Goal: Task Accomplishment & Management: Manage account settings

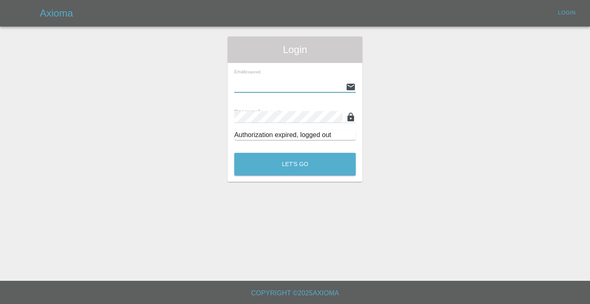
type input "[EMAIL_ADDRESS][DOMAIN_NAME]"
click at [295, 164] on button "Let's Go" at bounding box center [294, 164] width 121 height 23
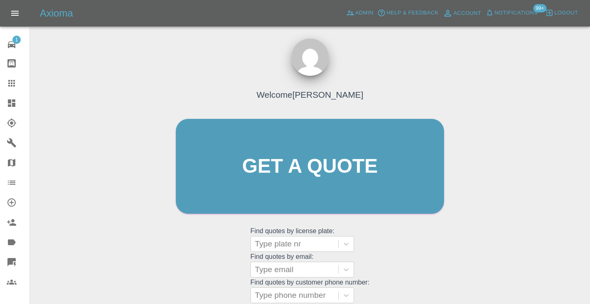
click at [450, 82] on div "Welcome [PERSON_NAME] Get a quote Get a quote Find quotes by license plate: Typ…" at bounding box center [310, 182] width 286 height 250
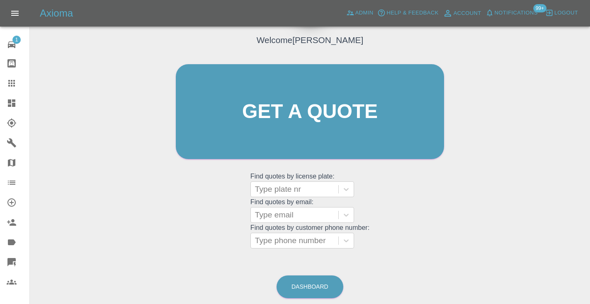
scroll to position [65, 0]
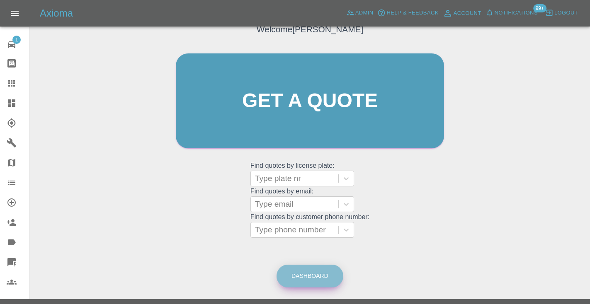
click at [320, 268] on link "Dashboard" at bounding box center [309, 276] width 67 height 23
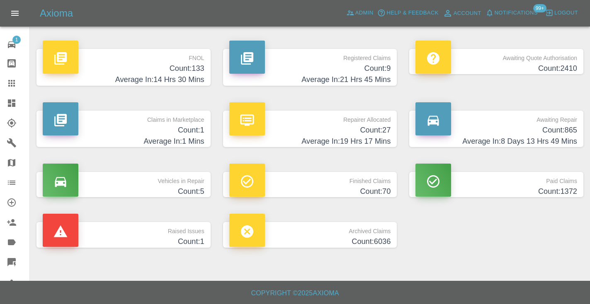
click at [565, 125] on h4 "Count: 865" at bounding box center [496, 130] width 162 height 11
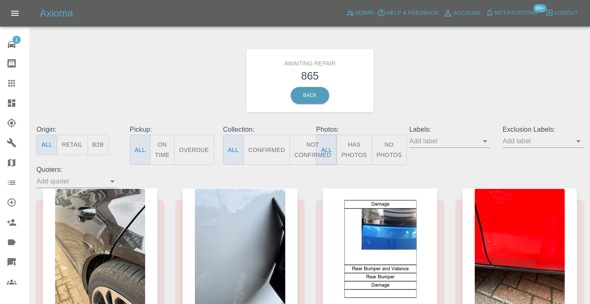
click at [300, 148] on button "Not Confirmed" at bounding box center [312, 150] width 46 height 30
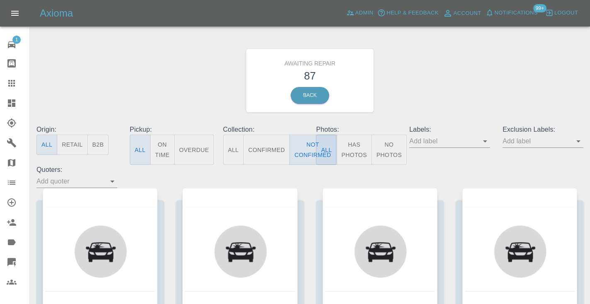
click at [426, 80] on div "Awaiting Repair 87 Back" at bounding box center [309, 80] width 559 height 88
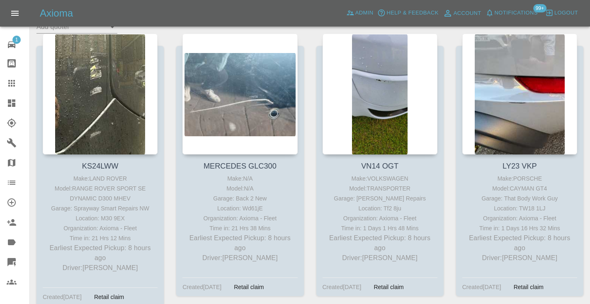
scroll to position [156, 0]
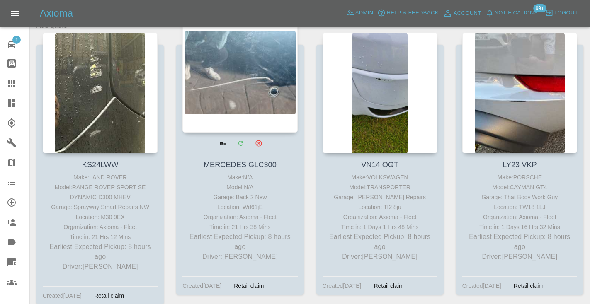
click at [260, 78] on div at bounding box center [239, 72] width 115 height 121
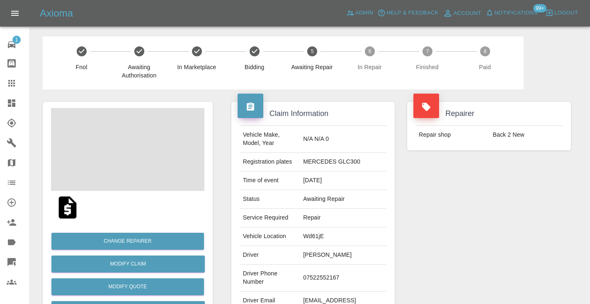
click at [315, 292] on td "07522552167" at bounding box center [343, 278] width 87 height 27
copy td "07522552167"
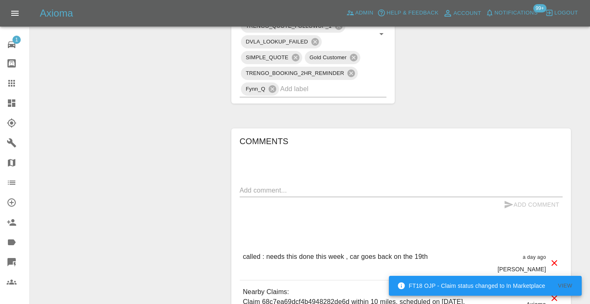
scroll to position [535, 0]
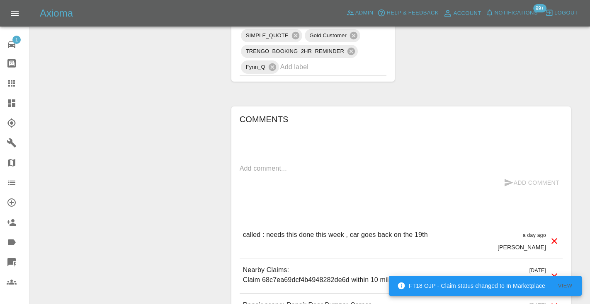
click at [259, 173] on textarea at bounding box center [401, 169] width 323 height 10
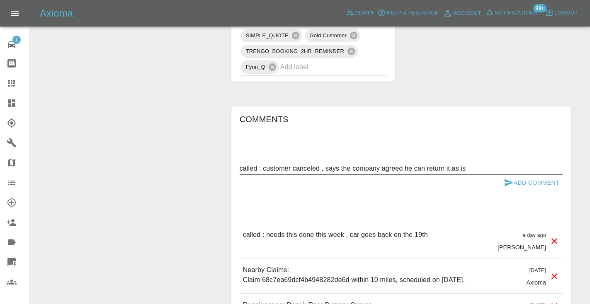
type textarea "called : customer canceled , says the company agreed he can return it as is"
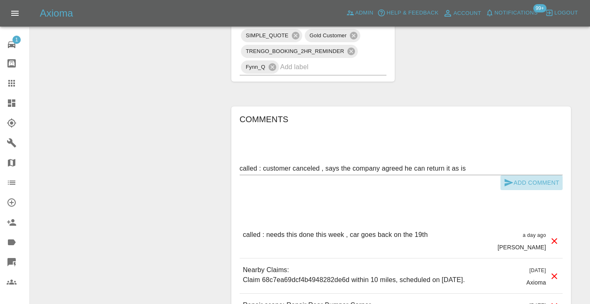
click at [518, 191] on button "Add Comment" at bounding box center [531, 182] width 62 height 15
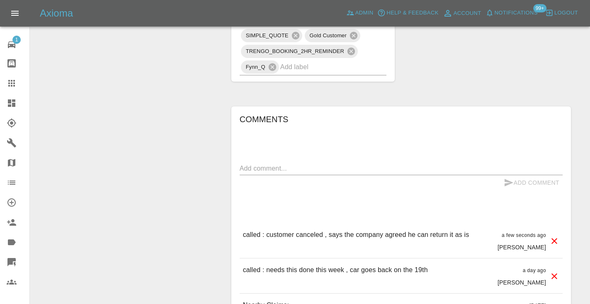
click at [310, 73] on input "text" at bounding box center [321, 67] width 83 height 13
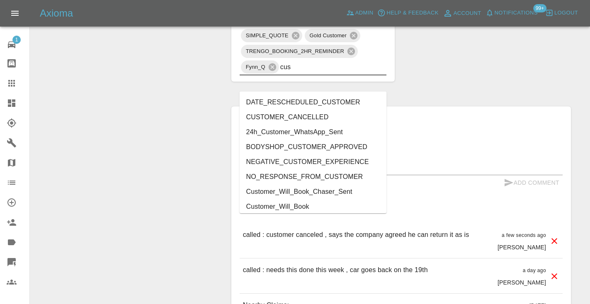
type input "cust"
click at [262, 116] on li "CUSTOMER_CANCELLED" at bounding box center [313, 117] width 147 height 15
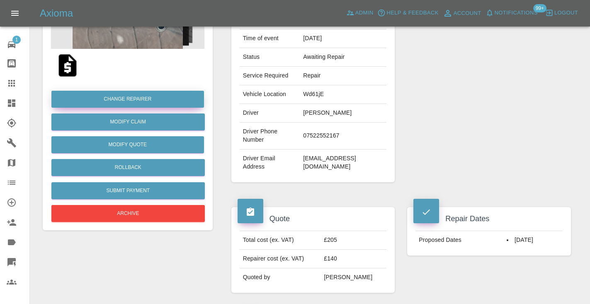
scroll to position [141, 0]
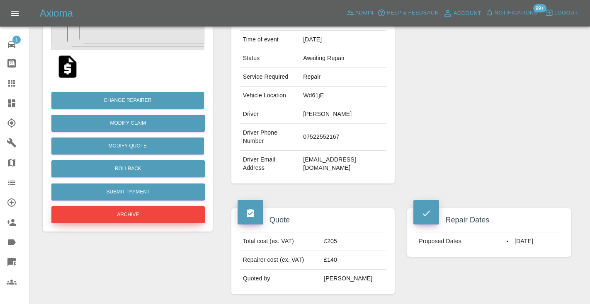
click at [133, 220] on button "Archive" at bounding box center [127, 214] width 153 height 17
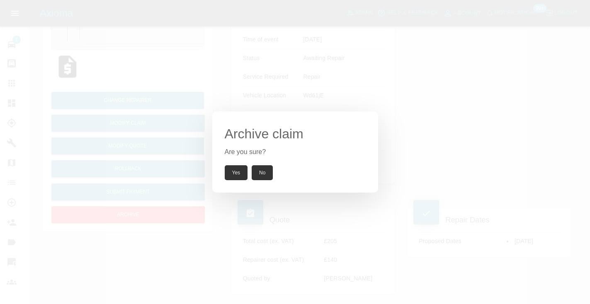
click at [235, 177] on button "Yes" at bounding box center [236, 172] width 23 height 15
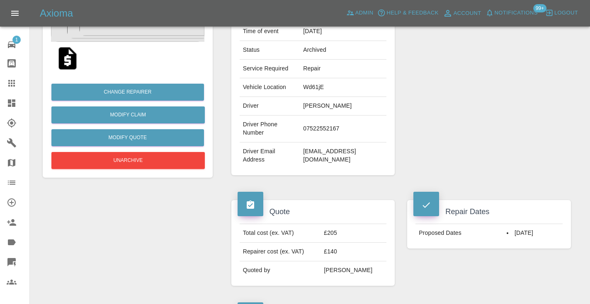
click at [12, 82] on icon at bounding box center [12, 83] width 10 height 10
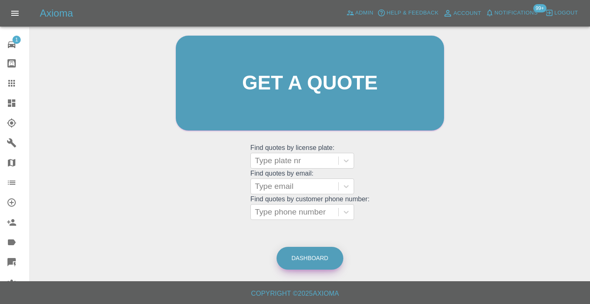
click at [324, 252] on link "Dashboard" at bounding box center [309, 258] width 67 height 23
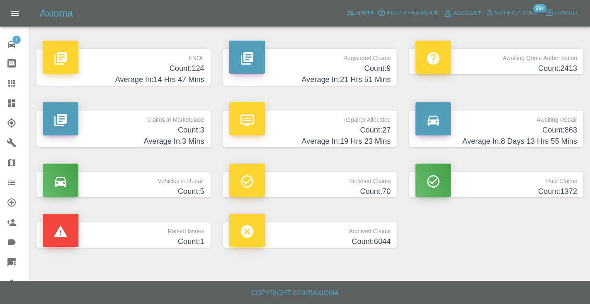
click at [524, 127] on h4 "Count: 863" at bounding box center [496, 130] width 162 height 11
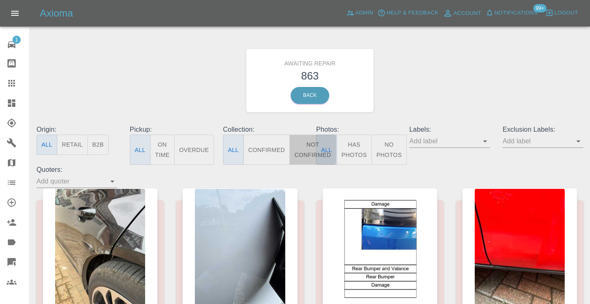
click at [308, 149] on button "Not Confirmed" at bounding box center [312, 150] width 46 height 30
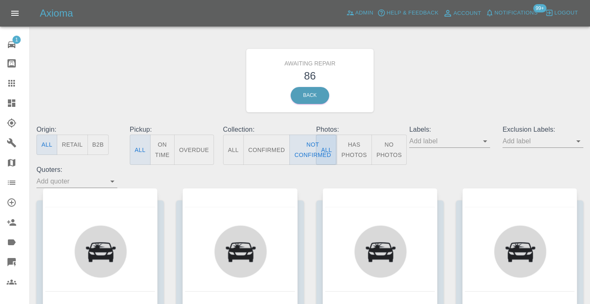
click at [468, 73] on div "Awaiting Repair 86 Back" at bounding box center [309, 80] width 559 height 88
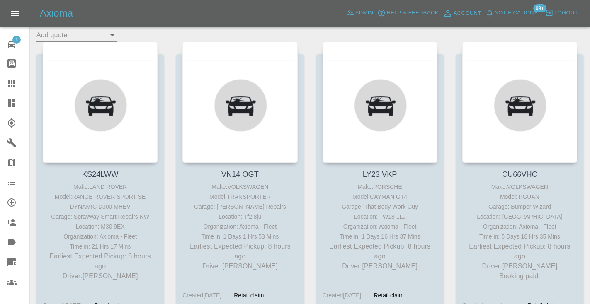
scroll to position [153, 0]
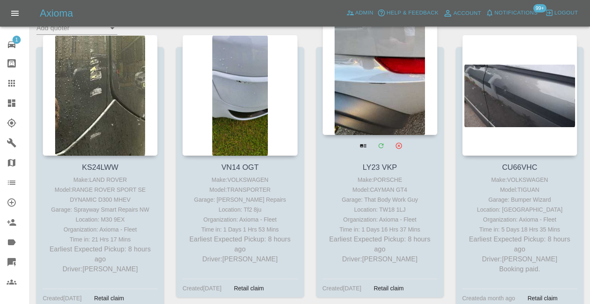
click at [366, 61] on div at bounding box center [379, 74] width 115 height 121
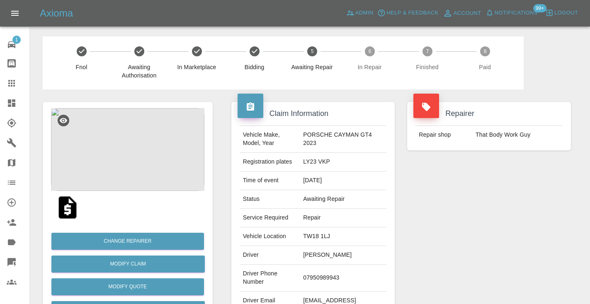
click at [313, 278] on td "07950989943" at bounding box center [343, 278] width 87 height 27
copy td "07950989943"
click at [415, 238] on div "Repairer Repair shop That Body Work Guy" at bounding box center [489, 213] width 176 height 247
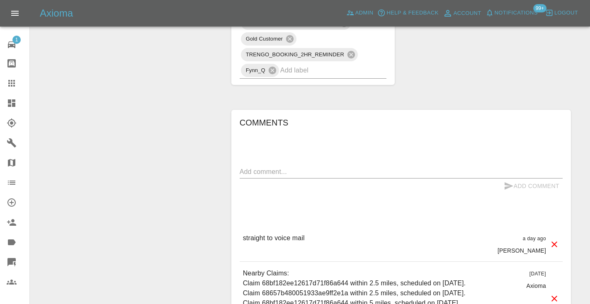
scroll to position [684, 0]
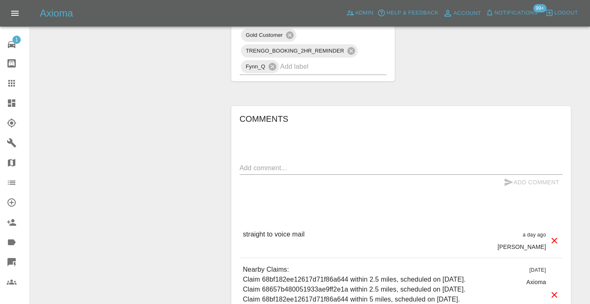
click at [286, 166] on textarea at bounding box center [401, 168] width 323 height 10
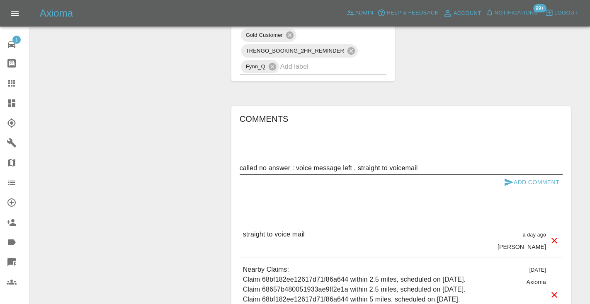
type textarea "called no answer : voice message left , straight to voicemail"
click at [507, 184] on icon "submit" at bounding box center [508, 182] width 9 height 7
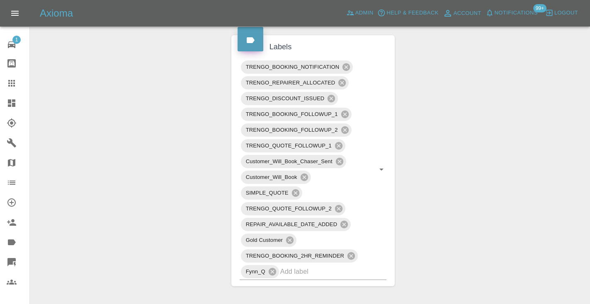
scroll to position [482, 0]
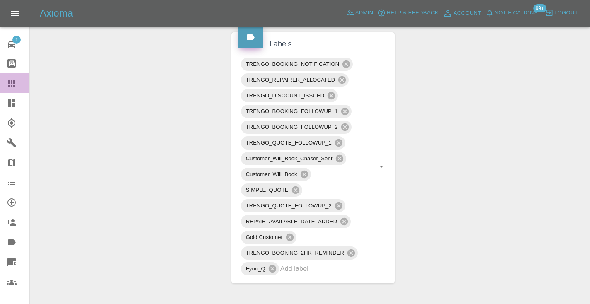
click at [19, 85] on div at bounding box center [18, 83] width 23 height 10
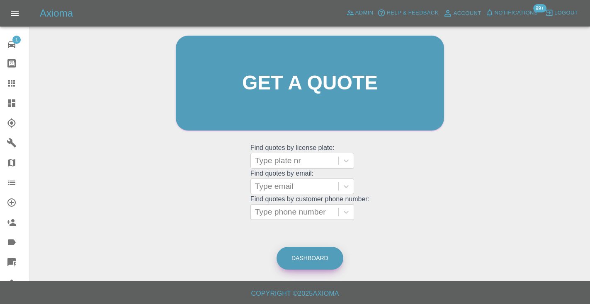
click at [320, 253] on link "Dashboard" at bounding box center [309, 258] width 67 height 23
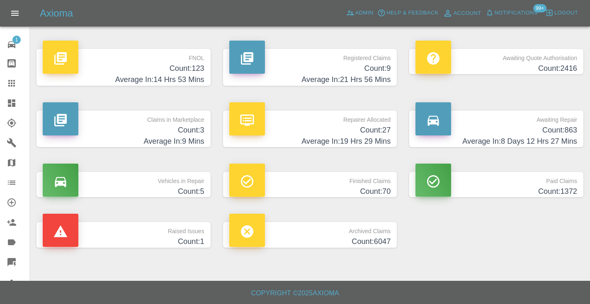
click at [557, 131] on h4 "Count: 863" at bounding box center [496, 130] width 162 height 11
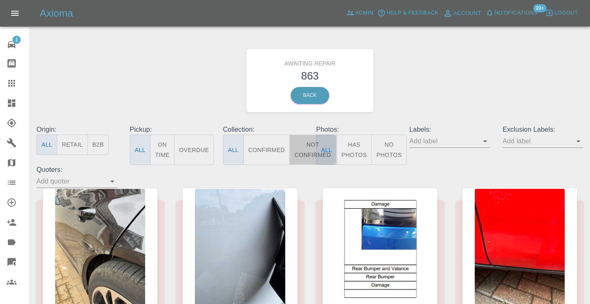
click at [315, 148] on button "Not Confirmed" at bounding box center [312, 150] width 46 height 30
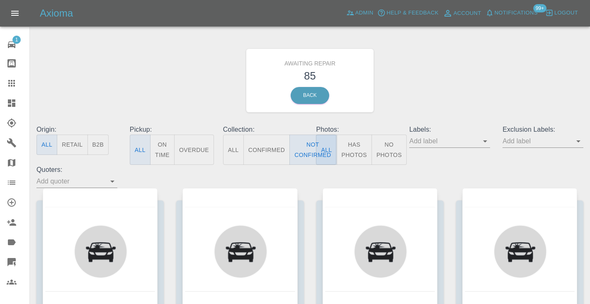
click at [486, 65] on div "Awaiting Repair 85 Back" at bounding box center [309, 80] width 559 height 88
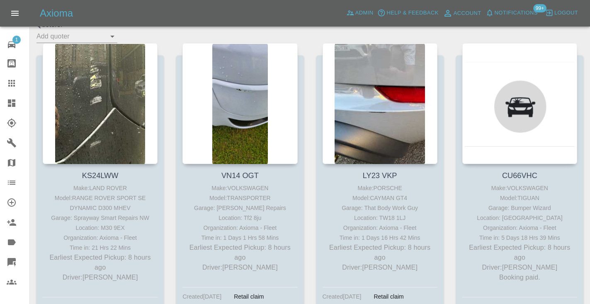
scroll to position [154, 0]
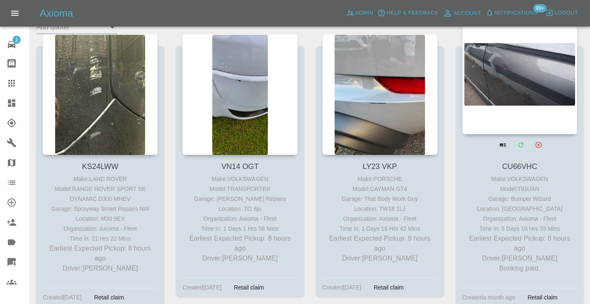
click at [546, 75] on div at bounding box center [519, 73] width 115 height 121
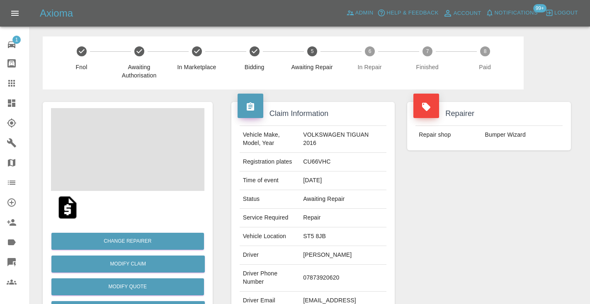
click at [337, 274] on td "07873920620" at bounding box center [343, 278] width 87 height 27
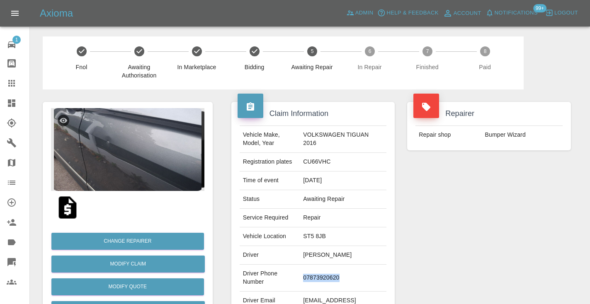
copy td "07873920620"
click at [484, 212] on div "Repairer Repair shop Bumper Wizard" at bounding box center [489, 213] width 176 height 247
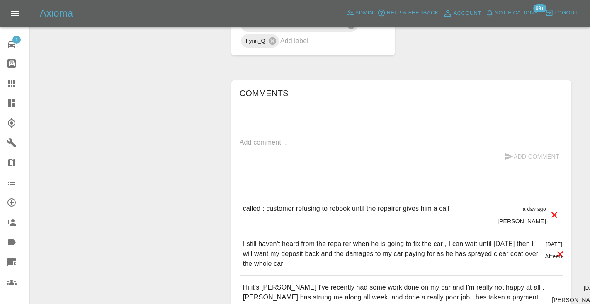
scroll to position [741, 0]
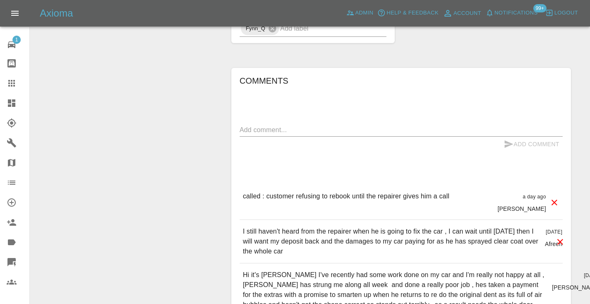
click at [13, 85] on icon at bounding box center [12, 83] width 10 height 10
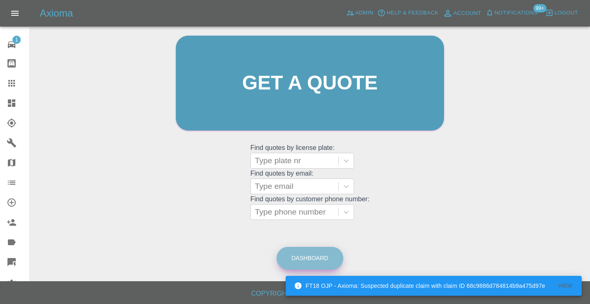
click at [321, 256] on link "Dashboard" at bounding box center [309, 258] width 67 height 23
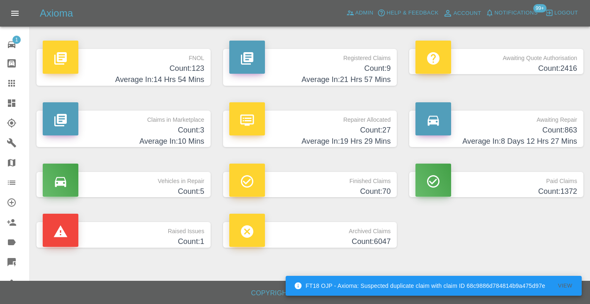
click at [554, 129] on h4 "Count: 863" at bounding box center [496, 130] width 162 height 11
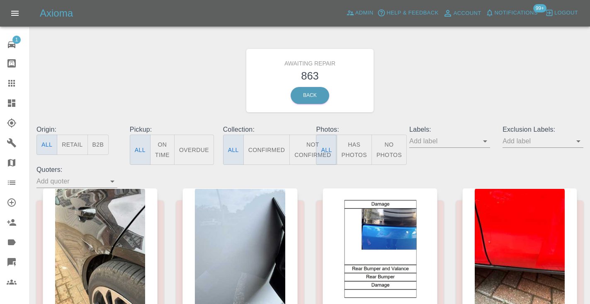
click at [302, 148] on button "Not Confirmed" at bounding box center [312, 150] width 46 height 30
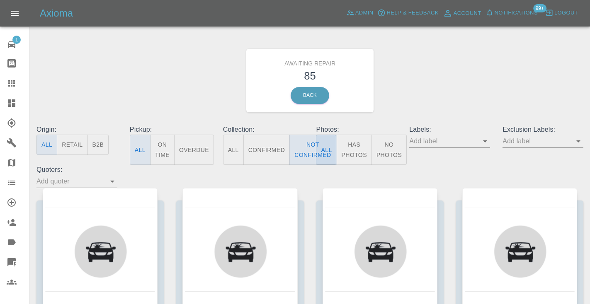
click at [497, 37] on div "Awaiting Repair 85 Back" at bounding box center [309, 80] width 559 height 88
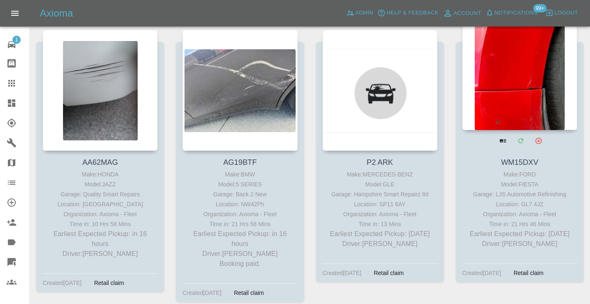
scroll to position [440, 0]
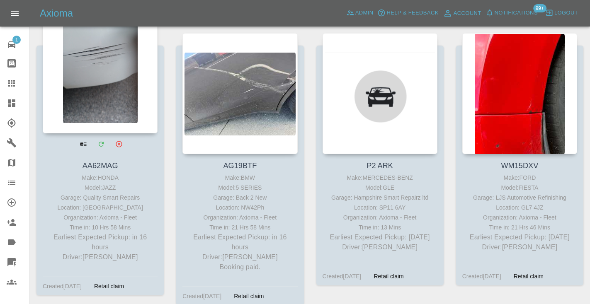
click at [94, 82] on div at bounding box center [100, 72] width 115 height 121
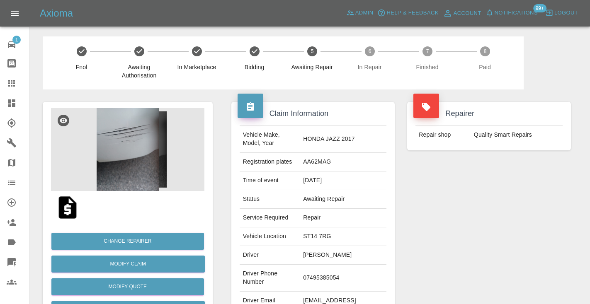
click at [312, 275] on td "07495385054" at bounding box center [343, 278] width 87 height 27
copy td "07495385054"
click at [535, 213] on div "Repairer Repair shop Quality Smart Repairs" at bounding box center [489, 213] width 176 height 247
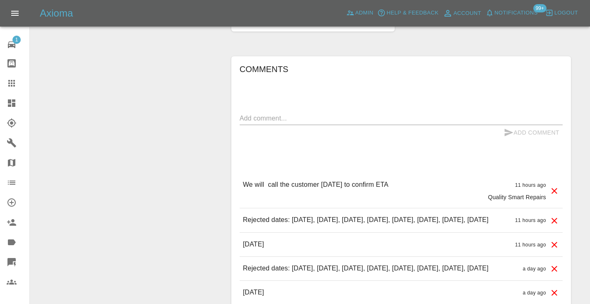
scroll to position [600, 0]
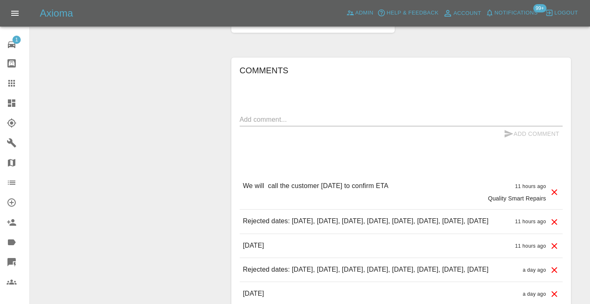
click at [278, 115] on textarea at bounding box center [401, 120] width 323 height 10
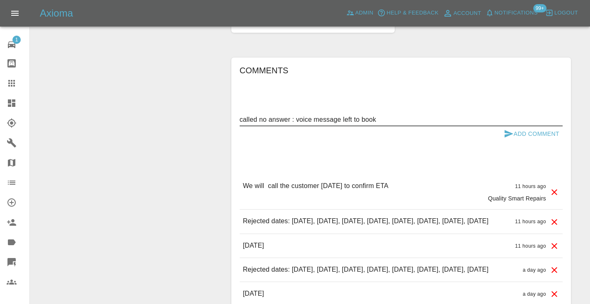
type textarea "called no answer : voice message left to book"
click at [506, 129] on icon "submit" at bounding box center [509, 134] width 10 height 10
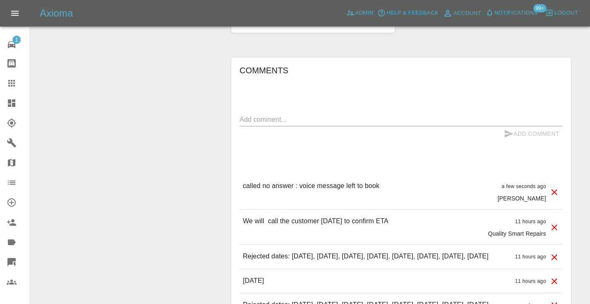
click at [182, 90] on div "Change Repairer Modify Claim Modify Quote Rollback Submit Payment Archive" at bounding box center [127, 301] width 182 height 1622
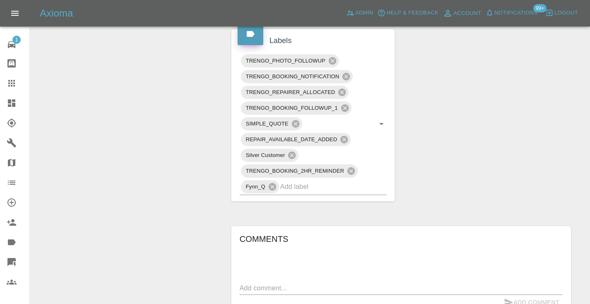
scroll to position [431, 0]
click at [12, 86] on icon at bounding box center [11, 83] width 7 height 7
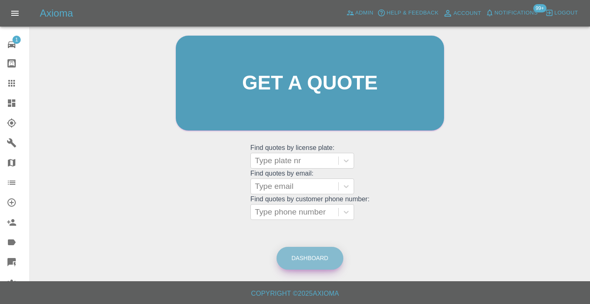
click at [325, 256] on link "Dashboard" at bounding box center [309, 258] width 67 height 23
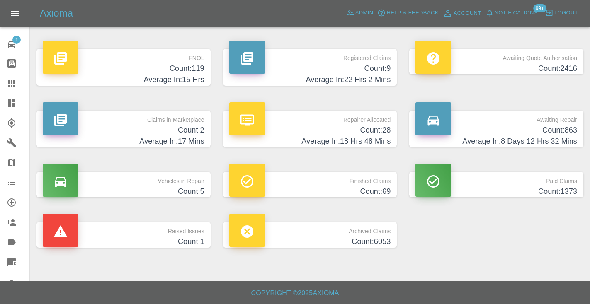
click at [555, 130] on h4 "Count: 863" at bounding box center [496, 130] width 162 height 11
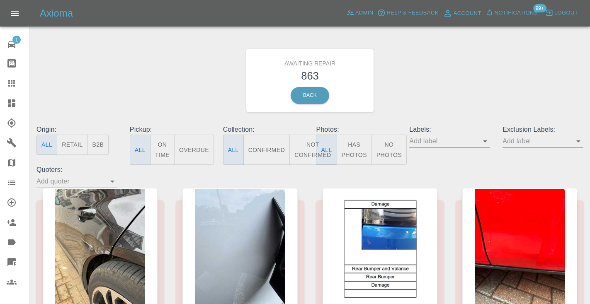
click at [307, 143] on button "Not Confirmed" at bounding box center [312, 150] width 46 height 30
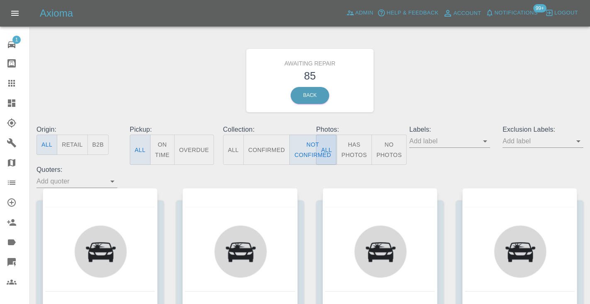
click at [466, 50] on div "Awaiting Repair 85 Back" at bounding box center [309, 80] width 559 height 88
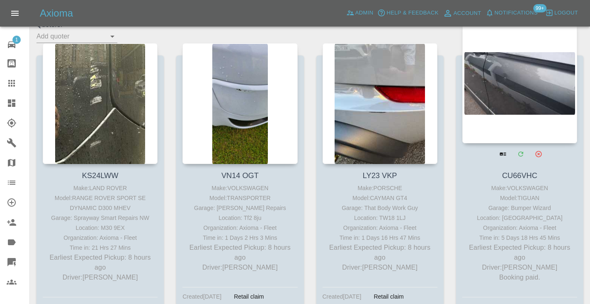
scroll to position [123, 0]
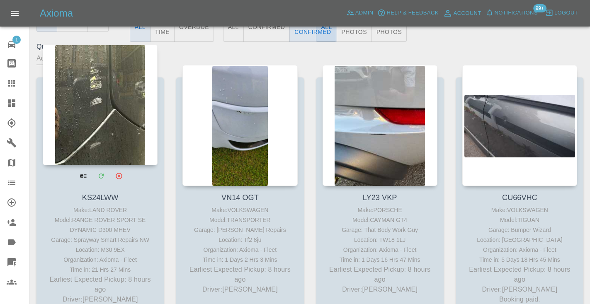
click at [124, 134] on div at bounding box center [100, 104] width 115 height 121
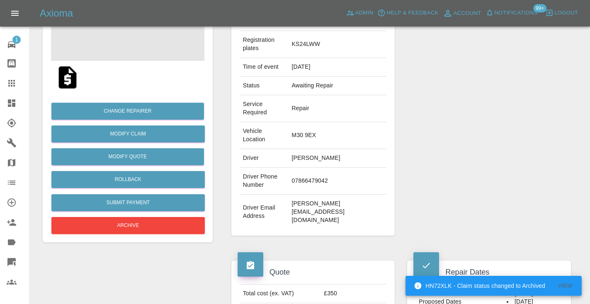
scroll to position [143, 0]
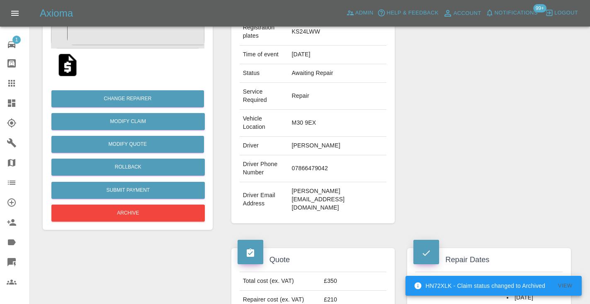
click at [307, 177] on td "07866479042" at bounding box center [337, 168] width 98 height 27
copy td "07866479042"
click at [496, 130] on div "Repairer Repair shop Sprayway Smart Repairs NW" at bounding box center [489, 91] width 176 height 289
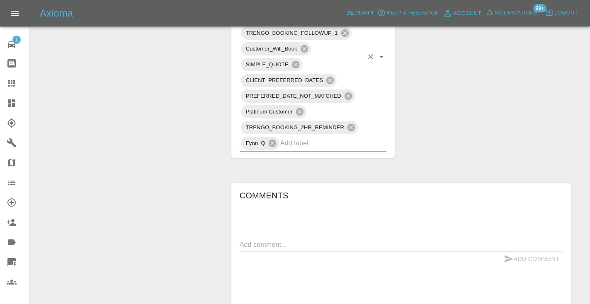
scroll to position [576, 0]
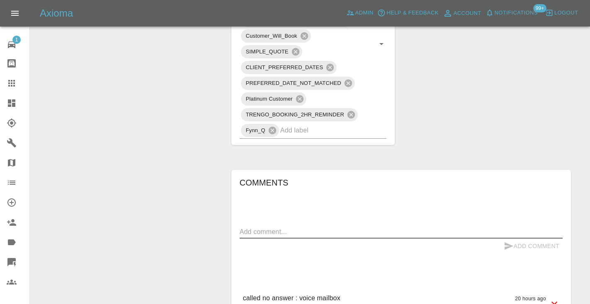
click at [250, 230] on textarea at bounding box center [401, 232] width 323 height 10
type textarea "called no answer : voice mail"
click at [509, 253] on div "Comments called no answer : voice mail x Add Comment called no answer : voice m…" at bounding box center [401, 306] width 323 height 261
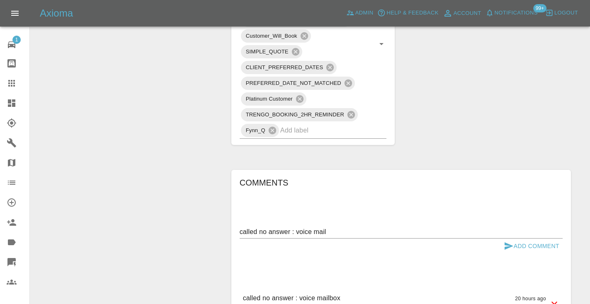
click at [509, 239] on button "Add Comment" at bounding box center [531, 246] width 62 height 15
click at [466, 57] on div "Claim Information Vehicle Make, Model, Year LAND ROVER RANGE ROVER SPORT SE DYN…" at bounding box center [401, 2] width 352 height 978
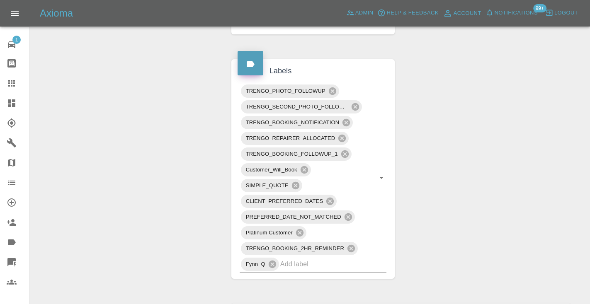
scroll to position [439, 0]
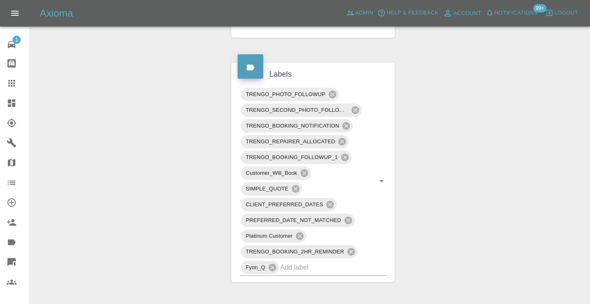
click at [14, 84] on icon at bounding box center [11, 83] width 7 height 7
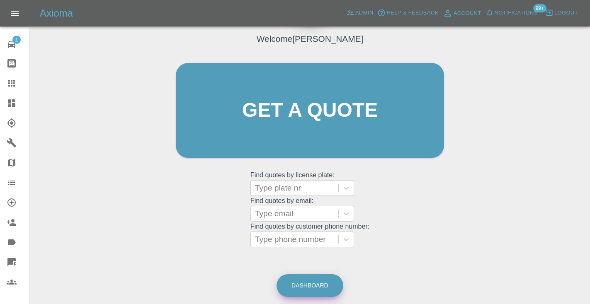
click at [310, 278] on link "Dashboard" at bounding box center [309, 285] width 67 height 23
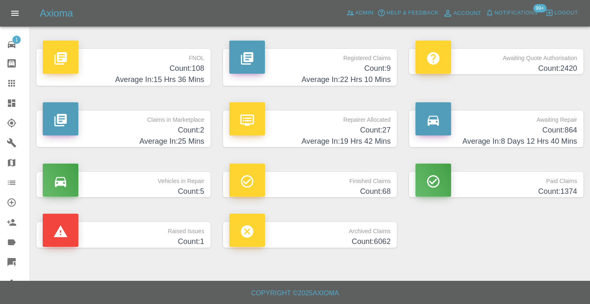
click at [557, 128] on h4 "Count: 864" at bounding box center [496, 130] width 162 height 11
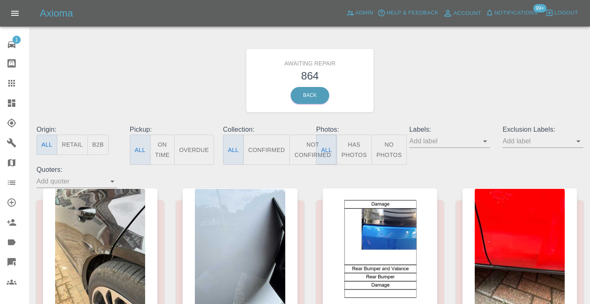
click at [306, 143] on button "Not Confirmed" at bounding box center [312, 150] width 46 height 30
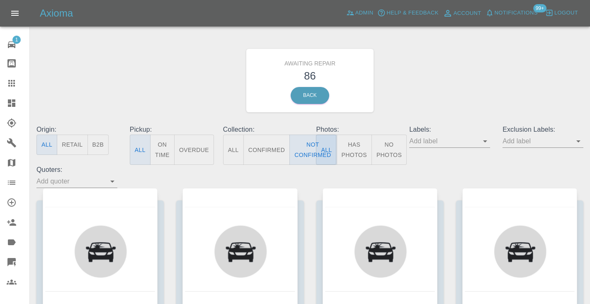
click at [445, 74] on div "Awaiting Repair 86 Back" at bounding box center [309, 80] width 559 height 88
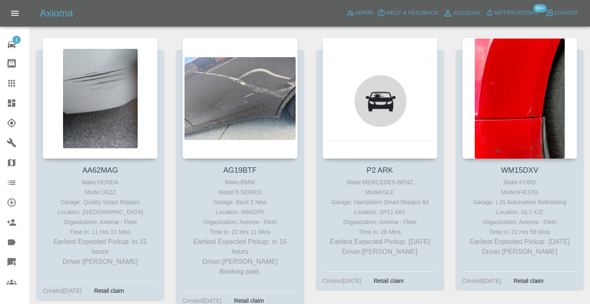
scroll to position [448, 0]
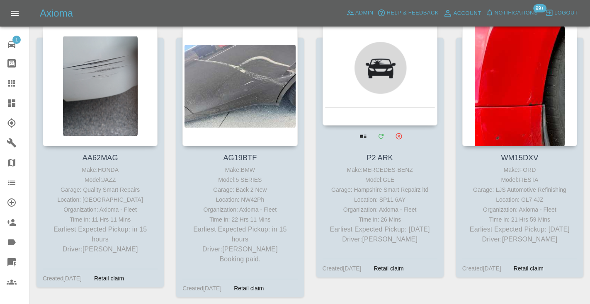
click at [373, 53] on div at bounding box center [379, 65] width 115 height 121
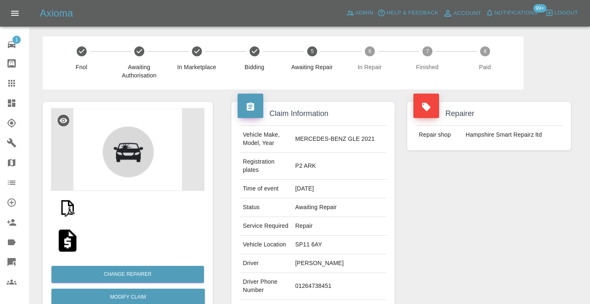
click at [339, 275] on td "01264738451" at bounding box center [339, 286] width 94 height 27
copy td "01264738451"
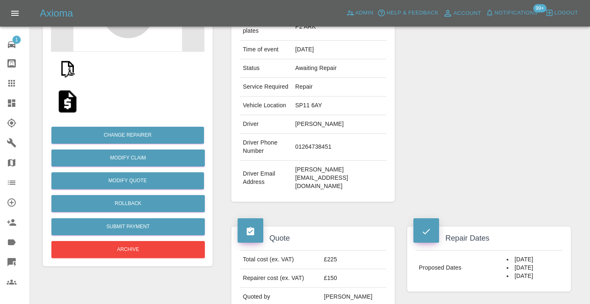
scroll to position [119, 0]
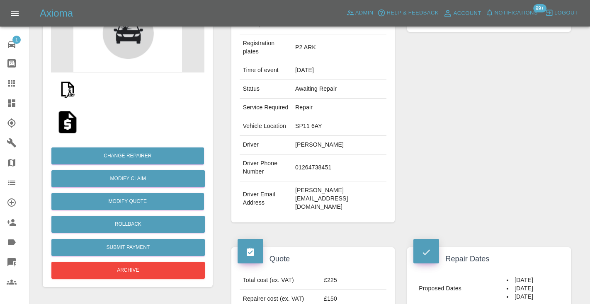
click at [508, 112] on div "Repairer Repair shop Hampshire Smart Repairz ltd" at bounding box center [489, 103] width 176 height 264
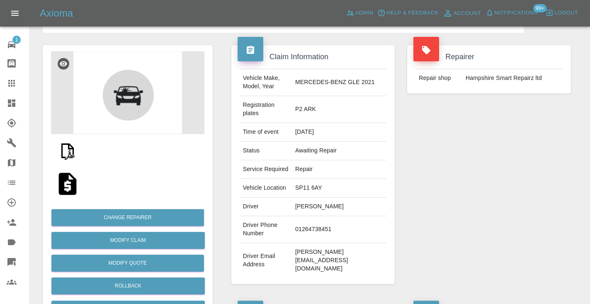
scroll to position [44, 0]
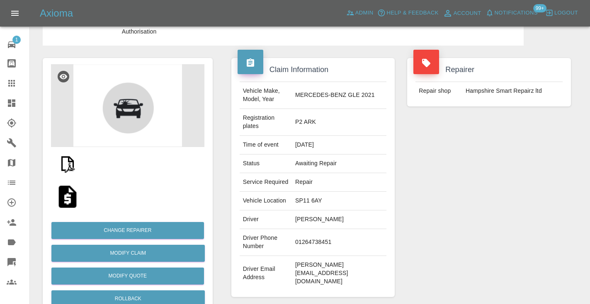
click at [137, 107] on img at bounding box center [127, 105] width 153 height 83
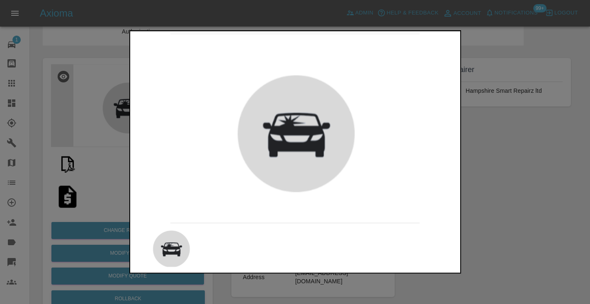
click at [83, 169] on div at bounding box center [295, 152] width 590 height 304
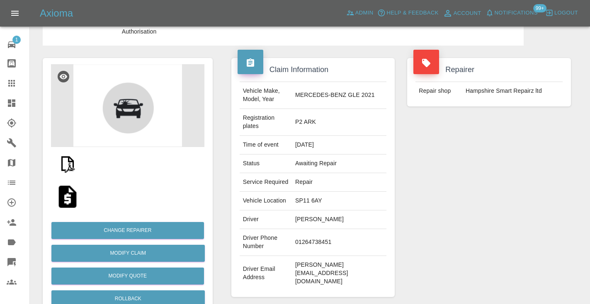
click at [71, 165] on img at bounding box center [67, 163] width 27 height 27
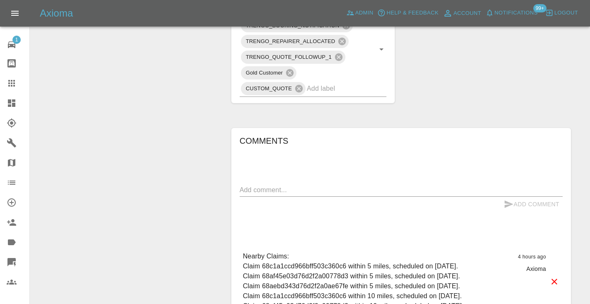
scroll to position [501, 0]
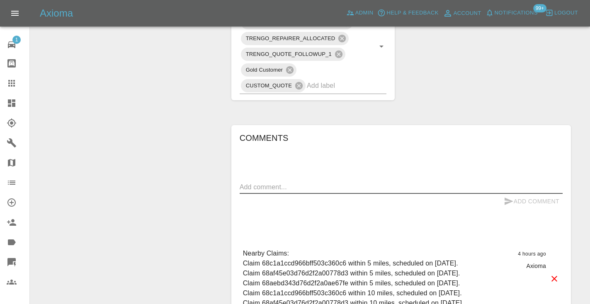
click at [256, 182] on textarea at bounding box center [401, 187] width 323 height 10
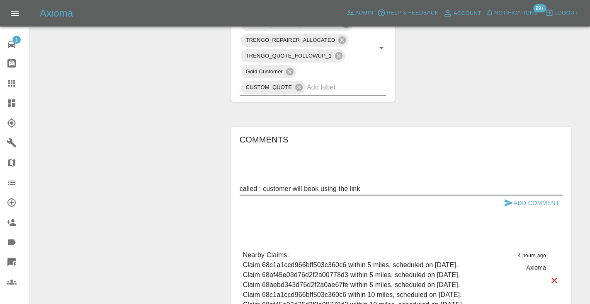
type textarea "called : customer will book using the link"
click at [521, 196] on button "Add Comment" at bounding box center [531, 203] width 62 height 15
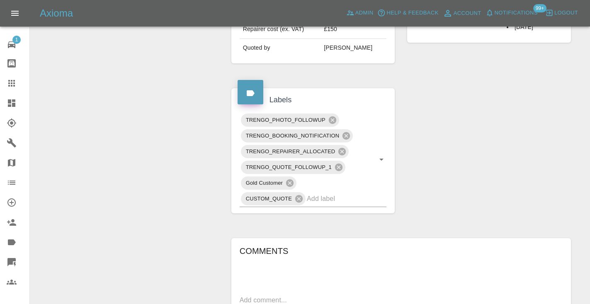
scroll to position [382, 0]
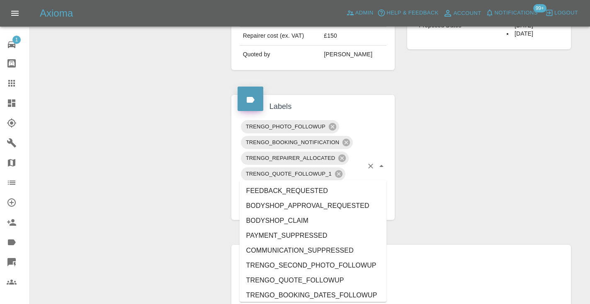
click at [334, 199] on input "text" at bounding box center [335, 205] width 56 height 13
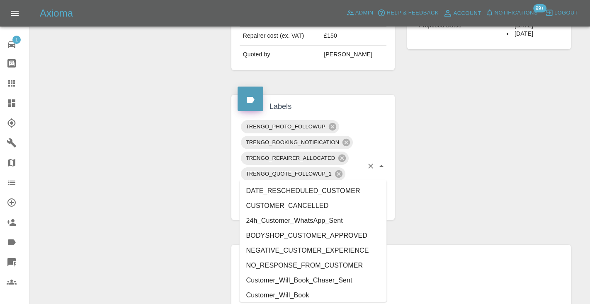
type input "cust"
click at [295, 286] on li "Customer_Will_Book_Chaser_Sent" at bounding box center [313, 280] width 147 height 15
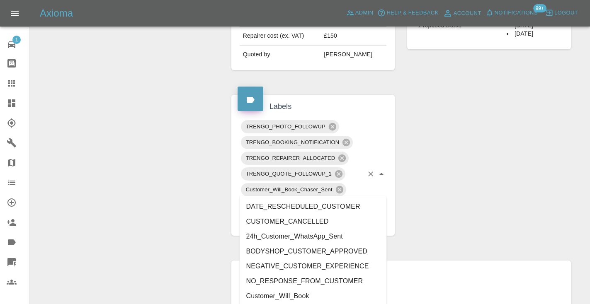
type input "cust"
click at [298, 294] on li "Customer_Will_Book" at bounding box center [313, 296] width 147 height 15
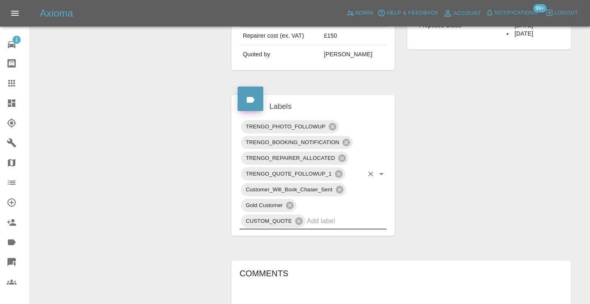
click at [171, 143] on div "Change Repairer Modify Claim Modify Quote Rollback Submit Payment Archive" at bounding box center [127, 150] width 182 height 884
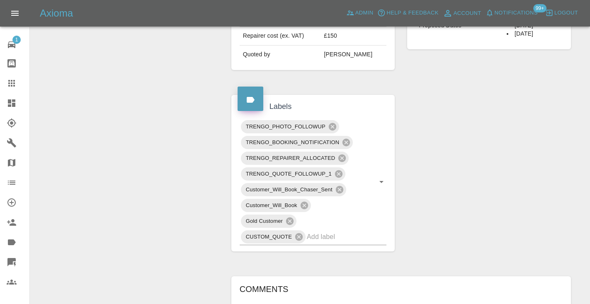
click at [139, 124] on div "Change Repairer Modify Claim Modify Quote Rollback Submit Payment Archive" at bounding box center [127, 157] width 182 height 899
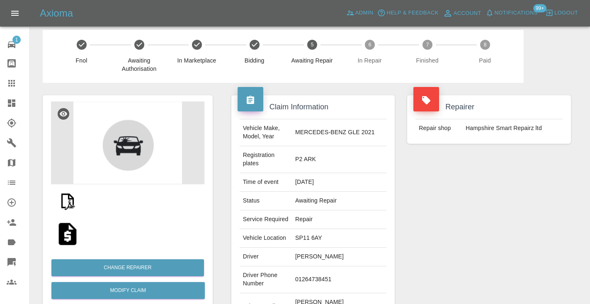
scroll to position [3, 0]
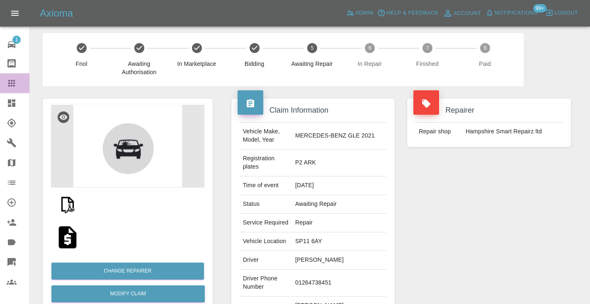
click at [12, 80] on icon at bounding box center [11, 83] width 7 height 7
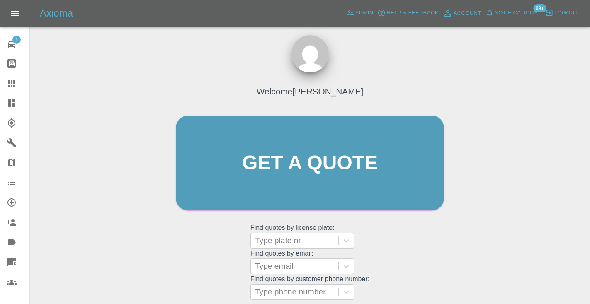
click at [407, 238] on div "Welcome Castro Get a quote Get a quote Find quotes by license plate: Type plate…" at bounding box center [310, 179] width 286 height 250
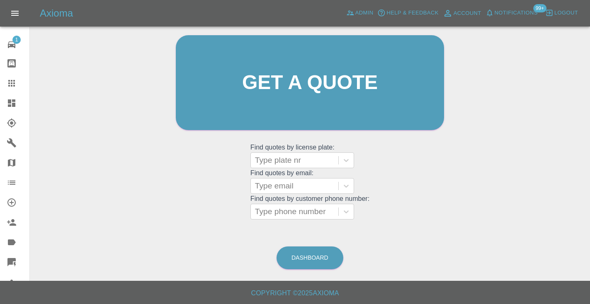
scroll to position [83, 0]
click at [260, 203] on grid "Find quotes by license plate: Type plate nr Find quotes by email: Type email Fi…" at bounding box center [309, 181] width 119 height 77
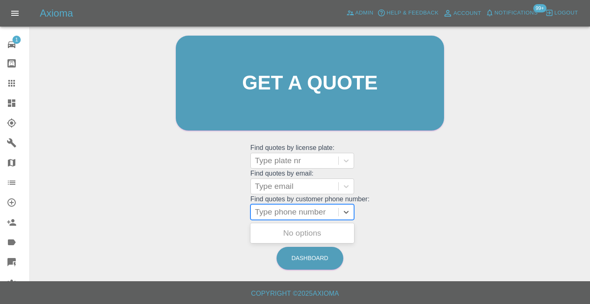
click at [260, 209] on div "Type phone number" at bounding box center [294, 212] width 79 height 10
paste input "07818431429"
type input "07818431429"
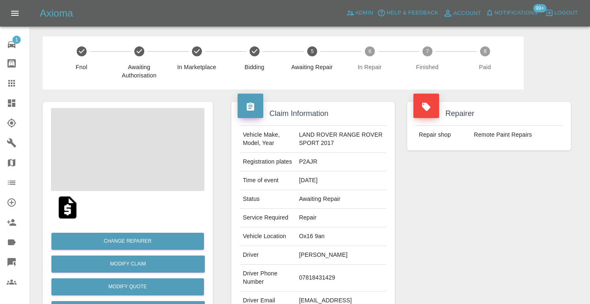
click at [499, 206] on div "Repairer Repair shop Remote Paint Repairs" at bounding box center [489, 213] width 176 height 247
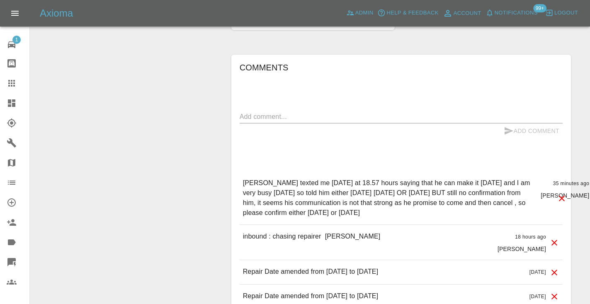
scroll to position [739, 0]
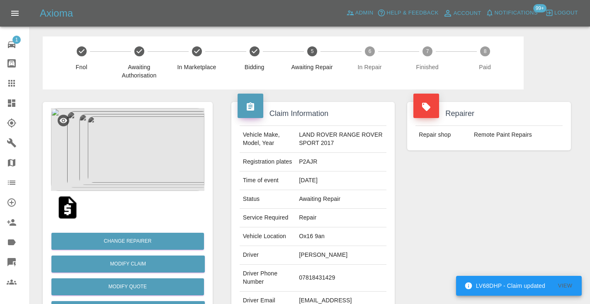
scroll to position [739, 0]
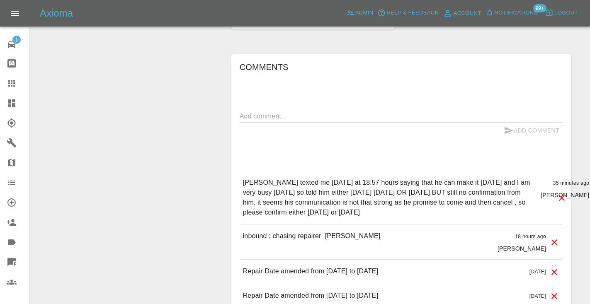
click at [264, 119] on textarea at bounding box center [401, 116] width 323 height 10
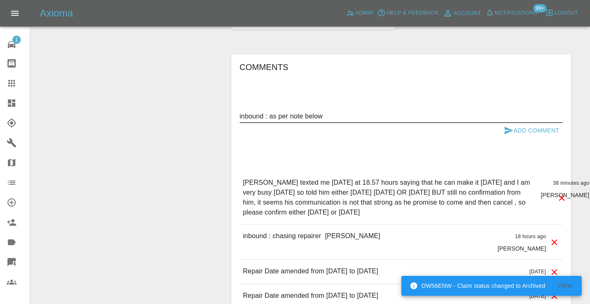
type textarea "inbound : as per note below"
click at [509, 129] on icon "submit" at bounding box center [508, 130] width 9 height 7
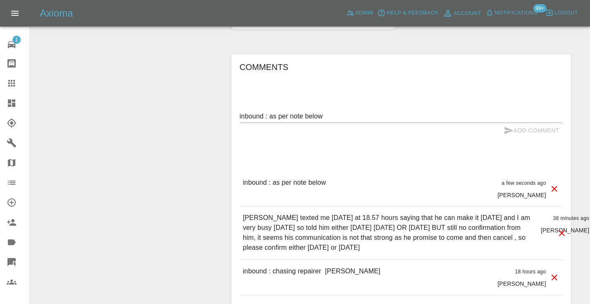
click at [12, 85] on icon at bounding box center [11, 83] width 7 height 7
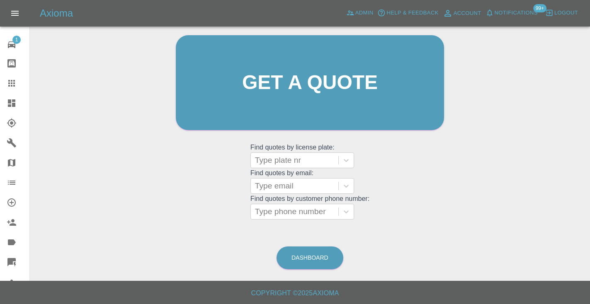
scroll to position [83, 0]
click at [316, 264] on link "Dashboard" at bounding box center [309, 258] width 67 height 23
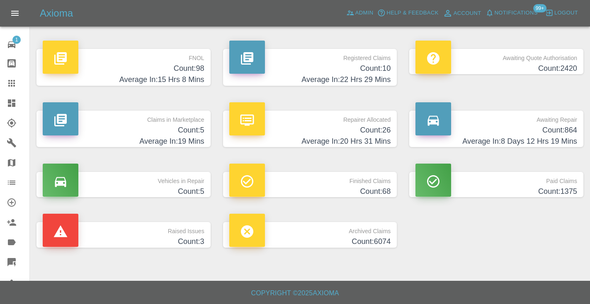
click at [558, 141] on h4 "Average In: 8 Days 12 Hrs 19 Mins" at bounding box center [496, 141] width 162 height 11
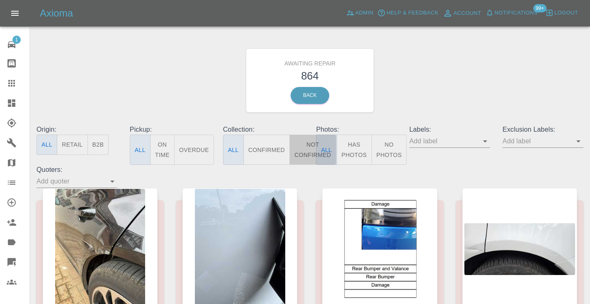
click at [304, 150] on button "Not Confirmed" at bounding box center [312, 150] width 46 height 30
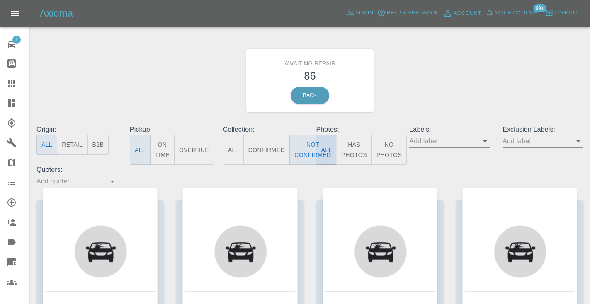
click at [463, 70] on div "Awaiting Repair 86 Back" at bounding box center [309, 80] width 559 height 88
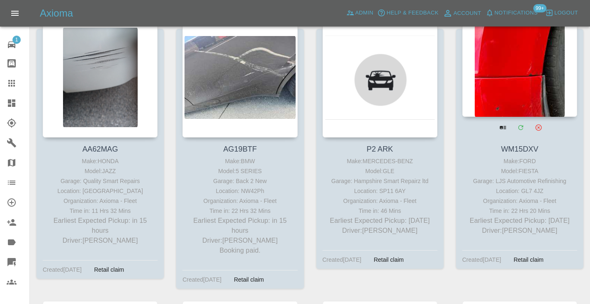
scroll to position [470, 0]
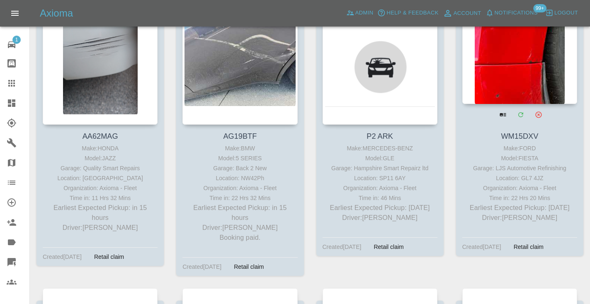
click at [523, 71] on div at bounding box center [519, 43] width 115 height 121
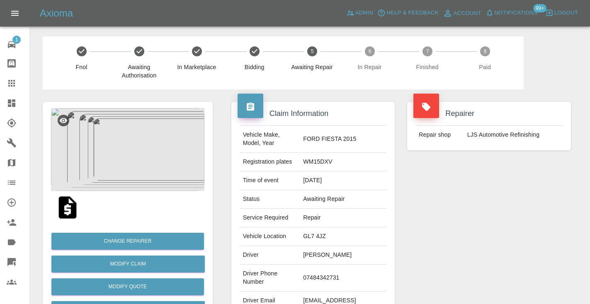
click at [321, 277] on td "07484342731" at bounding box center [343, 278] width 87 height 27
copy td "07484342731"
click at [485, 214] on div "Repairer Repair shop LJS Automotive Refinishing" at bounding box center [489, 213] width 176 height 247
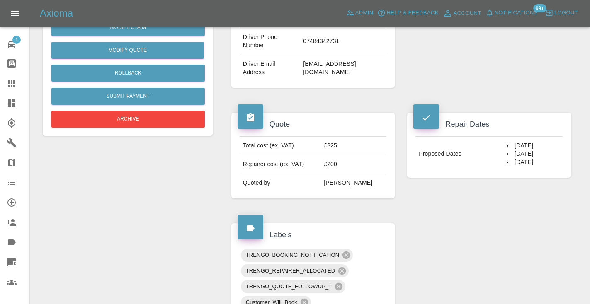
scroll to position [230, 0]
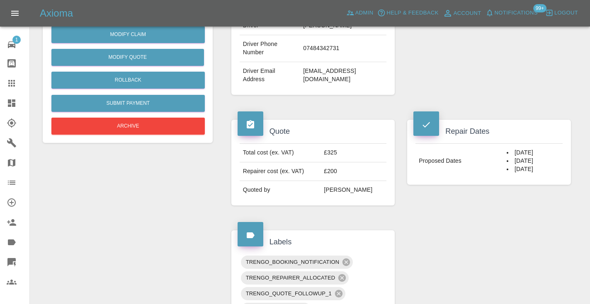
click at [375, 75] on td "dawncarpenter@btinternet.com" at bounding box center [343, 75] width 87 height 27
drag, startPoint x: 388, startPoint y: 76, endPoint x: 297, endPoint y: 75, distance: 91.6
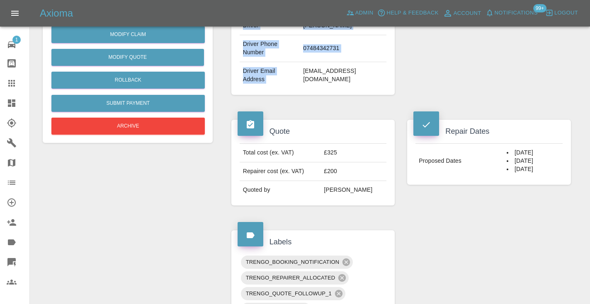
copy tbody "Vehicle Make, Model, Year FORD FIESTA 2015 Registration plates WM15DXV Time of …"
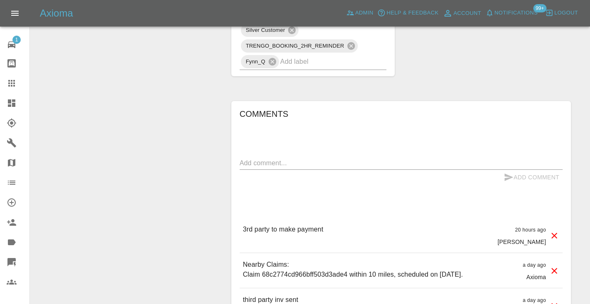
scroll to position [563, 0]
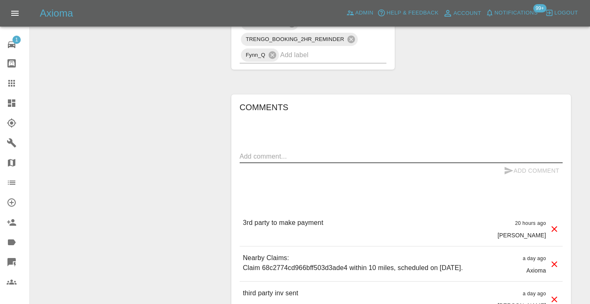
click at [280, 158] on textarea at bounding box center [401, 157] width 323 height 10
type textarea "still waiting on payment from 3rd party. not yet paid"
click at [538, 167] on button "Add Comment" at bounding box center [531, 170] width 62 height 15
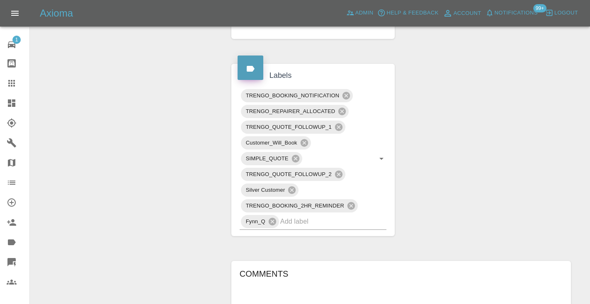
scroll to position [375, 0]
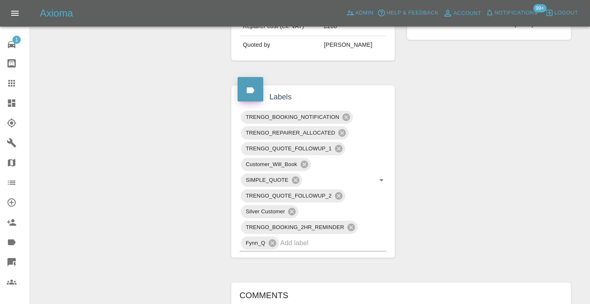
click at [14, 89] on link "Claims" at bounding box center [14, 83] width 29 height 20
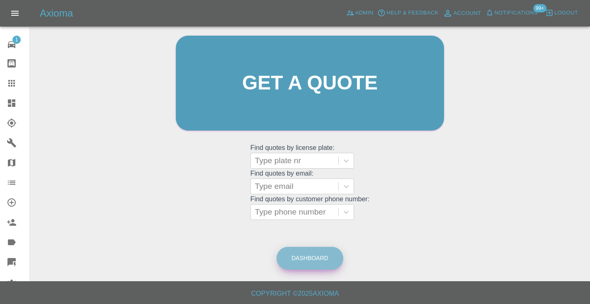
click at [303, 256] on link "Dashboard" at bounding box center [309, 258] width 67 height 23
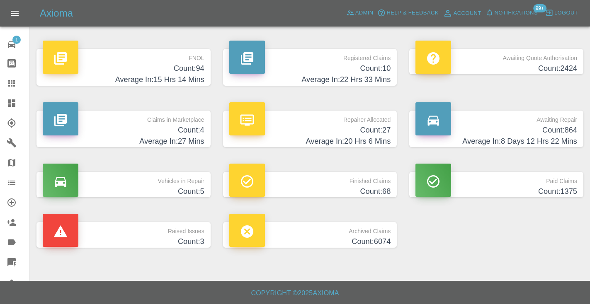
click at [551, 119] on p "Awaiting Repair" at bounding box center [496, 118] width 162 height 14
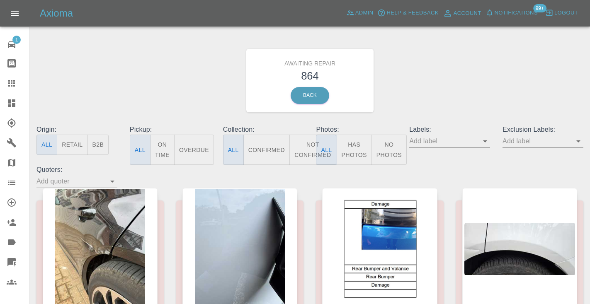
click at [302, 160] on button "Not Confirmed" at bounding box center [312, 150] width 46 height 30
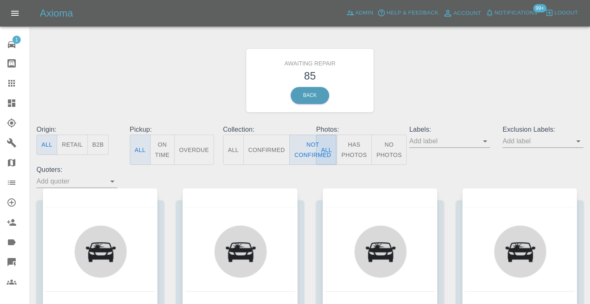
click at [452, 76] on div "Awaiting Repair 85 Back" at bounding box center [309, 80] width 559 height 88
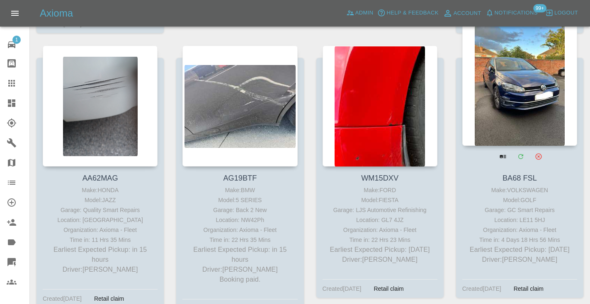
scroll to position [428, 0]
click at [521, 97] on div at bounding box center [519, 84] width 115 height 121
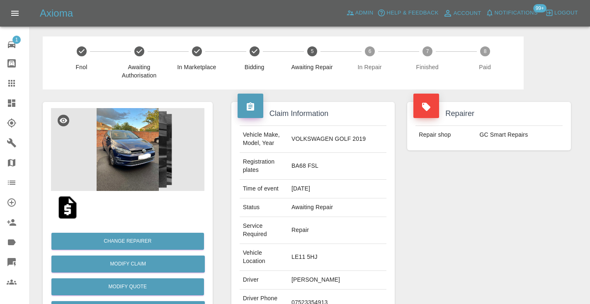
click at [325, 290] on td "07523354913" at bounding box center [337, 303] width 98 height 27
copy td "07523354913"
click at [472, 260] on div "Repairer Repair shop GC Smart Repairs" at bounding box center [489, 234] width 176 height 289
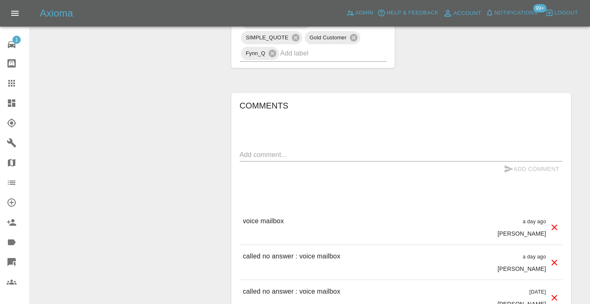
scroll to position [613, 0]
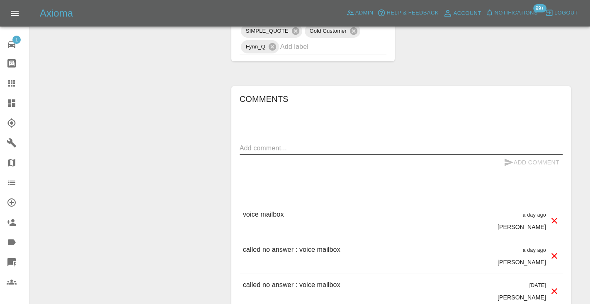
click at [254, 143] on textarea at bounding box center [401, 148] width 323 height 10
type textarea "called no answer : voice message"
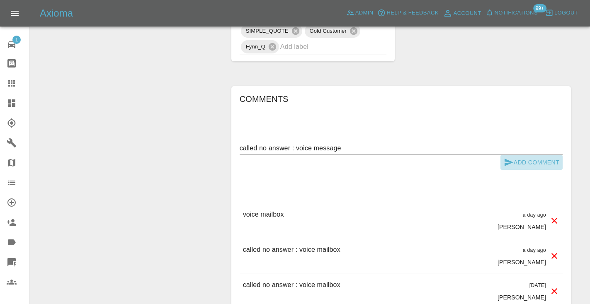
click at [518, 155] on button "Add Comment" at bounding box center [531, 162] width 62 height 15
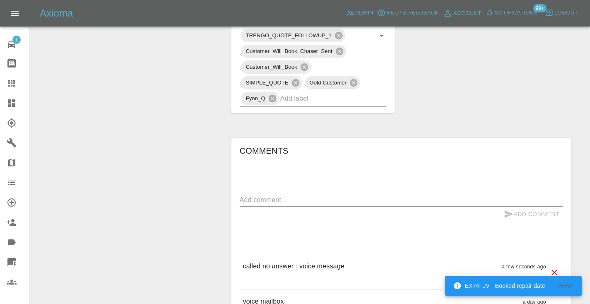
scroll to position [568, 0]
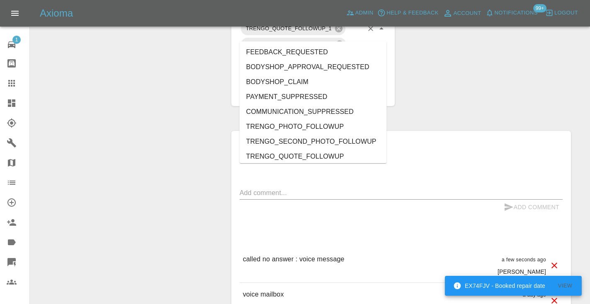
click at [312, 85] on input "text" at bounding box center [321, 91] width 83 height 13
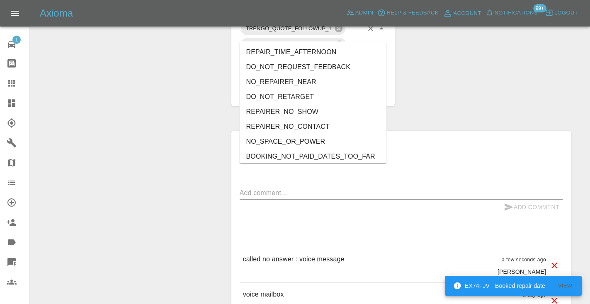
type input "no_"
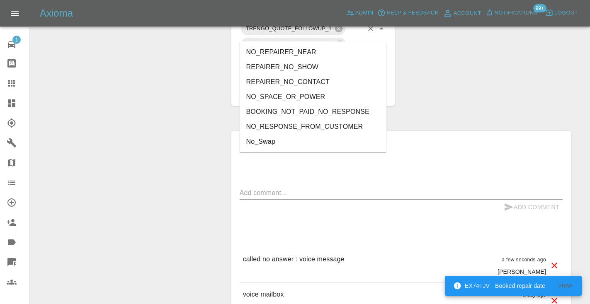
click at [280, 126] on li "NO_RESPONSE_FROM_CUSTOMER" at bounding box center [313, 126] width 147 height 15
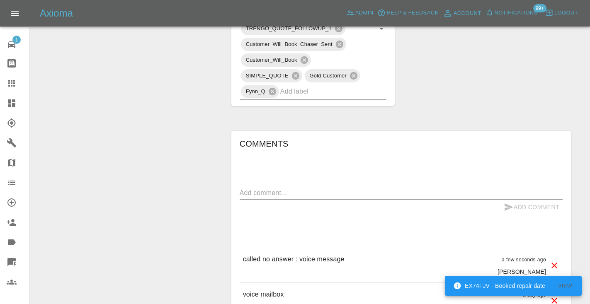
click at [486, 38] on div "Claim Information Vehicle Make, Model, Year VOLKSWAGEN GOLF 2019 Registration p…" at bounding box center [401, 11] width 352 height 978
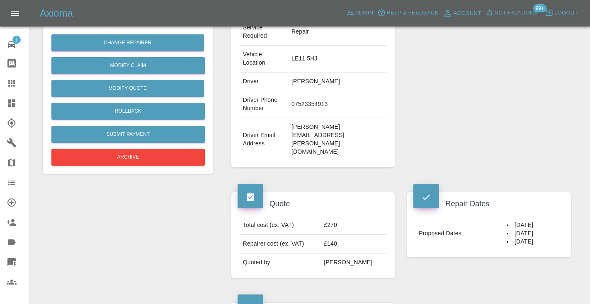
scroll to position [165, 0]
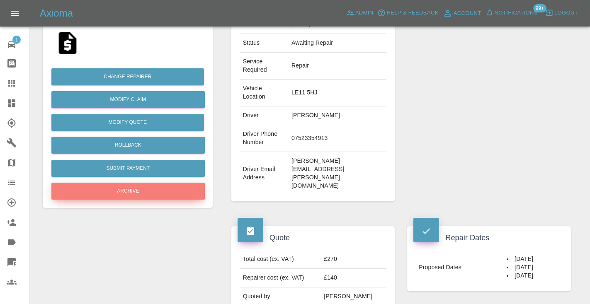
click at [131, 194] on button "Archive" at bounding box center [127, 191] width 153 height 17
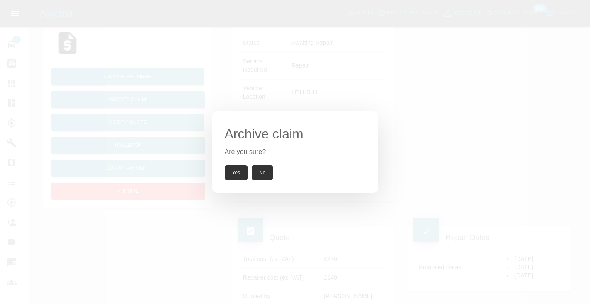
click at [230, 168] on button "Yes" at bounding box center [236, 172] width 23 height 15
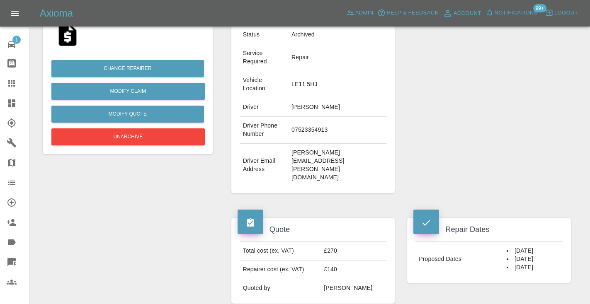
click at [15, 84] on icon at bounding box center [11, 83] width 7 height 7
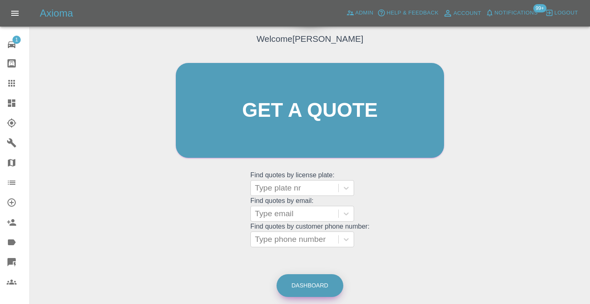
click at [310, 282] on link "Dashboard" at bounding box center [309, 285] width 67 height 23
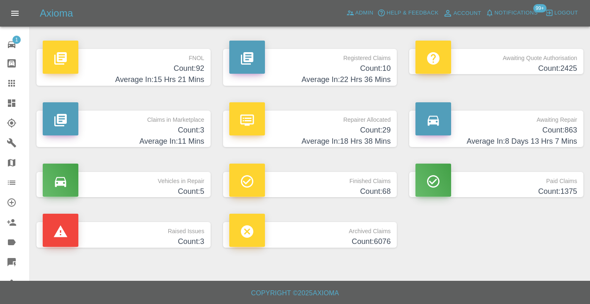
click at [571, 129] on h4 "Count: 863" at bounding box center [496, 130] width 162 height 11
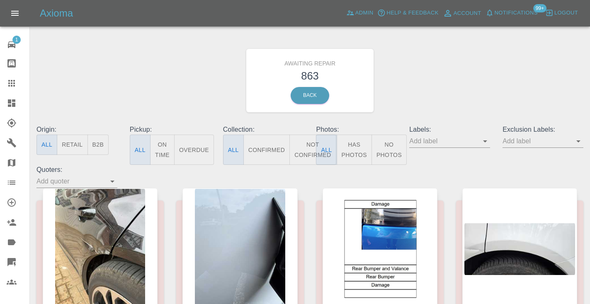
click at [310, 144] on button "Not Confirmed" at bounding box center [312, 150] width 46 height 30
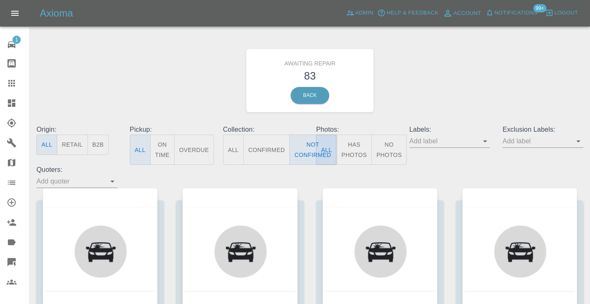
click at [447, 67] on div "Awaiting Repair 83 Back" at bounding box center [309, 80] width 559 height 88
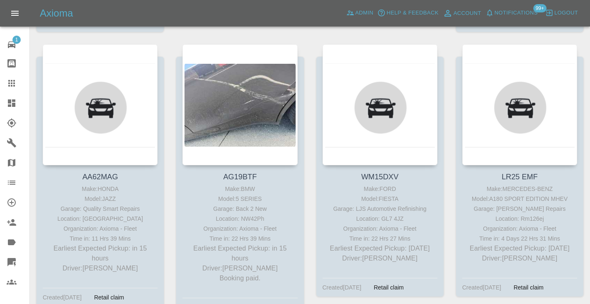
scroll to position [432, 0]
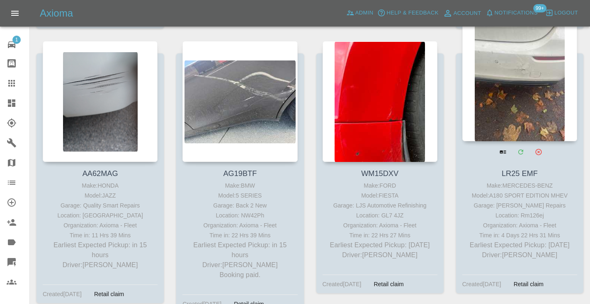
click at [496, 95] on div at bounding box center [519, 80] width 115 height 121
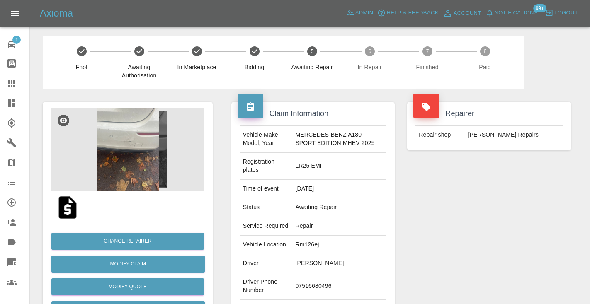
click at [314, 300] on td "07516680496" at bounding box center [339, 286] width 94 height 27
copy td "07516680496"
click at [483, 228] on div "Repairer Repair shop J Freeman SMART Repairs" at bounding box center [489, 218] width 176 height 256
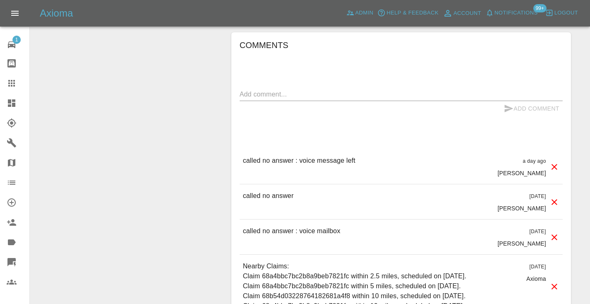
scroll to position [787, 0]
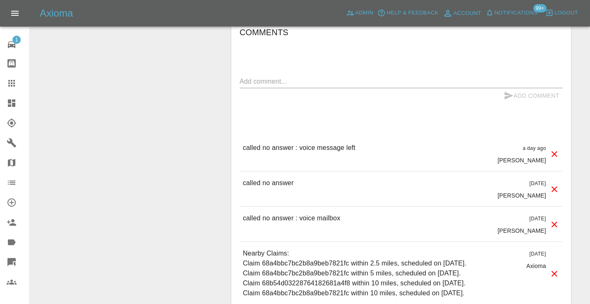
drag, startPoint x: 281, startPoint y: 100, endPoint x: 286, endPoint y: 94, distance: 8.2
click at [281, 86] on textarea at bounding box center [401, 82] width 323 height 10
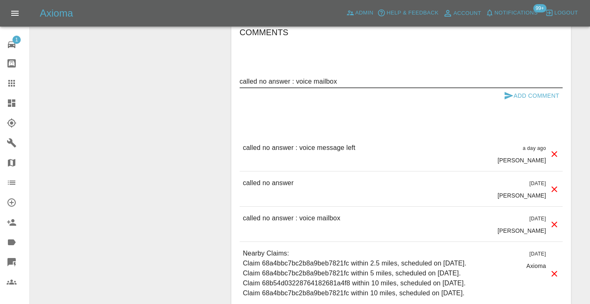
type textarea "called no answer : voice mailbox"
click at [516, 104] on button "Add Comment" at bounding box center [531, 95] width 62 height 15
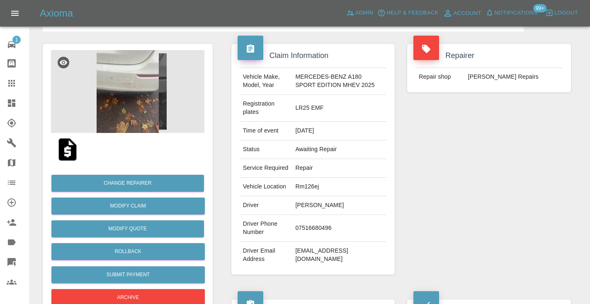
scroll to position [51, 0]
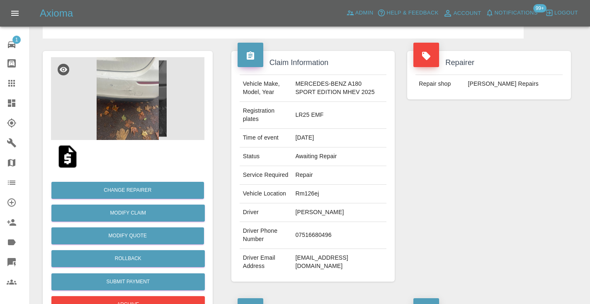
click at [15, 85] on icon at bounding box center [12, 83] width 10 height 10
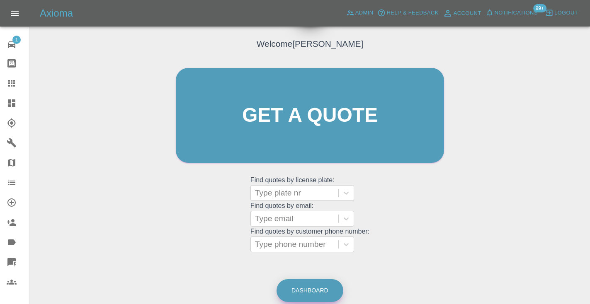
click at [322, 290] on link "Dashboard" at bounding box center [309, 290] width 67 height 23
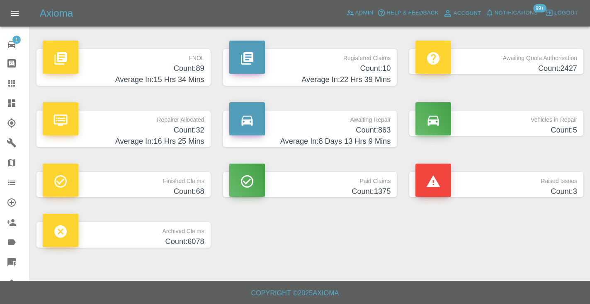
click at [378, 129] on h4 "Count: 863" at bounding box center [310, 130] width 162 height 11
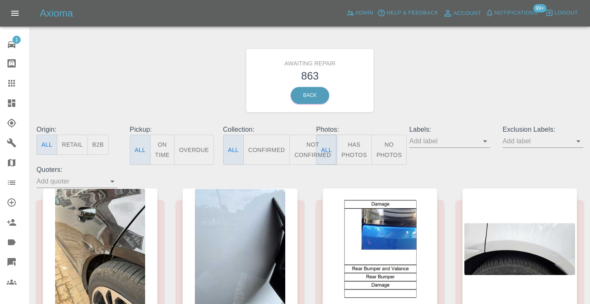
click at [308, 148] on button "Not Confirmed" at bounding box center [312, 150] width 46 height 30
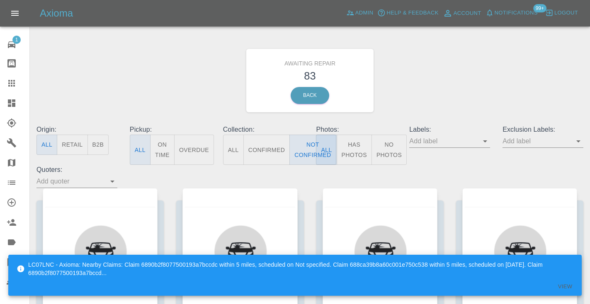
click at [450, 68] on div "Awaiting Repair 83 Back" at bounding box center [309, 80] width 559 height 88
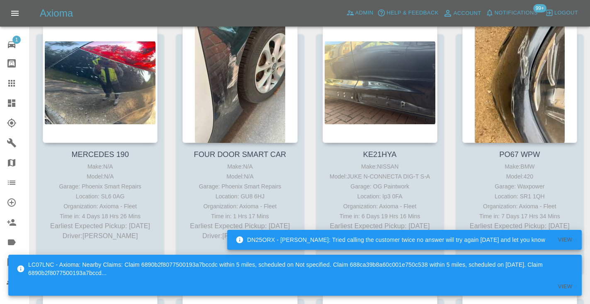
scroll to position [739, 0]
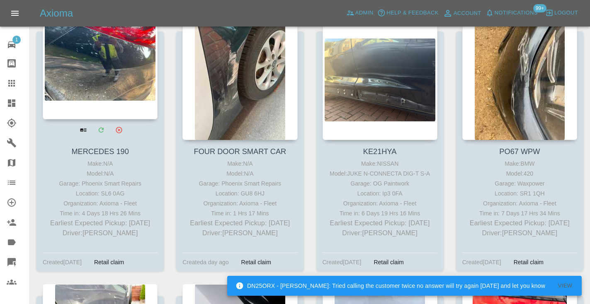
click at [106, 74] on div at bounding box center [100, 58] width 115 height 121
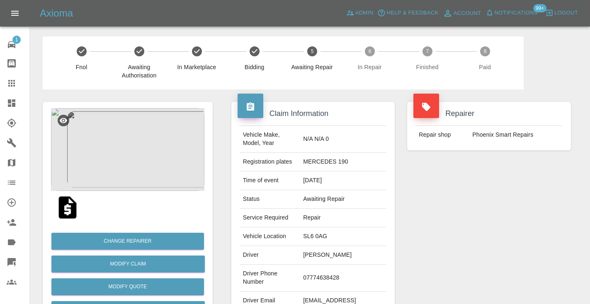
click at [345, 265] on td "07774638428" at bounding box center [343, 278] width 87 height 27
copy td "07774638428"
click at [326, 267] on td "07774638428" at bounding box center [343, 278] width 87 height 27
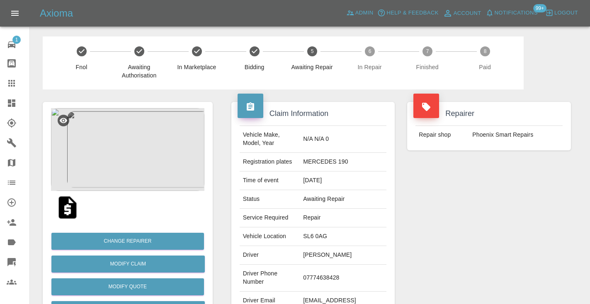
click at [496, 245] on div "Repairer Repair shop Phoenix Smart Repairs" at bounding box center [489, 213] width 176 height 247
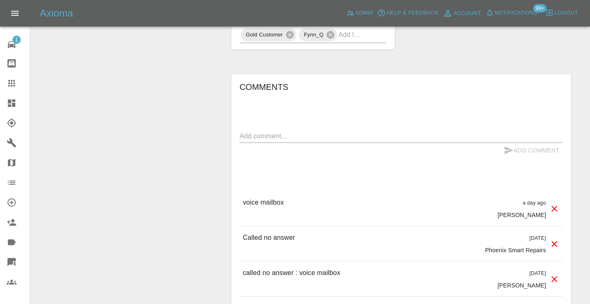
scroll to position [649, 0]
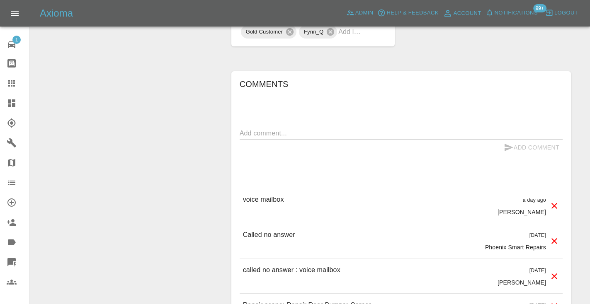
click at [259, 127] on div "x" at bounding box center [401, 133] width 323 height 13
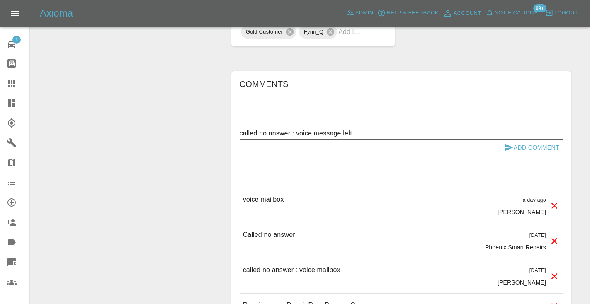
type textarea "called no answer : voice message left"
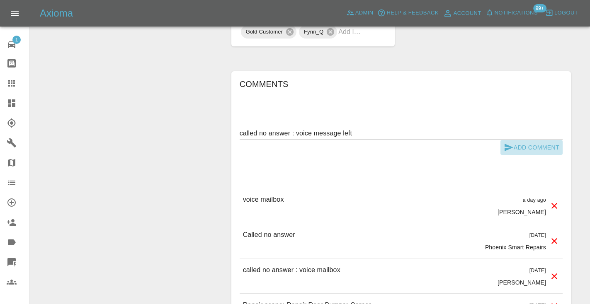
click at [515, 140] on button "Add Comment" at bounding box center [531, 147] width 62 height 15
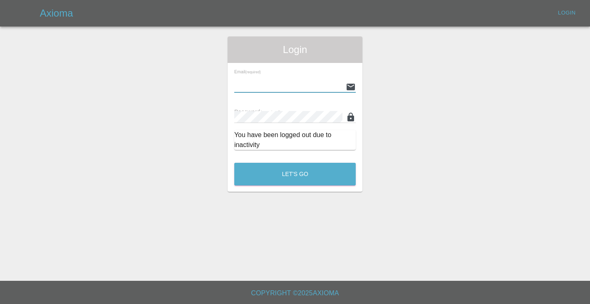
type input "[EMAIL_ADDRESS][DOMAIN_NAME]"
click at [295, 174] on button "Let's Go" at bounding box center [294, 174] width 121 height 23
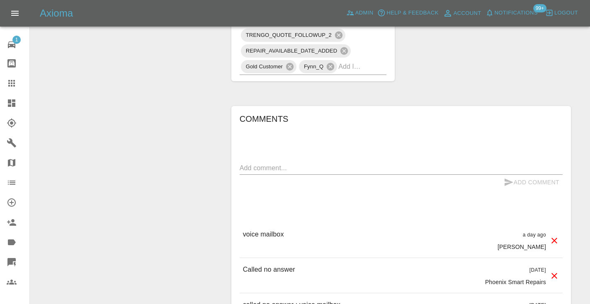
scroll to position [617, 0]
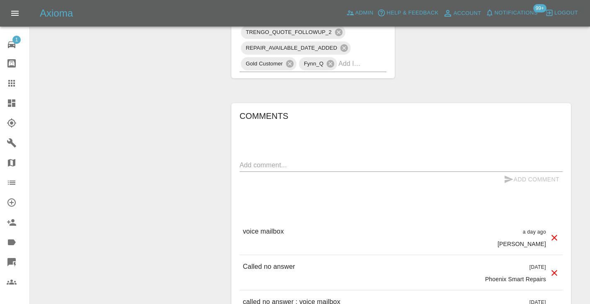
click at [272, 160] on textarea at bounding box center [401, 165] width 323 height 10
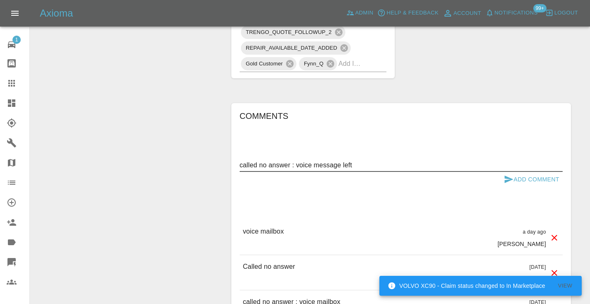
type textarea "called no answer : voice message left"
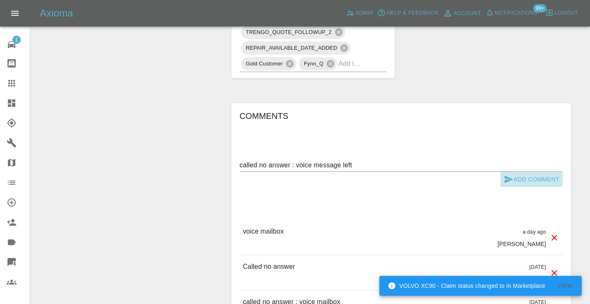
click at [516, 172] on button "Add Comment" at bounding box center [531, 179] width 62 height 15
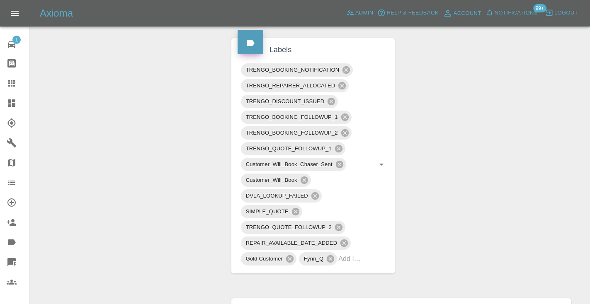
scroll to position [416, 0]
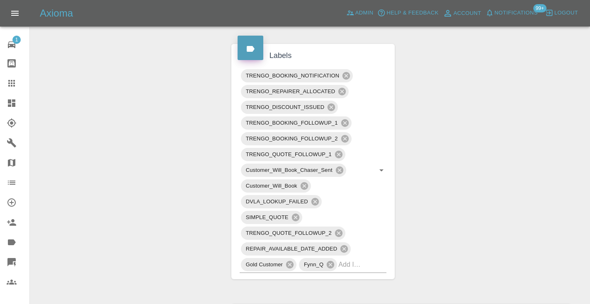
click at [16, 82] on icon at bounding box center [12, 83] width 10 height 10
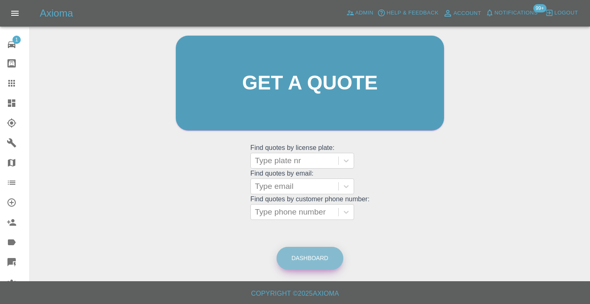
click at [323, 254] on link "Dashboard" at bounding box center [309, 258] width 67 height 23
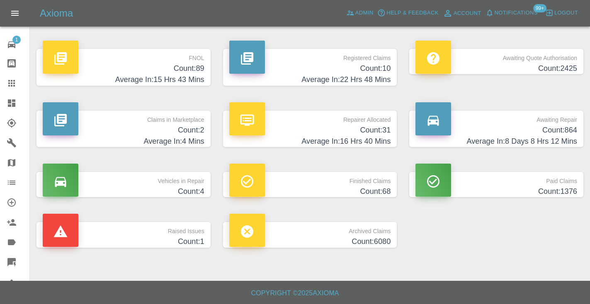
click at [558, 135] on h4 "Count: 864" at bounding box center [496, 130] width 162 height 11
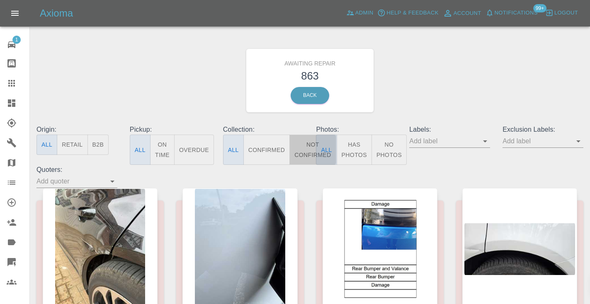
click at [308, 154] on button "Not Confirmed" at bounding box center [312, 150] width 46 height 30
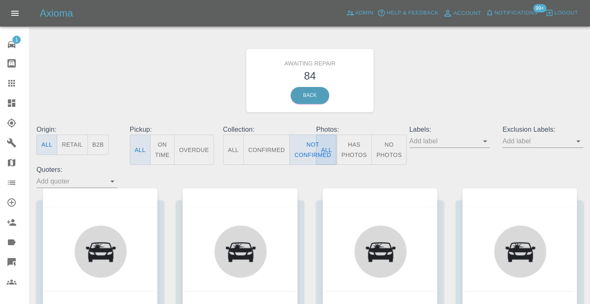
click at [470, 75] on div "Awaiting Repair 84 Back" at bounding box center [309, 80] width 559 height 88
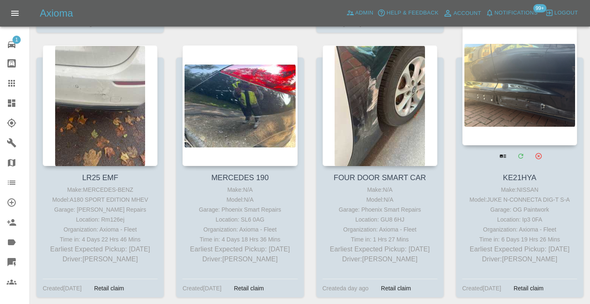
scroll to position [707, 0]
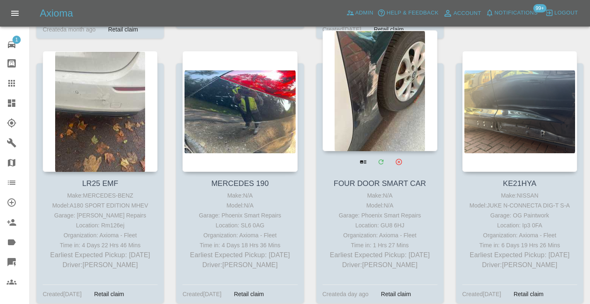
click at [391, 79] on div at bounding box center [379, 90] width 115 height 121
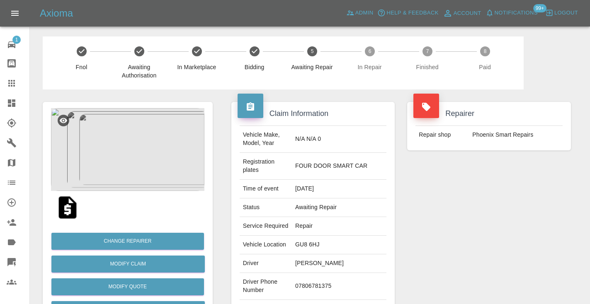
click at [328, 284] on td "07806781375" at bounding box center [339, 286] width 94 height 27
copy td "07806781375"
click at [459, 206] on div "Repairer Repair shop Phoenix Smart Repairs" at bounding box center [489, 222] width 176 height 264
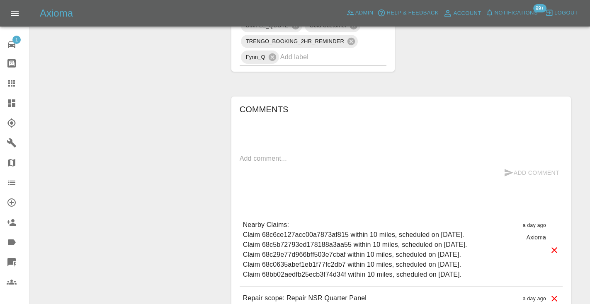
scroll to position [550, 0]
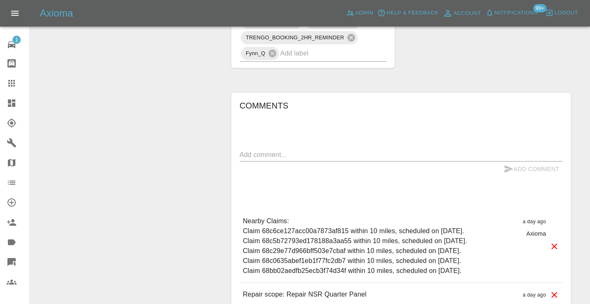
click at [274, 150] on textarea at bounding box center [401, 155] width 323 height 10
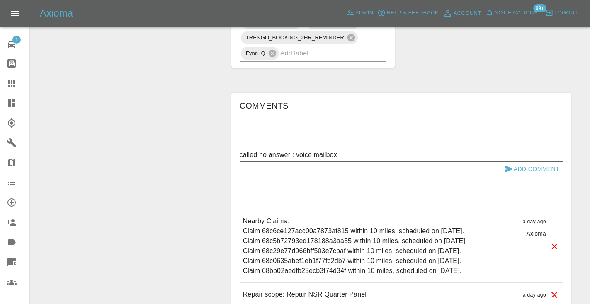
type textarea "called no answer : voice mailbox"
click at [506, 164] on icon "submit" at bounding box center [509, 169] width 10 height 10
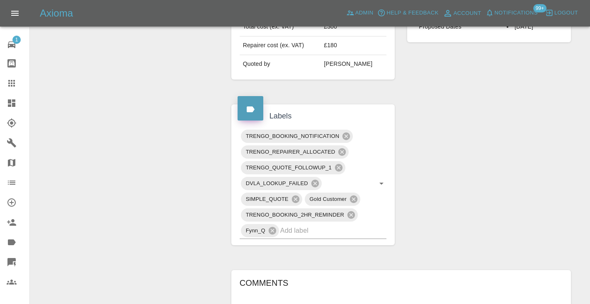
scroll to position [360, 0]
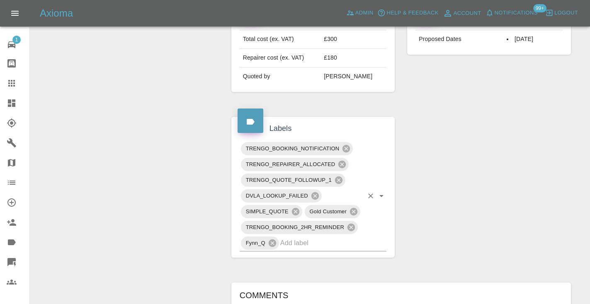
click at [310, 237] on input "text" at bounding box center [321, 243] width 83 height 13
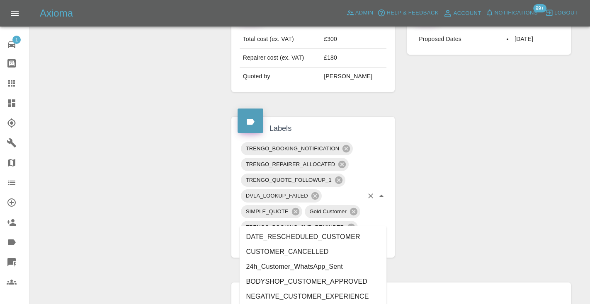
type input "customer_"
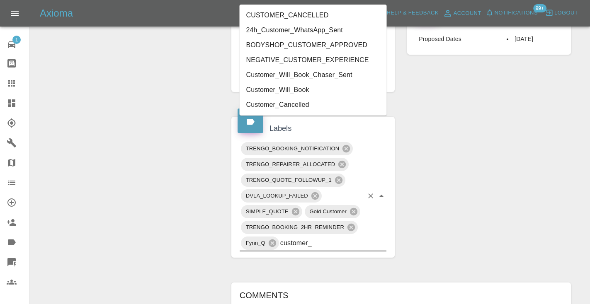
click at [301, 88] on li "Customer_Will_Book" at bounding box center [313, 89] width 147 height 15
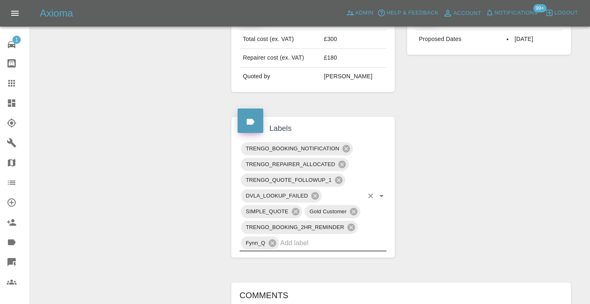
click at [121, 70] on div "Change Repairer Modify Claim Modify Quote Rollback Submit Payment Archive" at bounding box center [127, 152] width 182 height 845
click at [14, 88] on link "Claims" at bounding box center [14, 83] width 29 height 20
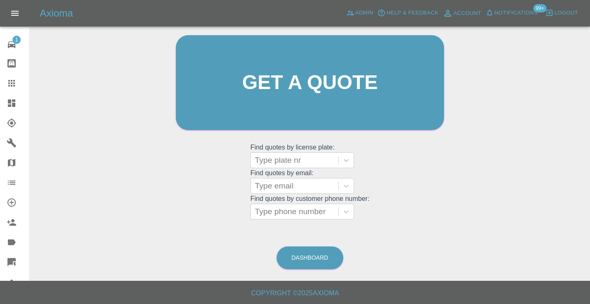
scroll to position [83, 0]
click at [320, 262] on link "Dashboard" at bounding box center [309, 258] width 67 height 23
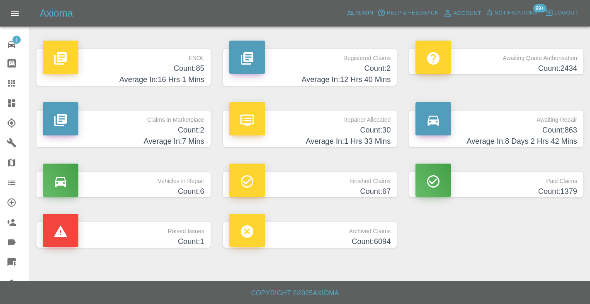
click at [542, 122] on p "Awaiting Repair" at bounding box center [496, 118] width 162 height 14
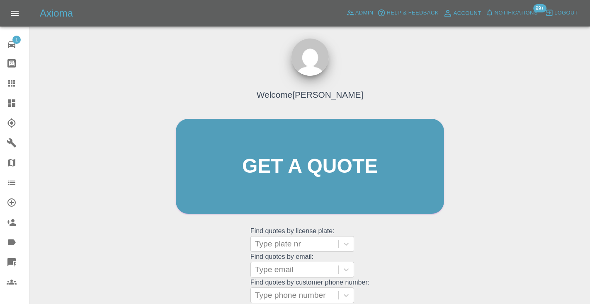
click at [400, 256] on div "Welcome [PERSON_NAME] Get a quote Get a quote Find quotes by license plate: Typ…" at bounding box center [310, 182] width 286 height 250
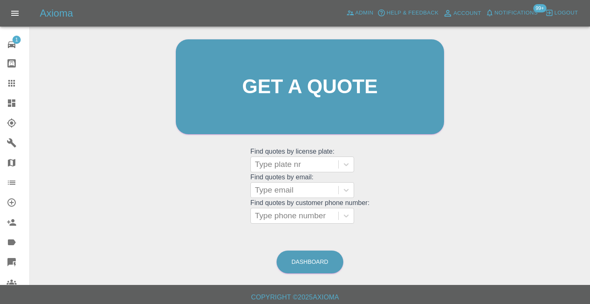
scroll to position [84, 0]
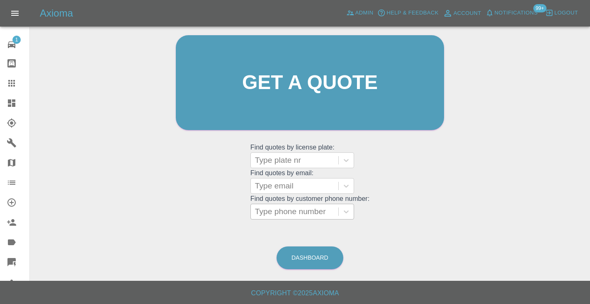
click at [292, 210] on div "Type phone number" at bounding box center [294, 212] width 79 height 10
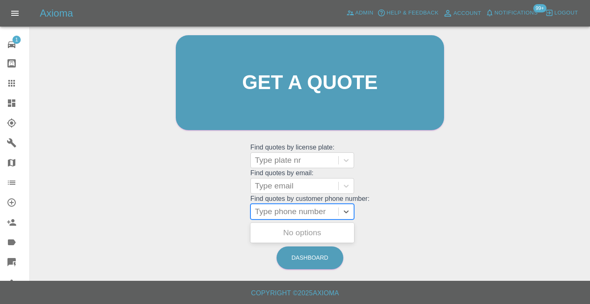
paste input "07404927819"
type input "07404927819"
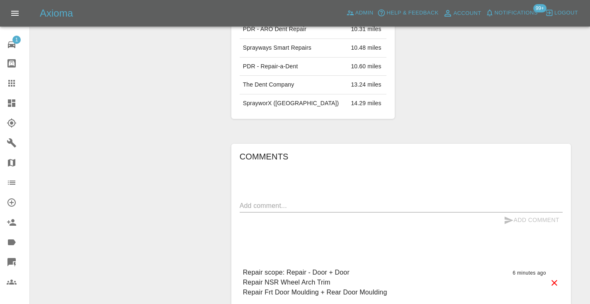
scroll to position [600, 0]
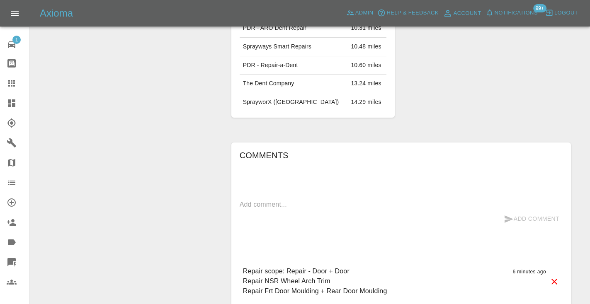
click at [272, 200] on textarea at bounding box center [401, 205] width 323 height 10
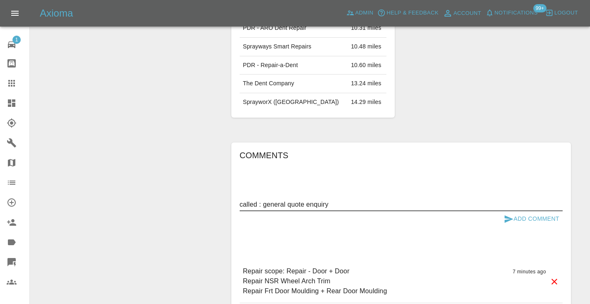
type textarea "called : general quote enquiry"
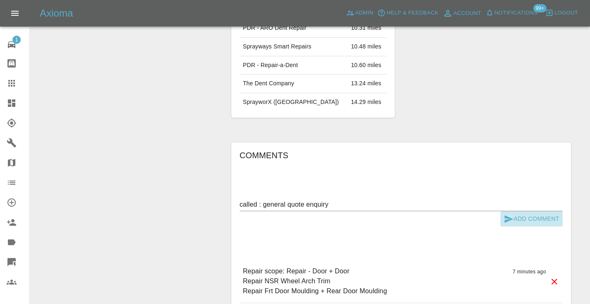
click at [516, 211] on button "Add Comment" at bounding box center [531, 218] width 62 height 15
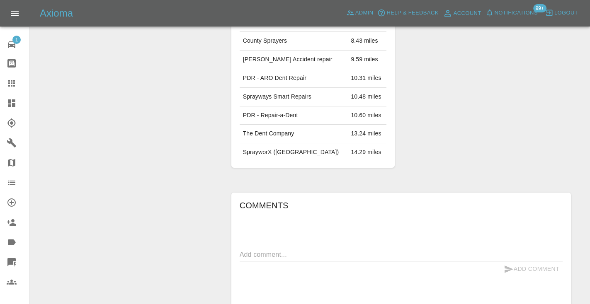
scroll to position [550, 0]
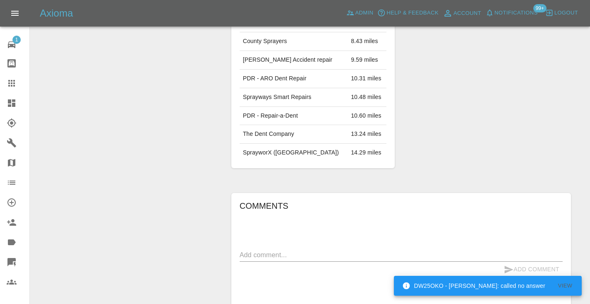
click at [19, 84] on div at bounding box center [18, 83] width 23 height 10
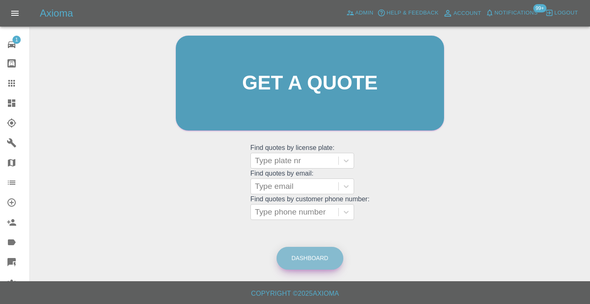
click at [313, 262] on link "Dashboard" at bounding box center [309, 258] width 67 height 23
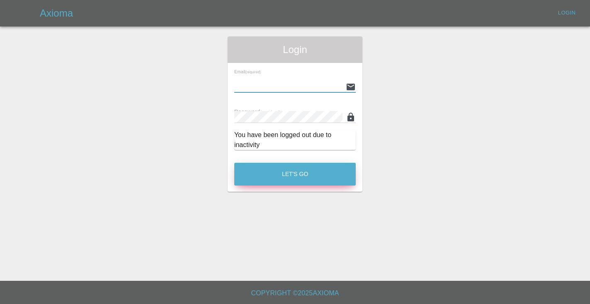
type input "[EMAIL_ADDRESS][DOMAIN_NAME]"
click at [295, 174] on button "Let's Go" at bounding box center [294, 174] width 121 height 23
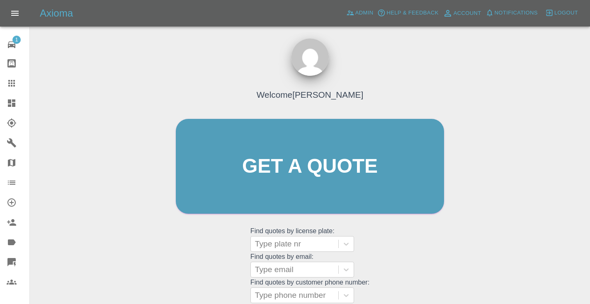
click at [393, 254] on div "Welcome [PERSON_NAME] Get a quote Get a quote Find quotes by license plate: Typ…" at bounding box center [310, 182] width 286 height 250
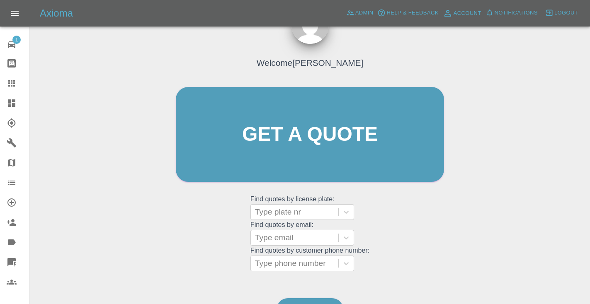
scroll to position [84, 0]
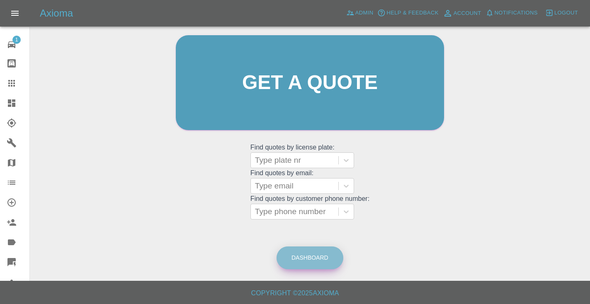
click at [293, 247] on link "Dashboard" at bounding box center [309, 258] width 67 height 23
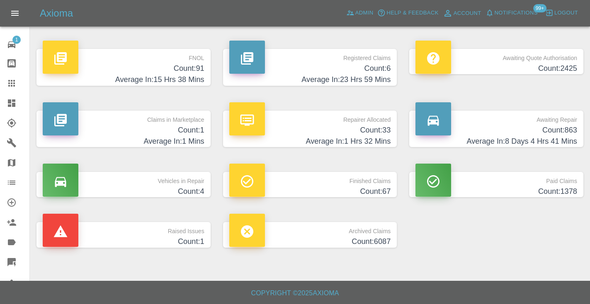
click at [532, 131] on h4 "Count: 863" at bounding box center [496, 130] width 162 height 11
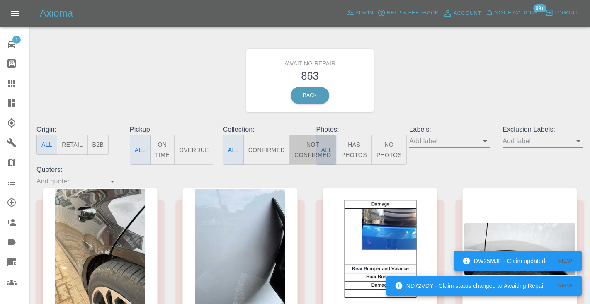
click at [304, 148] on button "Not Confirmed" at bounding box center [312, 150] width 46 height 30
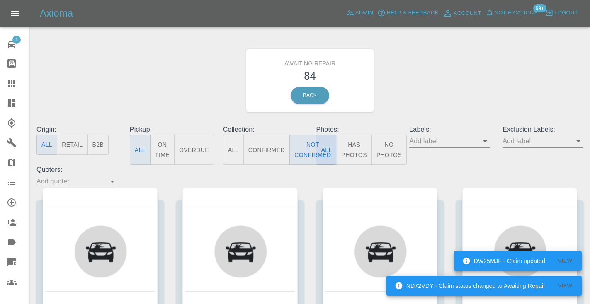
click at [405, 96] on div "Awaiting Repair 84 Back" at bounding box center [309, 80] width 559 height 88
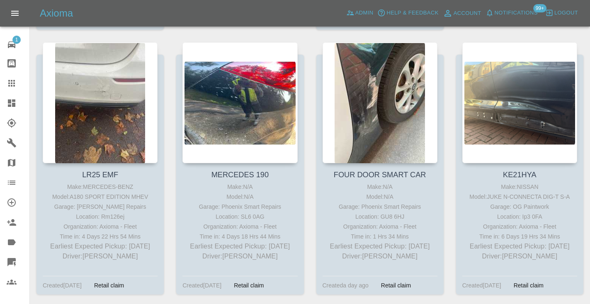
scroll to position [714, 0]
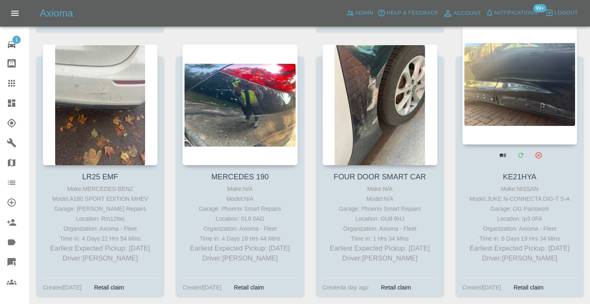
click at [498, 93] on div at bounding box center [519, 84] width 115 height 121
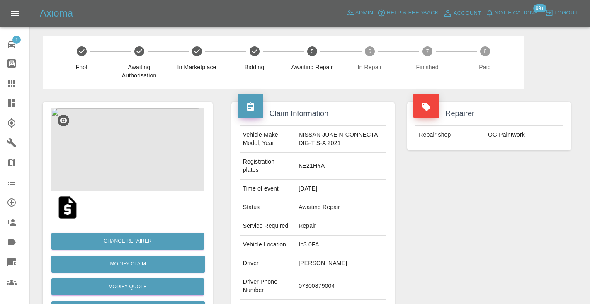
click at [328, 285] on td "07300879004" at bounding box center [340, 286] width 91 height 27
copy td "07300879004"
click at [505, 221] on div "Repairer Repair shop OG Paintwork" at bounding box center [489, 218] width 176 height 256
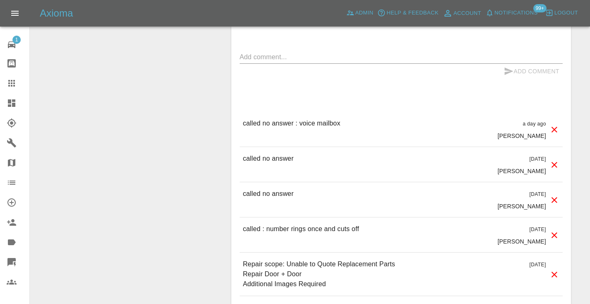
scroll to position [844, 0]
click at [316, 58] on textarea at bounding box center [401, 56] width 323 height 10
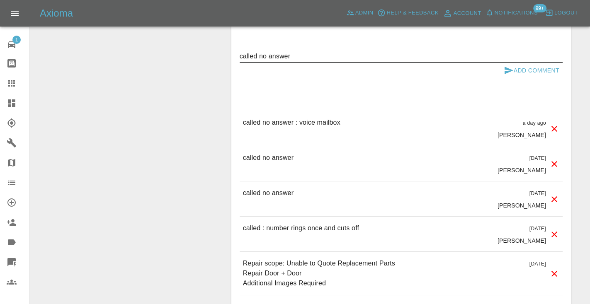
type textarea "called no answer"
click at [508, 73] on icon "submit" at bounding box center [509, 70] width 10 height 10
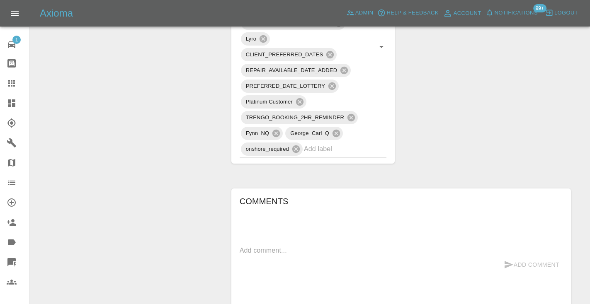
scroll to position [643, 0]
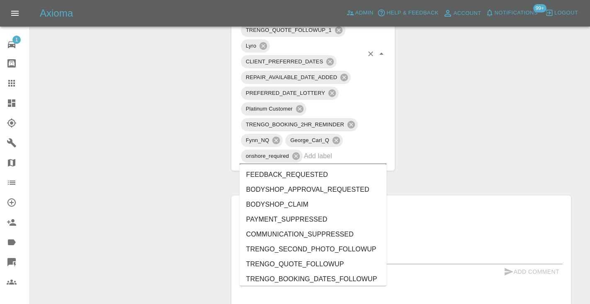
click at [333, 158] on input "text" at bounding box center [333, 156] width 59 height 13
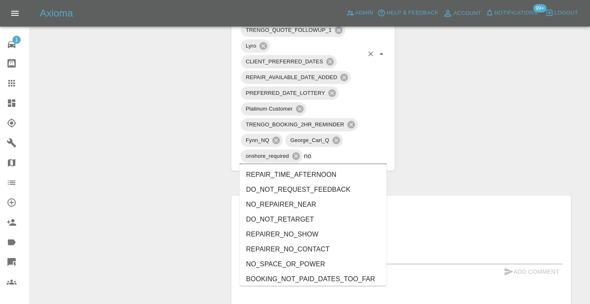
type input "no_"
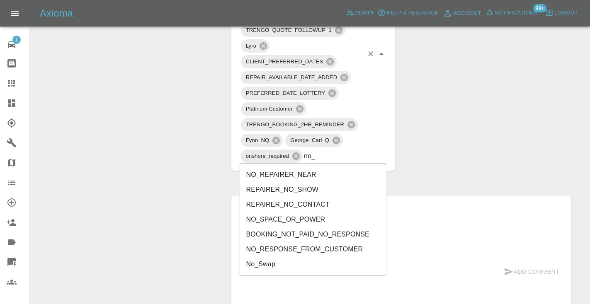
click at [291, 245] on li "NO_RESPONSE_FROM_CUSTOMER" at bounding box center [313, 249] width 147 height 15
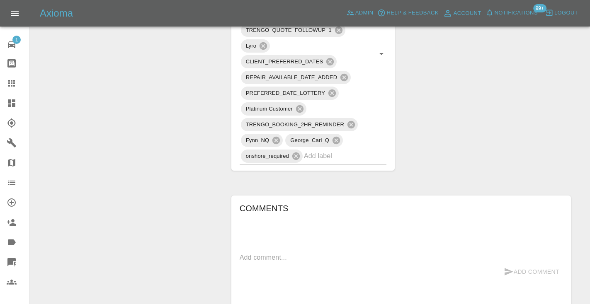
click at [169, 89] on div "Change Repairer Modify Claim Modify Quote Rollback Submit Payment Archive" at bounding box center [127, 11] width 182 height 1128
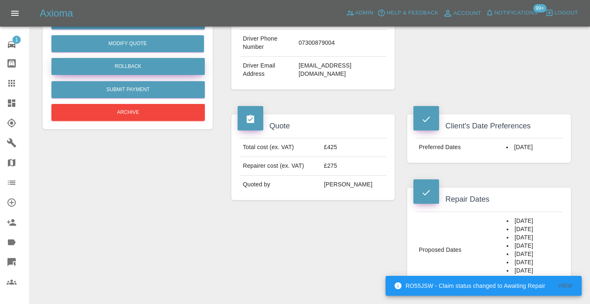
scroll to position [223, 0]
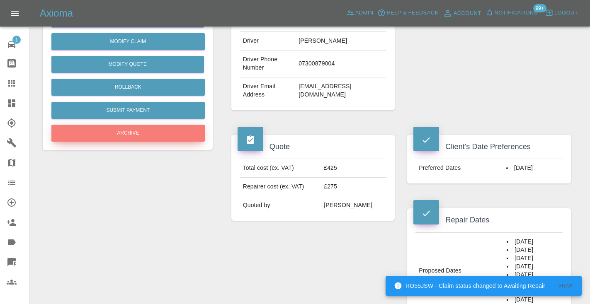
click at [131, 133] on button "Archive" at bounding box center [127, 133] width 153 height 17
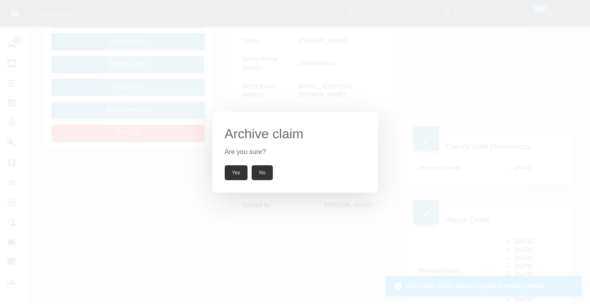
click at [236, 174] on button "Yes" at bounding box center [236, 172] width 23 height 15
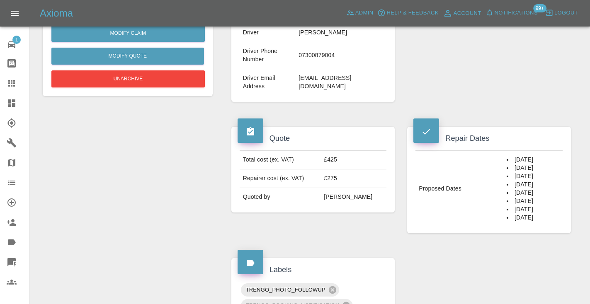
click at [7, 86] on icon at bounding box center [12, 83] width 10 height 10
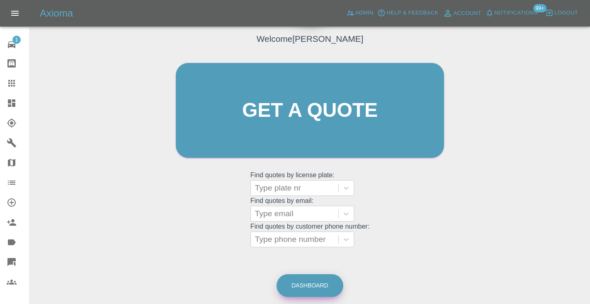
click at [319, 294] on link "Dashboard" at bounding box center [309, 285] width 67 height 23
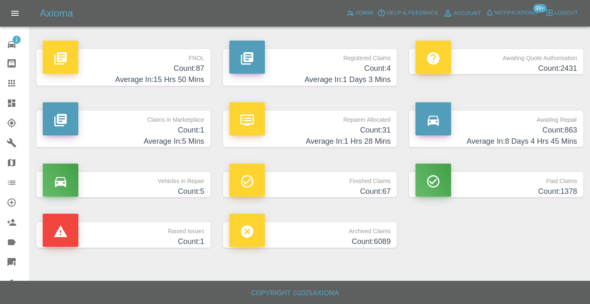
click at [550, 126] on h4 "Count: 863" at bounding box center [496, 130] width 162 height 11
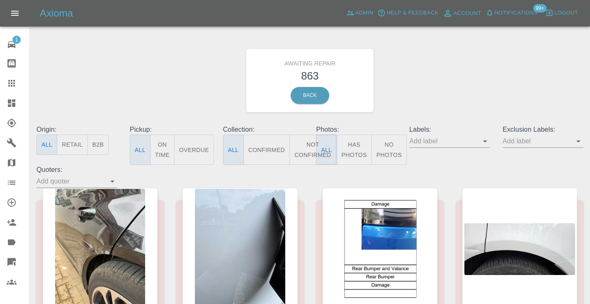
click at [309, 145] on button "Not Confirmed" at bounding box center [312, 150] width 46 height 30
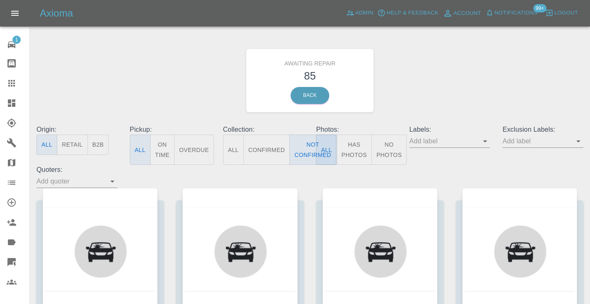
click at [426, 91] on div "Awaiting Repair 85 Back" at bounding box center [309, 80] width 559 height 88
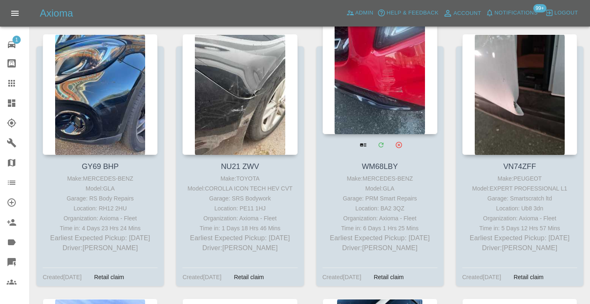
scroll to position [1262, 0]
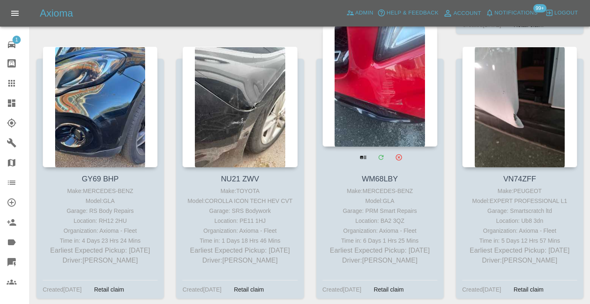
click at [382, 106] on div at bounding box center [379, 86] width 115 height 121
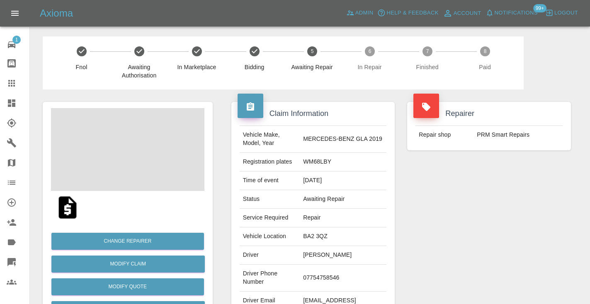
click at [336, 272] on td "07754758546" at bounding box center [343, 278] width 87 height 27
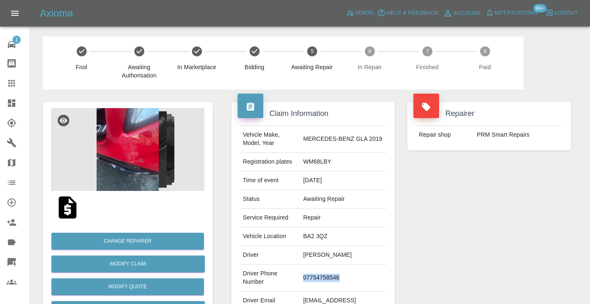
click at [336, 272] on td "07754758546" at bounding box center [343, 278] width 87 height 27
copy td "07754758546"
click at [426, 225] on div "Repairer Repair shop PRM Smart Repairs" at bounding box center [489, 213] width 176 height 247
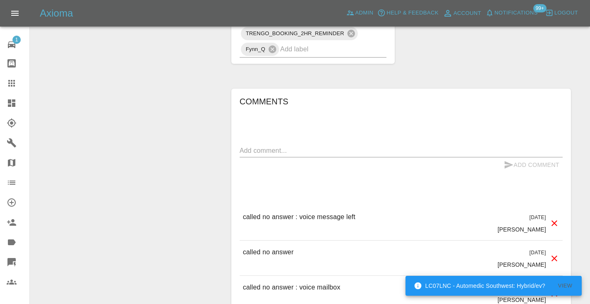
scroll to position [583, 0]
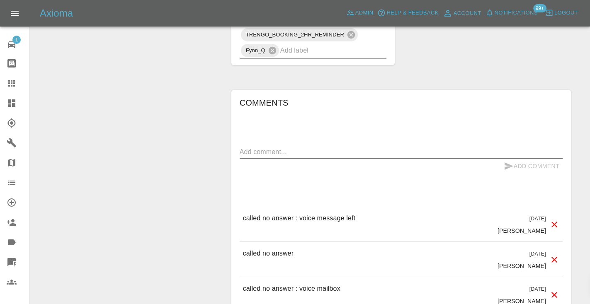
click at [249, 147] on textarea at bounding box center [401, 152] width 323 height 10
type textarea "called no answer : voice mailbox"
click at [506, 162] on icon "submit" at bounding box center [508, 165] width 9 height 7
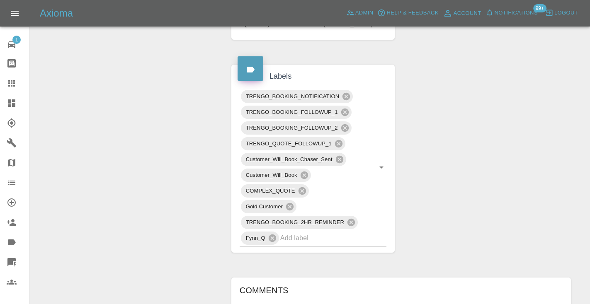
scroll to position [392, 0]
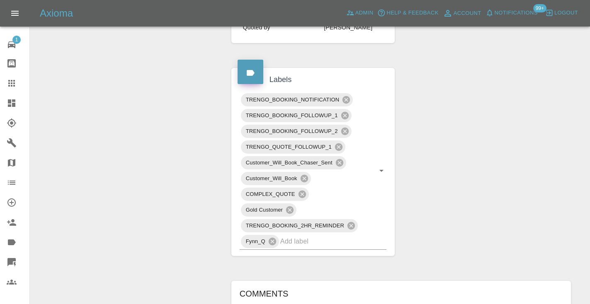
click at [508, 152] on div "Claim Information Vehicle Make, Model, Year MERCEDES-BENZ GLA 2019 Registration…" at bounding box center [401, 207] width 352 height 1020
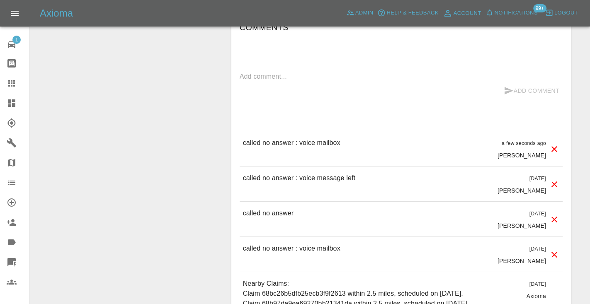
scroll to position [679, 0]
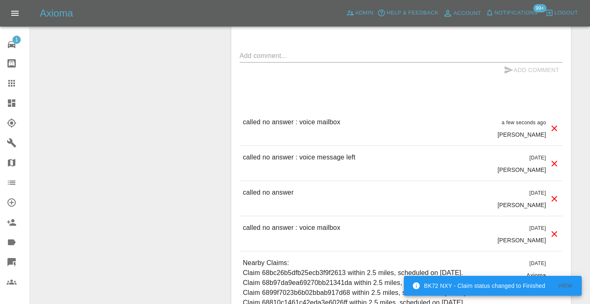
click at [12, 87] on icon at bounding box center [12, 83] width 10 height 10
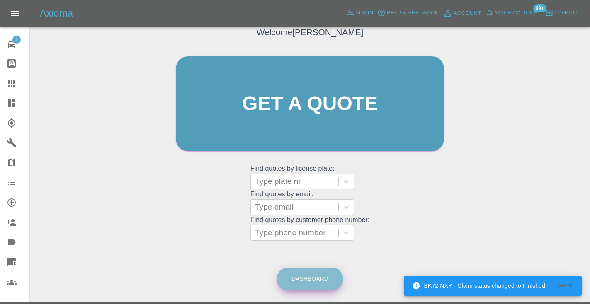
click at [322, 280] on link "Dashboard" at bounding box center [309, 279] width 67 height 23
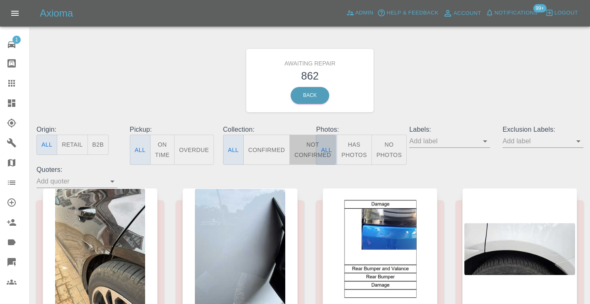
click at [305, 140] on button "Not Confirmed" at bounding box center [312, 150] width 46 height 30
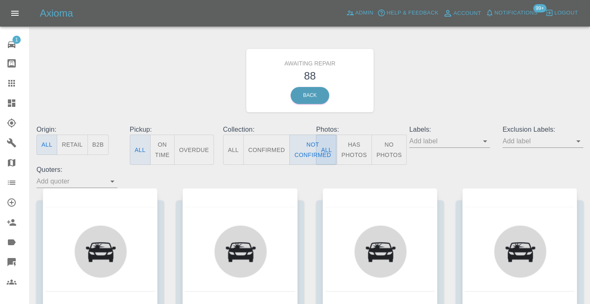
click at [438, 76] on div "Awaiting Repair 88 Back" at bounding box center [309, 80] width 559 height 88
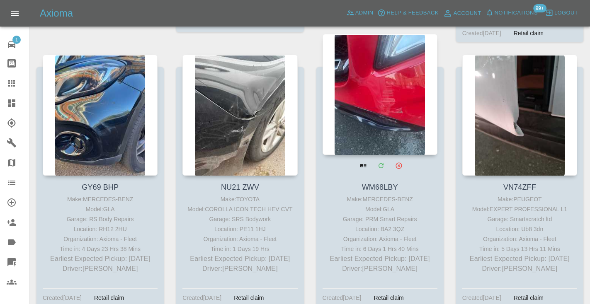
scroll to position [1249, 0]
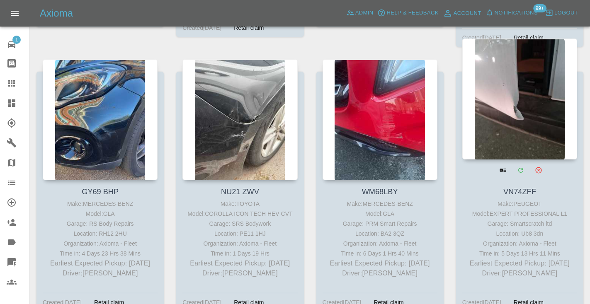
click at [506, 95] on div at bounding box center [519, 99] width 115 height 121
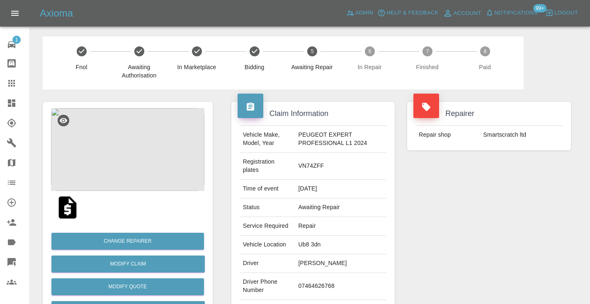
click at [306, 288] on td "07464626768" at bounding box center [341, 286] width 92 height 27
copy td "07464626768"
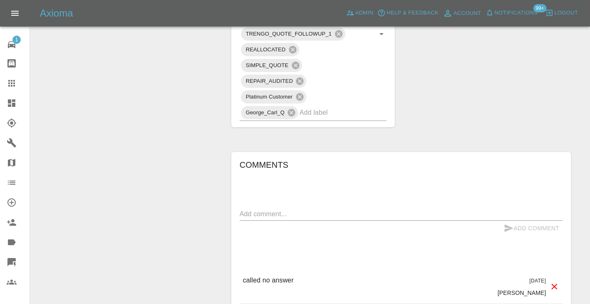
scroll to position [546, 0]
click at [251, 213] on textarea at bounding box center [401, 213] width 323 height 10
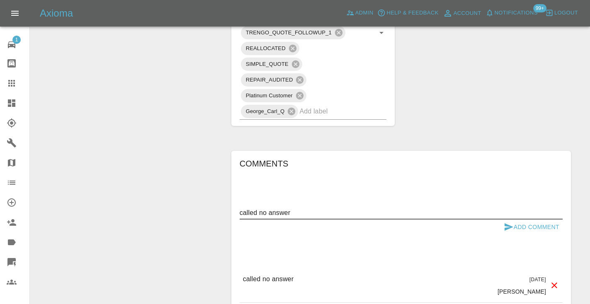
type textarea "called no answer"
click at [512, 224] on icon "submit" at bounding box center [509, 227] width 10 height 10
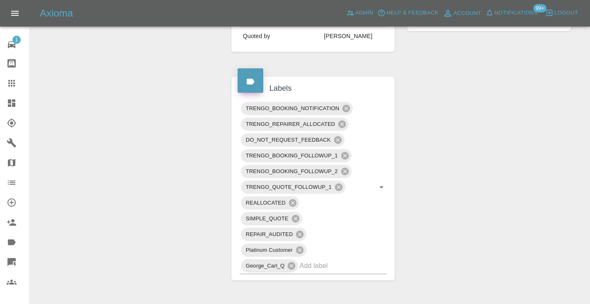
scroll to position [391, 0]
click at [339, 139] on icon at bounding box center [337, 140] width 7 height 7
click at [312, 269] on input "text" at bounding box center [331, 266] width 64 height 13
type input "no"
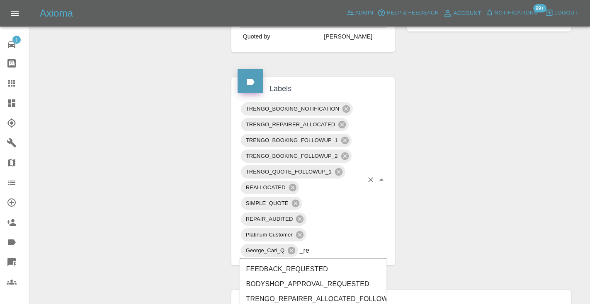
type input "_res"
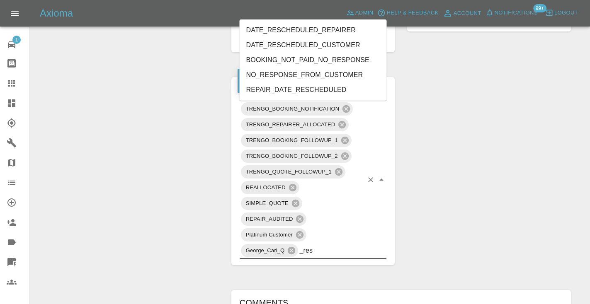
click at [310, 74] on li "NO_RESPONSE_FROM_CUSTOMER" at bounding box center [313, 75] width 147 height 15
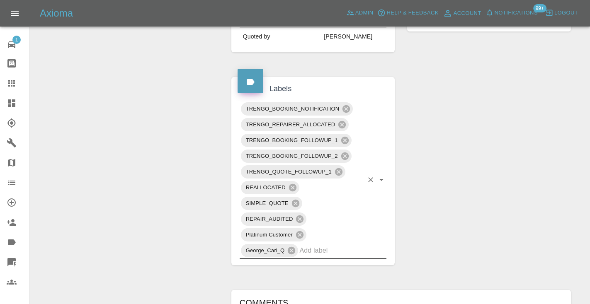
click at [203, 65] on div "Change Repairer Modify Claim Modify Quote Rollback Submit Payment Archive" at bounding box center [127, 210] width 182 height 1025
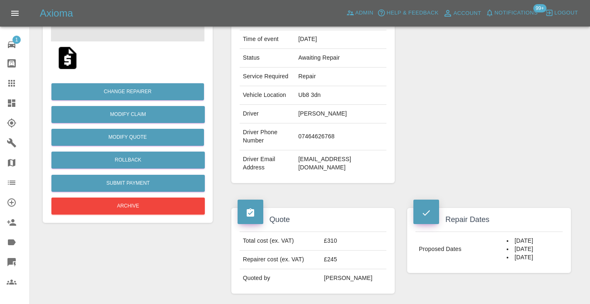
scroll to position [146, 0]
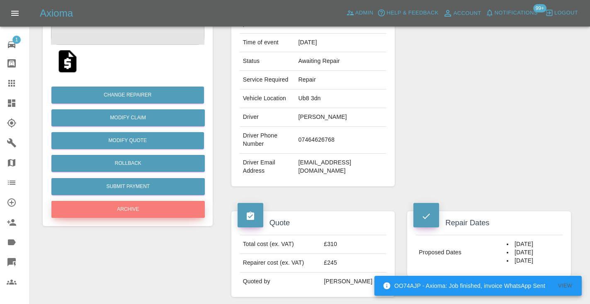
click at [130, 203] on button "Archive" at bounding box center [127, 209] width 153 height 17
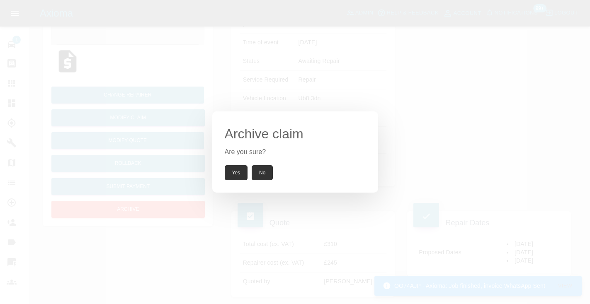
click at [243, 173] on button "Yes" at bounding box center [236, 172] width 23 height 15
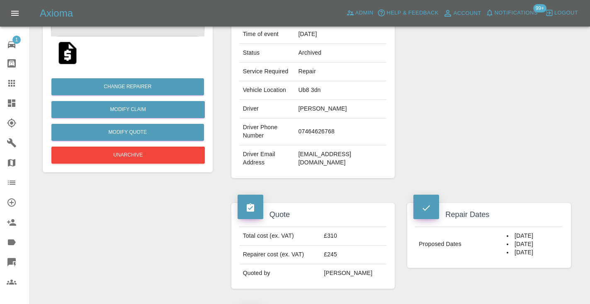
click at [10, 81] on icon at bounding box center [12, 83] width 10 height 10
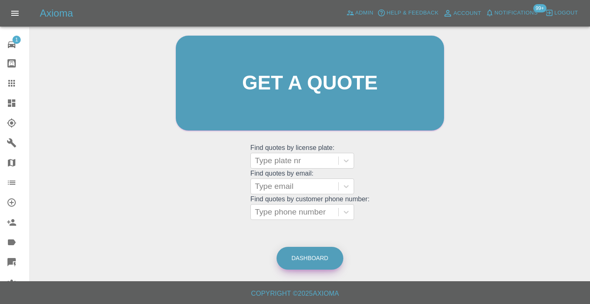
click at [314, 258] on link "Dashboard" at bounding box center [309, 258] width 67 height 23
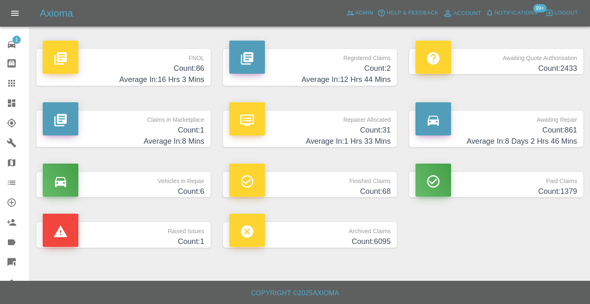
click at [552, 129] on h4 "Count: 861" at bounding box center [496, 130] width 162 height 11
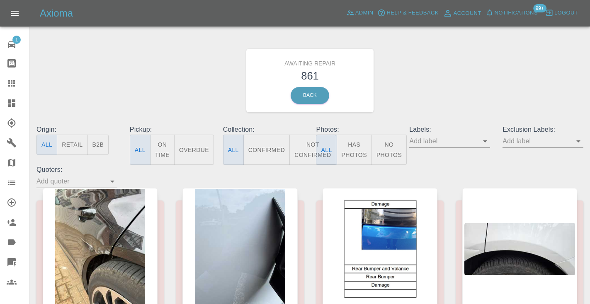
click at [10, 82] on icon at bounding box center [12, 83] width 10 height 10
click at [443, 99] on div "Awaiting Repair 861 Back" at bounding box center [309, 80] width 559 height 88
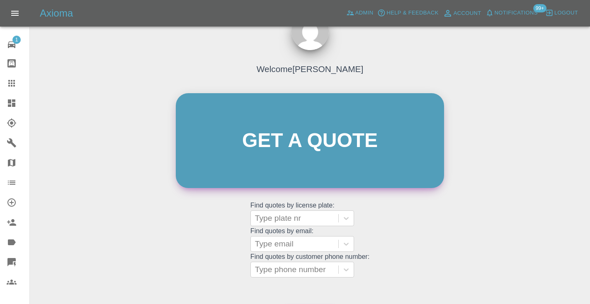
scroll to position [23, 0]
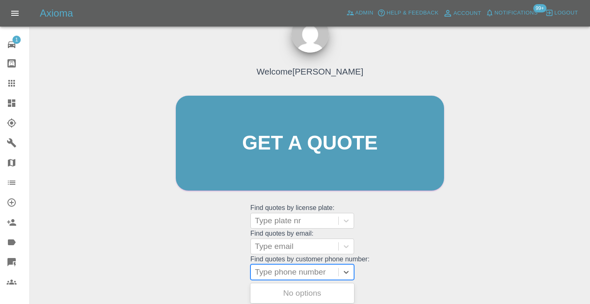
click at [293, 273] on div "Type phone number" at bounding box center [294, 272] width 79 height 10
paste input "07405521779"
type input "07405521779"
click at [401, 228] on div "Welcome [PERSON_NAME] Get a quote Get a quote Find quotes by license plate: Typ…" at bounding box center [310, 159] width 286 height 250
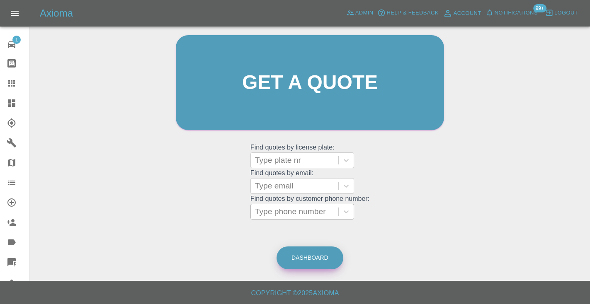
scroll to position [83, 0]
click at [320, 255] on link "Dashboard" at bounding box center [309, 258] width 67 height 23
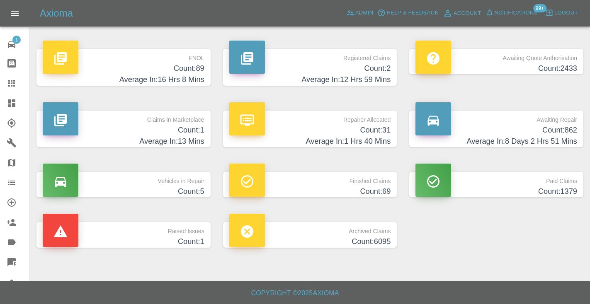
click at [563, 130] on h4 "Count: 862" at bounding box center [496, 130] width 162 height 11
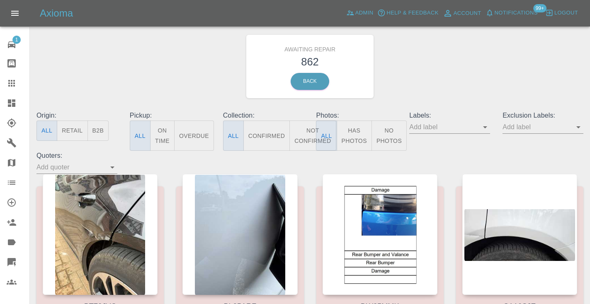
scroll to position [17, 0]
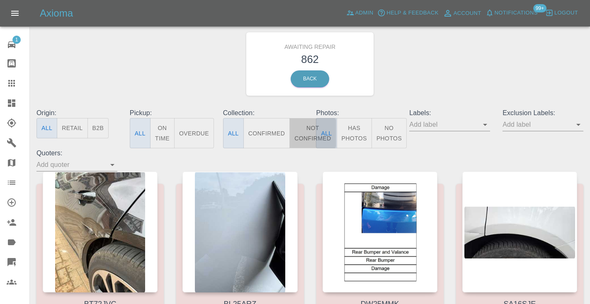
click at [305, 137] on button "Not Confirmed" at bounding box center [312, 133] width 46 height 30
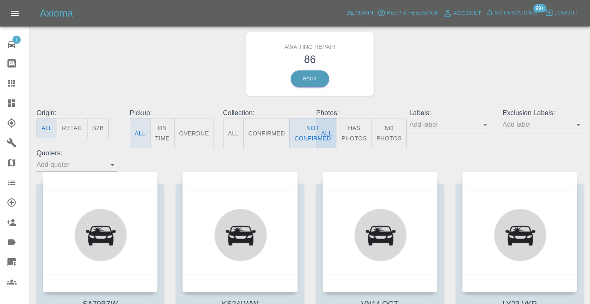
click at [402, 70] on div "Awaiting Repair 86 Back" at bounding box center [309, 64] width 559 height 88
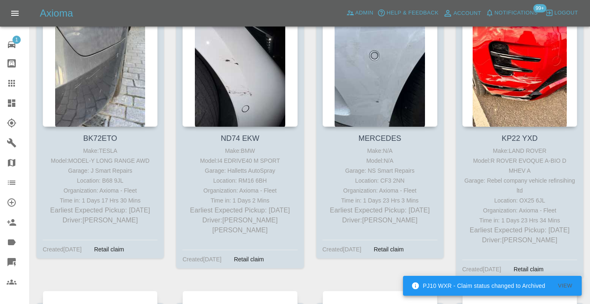
scroll to position [1021, 0]
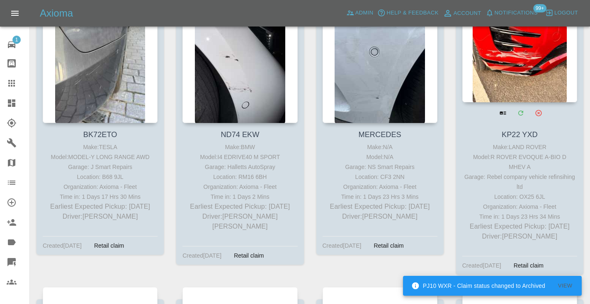
click at [528, 46] on div at bounding box center [519, 41] width 115 height 121
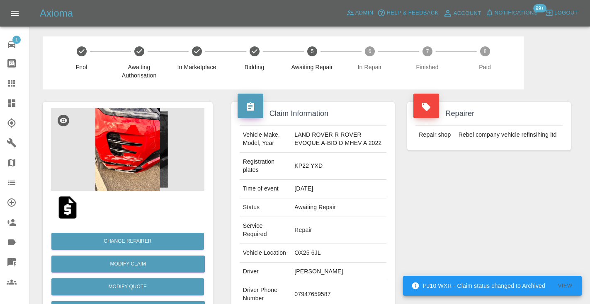
click at [300, 298] on td "07947659587" at bounding box center [338, 294] width 95 height 27
copy td "07947659587"
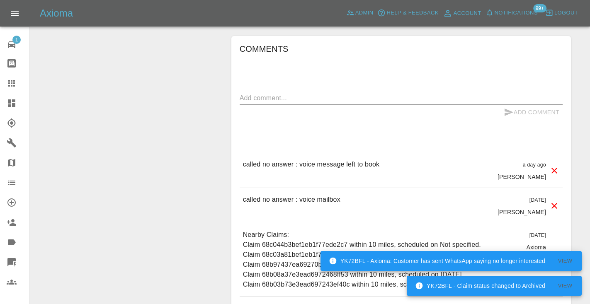
scroll to position [629, 0]
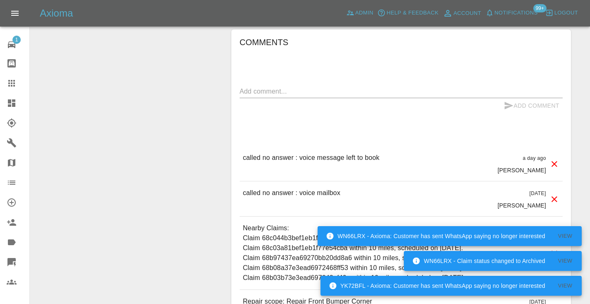
click at [250, 98] on div "x" at bounding box center [401, 91] width 323 height 13
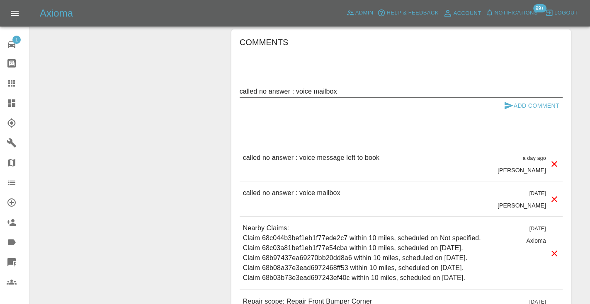
type textarea "called no answer : voice mailbox"
click at [510, 109] on icon "submit" at bounding box center [508, 105] width 9 height 7
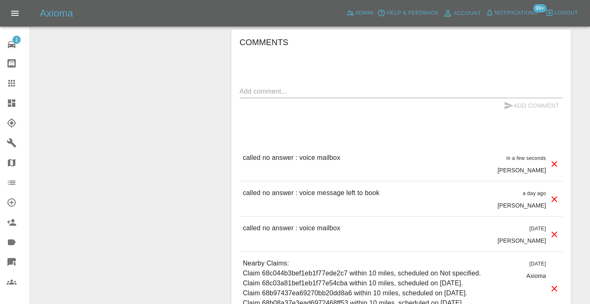
click at [12, 84] on icon at bounding box center [11, 83] width 7 height 7
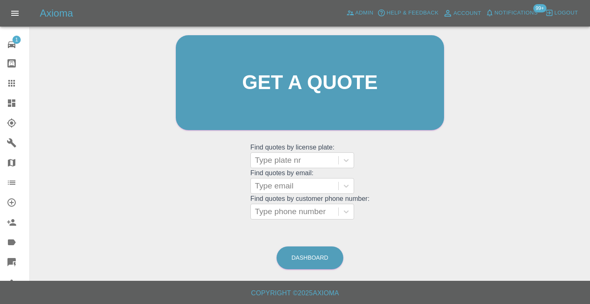
scroll to position [83, 0]
click at [302, 258] on link "Dashboard" at bounding box center [309, 258] width 67 height 23
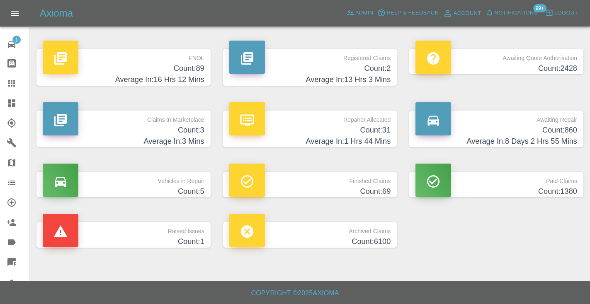
click at [561, 129] on h4 "Count: 860" at bounding box center [496, 130] width 162 height 11
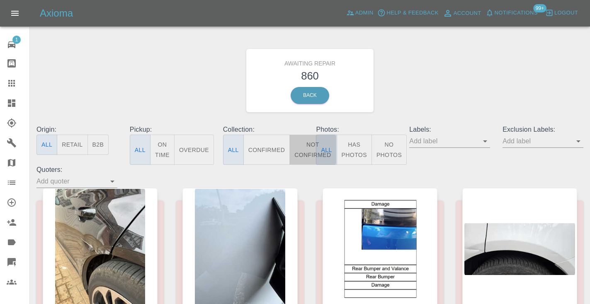
click at [305, 146] on button "Not Confirmed" at bounding box center [312, 150] width 46 height 30
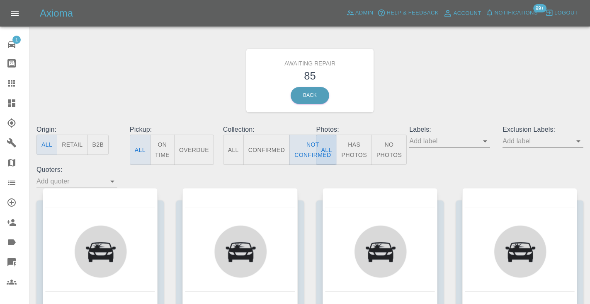
click at [440, 78] on div "Awaiting Repair 85 Back" at bounding box center [309, 80] width 559 height 88
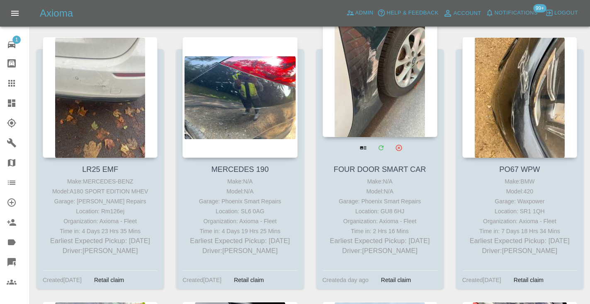
scroll to position [719, 0]
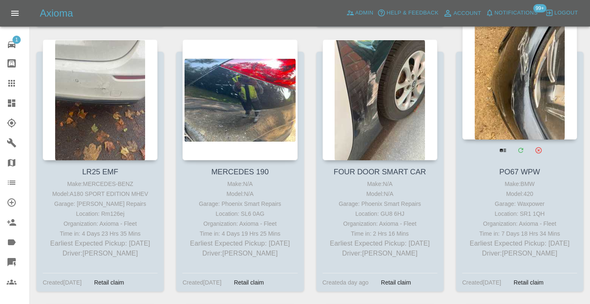
click at [538, 90] on div at bounding box center [519, 79] width 115 height 121
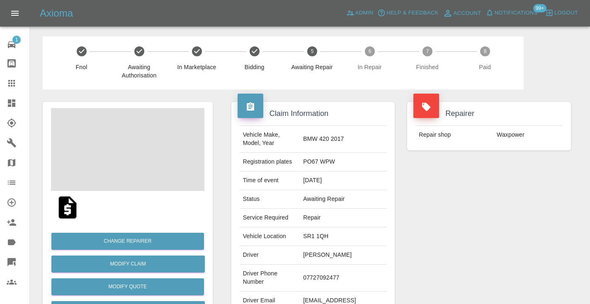
click at [323, 275] on td "07727092477" at bounding box center [343, 278] width 87 height 27
copy td "07727092477"
click at [528, 226] on div "Repairer Repair shop Waxpower" at bounding box center [489, 213] width 176 height 247
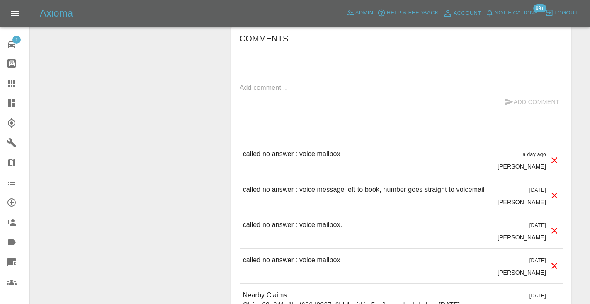
scroll to position [740, 0]
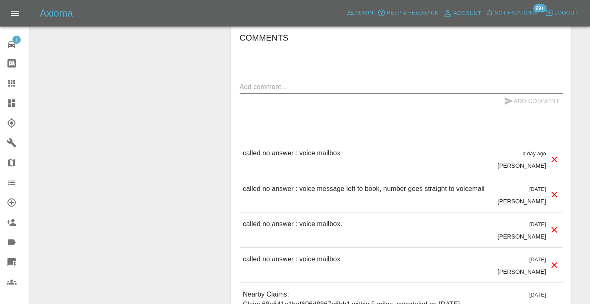
click at [256, 82] on textarea at bounding box center [401, 87] width 323 height 10
type textarea "called no answer"
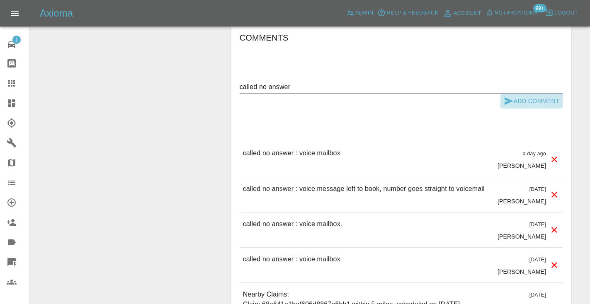
click at [505, 97] on icon "submit" at bounding box center [508, 100] width 9 height 7
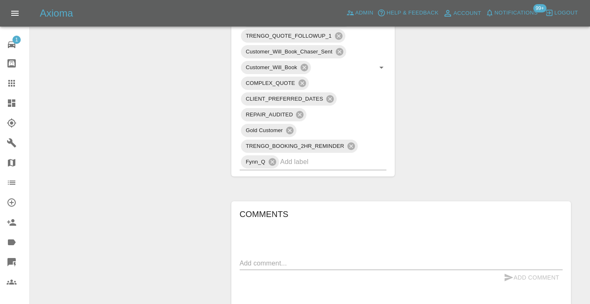
scroll to position [556, 0]
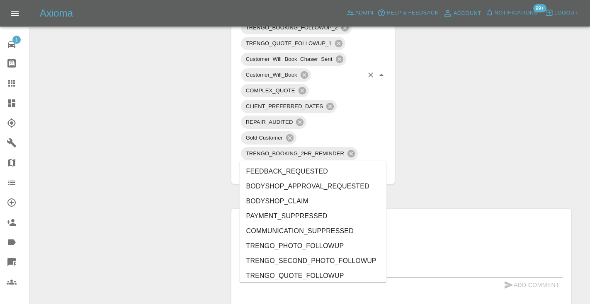
drag, startPoint x: 324, startPoint y: 157, endPoint x: 329, endPoint y: 150, distance: 9.0
click at [324, 163] on input "text" at bounding box center [321, 169] width 83 height 13
type input "no_"
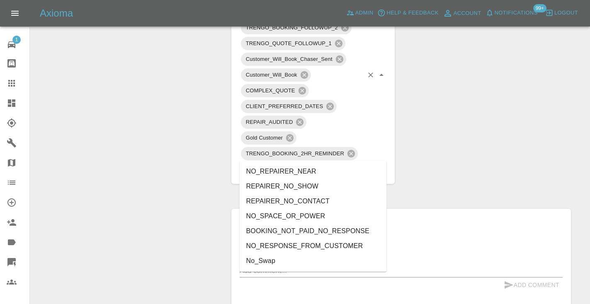
click at [300, 242] on li "NO_RESPONSE_FROM_CUSTOMER" at bounding box center [313, 246] width 147 height 15
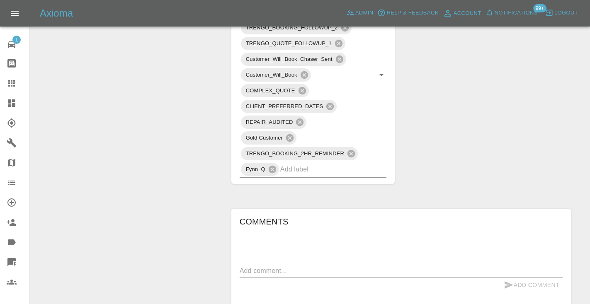
click at [192, 116] on div "Change Repairer Modify Claim Modify Quote Rollback Submit Payment Archive" at bounding box center [127, 87] width 182 height 1107
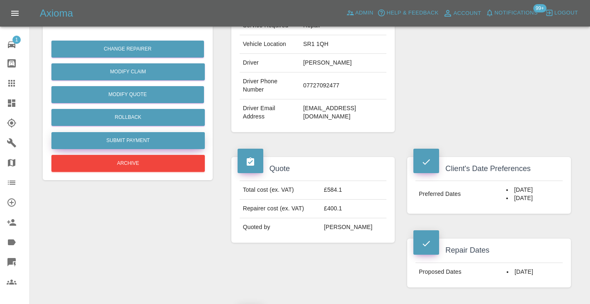
scroll to position [191, 0]
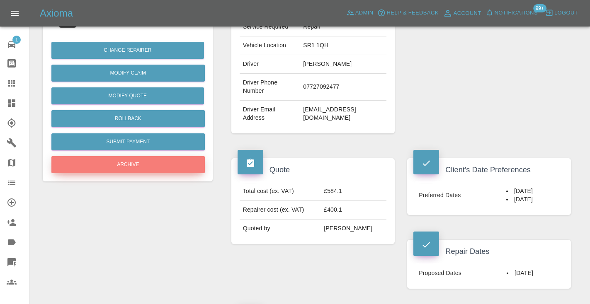
click at [159, 159] on button "Archive" at bounding box center [127, 164] width 153 height 17
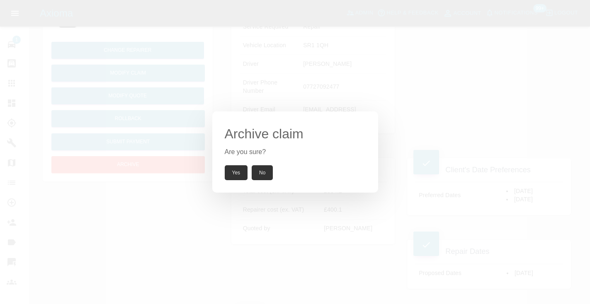
click at [233, 171] on button "Yes" at bounding box center [236, 172] width 23 height 15
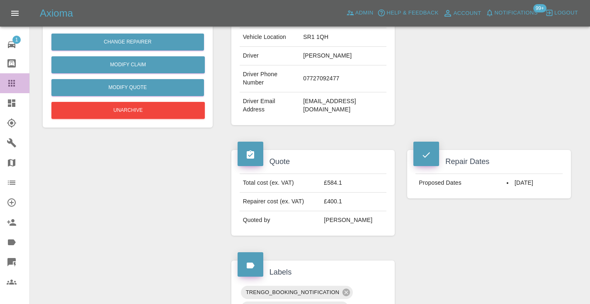
click at [12, 83] on icon at bounding box center [11, 83] width 7 height 7
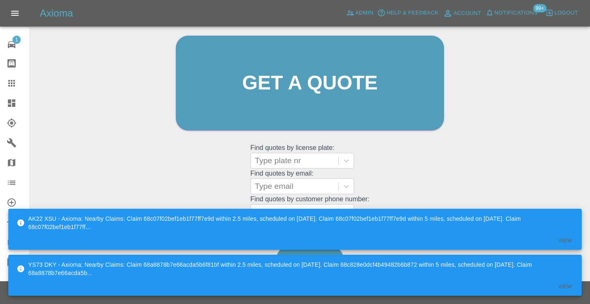
click at [206, 169] on div "Welcome [PERSON_NAME] Get a quote Get a quote Find quotes by license plate: Typ…" at bounding box center [310, 99] width 286 height 250
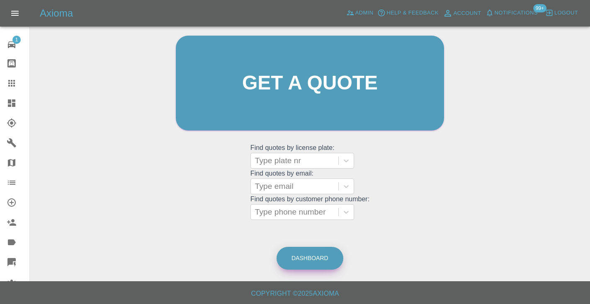
click at [320, 257] on link "Dashboard" at bounding box center [309, 258] width 67 height 23
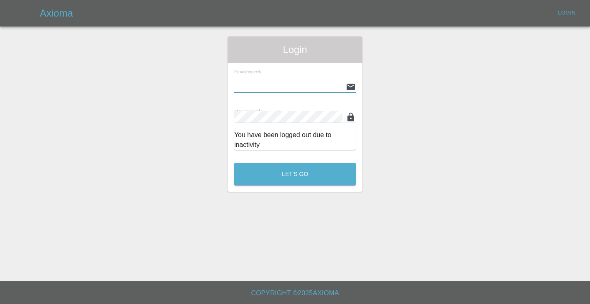
type input "[EMAIL_ADDRESS][DOMAIN_NAME]"
click at [295, 174] on button "Let's Go" at bounding box center [294, 174] width 121 height 23
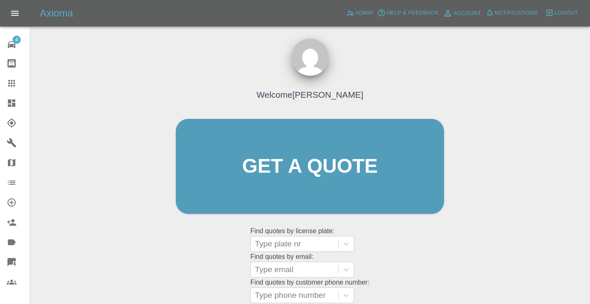
click at [407, 271] on div "Welcome [PERSON_NAME] Get a quote Get a quote Find quotes by license plate: Typ…" at bounding box center [310, 182] width 286 height 250
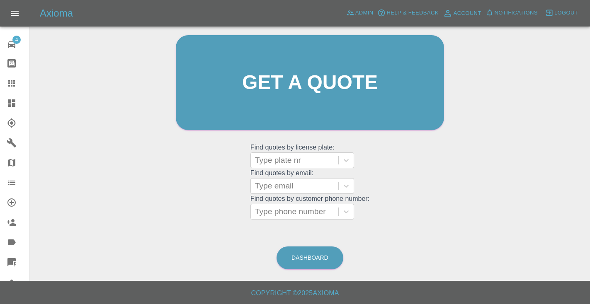
scroll to position [83, 0]
click at [308, 261] on link "Dashboard" at bounding box center [309, 258] width 67 height 23
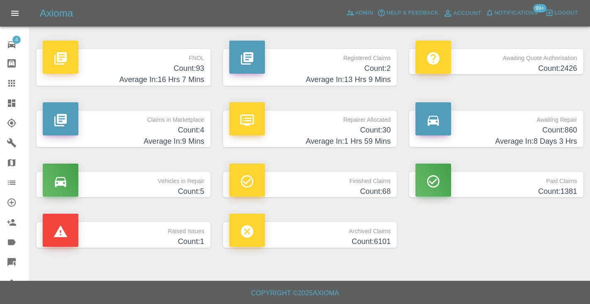
click at [547, 134] on h4 "Count: 860" at bounding box center [496, 130] width 162 height 11
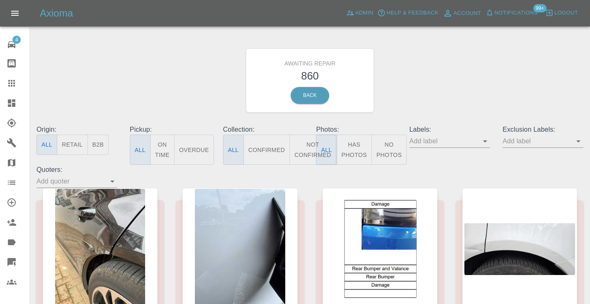
click at [303, 153] on button "Not Confirmed" at bounding box center [312, 150] width 46 height 30
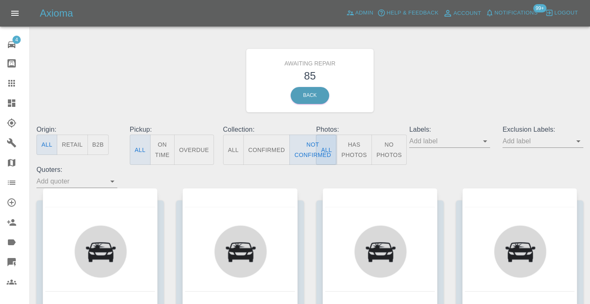
click at [431, 72] on div "Awaiting Repair 85 Back" at bounding box center [309, 80] width 559 height 88
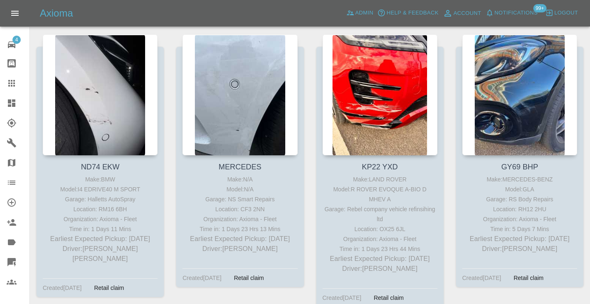
scroll to position [986, 0]
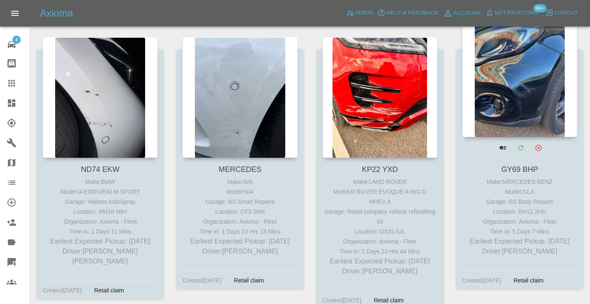
click at [503, 66] on div at bounding box center [519, 76] width 115 height 121
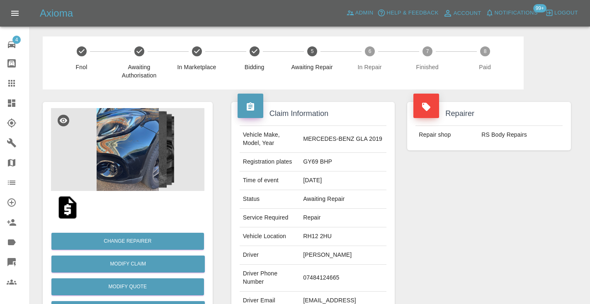
click at [322, 276] on td "07484124665" at bounding box center [343, 278] width 87 height 27
copy td "07484124665"
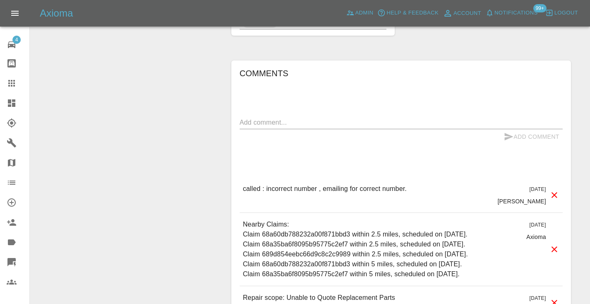
scroll to position [705, 0]
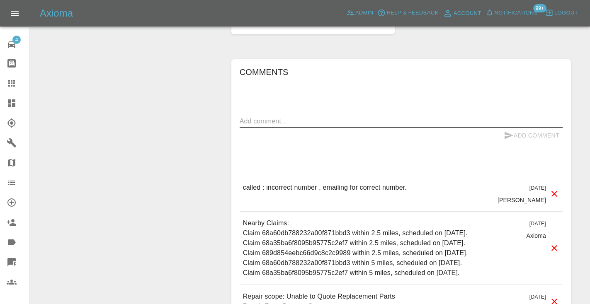
click at [251, 116] on textarea at bounding box center [401, 121] width 323 height 10
type textarea "n"
type textarea "called no answer"
click at [509, 132] on icon "submit" at bounding box center [508, 135] width 9 height 7
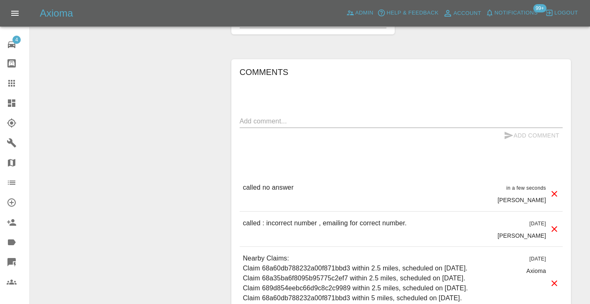
click at [16, 83] on icon at bounding box center [12, 83] width 10 height 10
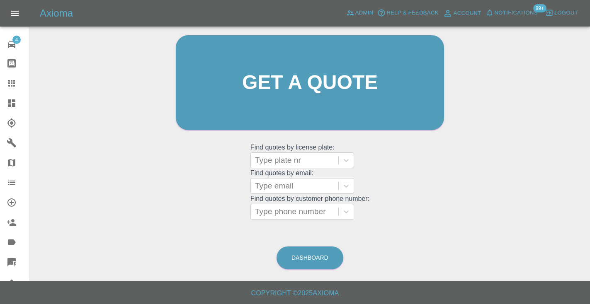
scroll to position [83, 0]
click at [308, 252] on link "Dashboard" at bounding box center [309, 258] width 67 height 23
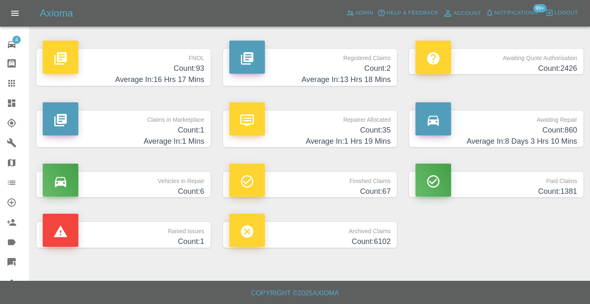
click at [539, 129] on h4 "Count: 860" at bounding box center [496, 130] width 162 height 11
click at [548, 135] on h4 "Count: 863" at bounding box center [496, 130] width 162 height 11
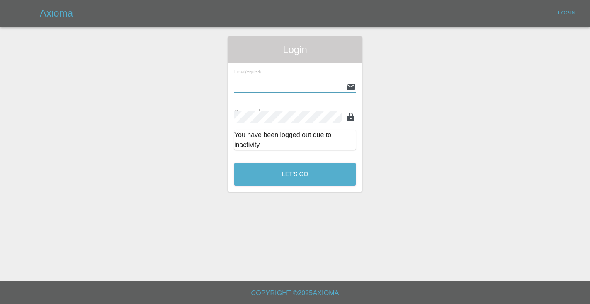
type input "[EMAIL_ADDRESS][DOMAIN_NAME]"
click at [295, 174] on button "Let's Go" at bounding box center [294, 174] width 121 height 23
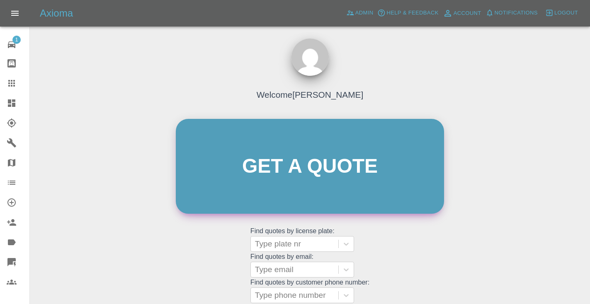
drag, startPoint x: 404, startPoint y: 234, endPoint x: 406, endPoint y: 193, distance: 41.1
click at [404, 234] on div "Welcome [PERSON_NAME] Get a quote Get a quote Find quotes by license plate: Typ…" at bounding box center [310, 182] width 286 height 250
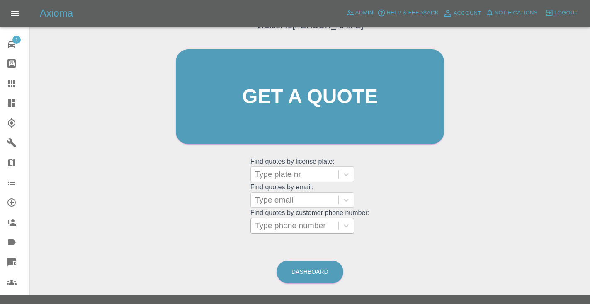
scroll to position [73, 0]
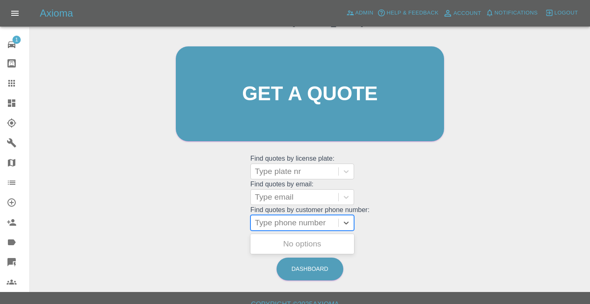
click at [269, 223] on div "Type phone number" at bounding box center [294, 223] width 79 height 10
paste input "07923854966"
type input "07923854966"
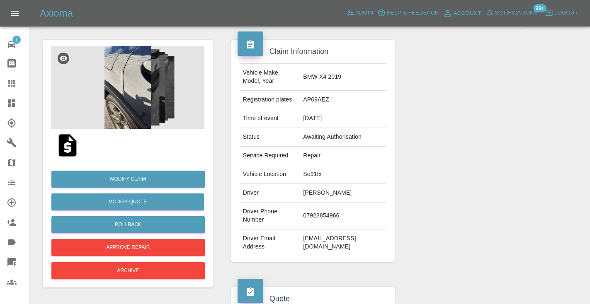
scroll to position [59, 0]
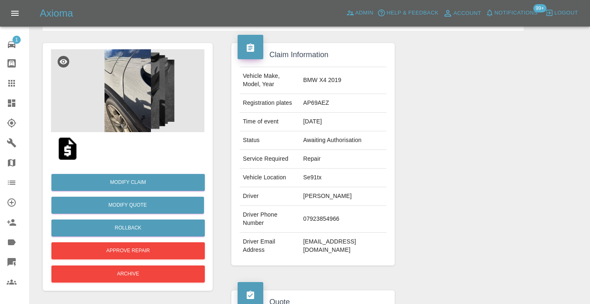
click at [445, 92] on div at bounding box center [489, 154] width 176 height 247
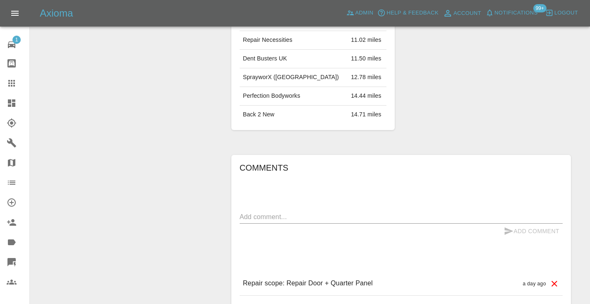
scroll to position [548, 0]
click at [266, 211] on textarea at bounding box center [401, 216] width 323 height 10
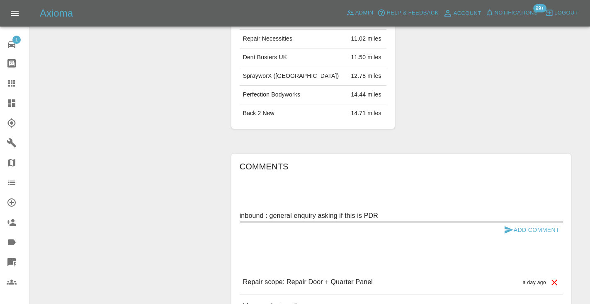
type textarea "inbound : general enquiry asking if this is PDR"
click at [508, 226] on icon "submit" at bounding box center [508, 229] width 9 height 7
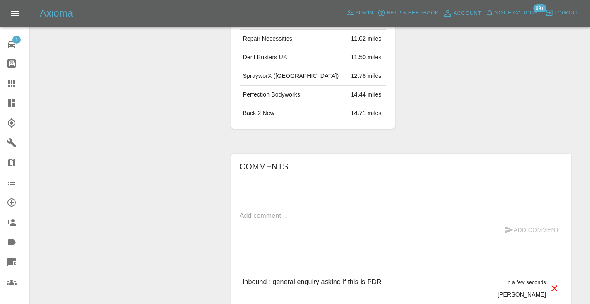
click at [13, 81] on icon at bounding box center [11, 83] width 7 height 7
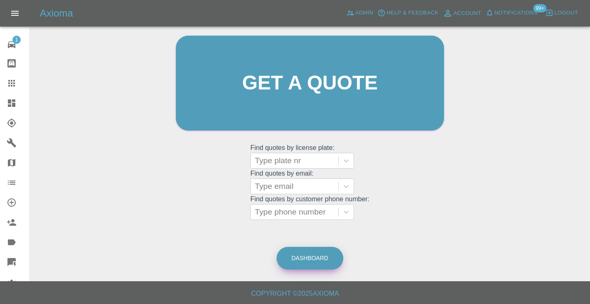
click at [312, 259] on link "Dashboard" at bounding box center [309, 258] width 67 height 23
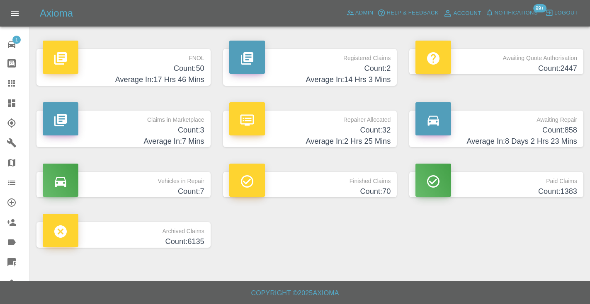
click at [553, 137] on h4 "Average In: 8 Days 2 Hrs 23 Mins" at bounding box center [496, 141] width 162 height 11
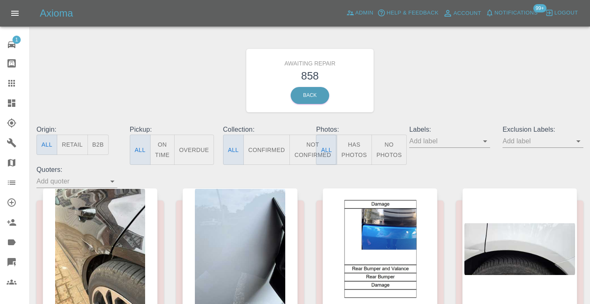
click at [304, 149] on button "Not Confirmed" at bounding box center [312, 150] width 46 height 30
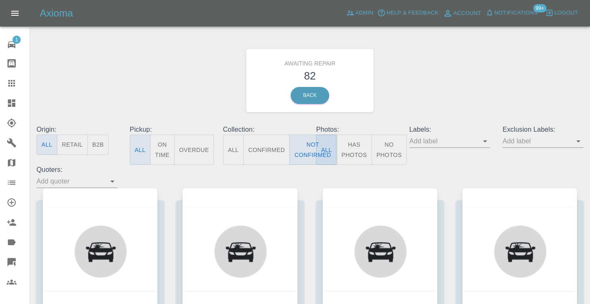
click at [459, 87] on div "Awaiting Repair 82 Back" at bounding box center [309, 80] width 559 height 88
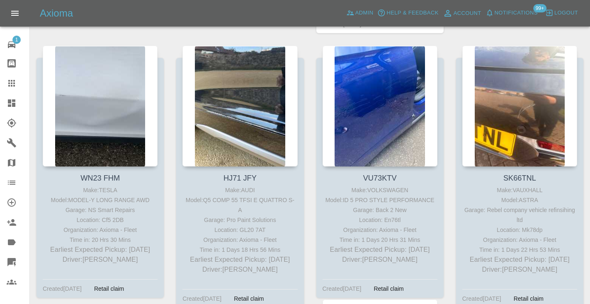
scroll to position [1550, 0]
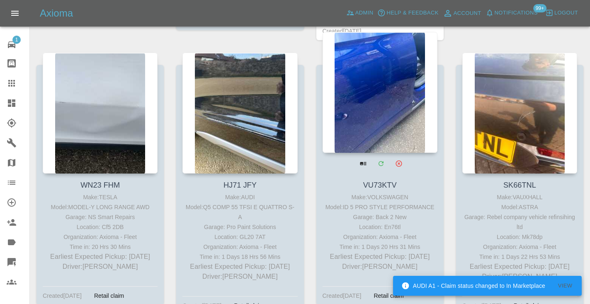
click at [382, 94] on div at bounding box center [379, 92] width 115 height 121
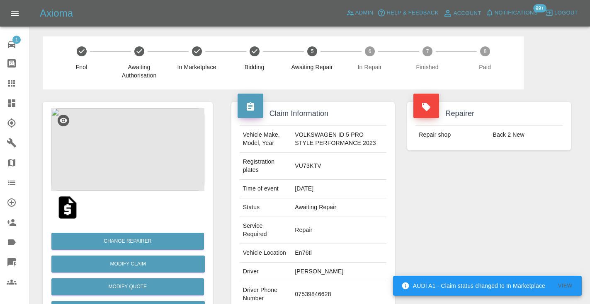
click at [308, 297] on td "07539846628" at bounding box center [338, 294] width 95 height 27
copy td "07539846628"
click at [527, 213] on div "Repairer Repair shop Back 2 New" at bounding box center [489, 222] width 176 height 264
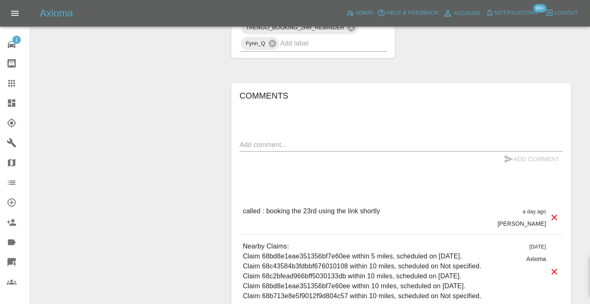
scroll to position [691, 0]
click at [249, 145] on div "Comments x Add Comment called : booking the 23rd using the link shortly a day a…" at bounding box center [401, 222] width 323 height 267
click at [248, 148] on textarea at bounding box center [401, 145] width 323 height 10
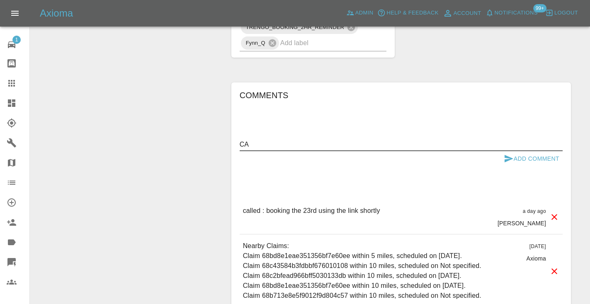
type textarea "C"
type textarea "called : does not want to book over the phone , insists on using the link"
click at [510, 164] on icon "submit" at bounding box center [509, 159] width 10 height 10
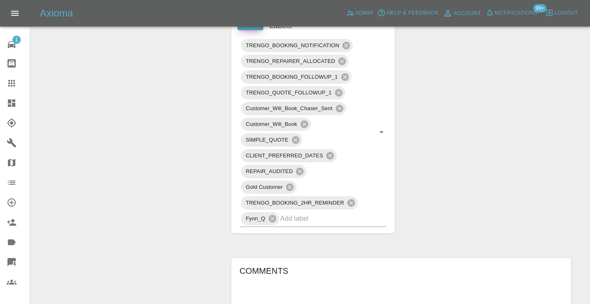
scroll to position [514, 0]
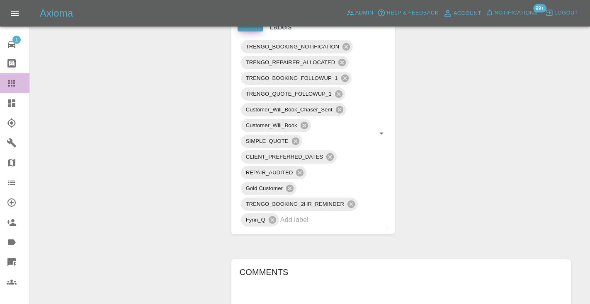
click at [6, 85] on link "Claims" at bounding box center [14, 83] width 29 height 20
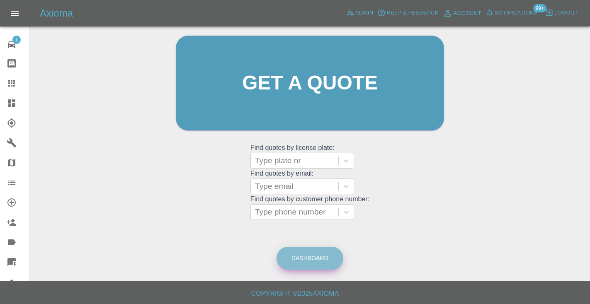
click at [322, 252] on link "Dashboard" at bounding box center [309, 258] width 67 height 23
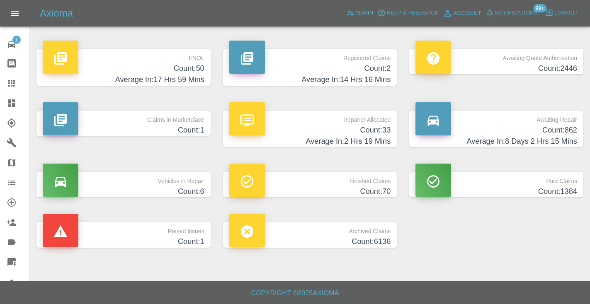
click at [556, 123] on p "Awaiting Repair" at bounding box center [496, 118] width 162 height 14
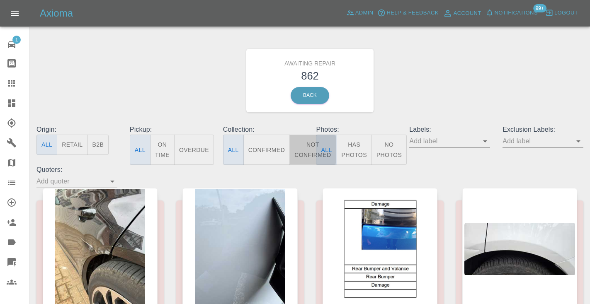
click at [308, 148] on button "Not Confirmed" at bounding box center [312, 150] width 46 height 30
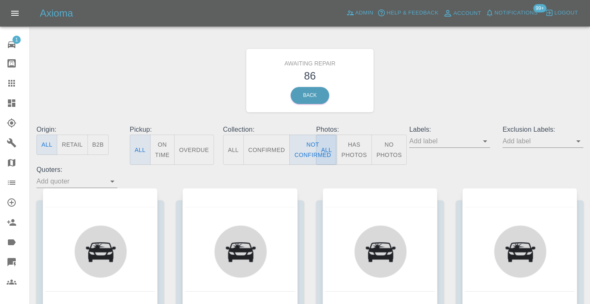
click at [472, 66] on div "Awaiting Repair 86 Back" at bounding box center [309, 80] width 559 height 88
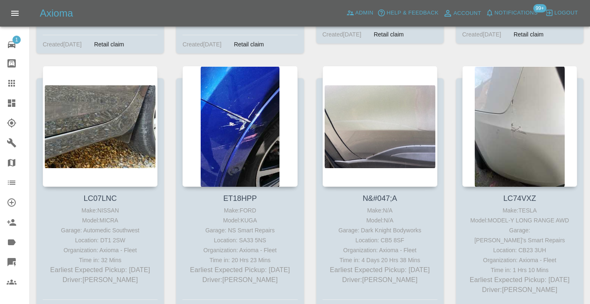
scroll to position [3199, 0]
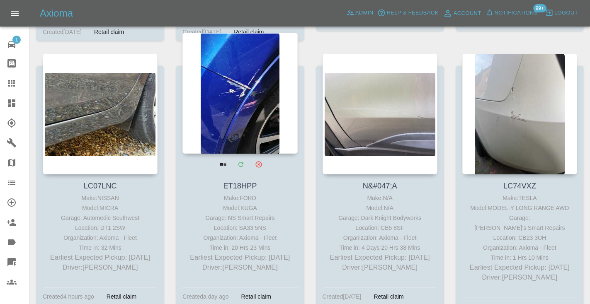
click at [239, 102] on div at bounding box center [239, 93] width 115 height 121
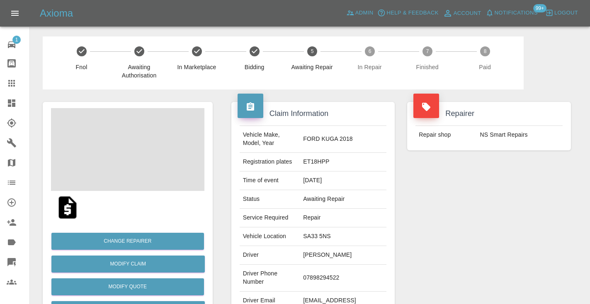
click at [341, 265] on td "07898294522" at bounding box center [343, 278] width 87 height 27
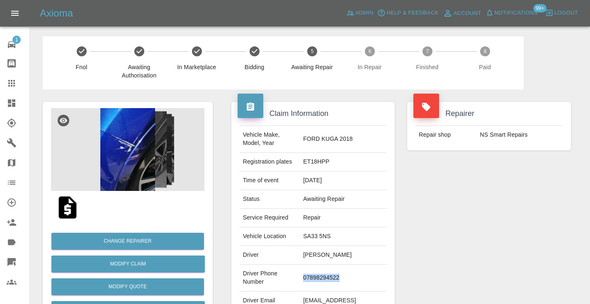
copy td "07898294522"
click at [485, 203] on div "Repairer Repair shop NS Smart Repairs" at bounding box center [489, 213] width 176 height 247
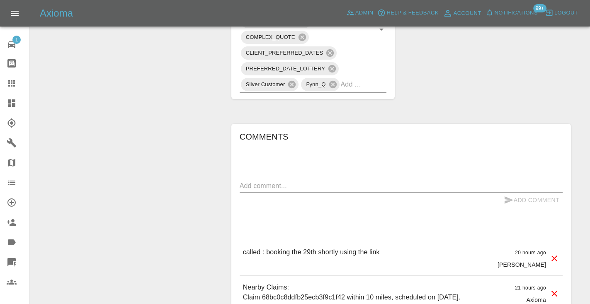
scroll to position [573, 0]
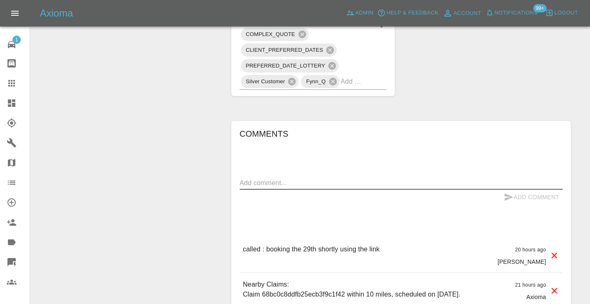
click at [265, 178] on textarea at bounding box center [401, 183] width 323 height 10
type textarea "called no answer :"
click at [512, 194] on icon "submit" at bounding box center [508, 197] width 9 height 7
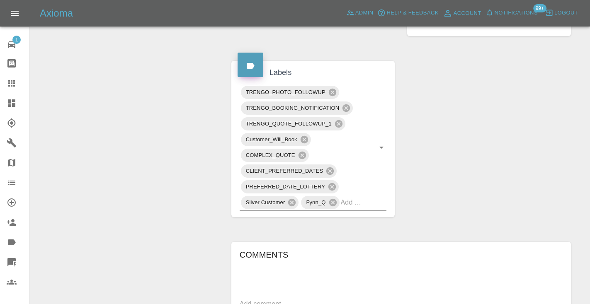
scroll to position [445, 0]
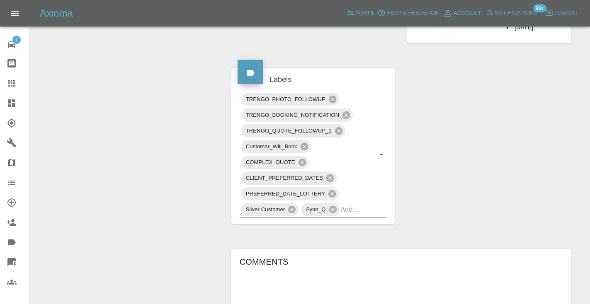
click at [16, 82] on icon at bounding box center [12, 83] width 10 height 10
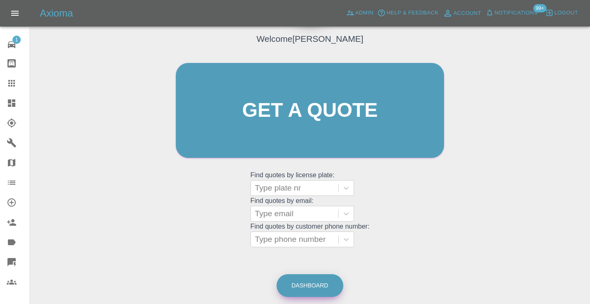
click at [312, 286] on link "Dashboard" at bounding box center [309, 285] width 67 height 23
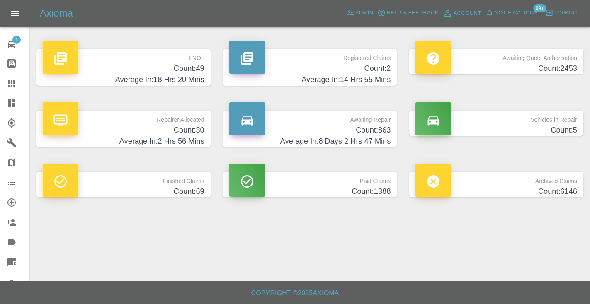
click at [375, 128] on h4 "Count: 863" at bounding box center [310, 130] width 162 height 11
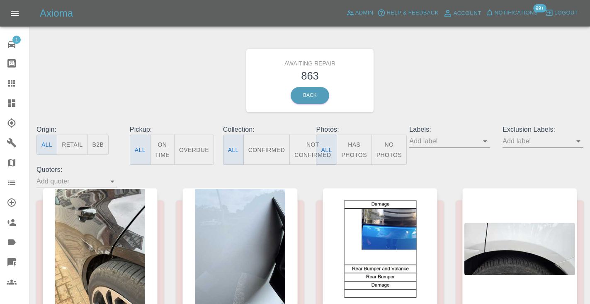
click at [297, 153] on button "Not Confirmed" at bounding box center [312, 150] width 46 height 30
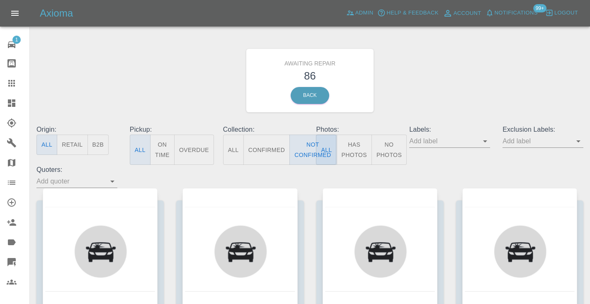
click at [437, 97] on div "Awaiting Repair 86 Back" at bounding box center [309, 80] width 559 height 88
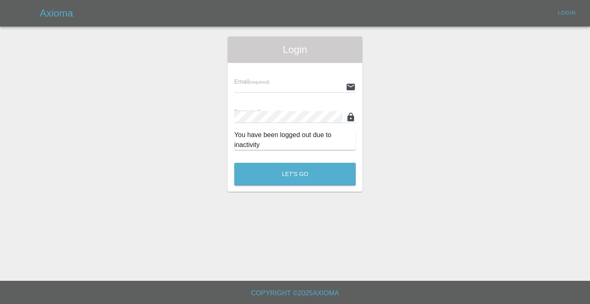
scroll to position [357, 0]
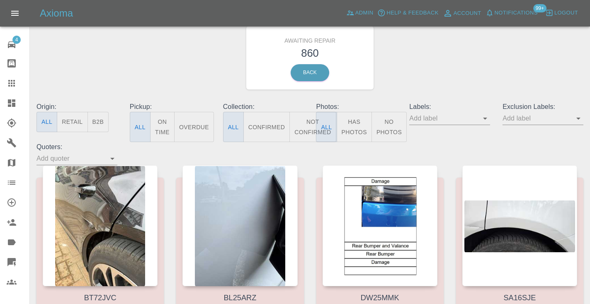
scroll to position [27, 0]
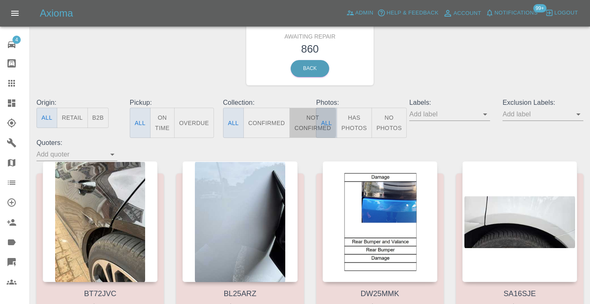
click at [303, 120] on button "Not Confirmed" at bounding box center [312, 123] width 46 height 30
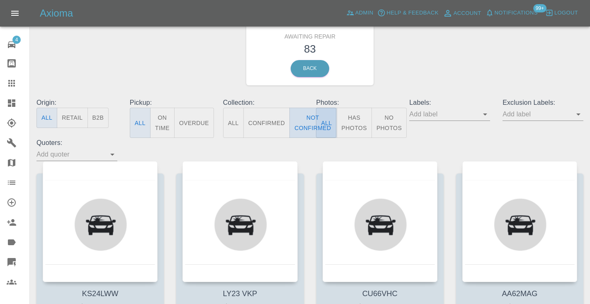
type button "false"
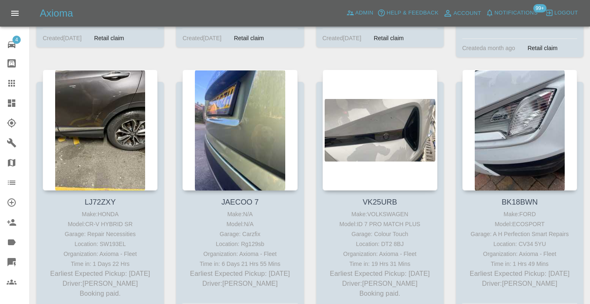
scroll to position [2090, 0]
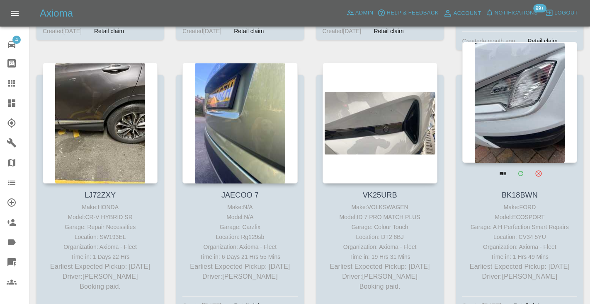
click at [499, 99] on div at bounding box center [519, 102] width 115 height 121
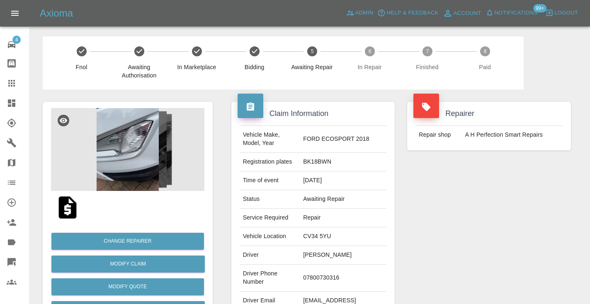
click at [331, 268] on td "07800730316" at bounding box center [343, 278] width 87 height 27
copy td "07800730316"
click at [466, 223] on div "Repairer Repair shop A H Perfection Smart Repairs" at bounding box center [489, 213] width 176 height 247
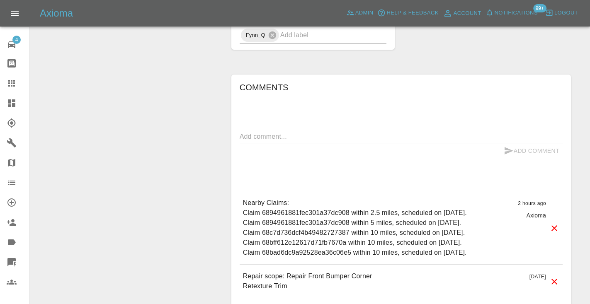
scroll to position [577, 0]
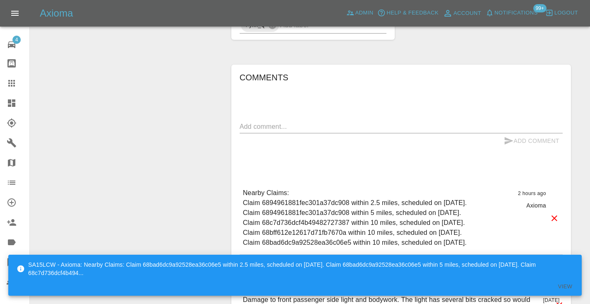
click at [289, 122] on textarea at bounding box center [401, 127] width 323 height 10
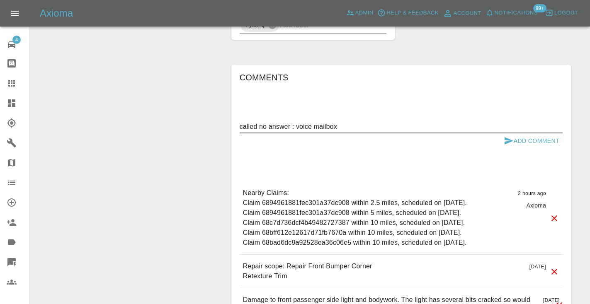
type textarea "called no answer : voice mailbox"
click at [505, 137] on icon "submit" at bounding box center [508, 140] width 9 height 7
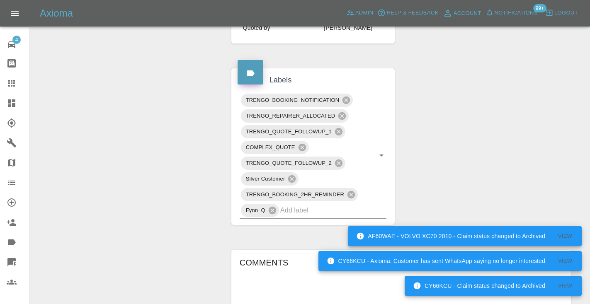
scroll to position [378, 0]
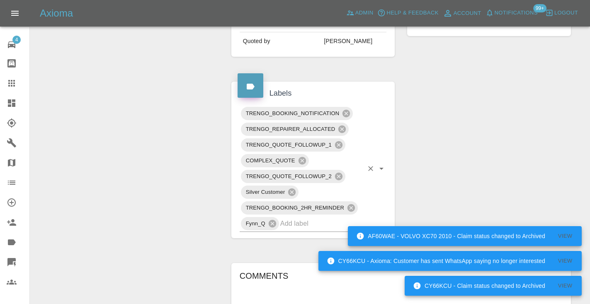
click at [328, 217] on input "text" at bounding box center [321, 223] width 83 height 13
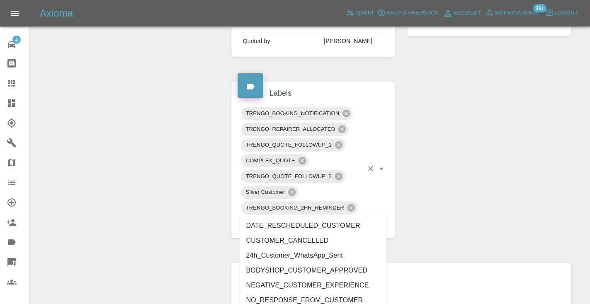
type input "customer_"
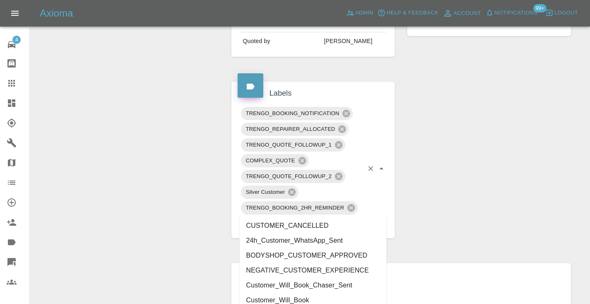
click at [305, 298] on li "Customer_Will_Book" at bounding box center [313, 300] width 147 height 15
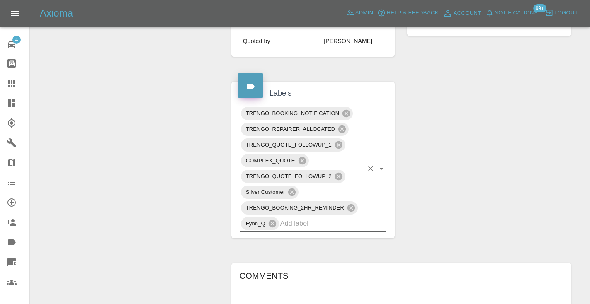
click at [17, 88] on link "Claims" at bounding box center [14, 83] width 29 height 20
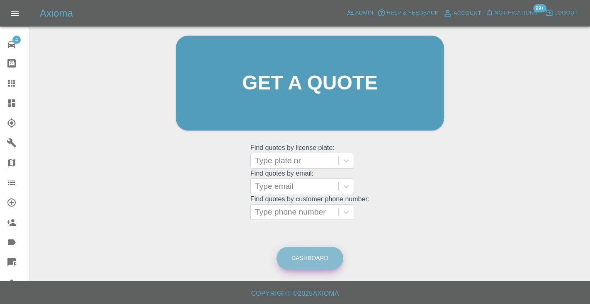
click at [312, 253] on link "Dashboard" at bounding box center [309, 258] width 67 height 23
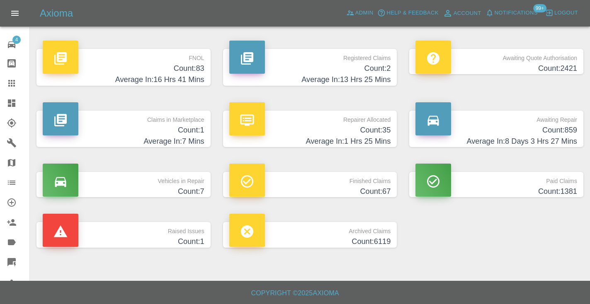
click at [562, 133] on h4 "Count: 859" at bounding box center [496, 130] width 162 height 11
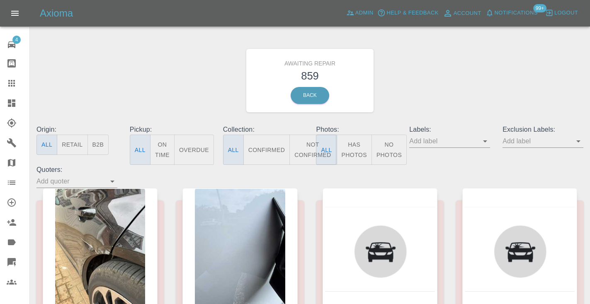
click at [302, 155] on button "Not Confirmed" at bounding box center [312, 150] width 46 height 30
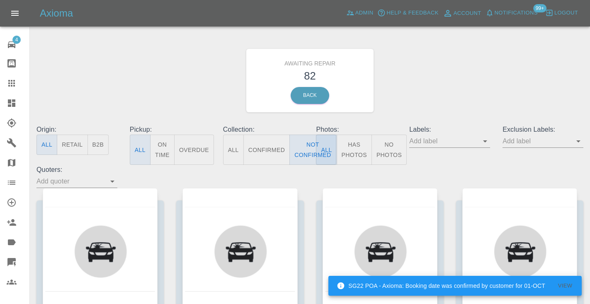
click at [443, 60] on div "Awaiting Repair 82 Back" at bounding box center [309, 80] width 559 height 88
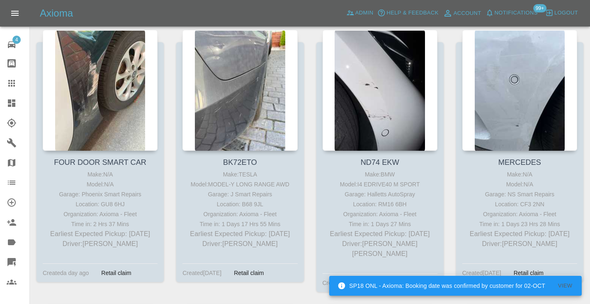
scroll to position [725, 0]
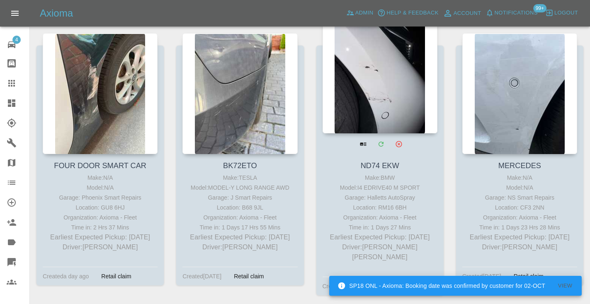
click at [381, 81] on div at bounding box center [379, 72] width 115 height 121
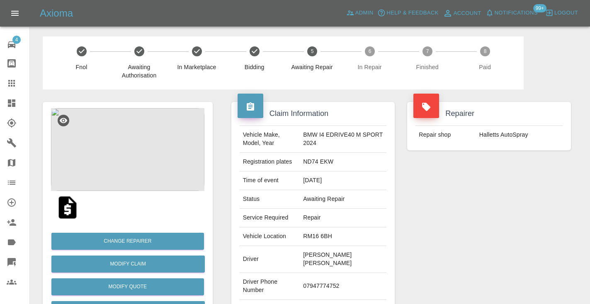
click at [315, 273] on td "07947774752" at bounding box center [343, 286] width 87 height 27
copy td "07947774752"
click at [433, 222] on div "Repairer Repair shop Halletts AutoSpray" at bounding box center [489, 218] width 176 height 256
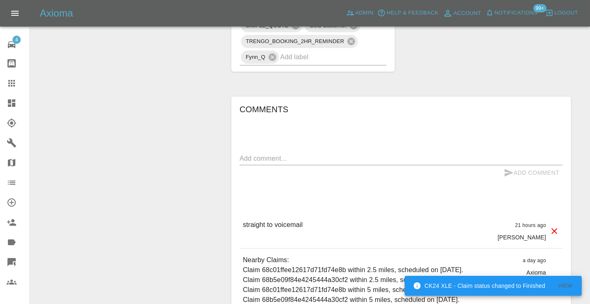
scroll to position [540, 0]
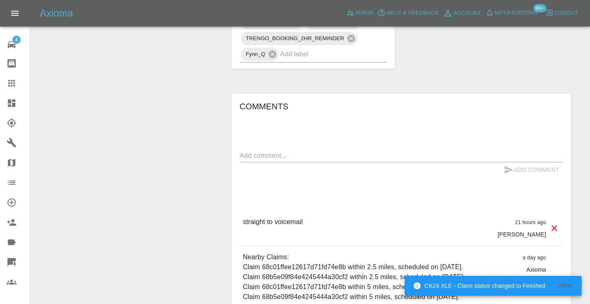
click at [259, 151] on textarea at bounding box center [401, 156] width 323 height 10
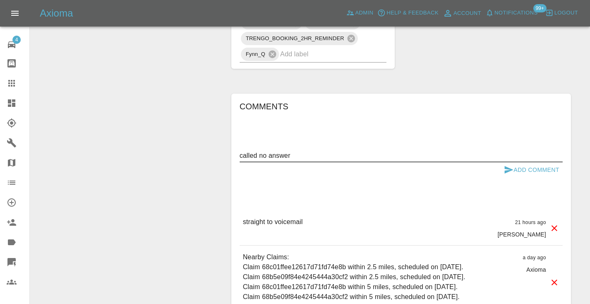
type textarea "called no answer"
click at [510, 165] on icon "submit" at bounding box center [509, 170] width 10 height 10
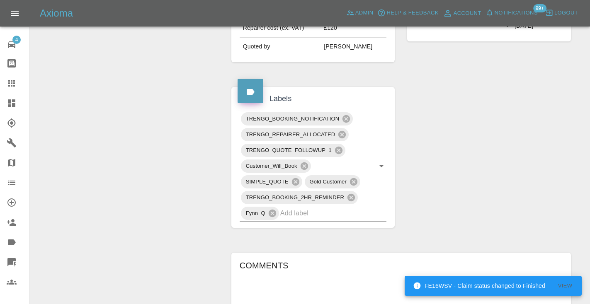
scroll to position [379, 0]
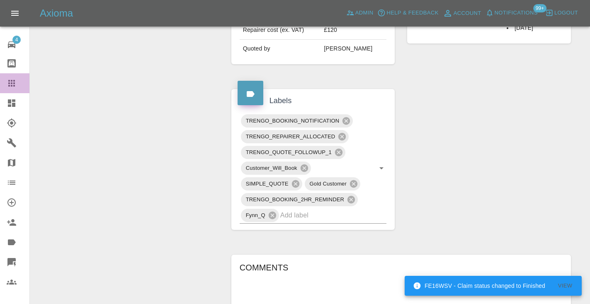
click at [11, 84] on icon at bounding box center [11, 83] width 7 height 7
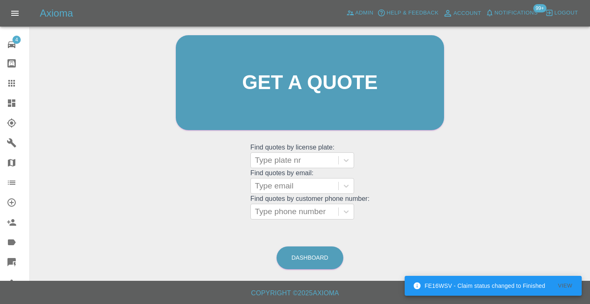
scroll to position [63, 0]
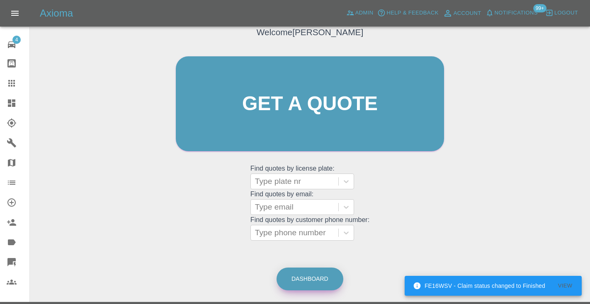
click at [298, 268] on link "Dashboard" at bounding box center [309, 279] width 67 height 23
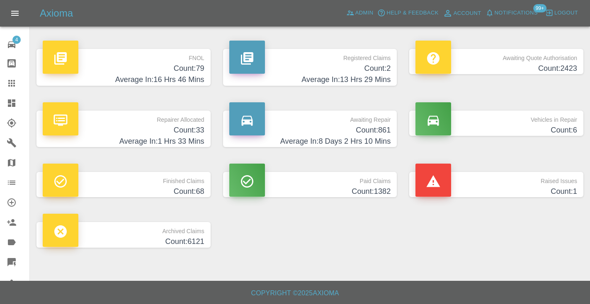
click at [382, 133] on h4 "Count: 861" at bounding box center [310, 130] width 162 height 11
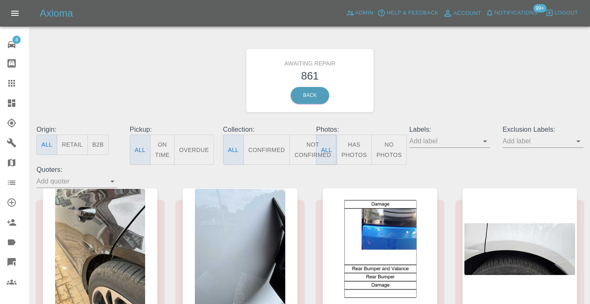
click at [308, 142] on button "Not Confirmed" at bounding box center [312, 150] width 46 height 30
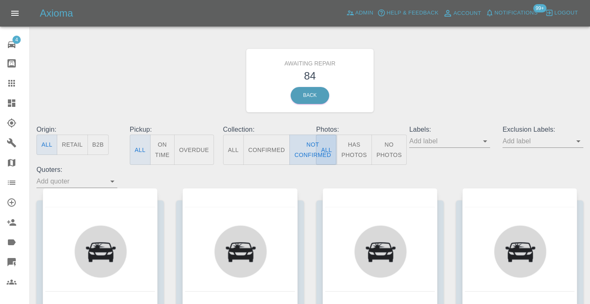
type button "false"
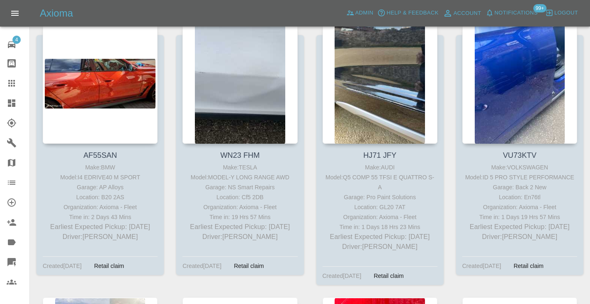
scroll to position [1573, 0]
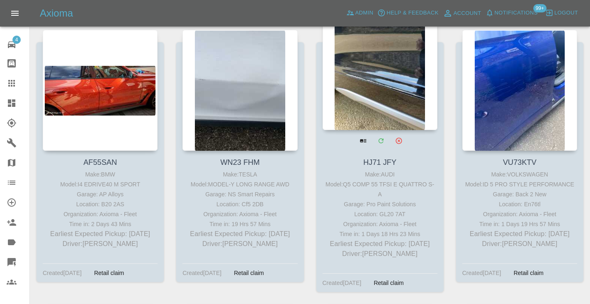
click at [406, 75] on div at bounding box center [379, 69] width 115 height 121
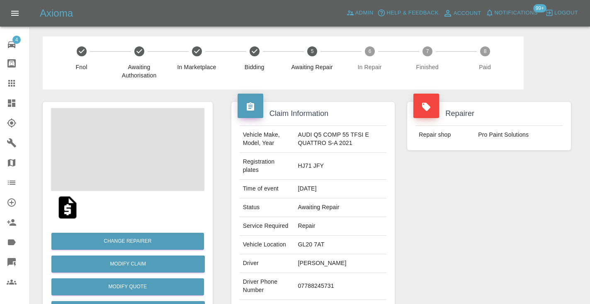
click at [313, 285] on td "07788245731" at bounding box center [340, 286] width 92 height 27
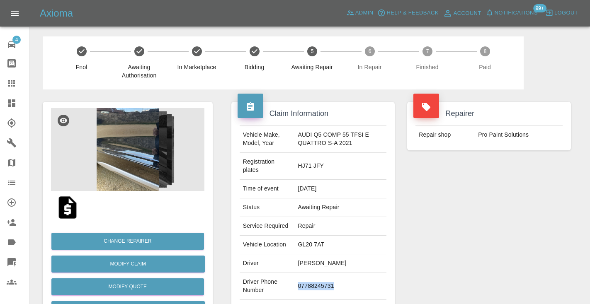
click at [313, 285] on td "07788245731" at bounding box center [340, 286] width 92 height 27
copy td "07788245731"
click at [525, 184] on div "Repairer Repair shop Pro Paint Solutions" at bounding box center [489, 218] width 176 height 256
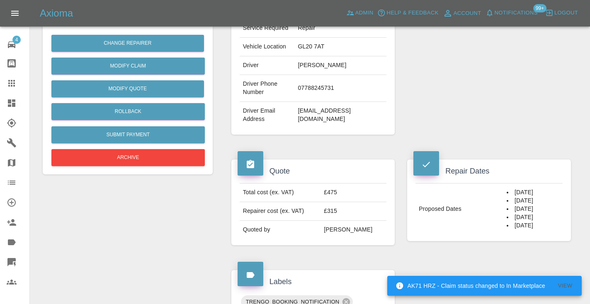
scroll to position [201, 0]
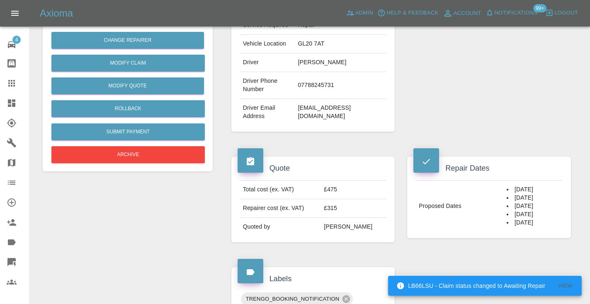
click at [507, 71] on div "Repairer Repair shop Pro Paint Solutions" at bounding box center [489, 17] width 176 height 256
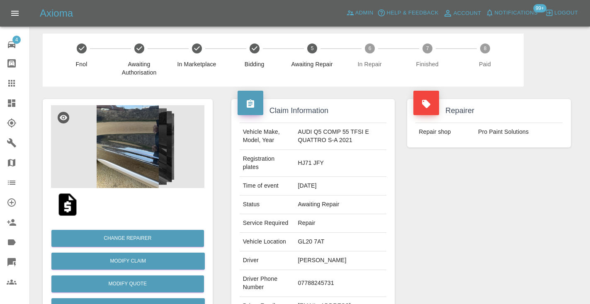
scroll to position [2, 0]
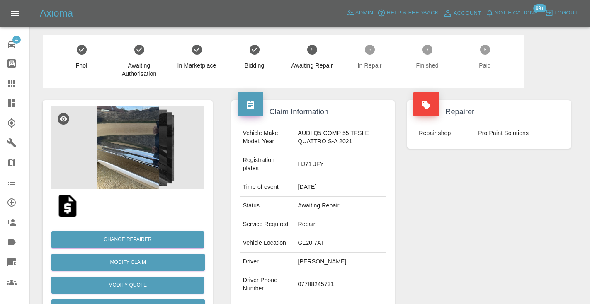
click at [490, 266] on div "Repairer Repair shop Pro Paint Solutions" at bounding box center [489, 216] width 176 height 256
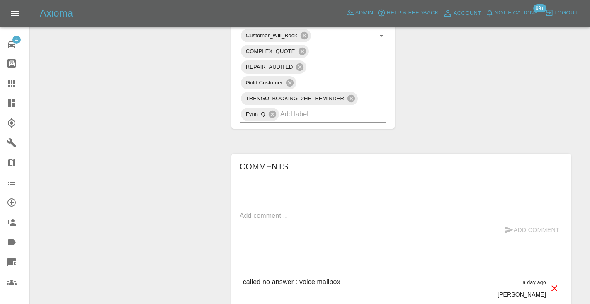
scroll to position [545, 0]
click at [274, 217] on textarea at bounding box center [401, 215] width 323 height 10
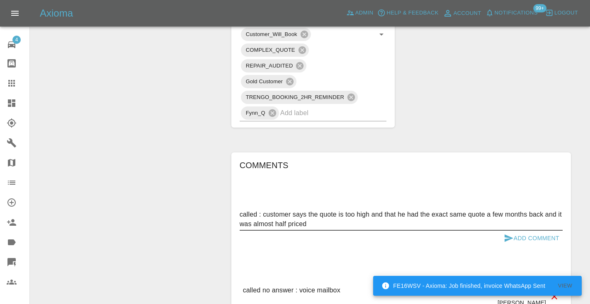
drag, startPoint x: 309, startPoint y: 220, endPoint x: 264, endPoint y: 216, distance: 45.3
click at [264, 216] on textarea "called : customer says the quote is too high and that he had the exact same quo…" at bounding box center [401, 219] width 323 height 19
type textarea "called : customer says the quote is too high and that he had the exact same quo…"
click at [509, 237] on icon "submit" at bounding box center [508, 238] width 9 height 7
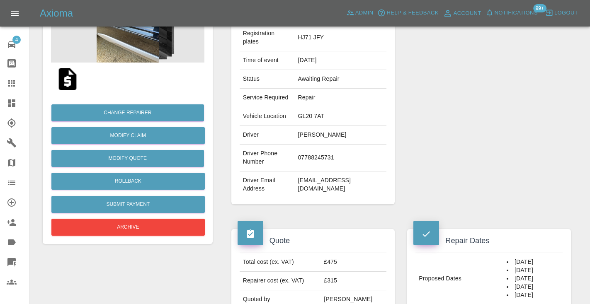
scroll to position [130, 0]
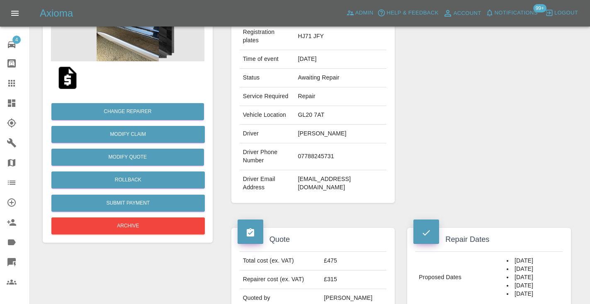
click at [12, 85] on icon at bounding box center [11, 83] width 7 height 7
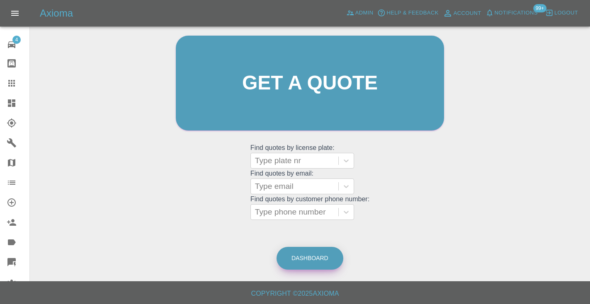
click at [303, 266] on link "Dashboard" at bounding box center [309, 258] width 67 height 23
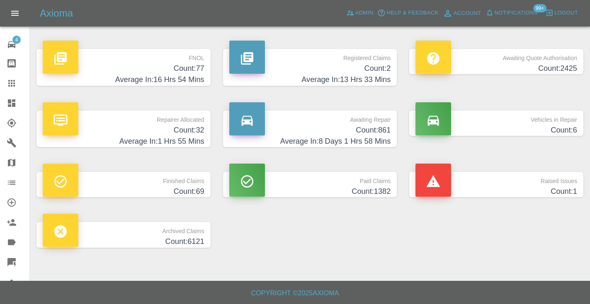
click at [374, 132] on h4 "Count: 861" at bounding box center [310, 130] width 162 height 11
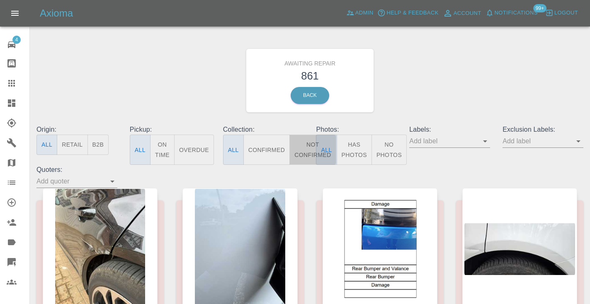
click at [304, 148] on button "Not Confirmed" at bounding box center [312, 150] width 46 height 30
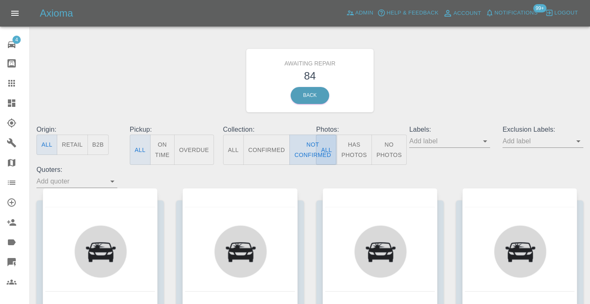
type button "false"
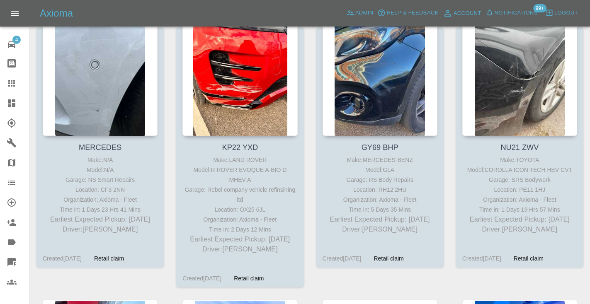
scroll to position [1011, 0]
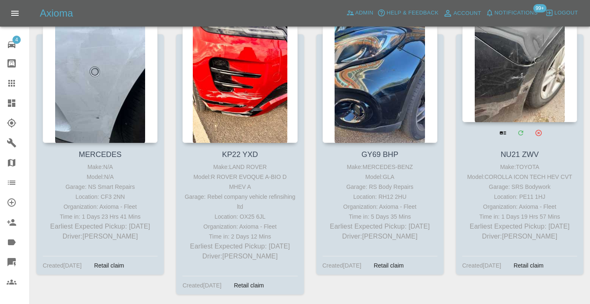
click at [519, 87] on div at bounding box center [519, 61] width 115 height 121
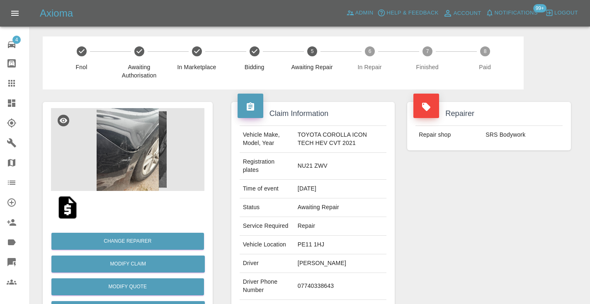
click at [323, 287] on td "07740338643" at bounding box center [340, 286] width 92 height 27
copy td "07740338643"
click at [506, 249] on div "Repairer Repair shop SRS Bodywork" at bounding box center [489, 218] width 176 height 256
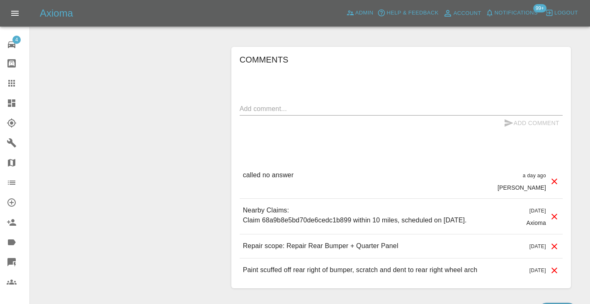
scroll to position [734, 0]
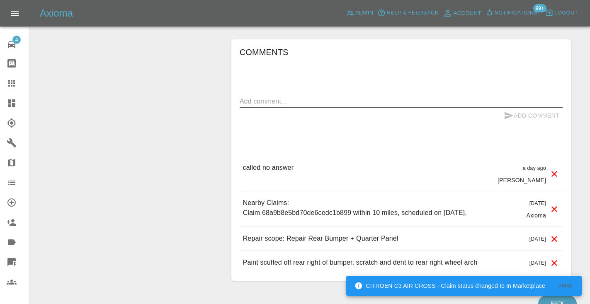
click at [249, 102] on textarea at bounding box center [401, 102] width 323 height 10
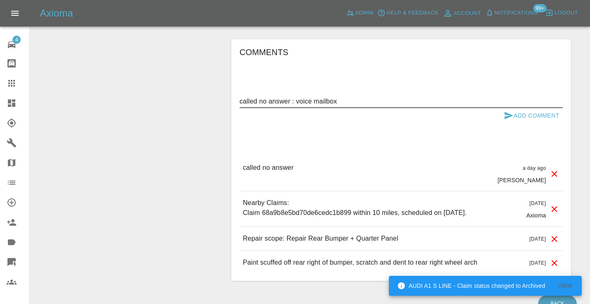
type textarea "called no answer : voice mailbox"
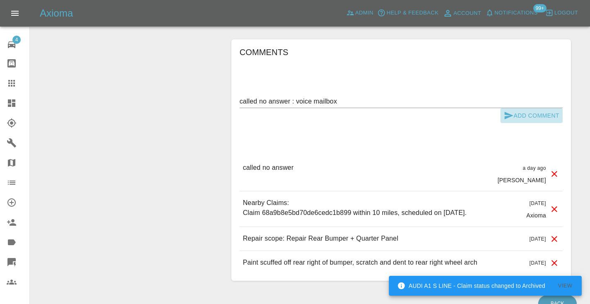
click at [512, 115] on icon "submit" at bounding box center [508, 115] width 9 height 7
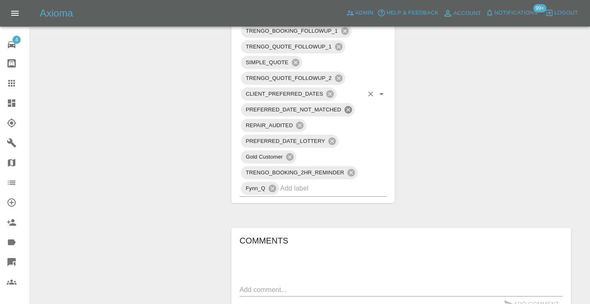
scroll to position [544, 0]
click at [316, 192] on input "text" at bounding box center [321, 189] width 83 height 13
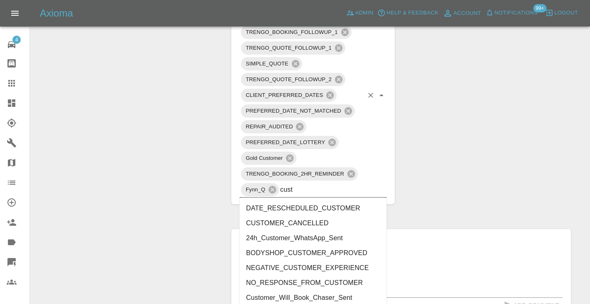
type input "cust"
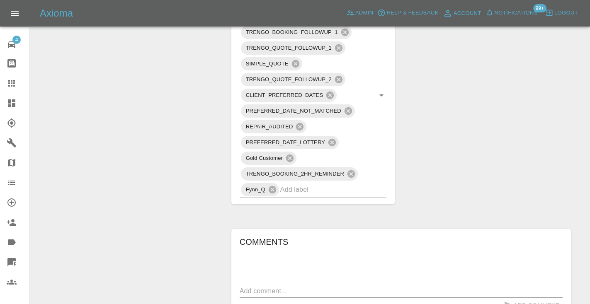
click at [434, 163] on div "Claim Information Vehicle Make, Model, Year TOYOTA COROLLA ICON TECH HEV CVT 20…" at bounding box center [401, 32] width 352 height 973
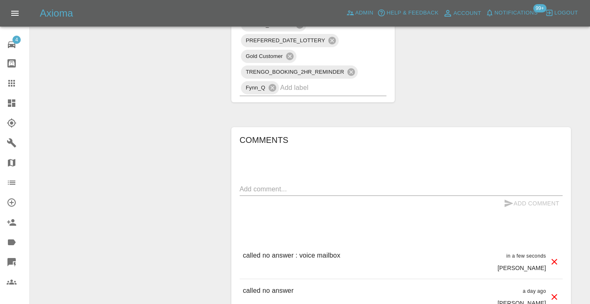
scroll to position [667, 0]
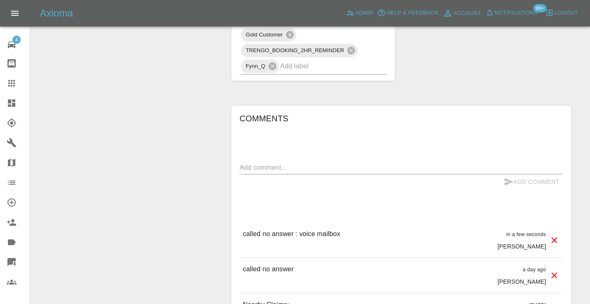
click at [312, 63] on input "text" at bounding box center [321, 66] width 83 height 13
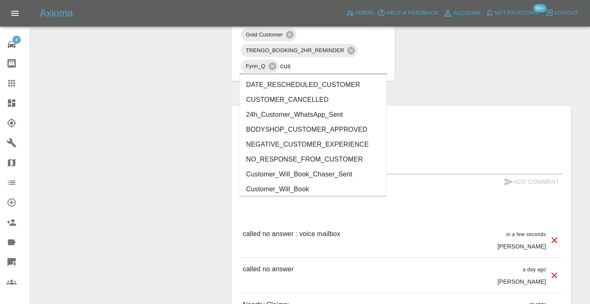
type input "cust"
click at [294, 188] on li "Customer_Will_Book" at bounding box center [313, 189] width 147 height 15
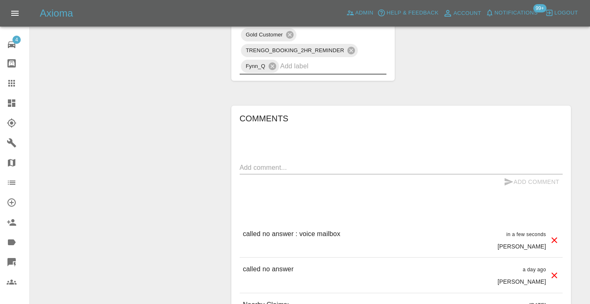
click at [12, 79] on icon at bounding box center [12, 83] width 10 height 10
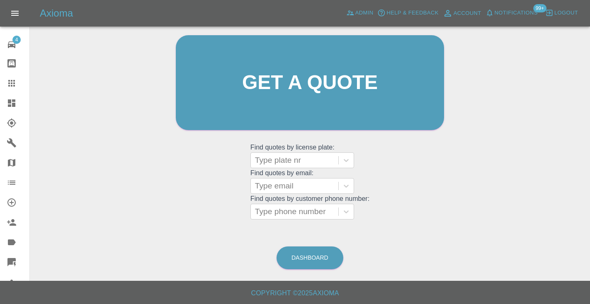
scroll to position [83, 0]
click at [308, 267] on link "Dashboard" at bounding box center [309, 258] width 67 height 23
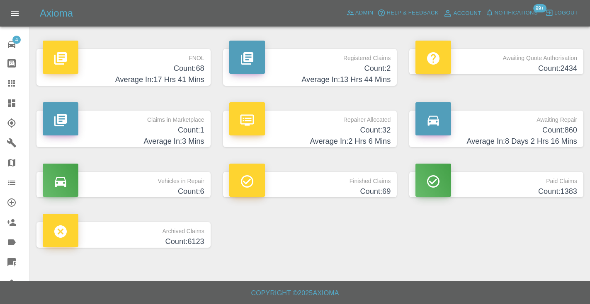
click at [544, 131] on h4 "Count: 860" at bounding box center [496, 130] width 162 height 11
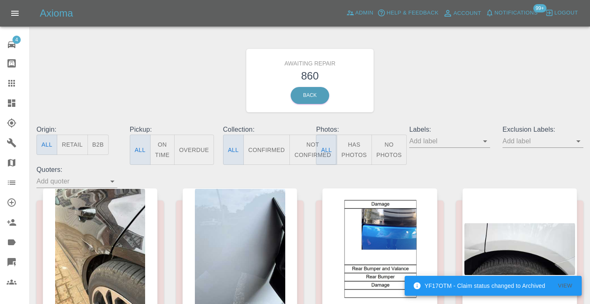
click at [301, 148] on button "Not Confirmed" at bounding box center [312, 150] width 46 height 30
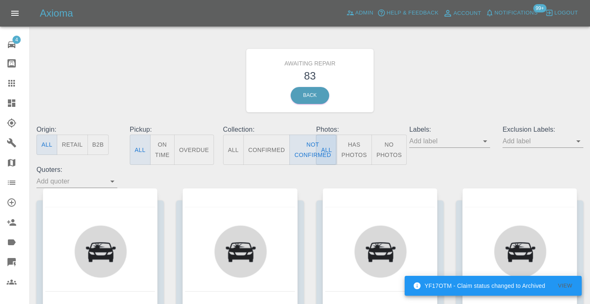
click at [436, 75] on div "Awaiting Repair 83 Back" at bounding box center [309, 80] width 559 height 88
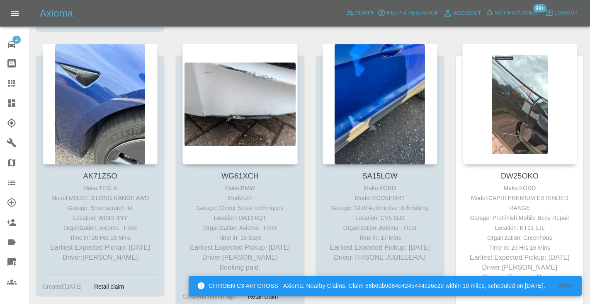
scroll to position [1277, 0]
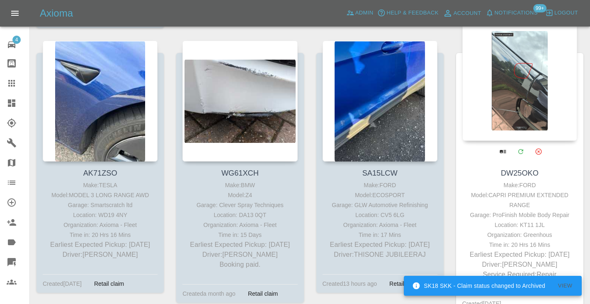
click at [511, 70] on div at bounding box center [519, 80] width 115 height 121
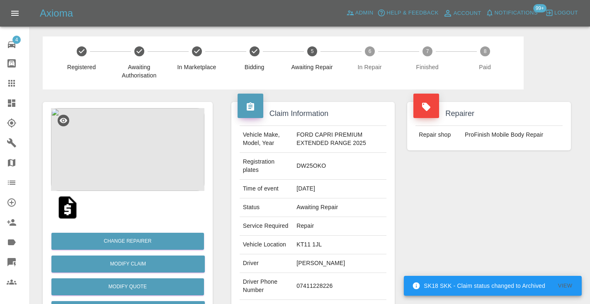
click at [304, 294] on td "07411228226" at bounding box center [339, 286] width 93 height 27
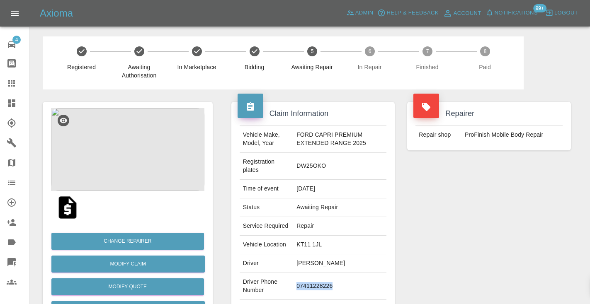
copy td "07411228226"
click at [498, 242] on div "Repairer Repair shop ProFinish Mobile Body Repair" at bounding box center [489, 218] width 176 height 256
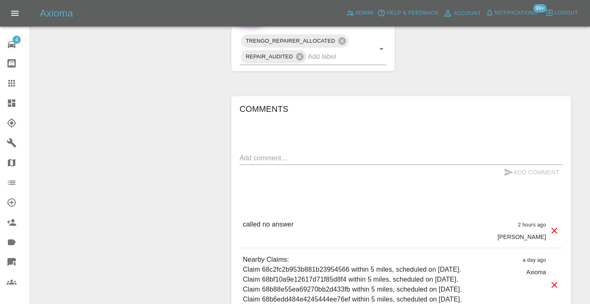
scroll to position [587, 0]
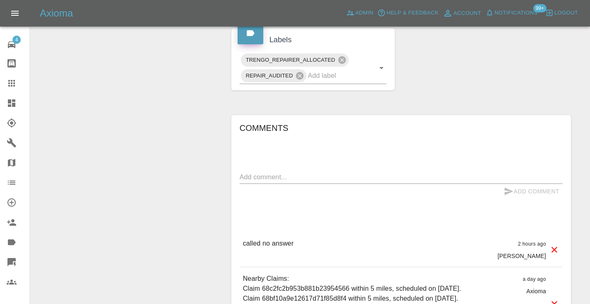
scroll to position [504, 0]
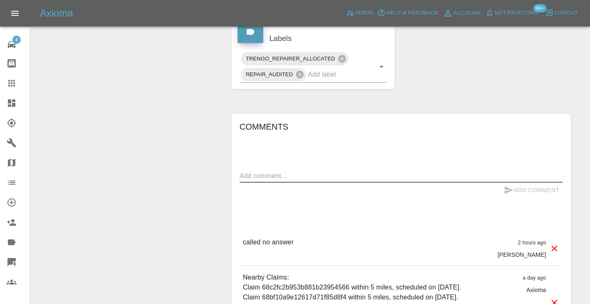
click at [260, 181] on textarea at bounding box center [401, 176] width 323 height 10
type textarea "called no answer : voice mailbox"
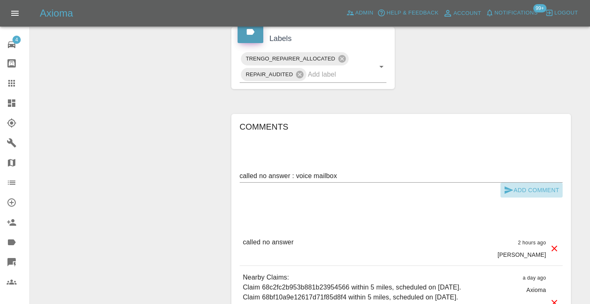
click at [511, 194] on icon "submit" at bounding box center [508, 190] width 9 height 7
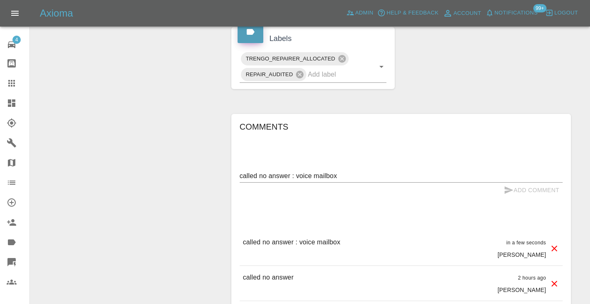
click at [334, 89] on div "TRENGO_REPAIRER_ALLOCATED REPAIR_AUDITED" at bounding box center [313, 67] width 164 height 44
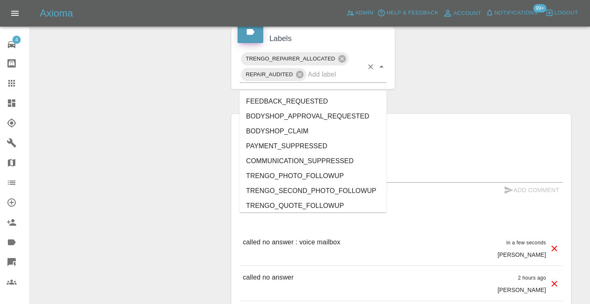
click at [333, 83] on div "TRENGO_REPAIRER_ALLOCATED REPAIR_AUDITED" at bounding box center [313, 67] width 147 height 32
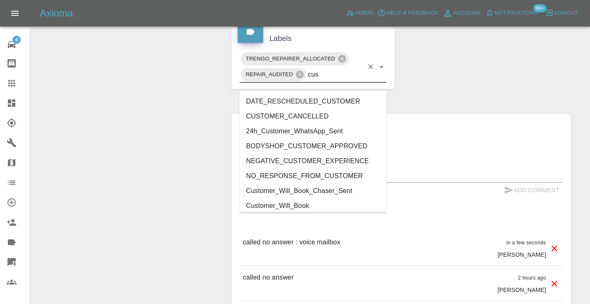
type input "cust"
click at [315, 206] on li "Customer_Will_Book" at bounding box center [313, 206] width 147 height 15
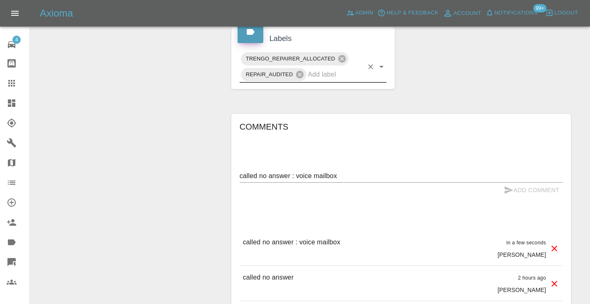
click at [217, 117] on div "Change Repairer Modify Claim Modify Quote Rollback Submit Payment Archive" at bounding box center [127, 29] width 182 height 886
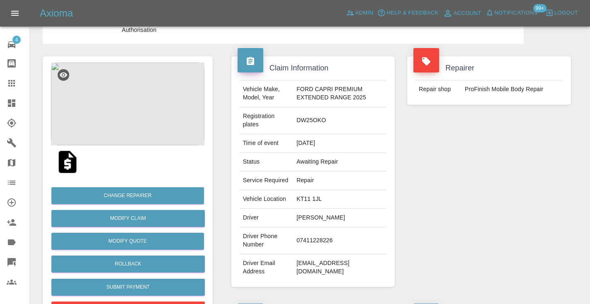
scroll to position [39, 0]
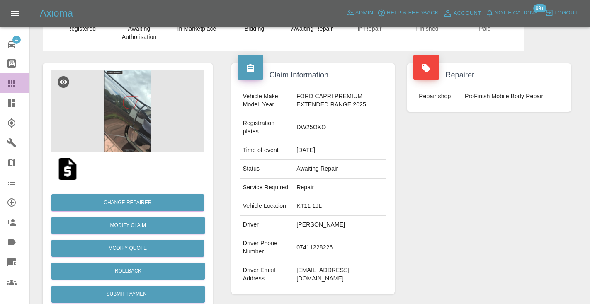
click at [16, 84] on icon at bounding box center [12, 83] width 10 height 10
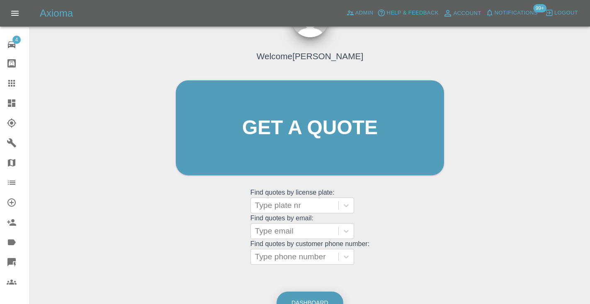
click at [327, 295] on link "Dashboard" at bounding box center [309, 303] width 67 height 23
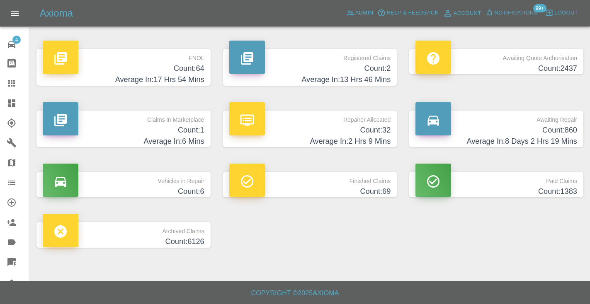
click at [551, 134] on h4 "Count: 860" at bounding box center [496, 130] width 162 height 11
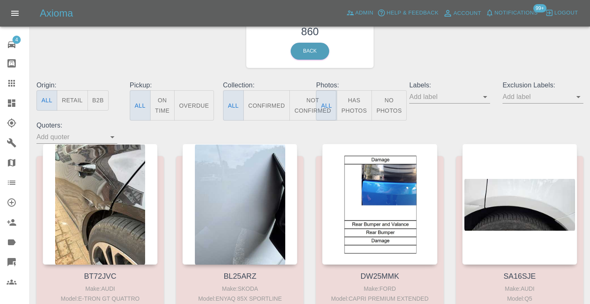
scroll to position [45, 0]
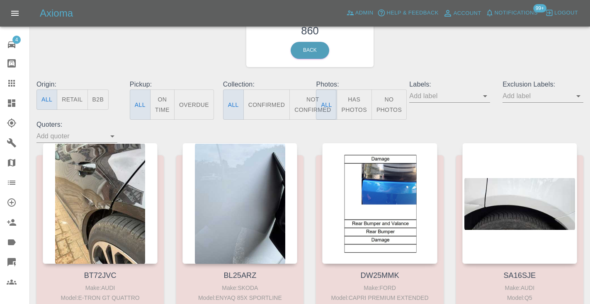
click at [307, 115] on button "Not Confirmed" at bounding box center [312, 105] width 46 height 30
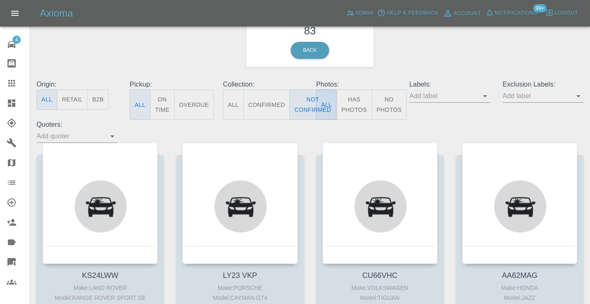
click at [456, 35] on div "Awaiting Repair 83 Back" at bounding box center [309, 35] width 559 height 88
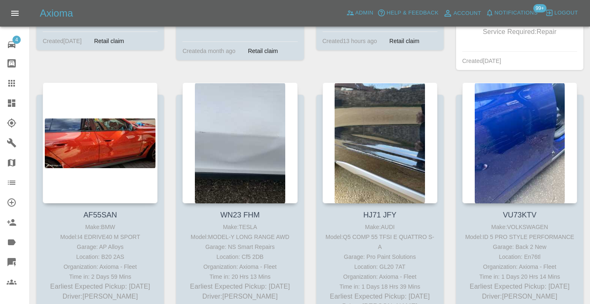
scroll to position [1520, 0]
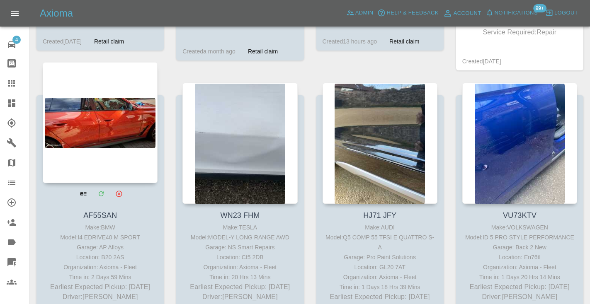
click at [103, 121] on div at bounding box center [100, 122] width 115 height 121
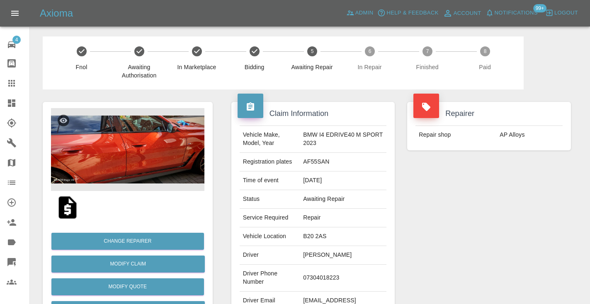
click at [336, 275] on td "07304018223" at bounding box center [343, 278] width 87 height 27
copy td "07304018223"
click at [454, 224] on div "Repairer Repair shop AP Alloys" at bounding box center [489, 213] width 176 height 247
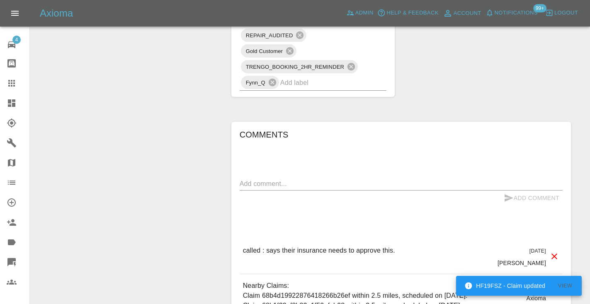
scroll to position [640, 0]
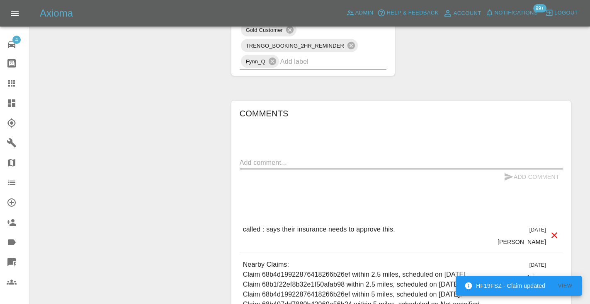
click at [265, 158] on textarea at bounding box center [401, 163] width 323 height 10
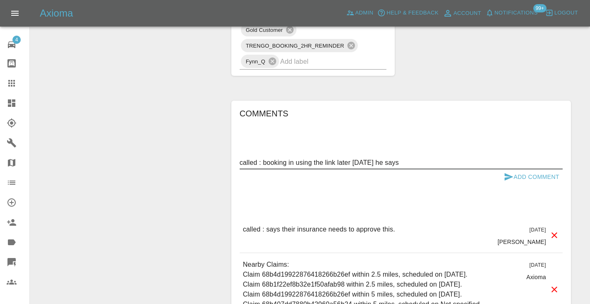
type textarea "called : booking in using the link later today he says"
click at [504, 173] on icon "submit" at bounding box center [508, 176] width 9 height 7
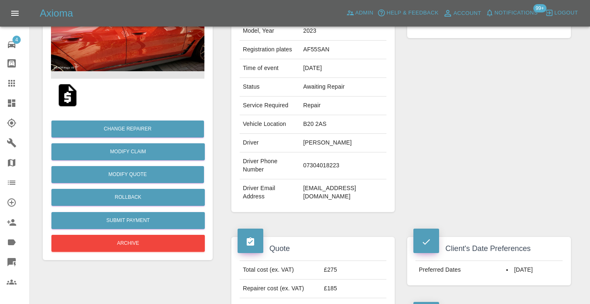
scroll to position [109, 0]
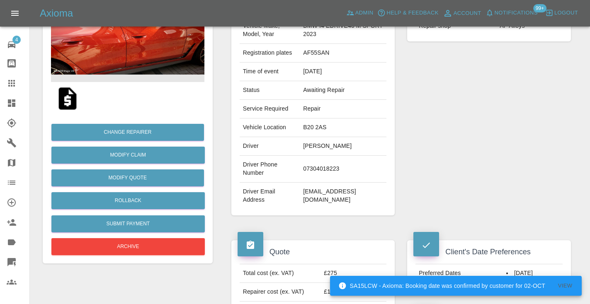
click at [472, 126] on div "Repairer Repair shop AP Alloys" at bounding box center [489, 104] width 176 height 247
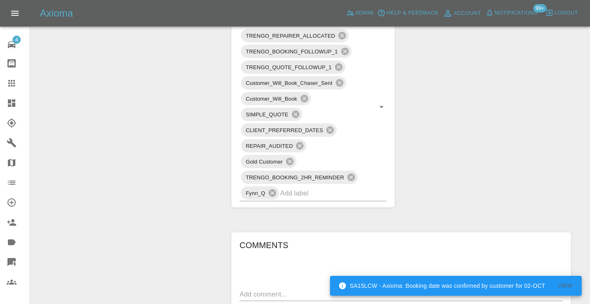
scroll to position [498, 0]
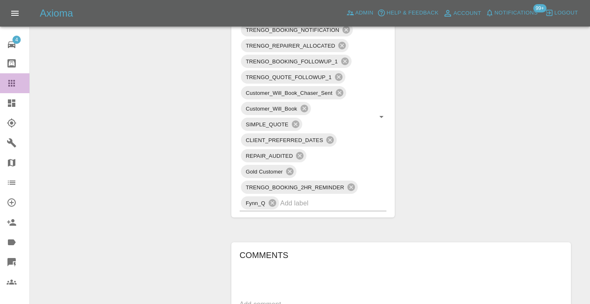
click at [15, 85] on icon at bounding box center [12, 83] width 10 height 10
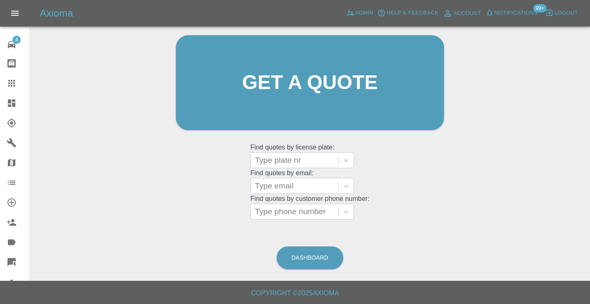
scroll to position [56, 0]
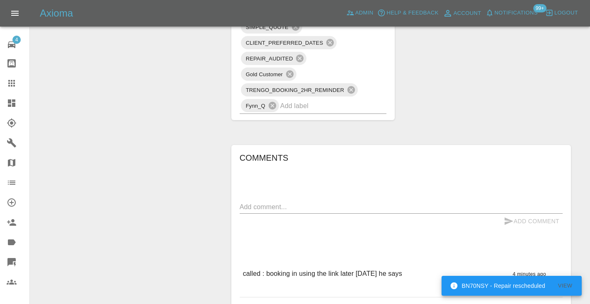
scroll to position [608, 0]
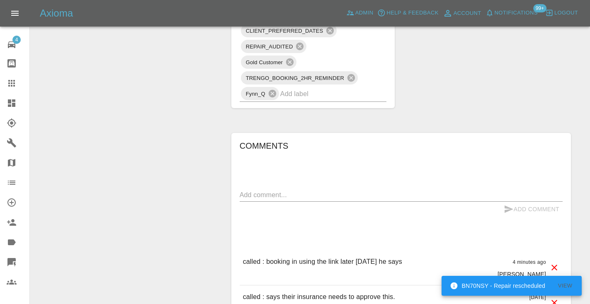
click at [15, 88] on icon at bounding box center [12, 83] width 10 height 10
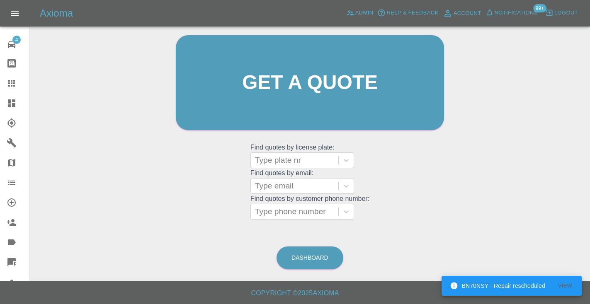
scroll to position [83, 0]
click at [326, 250] on link "Dashboard" at bounding box center [309, 258] width 67 height 23
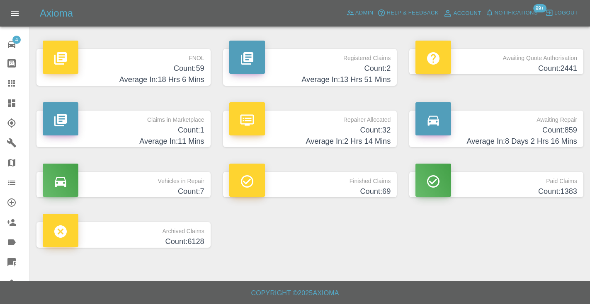
click at [545, 131] on h4 "Count: 859" at bounding box center [496, 130] width 162 height 11
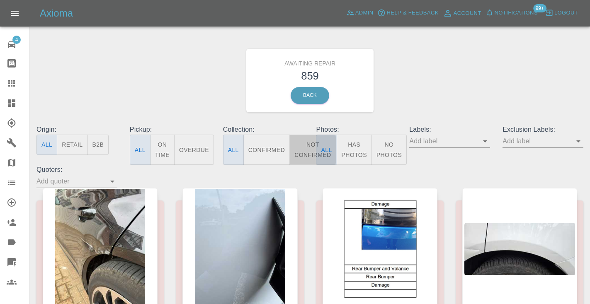
click at [306, 148] on button "Not Confirmed" at bounding box center [312, 150] width 46 height 30
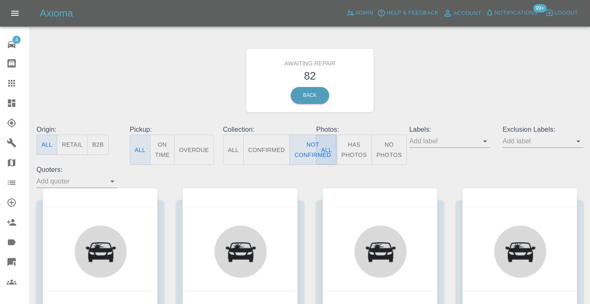
click at [458, 76] on div "Awaiting Repair 82 Back" at bounding box center [309, 80] width 559 height 88
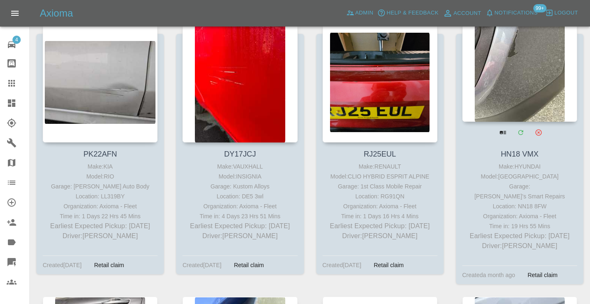
scroll to position [1835, 0]
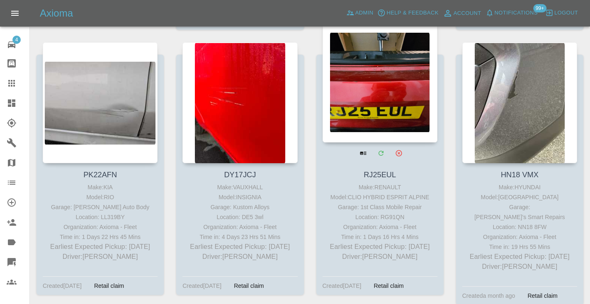
click at [393, 87] on div at bounding box center [379, 82] width 115 height 121
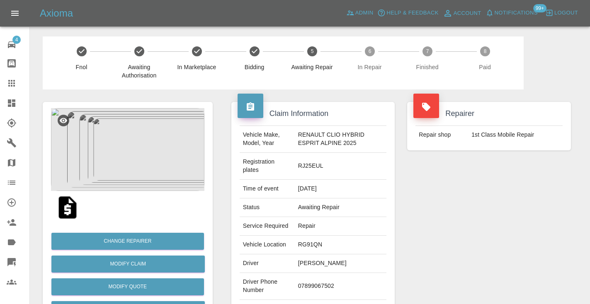
click at [318, 286] on td "07899067502" at bounding box center [341, 286] width 92 height 27
copy td "07899067502"
click at [423, 233] on div "Repairer Repair shop 1st Class Mobile Repair" at bounding box center [489, 218] width 176 height 256
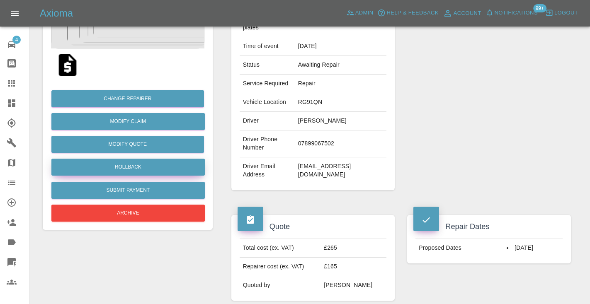
scroll to position [140, 0]
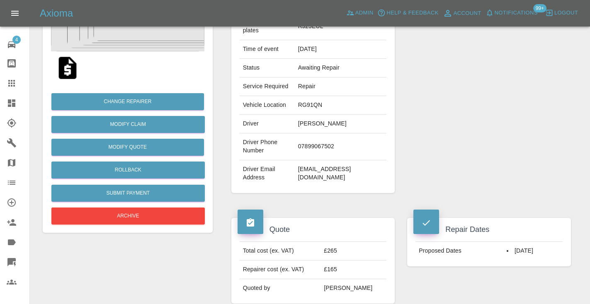
click at [496, 123] on div "Repairer Repair shop 1st Class Mobile Repair" at bounding box center [489, 78] width 176 height 256
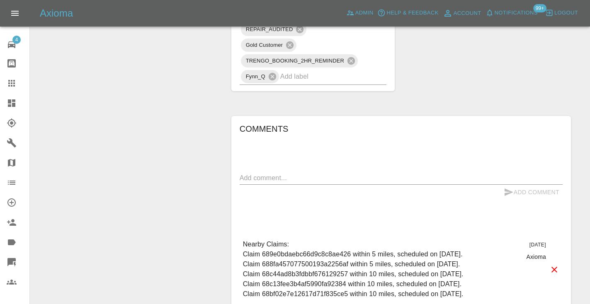
scroll to position [553, 0]
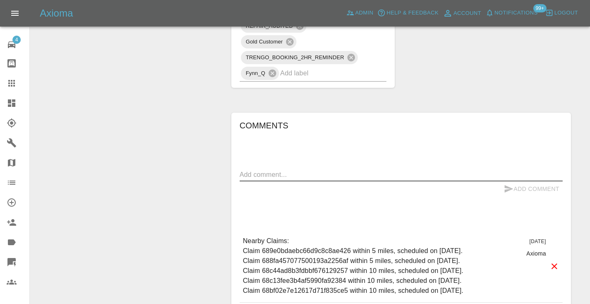
click at [283, 176] on textarea at bounding box center [401, 175] width 323 height 10
type textarea "called : waiting on one more quote"
click at [510, 191] on icon "submit" at bounding box center [509, 189] width 10 height 10
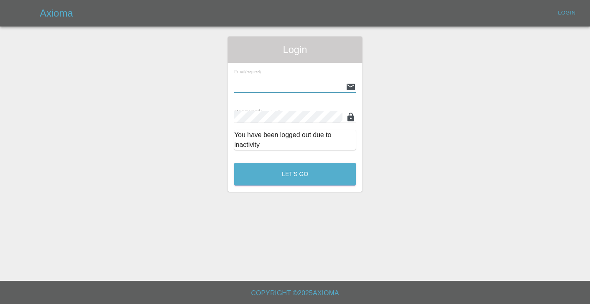
type input "Castrokhonqwana@gmail.com"
click at [295, 174] on button "Let's Go" at bounding box center [294, 174] width 121 height 23
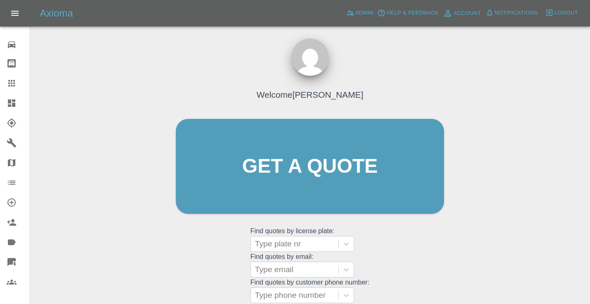
click at [441, 249] on div "Welcome Castro Get a quote Get a quote Find quotes by license plate: Type plate…" at bounding box center [310, 182] width 286 height 250
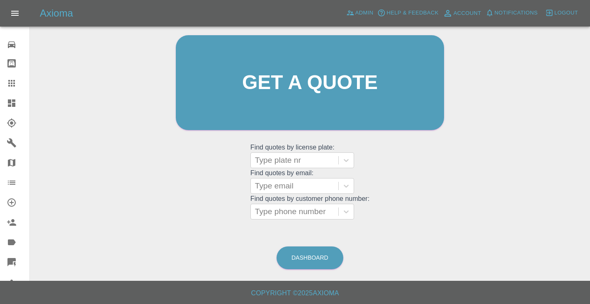
scroll to position [83, 0]
click at [310, 248] on link "Dashboard" at bounding box center [309, 258] width 67 height 23
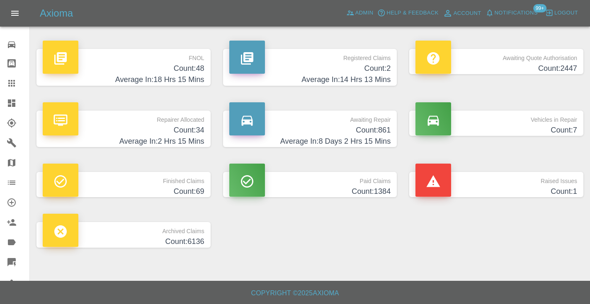
click at [384, 128] on h4 "Count: 861" at bounding box center [310, 130] width 162 height 11
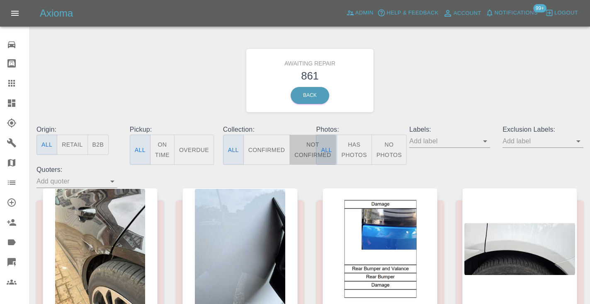
click at [303, 151] on button "Not Confirmed" at bounding box center [312, 150] width 46 height 30
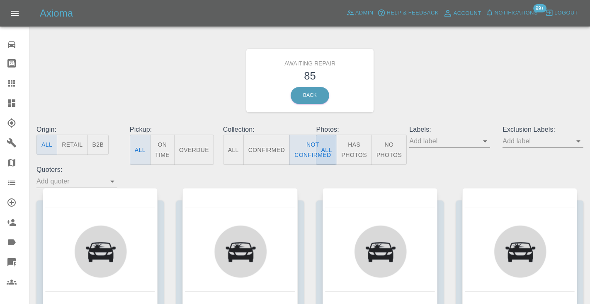
click at [440, 53] on div "Awaiting Repair 85 Back" at bounding box center [309, 80] width 559 height 88
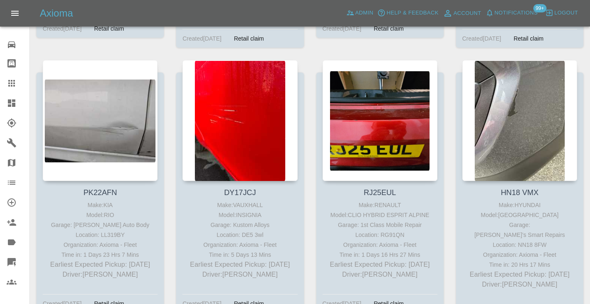
scroll to position [1815, 0]
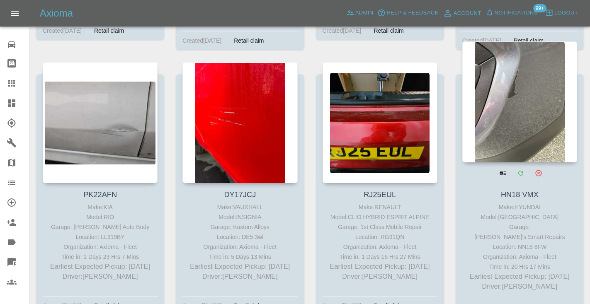
click at [519, 109] on div at bounding box center [519, 101] width 115 height 121
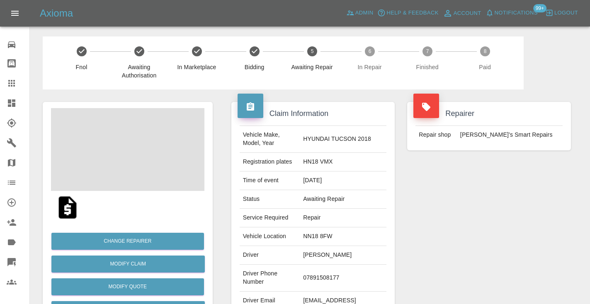
click at [338, 268] on td "07891508177" at bounding box center [343, 278] width 87 height 27
copy td "07891508177"
click at [491, 220] on div "Repairer Repair shop Freddie’s Smart Repairs" at bounding box center [489, 213] width 176 height 247
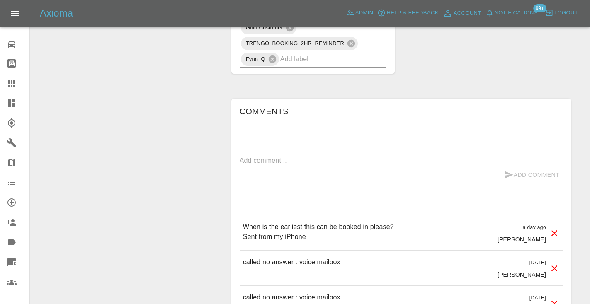
scroll to position [641, 0]
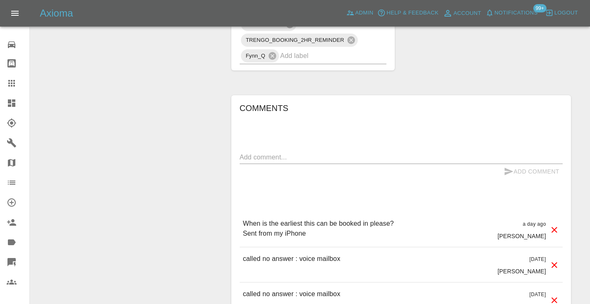
click at [244, 151] on div "x" at bounding box center [401, 157] width 323 height 13
type textarea "called no answer"
click at [505, 168] on icon "submit" at bounding box center [508, 171] width 9 height 7
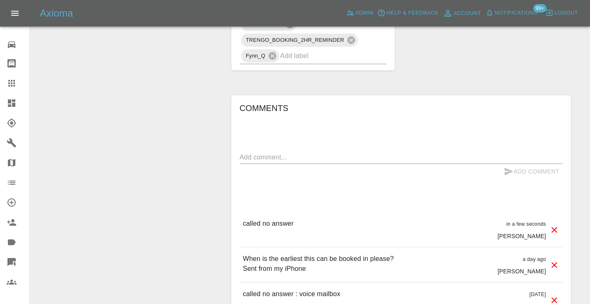
click at [164, 105] on div "Change Repairer Modify Claim Modify Quote Rollback Submit Payment Archive" at bounding box center [127, 16] width 182 height 1134
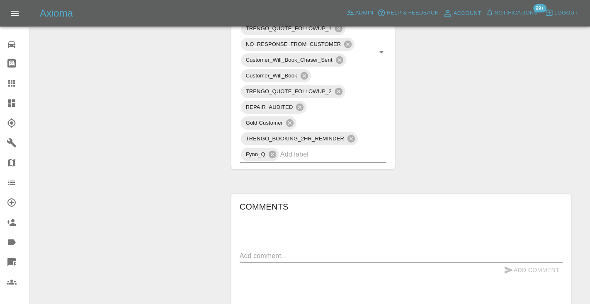
scroll to position [529, 0]
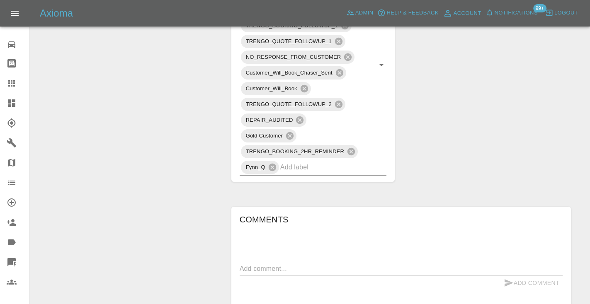
click at [15, 83] on icon at bounding box center [11, 83] width 7 height 7
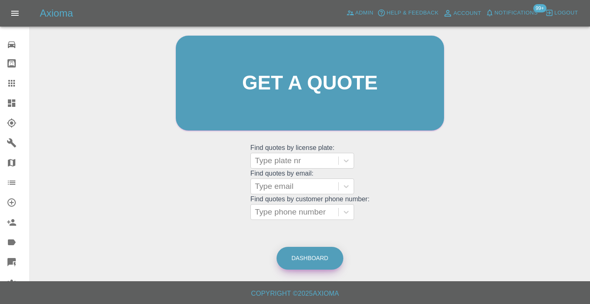
click at [316, 260] on link "Dashboard" at bounding box center [309, 258] width 67 height 23
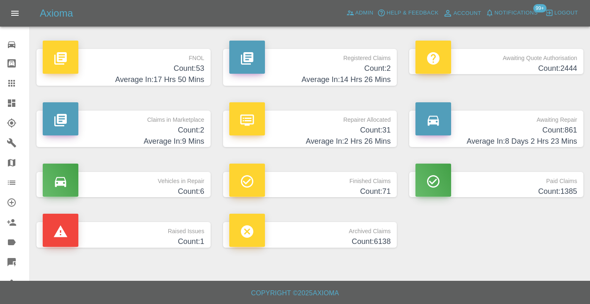
click at [552, 121] on p "Awaiting Repair" at bounding box center [496, 118] width 162 height 14
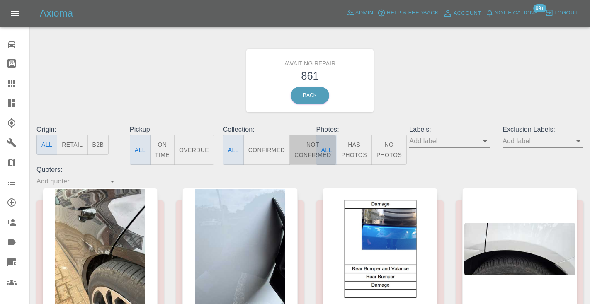
click at [303, 157] on button "Not Confirmed" at bounding box center [312, 150] width 46 height 30
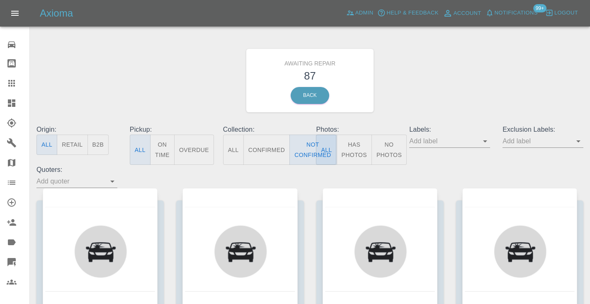
click at [438, 86] on div "Awaiting Repair 87 Back" at bounding box center [309, 80] width 559 height 88
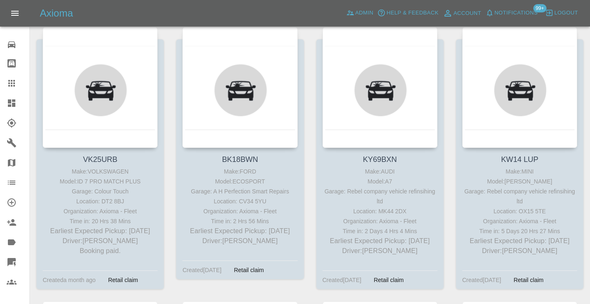
scroll to position [2392, 0]
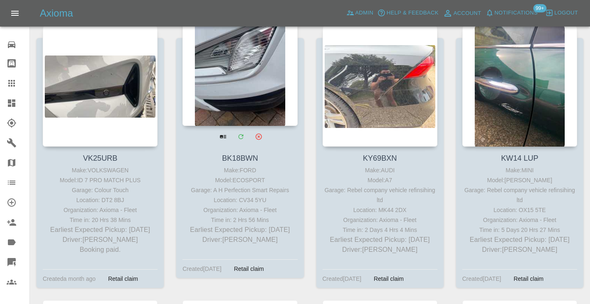
click at [244, 63] on div at bounding box center [239, 65] width 115 height 121
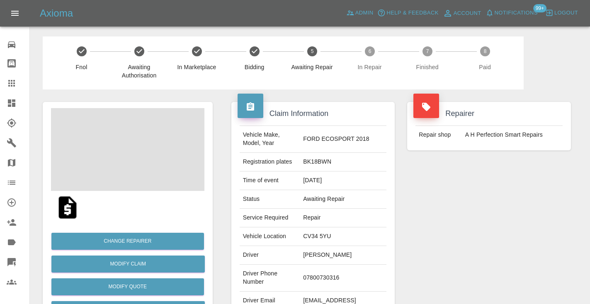
click at [339, 271] on td "07800730316" at bounding box center [343, 278] width 87 height 27
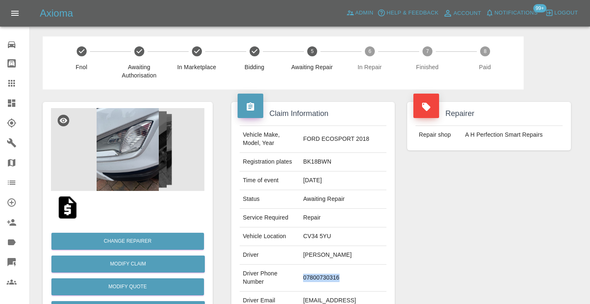
click at [339, 271] on td "07800730316" at bounding box center [343, 278] width 87 height 27
copy td "07800730316"
click at [501, 221] on div "Repairer Repair shop A H Perfection Smart Repairs" at bounding box center [489, 213] width 176 height 247
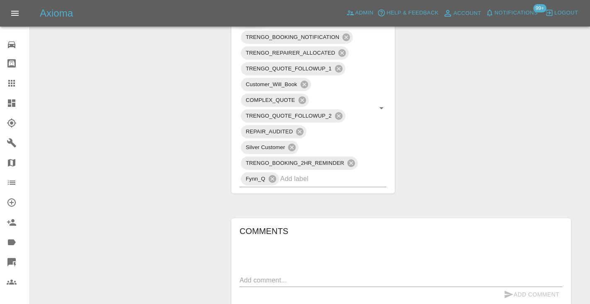
scroll to position [451, 0]
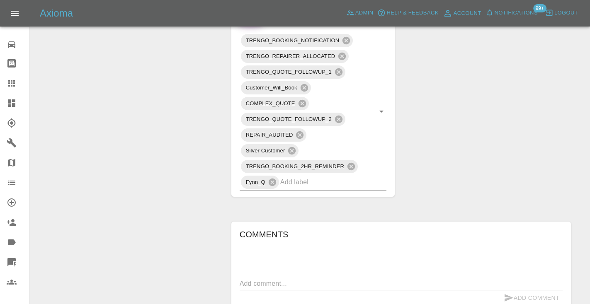
click at [245, 279] on textarea at bounding box center [401, 284] width 323 height 10
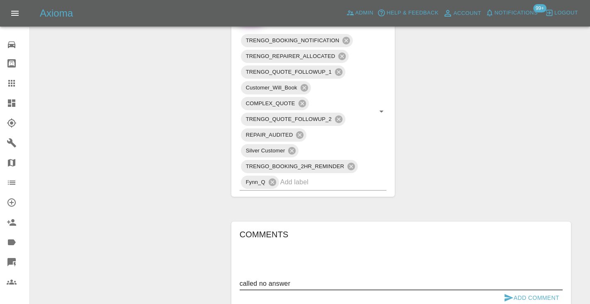
type textarea "called no answer"
click at [528, 291] on button "Add Comment" at bounding box center [531, 298] width 62 height 15
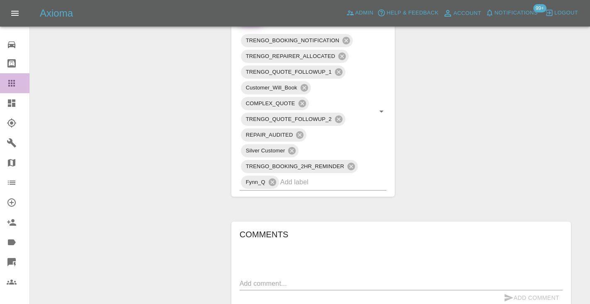
click at [13, 84] on icon at bounding box center [12, 83] width 10 height 10
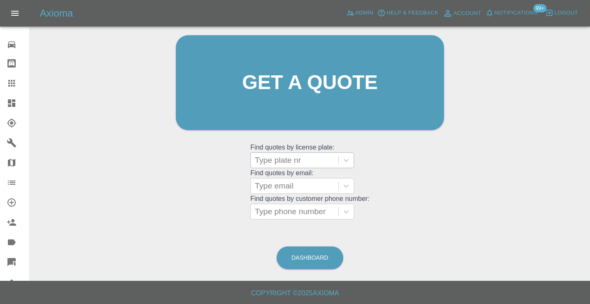
scroll to position [83, 0]
click at [305, 257] on link "Dashboard" at bounding box center [309, 258] width 67 height 23
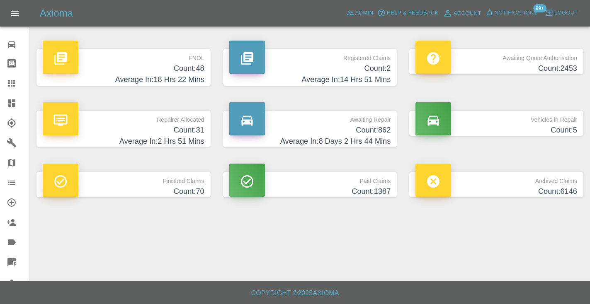
click at [376, 126] on h4 "Count: 862" at bounding box center [310, 130] width 162 height 11
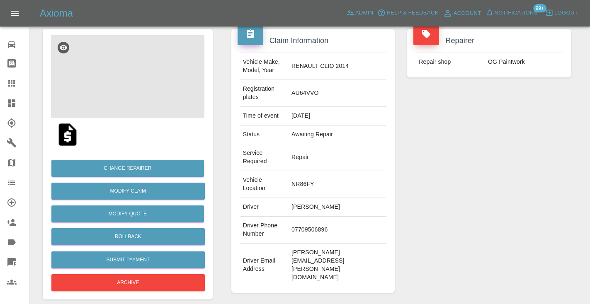
scroll to position [70, 0]
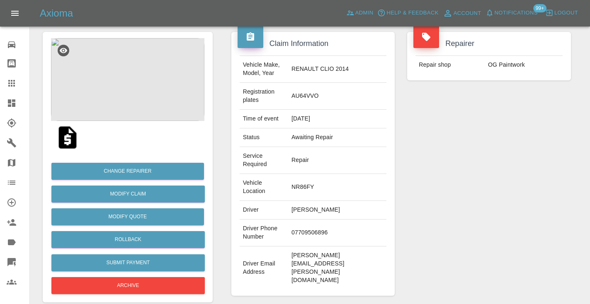
click at [337, 220] on td "07709506896" at bounding box center [337, 233] width 98 height 27
copy td "07709506896"
click at [536, 149] on div "Repairer Repair shop OG Paintwork" at bounding box center [489, 163] width 176 height 289
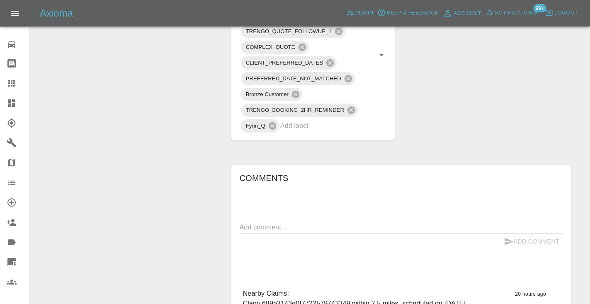
scroll to position [730, 0]
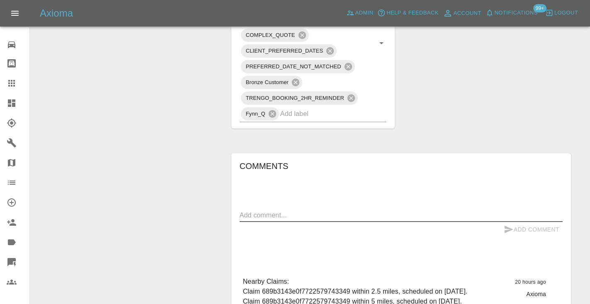
click at [259, 211] on textarea at bounding box center [401, 216] width 323 height 10
type textarea "called no answer : voice mailbox"
click at [510, 226] on icon "submit" at bounding box center [508, 229] width 9 height 7
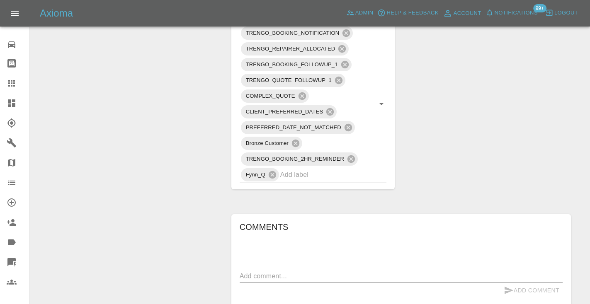
scroll to position [666, 0]
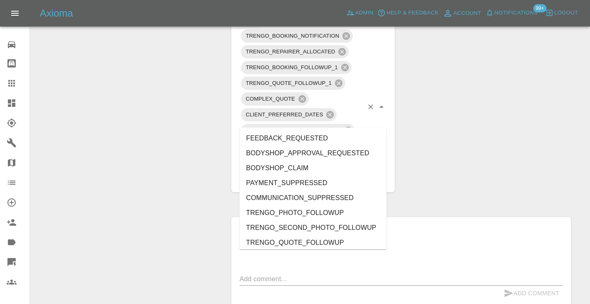
click at [293, 171] on input "text" at bounding box center [321, 177] width 83 height 13
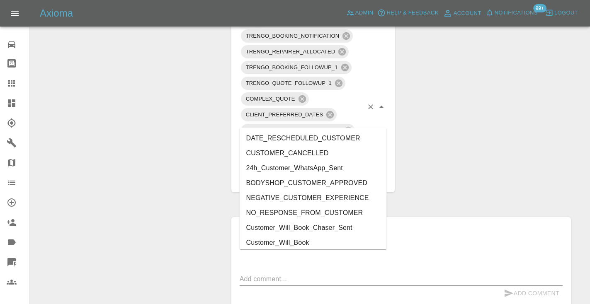
type input "cust"
click at [305, 248] on li "Customer_Will_Book" at bounding box center [313, 242] width 147 height 15
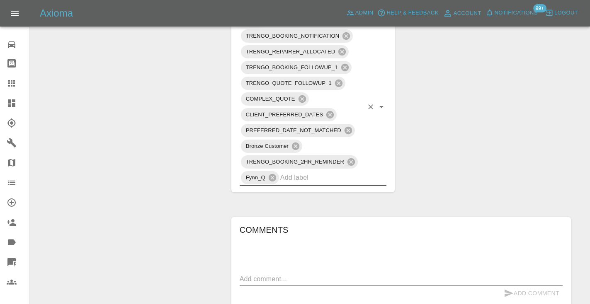
click at [16, 86] on icon at bounding box center [12, 83] width 10 height 10
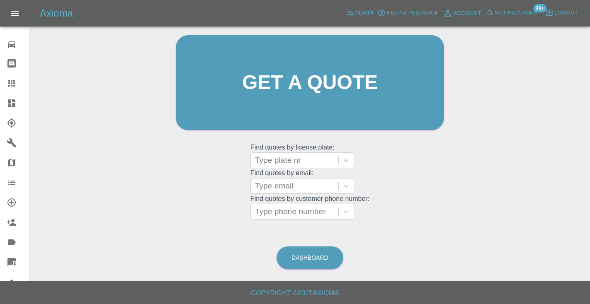
scroll to position [83, 0]
click at [320, 249] on link "Dashboard" at bounding box center [309, 258] width 67 height 23
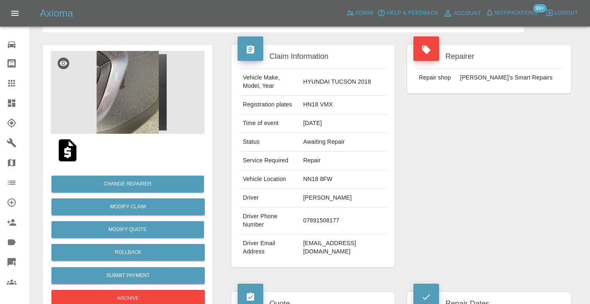
scroll to position [44, 0]
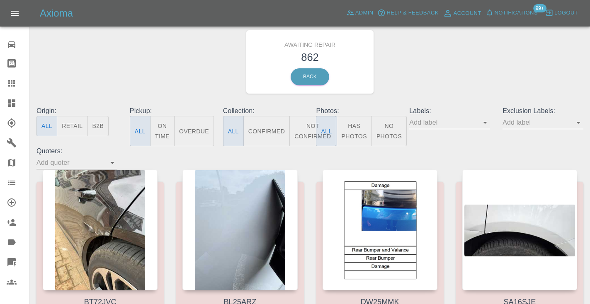
scroll to position [26, 0]
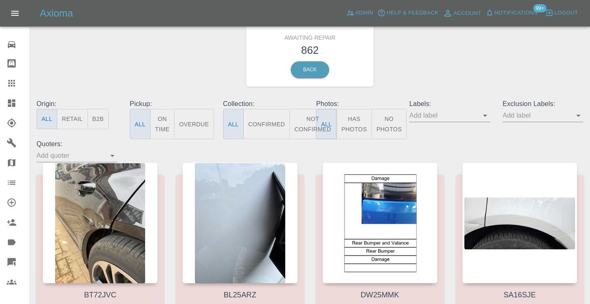
click at [302, 123] on button "Not Confirmed" at bounding box center [312, 124] width 46 height 30
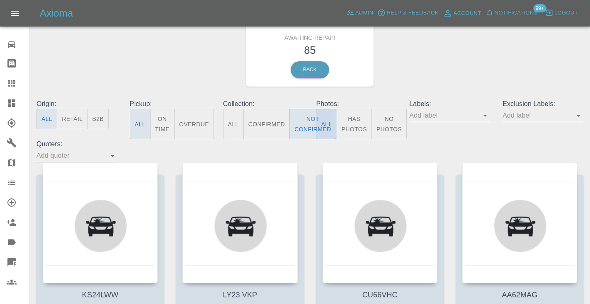
click at [446, 50] on div "Awaiting Repair 85 Back" at bounding box center [309, 55] width 559 height 88
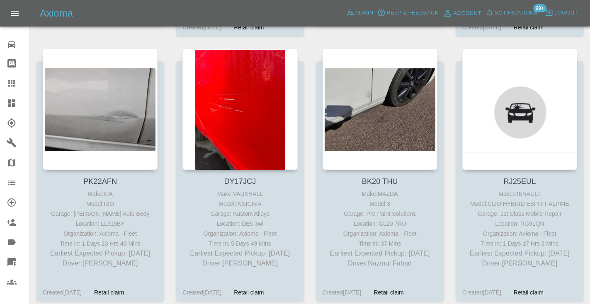
scroll to position [1836, 0]
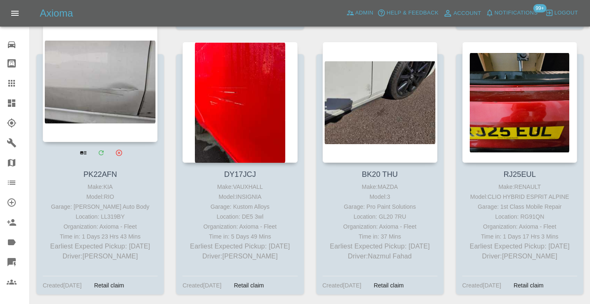
click at [90, 77] on div at bounding box center [100, 81] width 115 height 121
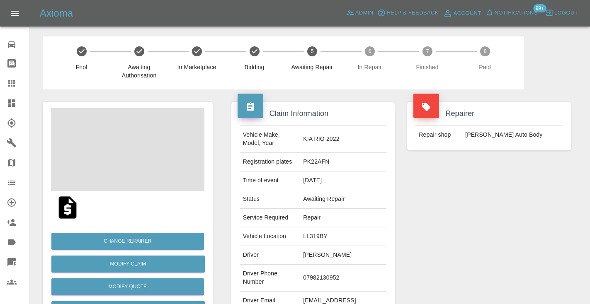
click at [340, 266] on td "07982130952" at bounding box center [343, 278] width 87 height 27
copy td "07982130952"
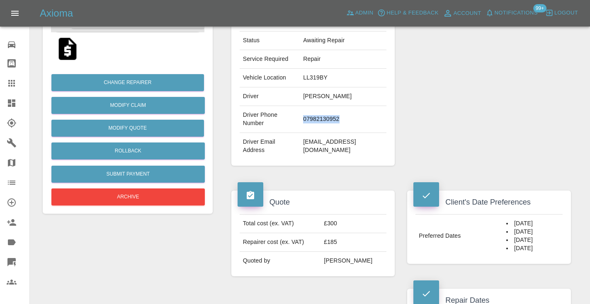
scroll to position [142, 0]
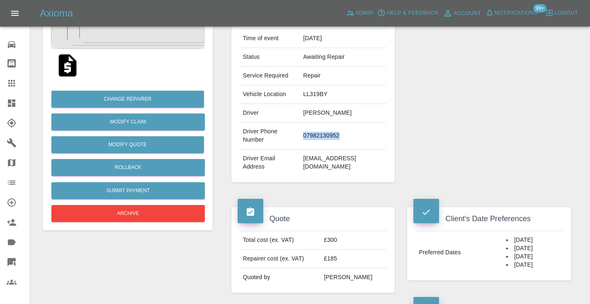
copy td "07982130952"
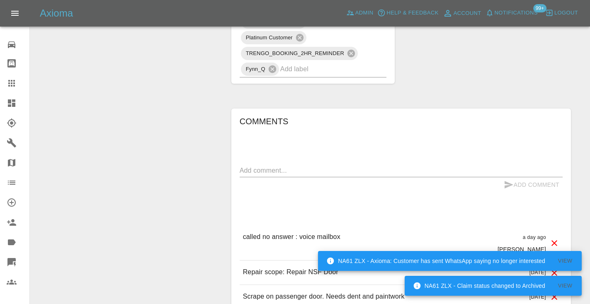
scroll to position [692, 0]
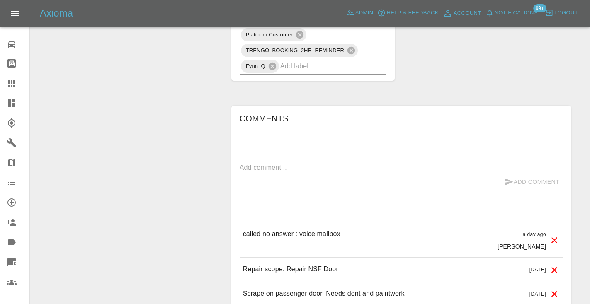
drag, startPoint x: 261, startPoint y: 145, endPoint x: 269, endPoint y: 135, distance: 12.4
click at [261, 163] on textarea at bounding box center [401, 168] width 323 height 10
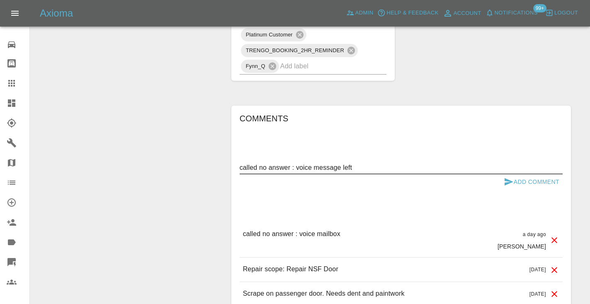
type textarea "called no answer : voice message left"
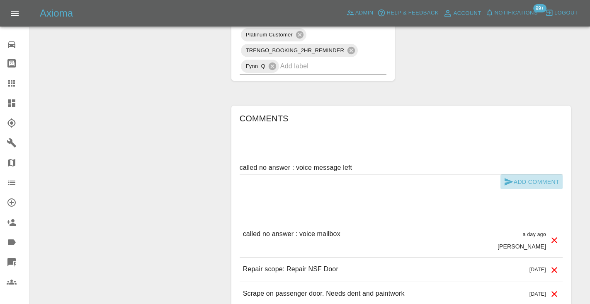
click at [515, 174] on button "Add Comment" at bounding box center [531, 181] width 62 height 15
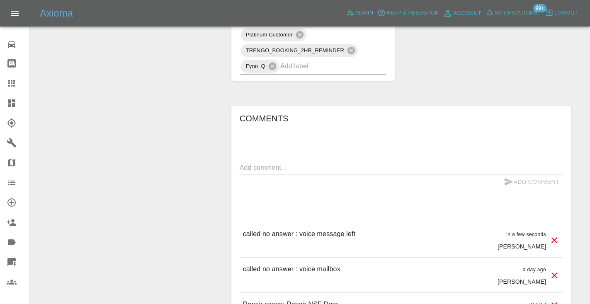
click at [12, 84] on icon at bounding box center [11, 83] width 7 height 7
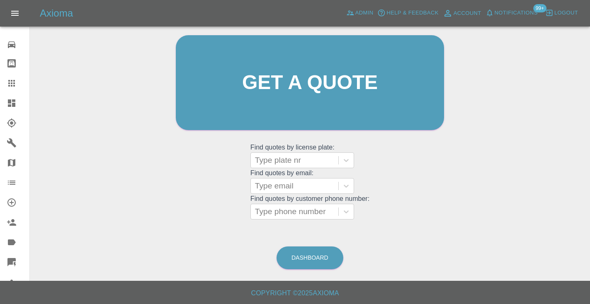
scroll to position [83, 0]
click at [286, 213] on div "Type phone number" at bounding box center [294, 212] width 79 height 10
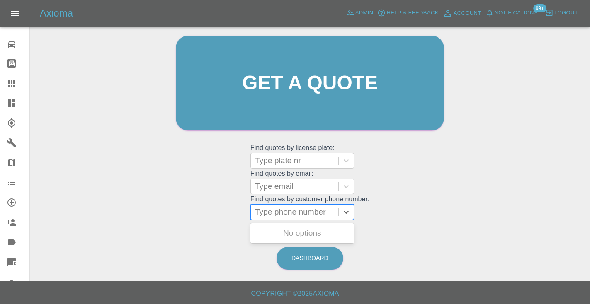
paste input "07876336190"
type input "07876336190"
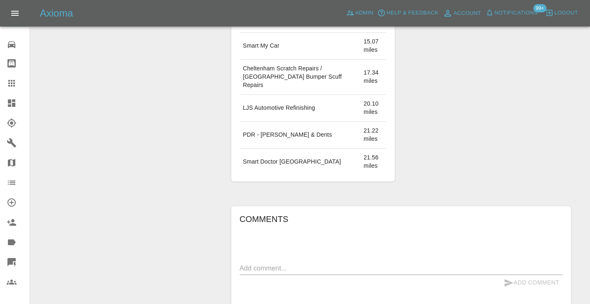
scroll to position [640, 0]
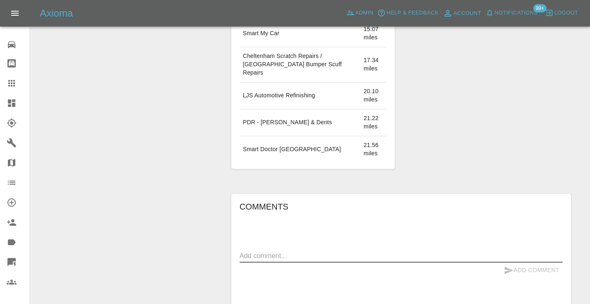
click at [265, 251] on textarea at bounding box center [401, 256] width 323 height 10
type textarea "general quote enquiry"
click at [511, 267] on icon "submit" at bounding box center [508, 270] width 9 height 7
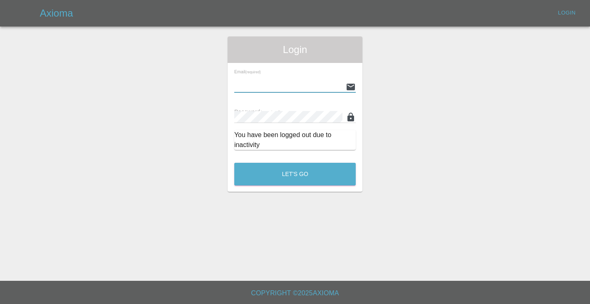
type input "[EMAIL_ADDRESS][DOMAIN_NAME]"
click at [295, 174] on button "Let's Go" at bounding box center [294, 174] width 121 height 23
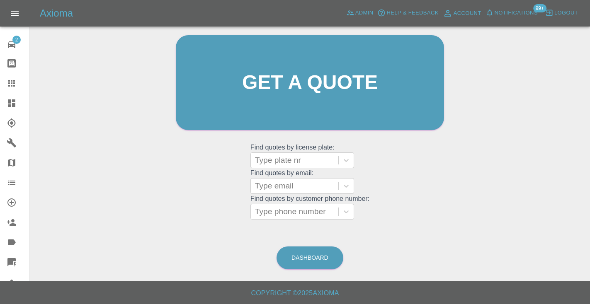
scroll to position [83, 0]
click at [318, 257] on link "Dashboard" at bounding box center [309, 258] width 67 height 23
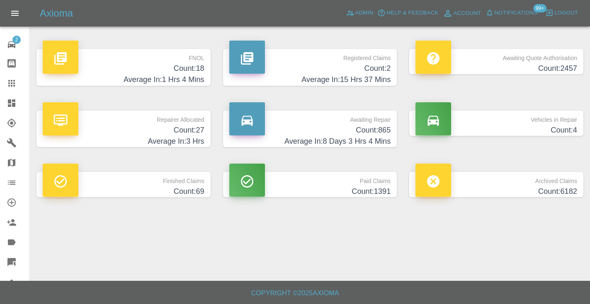
click at [375, 125] on h4 "Count: 865" at bounding box center [310, 130] width 162 height 11
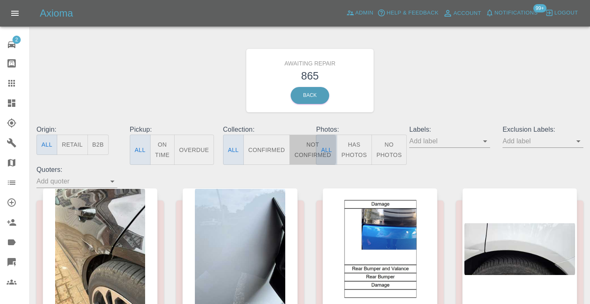
click at [294, 147] on button "Not Confirmed" at bounding box center [312, 150] width 46 height 30
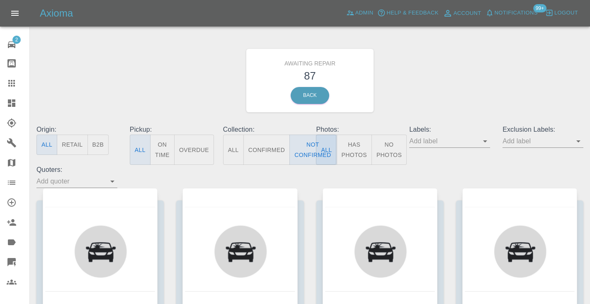
click at [496, 75] on div "Awaiting Repair 87 Back" at bounding box center [309, 80] width 559 height 88
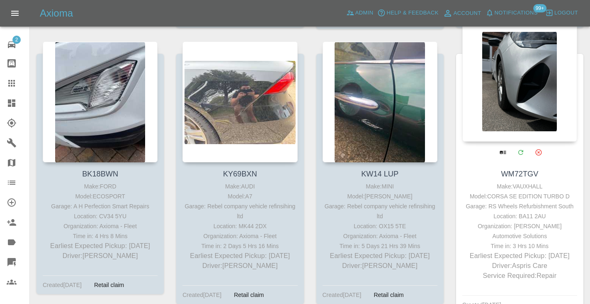
scroll to position [2657, 0]
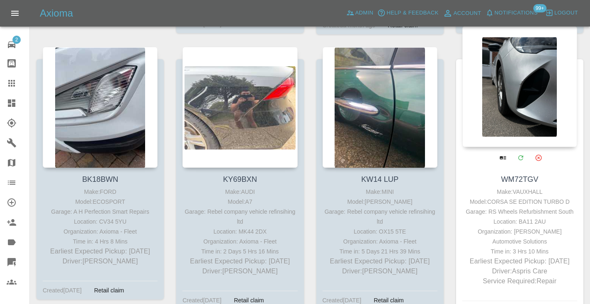
click at [551, 72] on div at bounding box center [519, 86] width 115 height 121
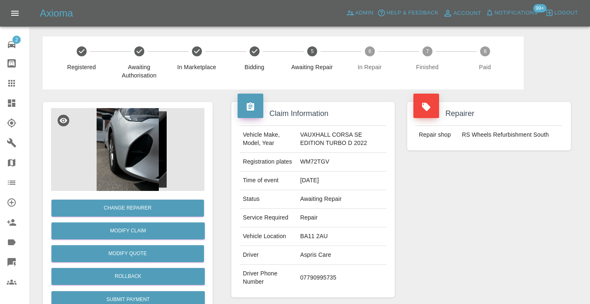
click at [323, 287] on td "07790995735" at bounding box center [342, 278] width 90 height 27
copy td "07790995735"
click at [443, 234] on div "Repairer Repair shop RS Wheels Refurbishment South" at bounding box center [489, 200] width 176 height 220
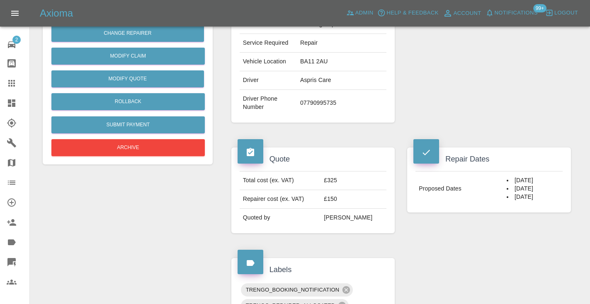
scroll to position [196, 0]
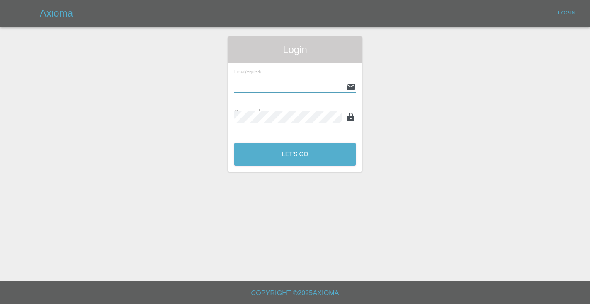
type input "[EMAIL_ADDRESS][DOMAIN_NAME]"
click at [295, 154] on button "Let's Go" at bounding box center [294, 154] width 121 height 23
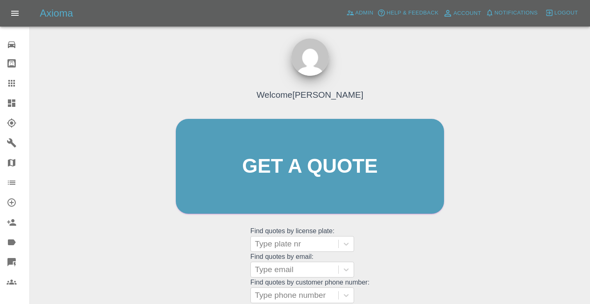
click at [443, 264] on div "Welcome [PERSON_NAME] Get a quote Get a quote Find quotes by license plate: Typ…" at bounding box center [310, 182] width 286 height 250
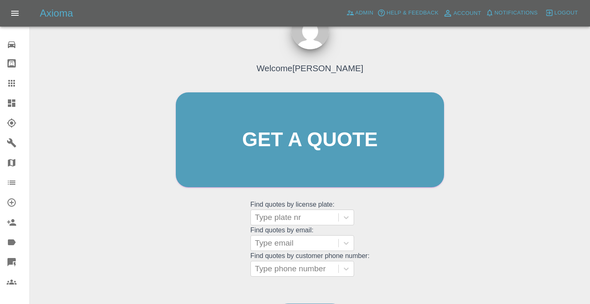
scroll to position [86, 0]
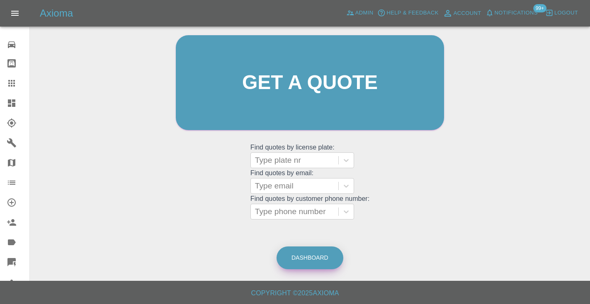
click at [315, 260] on link "Dashboard" at bounding box center [309, 258] width 67 height 23
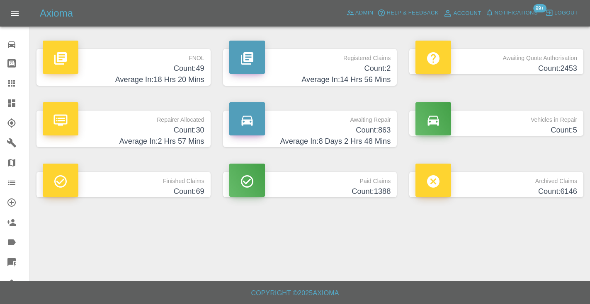
click at [372, 136] on h4 "Average In: 8 Days 2 Hrs 48 Mins" at bounding box center [310, 141] width 162 height 11
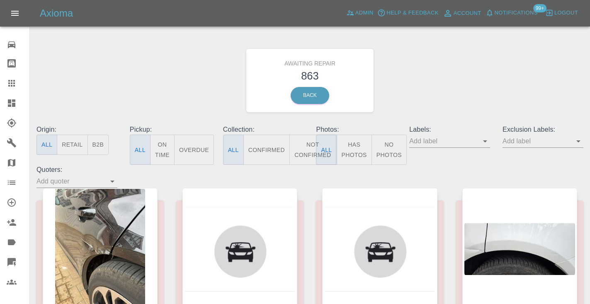
click at [307, 146] on button "Not Confirmed" at bounding box center [312, 150] width 46 height 30
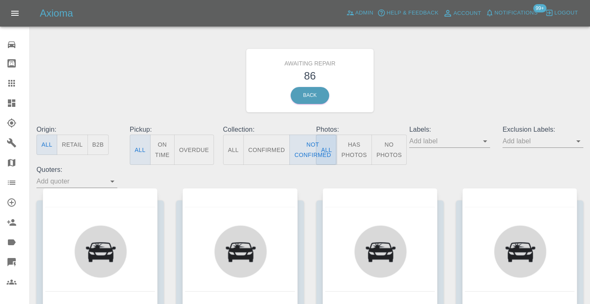
click at [431, 78] on div "Awaiting Repair 86 Back" at bounding box center [309, 80] width 559 height 88
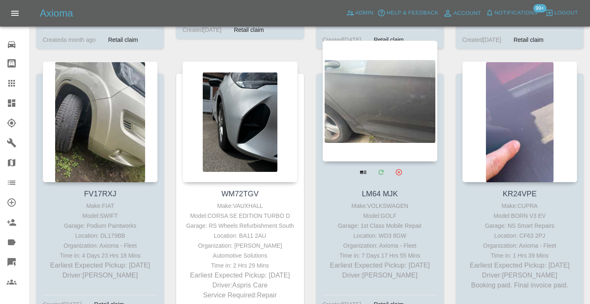
scroll to position [2631, 0]
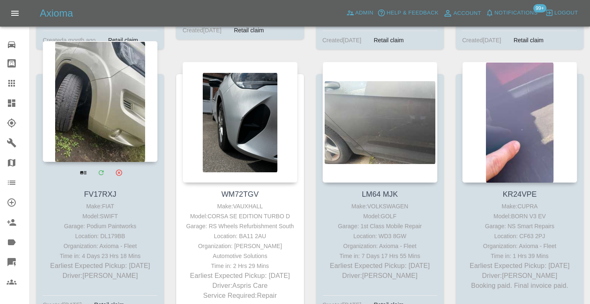
click at [105, 100] on div at bounding box center [100, 101] width 115 height 121
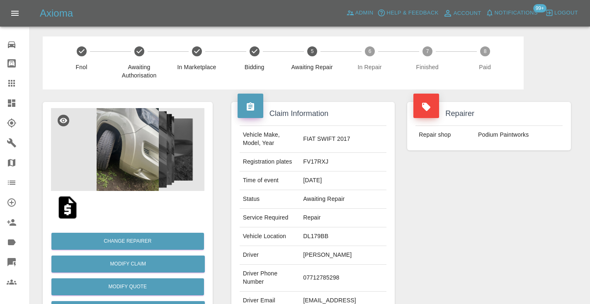
click at [323, 274] on td "07712785298" at bounding box center [343, 278] width 87 height 27
copy td "07712785298"
click at [510, 208] on div "Repairer Repair shop Podium Paintworks" at bounding box center [489, 213] width 176 height 247
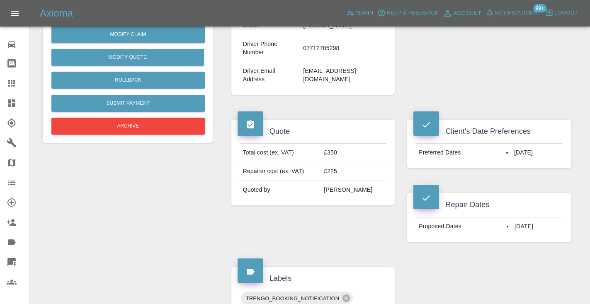
scroll to position [226, 0]
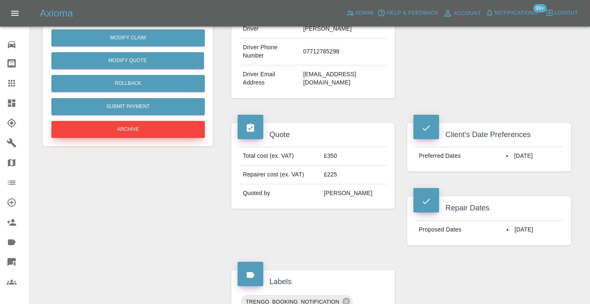
click at [138, 130] on button "Archive" at bounding box center [127, 129] width 153 height 17
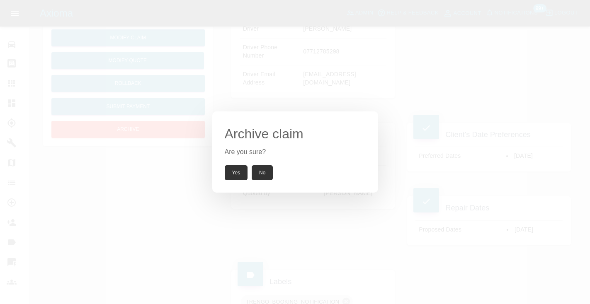
click at [242, 172] on button "Yes" at bounding box center [236, 172] width 23 height 15
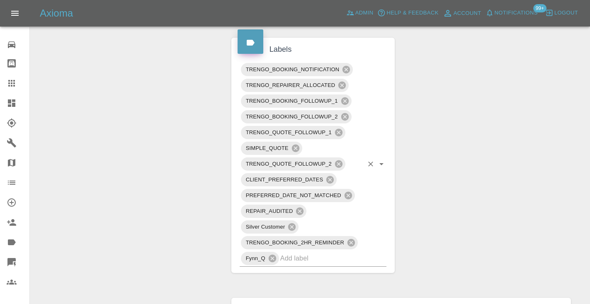
scroll to position [417, 0]
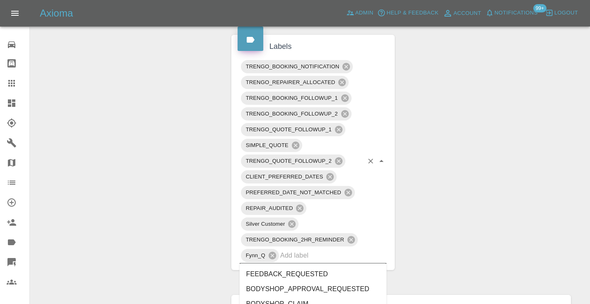
click at [326, 257] on input "text" at bounding box center [321, 255] width 83 height 13
type input "cust"
click at [325, 291] on li "CUSTOMER_CANCELLED" at bounding box center [313, 289] width 147 height 15
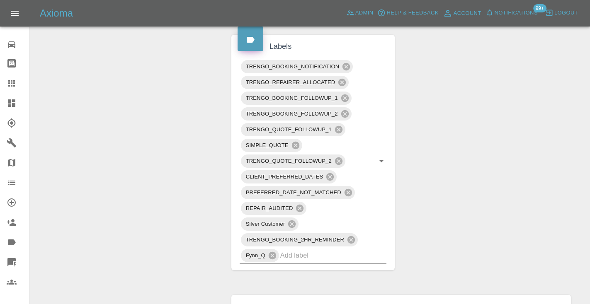
click at [167, 187] on div "Change Repairer Modify Claim Modify Quote Unarchive" at bounding box center [127, 124] width 182 height 920
click at [13, 75] on link "Claims" at bounding box center [14, 83] width 29 height 20
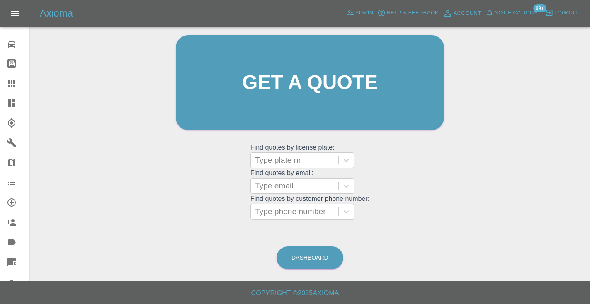
scroll to position [83, 0]
click at [299, 248] on link "Dashboard" at bounding box center [309, 258] width 67 height 23
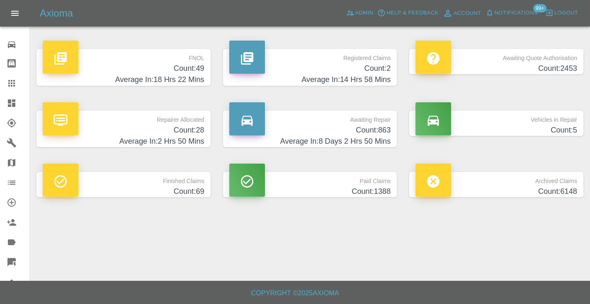
click at [364, 133] on h4 "Count: 863" at bounding box center [310, 130] width 162 height 11
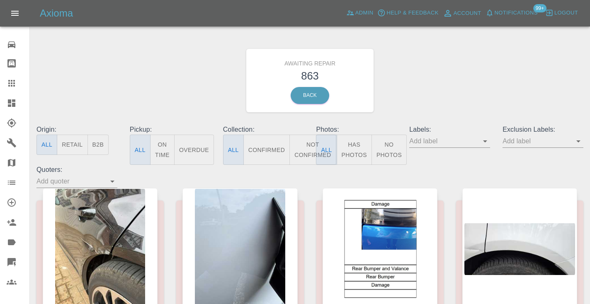
click at [302, 155] on button "Not Confirmed" at bounding box center [312, 150] width 46 height 30
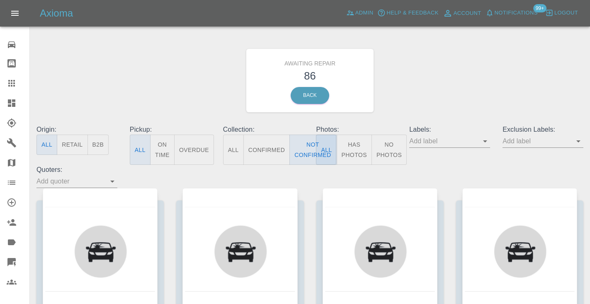
click at [445, 96] on div "Awaiting Repair 86 Back" at bounding box center [309, 80] width 559 height 88
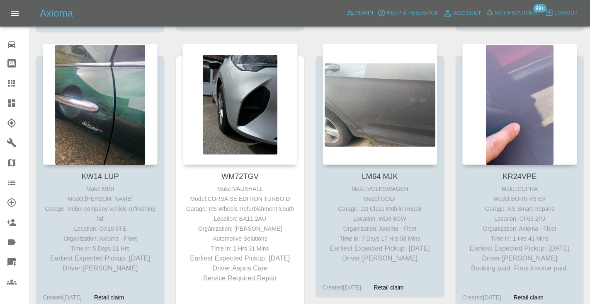
scroll to position [2646, 0]
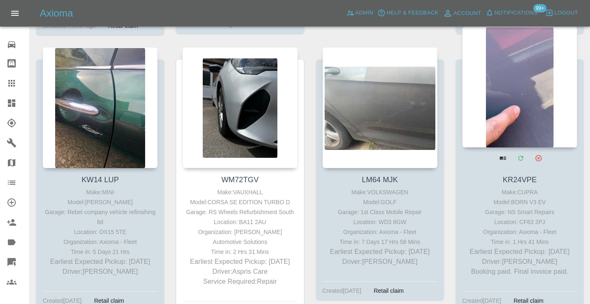
click at [519, 94] on div at bounding box center [519, 87] width 115 height 121
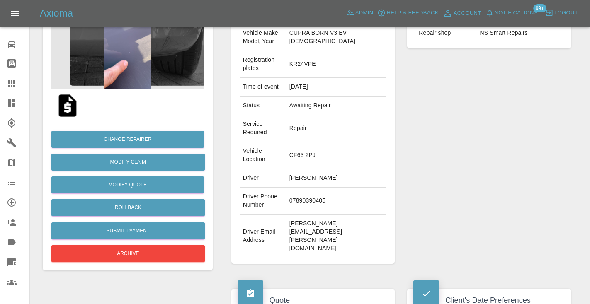
scroll to position [124, 0]
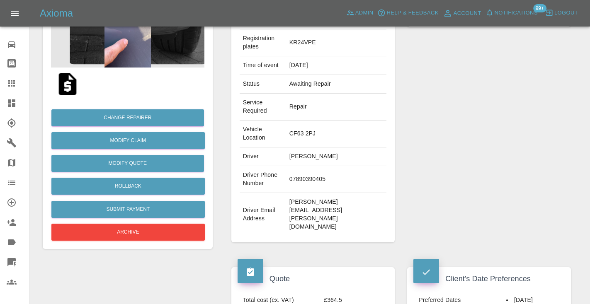
click at [323, 166] on td "07890390405" at bounding box center [336, 179] width 101 height 27
copy td "07890390405"
click at [544, 123] on div "Repairer Repair shop NS Smart Repairs" at bounding box center [489, 110] width 176 height 289
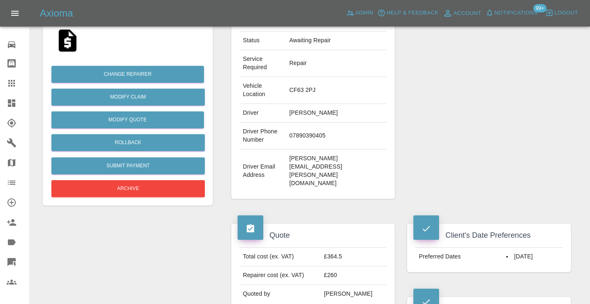
scroll to position [155, 0]
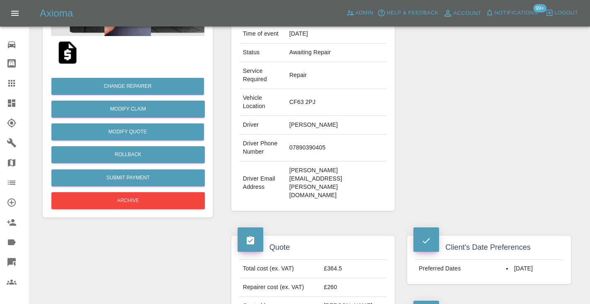
click at [336, 135] on td "07890390405" at bounding box center [336, 148] width 101 height 27
copy td "07890390405"
click at [522, 135] on div "Repairer Repair shop NS Smart Repairs" at bounding box center [489, 79] width 176 height 289
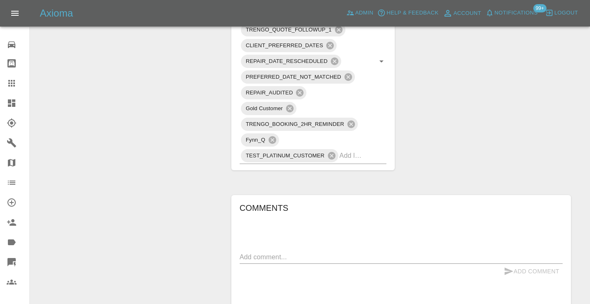
scroll to position [678, 0]
click at [266, 264] on div "Add Comment" at bounding box center [401, 271] width 323 height 15
click at [264, 252] on textarea at bounding box center [401, 257] width 323 height 10
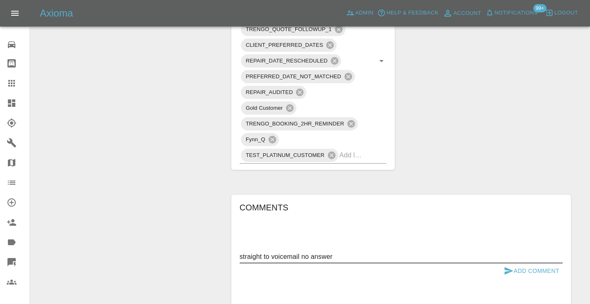
type textarea "straight to voicemail no answer"
click at [513, 264] on button "Add Comment" at bounding box center [531, 271] width 62 height 15
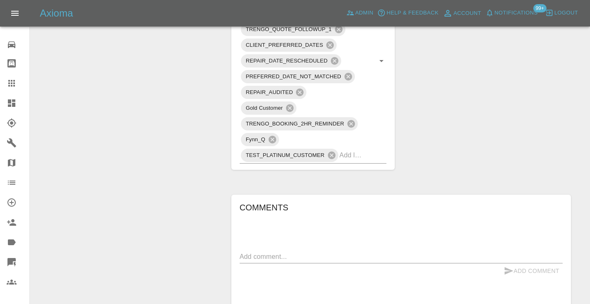
click at [535, 103] on div "Claim Information Vehicle Make, Model, Year CUPRA BORN V3 EV 2024 Registration …" at bounding box center [401, 106] width 352 height 1389
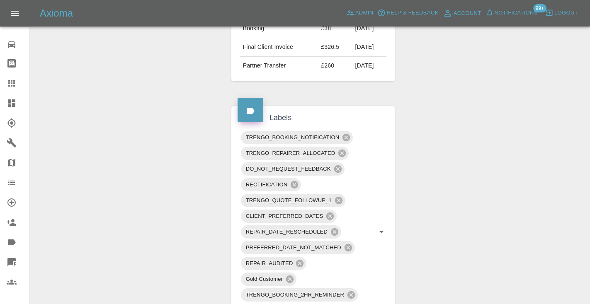
scroll to position [500, 0]
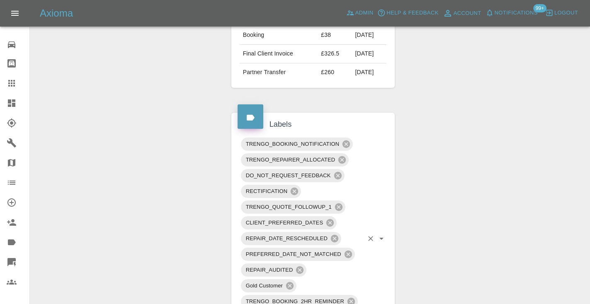
type input "cust"
click at [496, 240] on div "Claim Information Vehicle Make, Model, Year CUPRA BORN V3 EV 2024 Registration …" at bounding box center [401, 284] width 352 height 1389
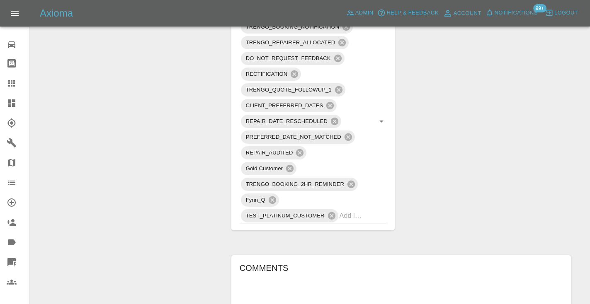
scroll to position [630, 0]
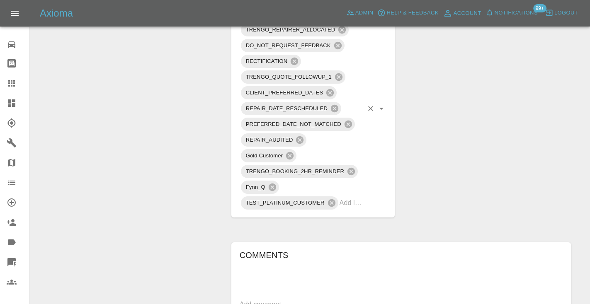
click at [364, 146] on div "TRENGO_BOOKING_NOTIFICATION TRENGO_REPAIRER_ALLOCATED DO_NOT_REQUEST_FEEDBACK R…" at bounding box center [313, 108] width 147 height 205
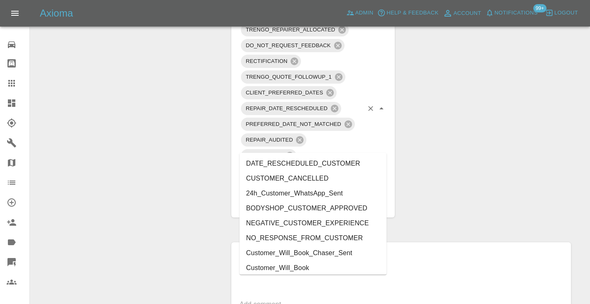
type input "cust"
click at [324, 268] on li "Customer_Will_Book" at bounding box center [313, 268] width 147 height 15
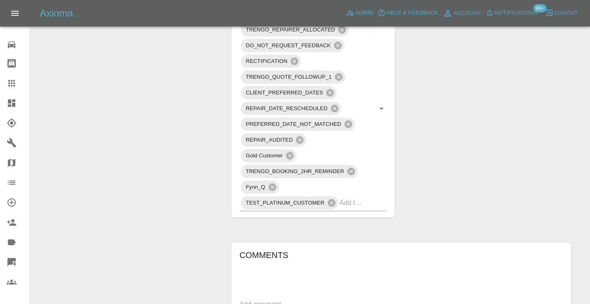
click at [213, 170] on div "Change Repairer Modify Claim Modify Quote Rollback Submit Payment Archive" at bounding box center [127, 154] width 182 height 1389
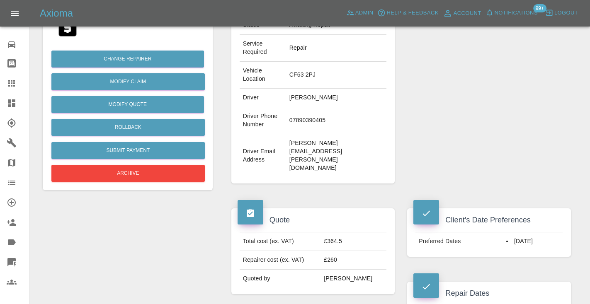
scroll to position [175, 0]
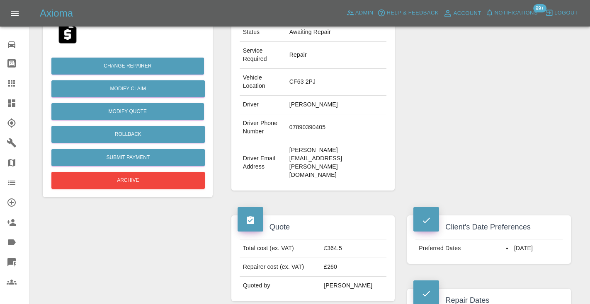
click at [15, 82] on icon at bounding box center [11, 83] width 7 height 7
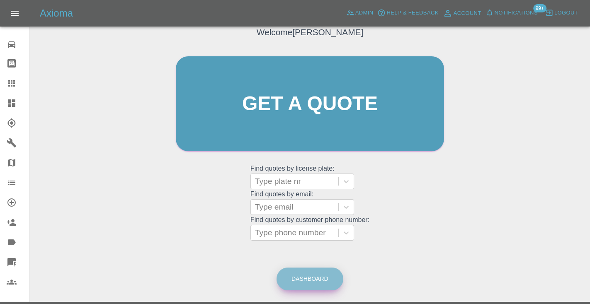
click at [308, 273] on link "Dashboard" at bounding box center [309, 279] width 67 height 23
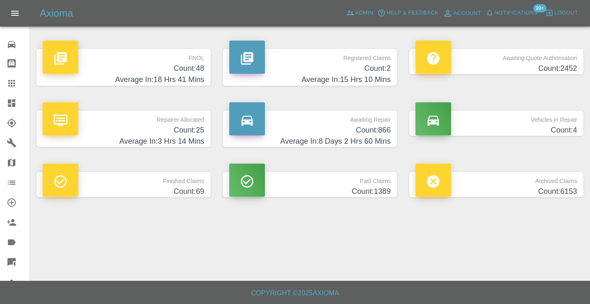
click at [377, 126] on h4 "Count: 866" at bounding box center [310, 130] width 162 height 11
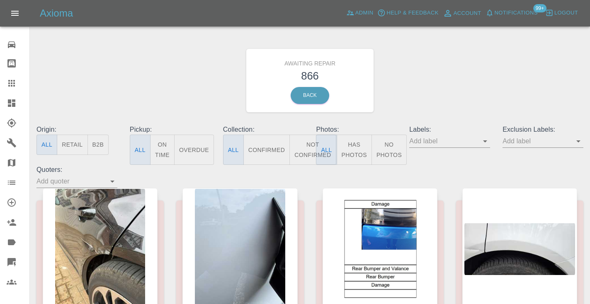
click at [300, 147] on button "Not Confirmed" at bounding box center [312, 150] width 46 height 30
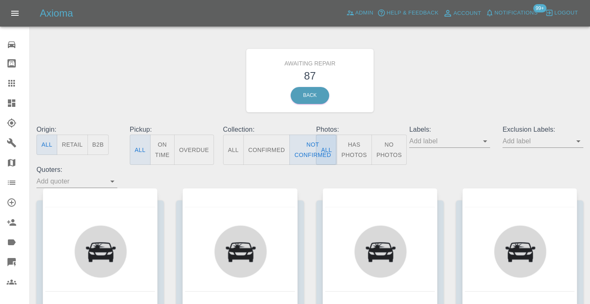
click at [458, 101] on div "Awaiting Repair 87 Back" at bounding box center [309, 80] width 559 height 88
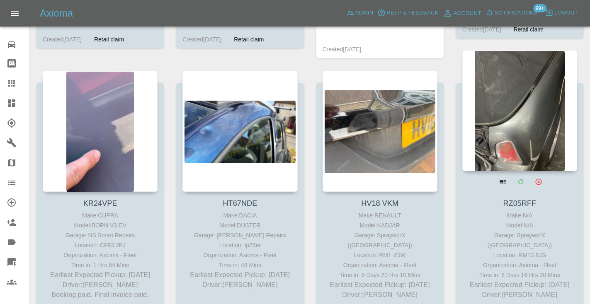
scroll to position [2916, 0]
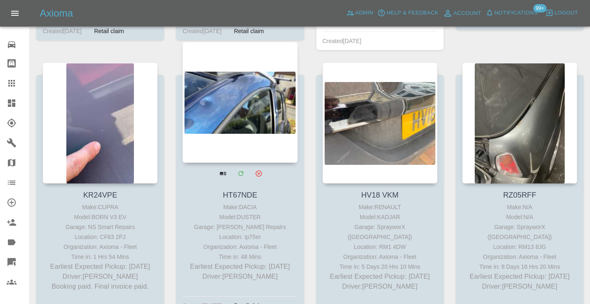
click at [259, 104] on div at bounding box center [239, 102] width 115 height 121
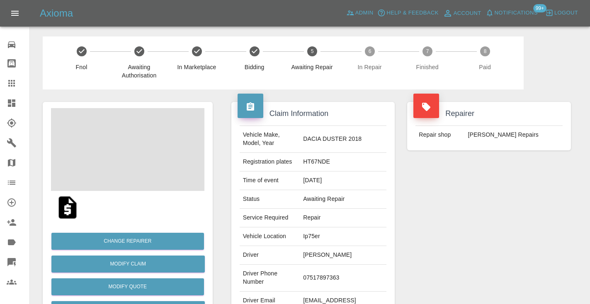
click at [328, 272] on td "07517897363" at bounding box center [343, 278] width 87 height 27
copy td "07517897363"
click at [463, 235] on div "Repairer Repair shop Jays Smart Repairs" at bounding box center [489, 213] width 176 height 247
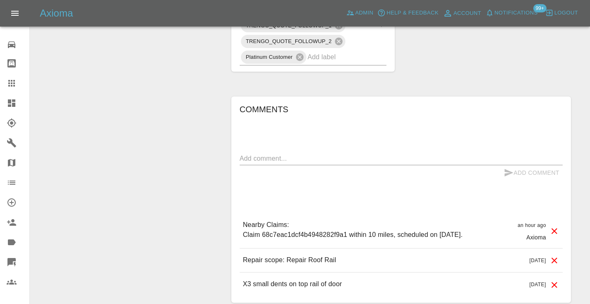
scroll to position [550, 0]
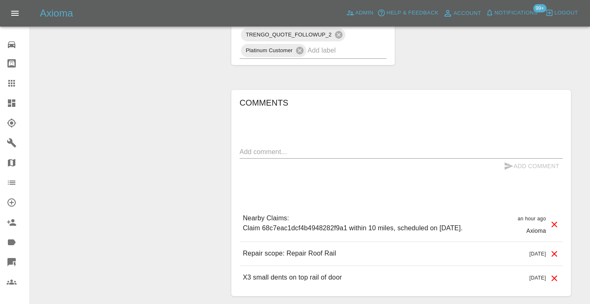
click at [310, 147] on textarea at bounding box center [401, 152] width 323 height 10
type textarea "called no answer"
click at [516, 159] on button "Add Comment" at bounding box center [531, 166] width 62 height 15
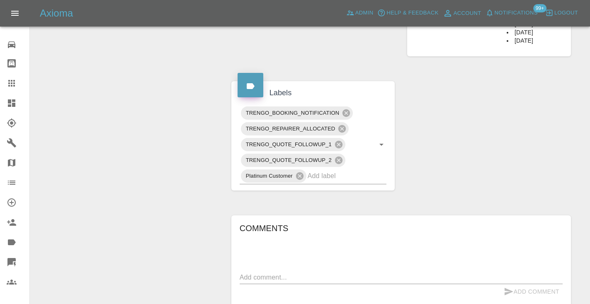
scroll to position [423, 0]
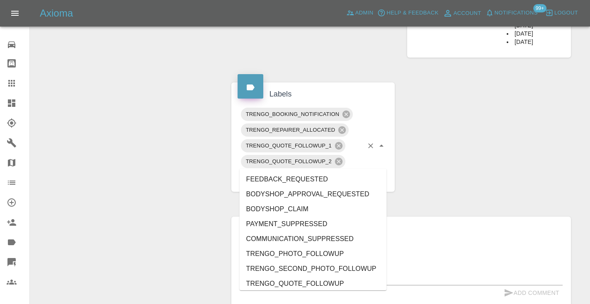
click at [323, 168] on div "TRENGO_BOOKING_NOTIFICATION TRENGO_REPAIRER_ALLOCATED TRENGO_QUOTE_FOLLOWUP_1 T…" at bounding box center [313, 146] width 147 height 79
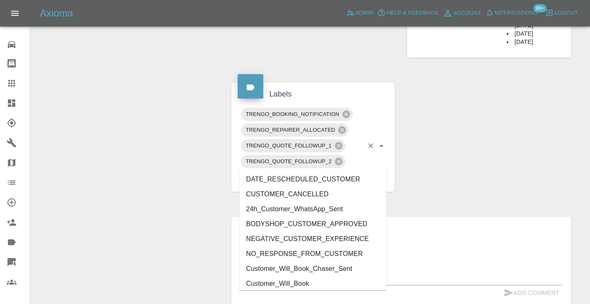
type input "cust"
click at [298, 279] on li "Customer_Will_Book" at bounding box center [313, 283] width 147 height 15
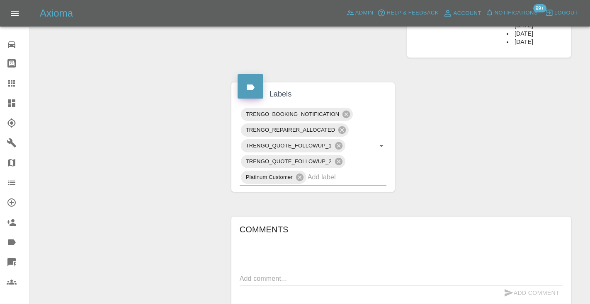
click at [146, 185] on div "Change Repairer Modify Claim Modify Quote Rollback Submit Payment Archive" at bounding box center [127, 68] width 182 height 804
click at [10, 80] on icon at bounding box center [12, 83] width 10 height 10
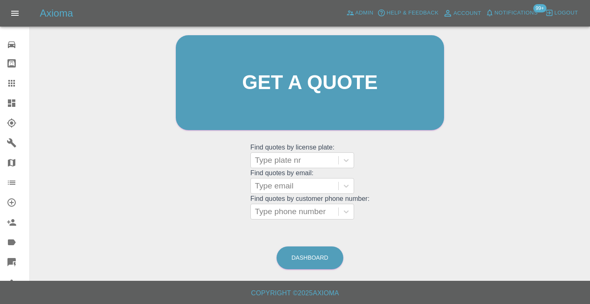
scroll to position [83, 0]
click at [325, 258] on link "Dashboard" at bounding box center [309, 258] width 67 height 23
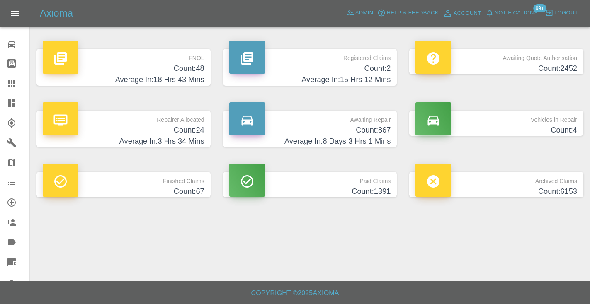
click at [373, 131] on h4 "Count: 867" at bounding box center [310, 130] width 162 height 11
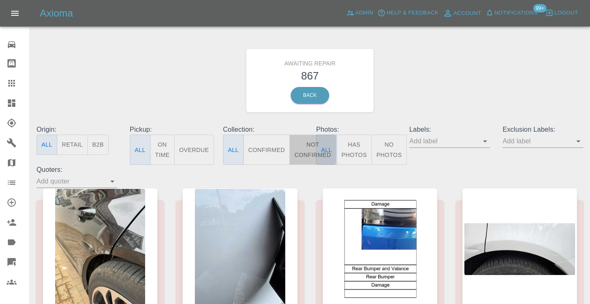
click at [308, 146] on button "Not Confirmed" at bounding box center [312, 150] width 46 height 30
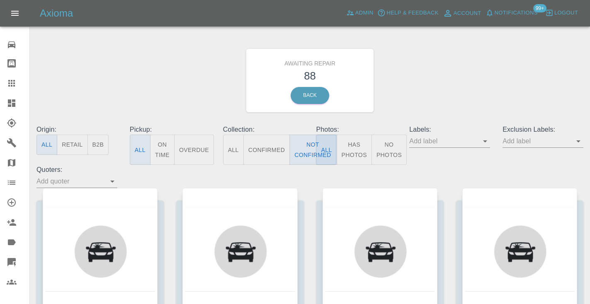
click at [470, 61] on div "Awaiting Repair 88 Back" at bounding box center [309, 80] width 559 height 88
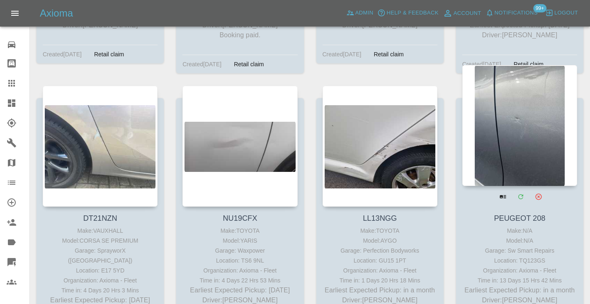
scroll to position [5345, 0]
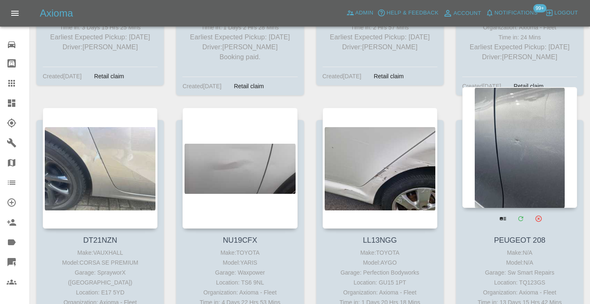
click at [531, 87] on div at bounding box center [519, 147] width 115 height 121
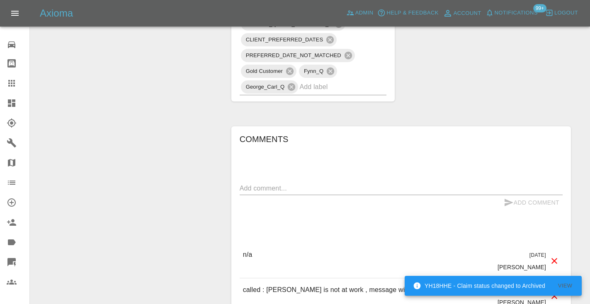
scroll to position [752, 0]
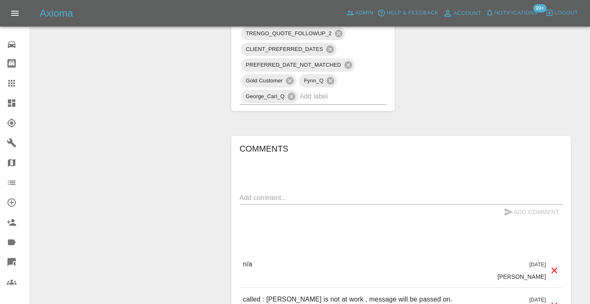
click at [310, 103] on input "text" at bounding box center [331, 96] width 64 height 13
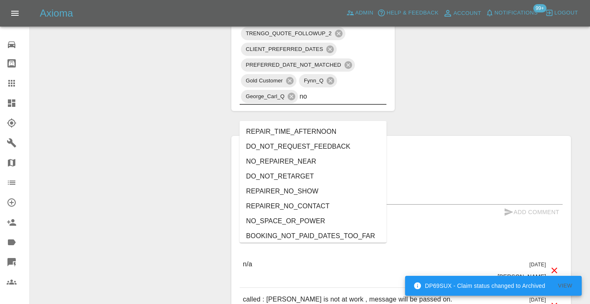
type input "no_"
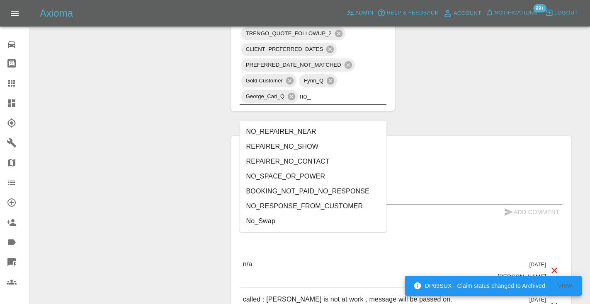
click at [277, 203] on li "NO_RESPONSE_FROM_CUSTOMER" at bounding box center [313, 206] width 147 height 15
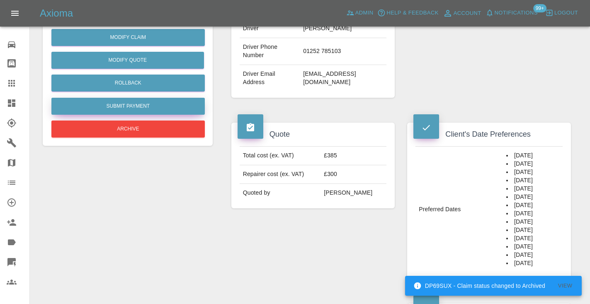
scroll to position [205, 0]
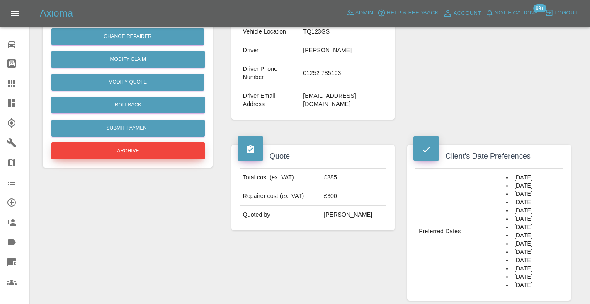
click at [138, 153] on button "Archive" at bounding box center [127, 151] width 153 height 17
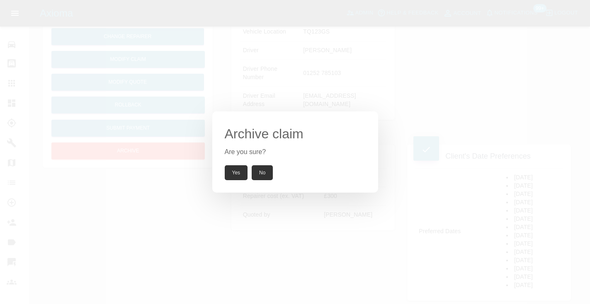
click at [232, 170] on button "Yes" at bounding box center [236, 172] width 23 height 15
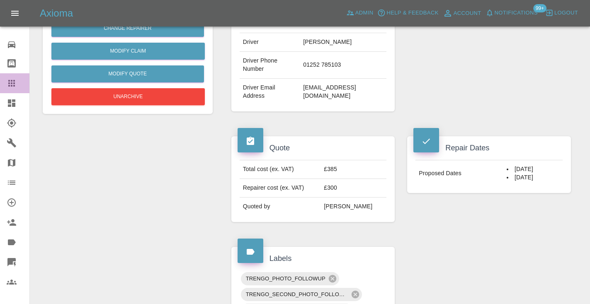
click at [14, 80] on icon at bounding box center [11, 83] width 7 height 7
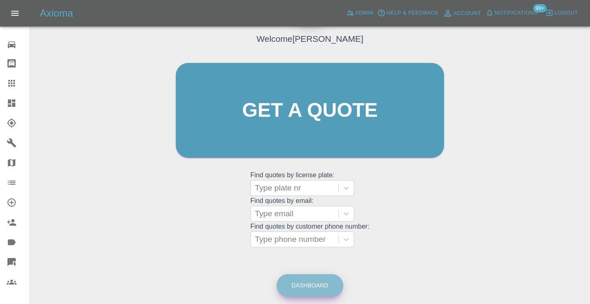
click at [324, 289] on link "Dashboard" at bounding box center [309, 285] width 67 height 23
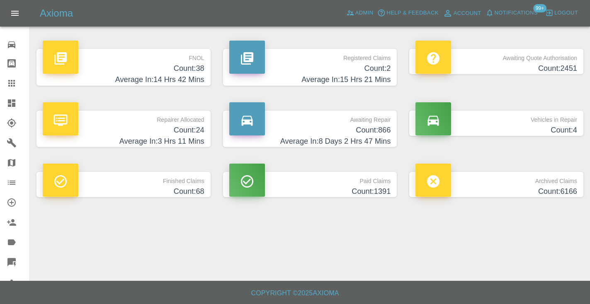
click at [384, 136] on h4 "Average In: 8 Days 2 Hrs 47 Mins" at bounding box center [310, 141] width 162 height 11
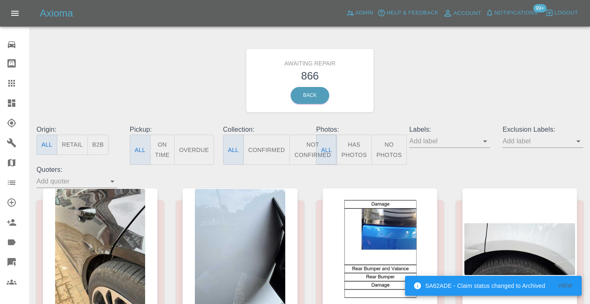
click at [303, 150] on button "Not Confirmed" at bounding box center [312, 150] width 46 height 30
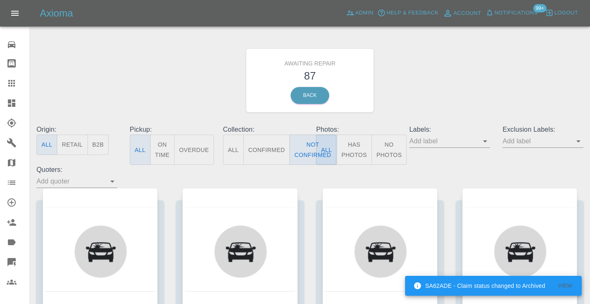
click at [475, 75] on div "Awaiting Repair 87 Back" at bounding box center [309, 80] width 559 height 88
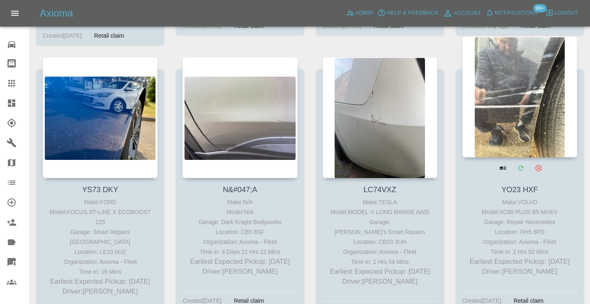
scroll to position [3478, 0]
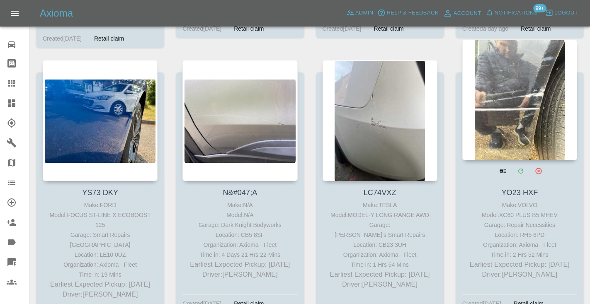
click at [529, 72] on div at bounding box center [519, 99] width 115 height 121
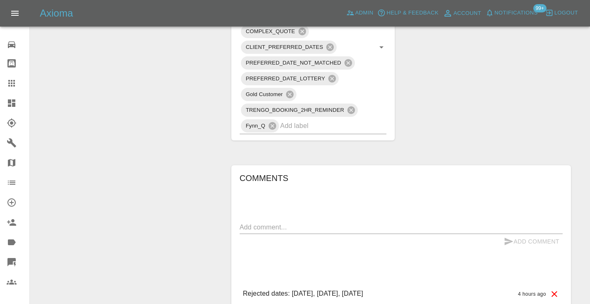
scroll to position [526, 0]
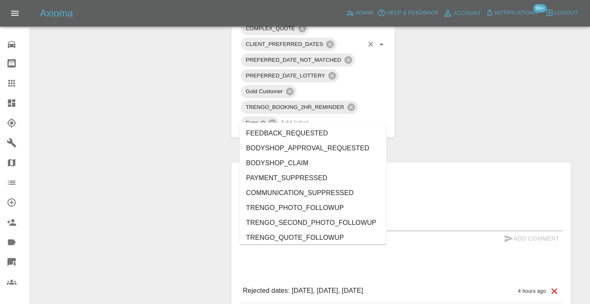
click at [305, 117] on input "text" at bounding box center [321, 122] width 83 height 13
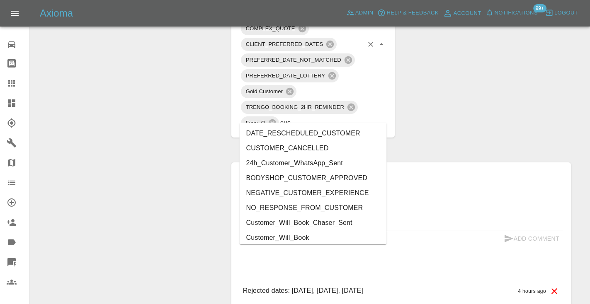
type input "cust"
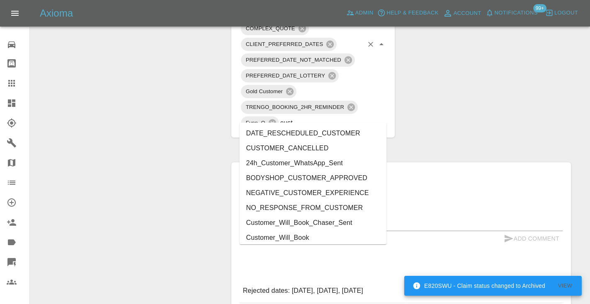
click at [305, 242] on li "Customer_Will_Book" at bounding box center [313, 237] width 147 height 15
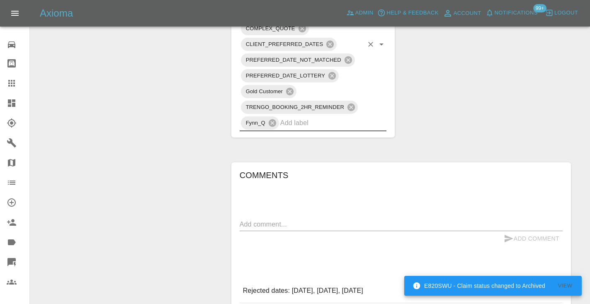
click at [197, 162] on div "Change Repairer Modify Claim Modify Quote Rollback Submit Payment Archive" at bounding box center [127, 20] width 182 height 914
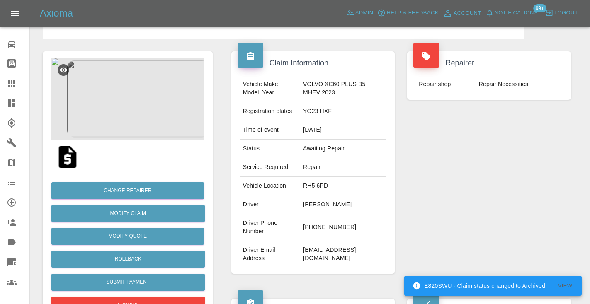
scroll to position [0, 0]
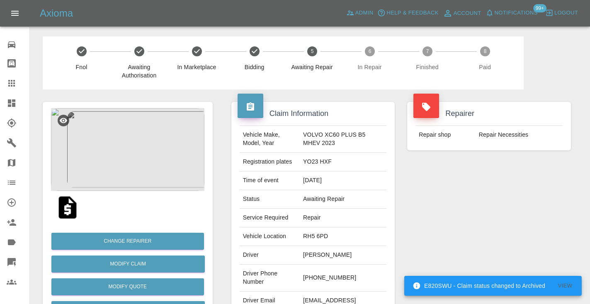
click at [12, 87] on icon at bounding box center [12, 83] width 10 height 10
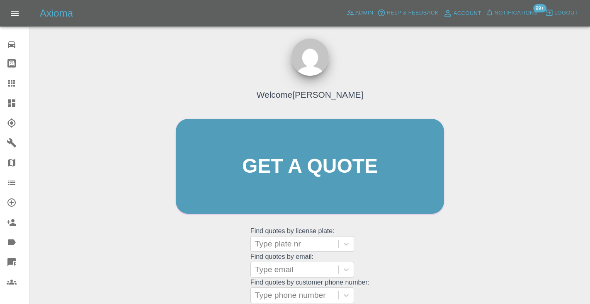
click at [394, 234] on div "Welcome [PERSON_NAME] Get a quote Get a quote Find quotes by license plate: Typ…" at bounding box center [310, 182] width 286 height 250
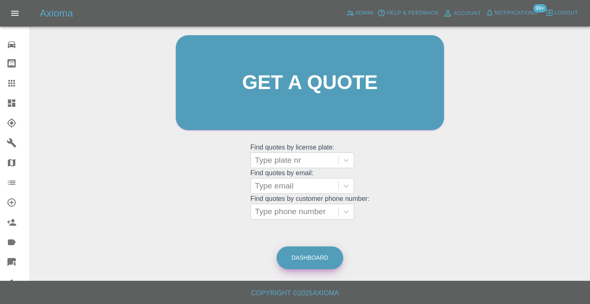
scroll to position [83, 0]
click at [320, 254] on link "Dashboard" at bounding box center [309, 258] width 67 height 23
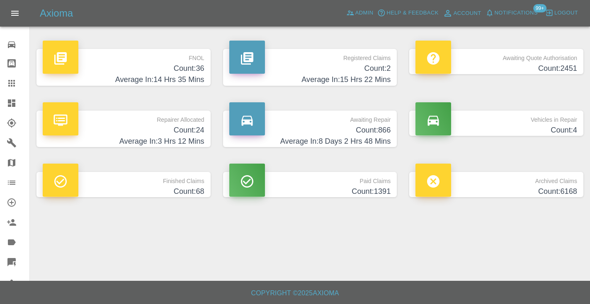
click at [385, 128] on h4 "Count: 866" at bounding box center [310, 130] width 162 height 11
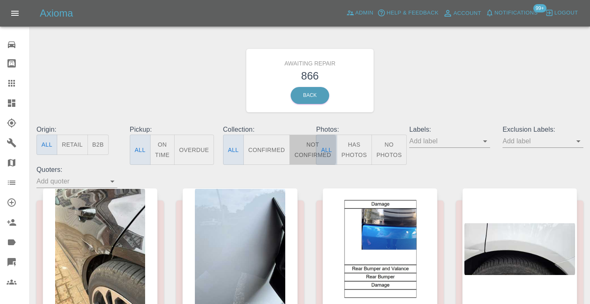
click at [306, 151] on button "Not Confirmed" at bounding box center [312, 150] width 46 height 30
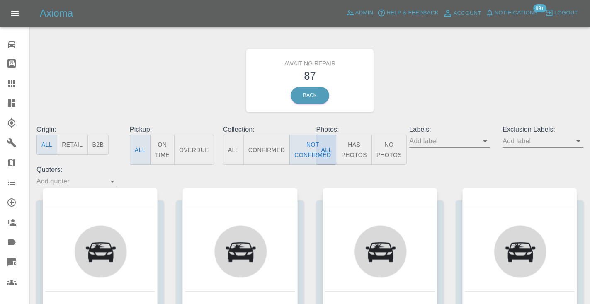
click at [486, 51] on div "Awaiting Repair 87 Back" at bounding box center [309, 80] width 559 height 88
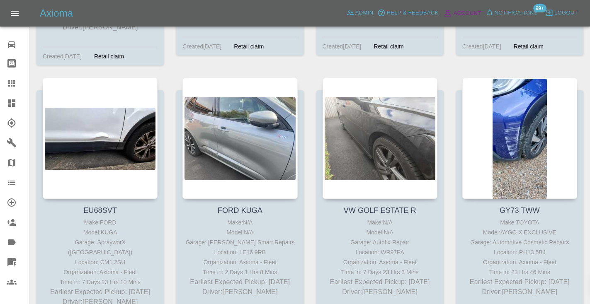
scroll to position [4835, 0]
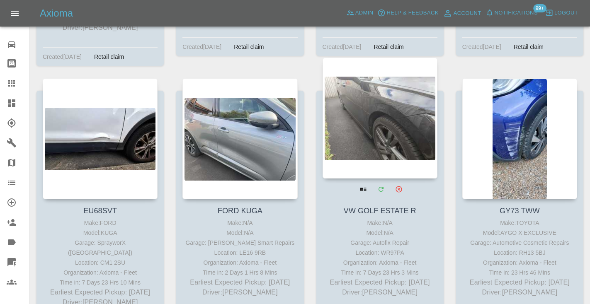
click at [394, 92] on div at bounding box center [379, 118] width 115 height 121
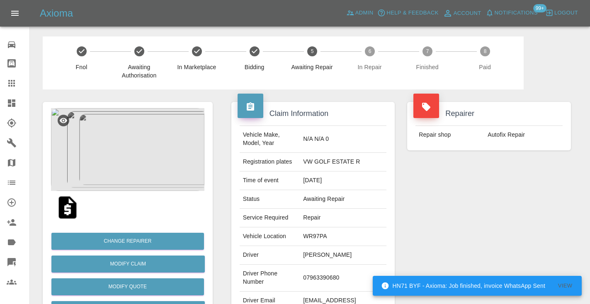
click at [326, 281] on td "07963390680" at bounding box center [343, 278] width 87 height 27
copy td "07963390680"
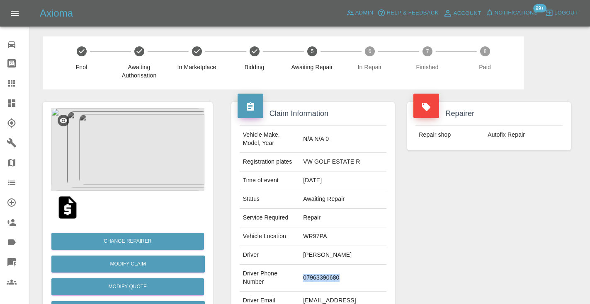
click at [458, 220] on div "Repairer Repair shop Autofix Repair" at bounding box center [489, 213] width 176 height 247
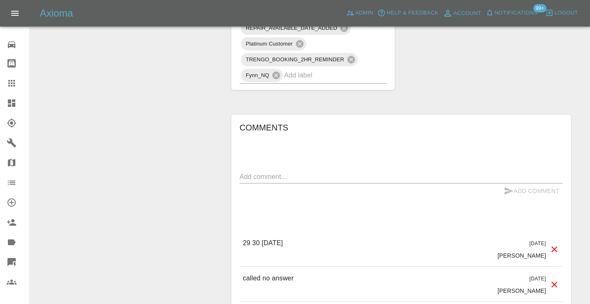
scroll to position [660, 0]
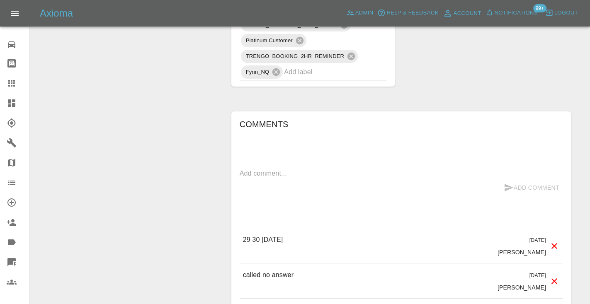
click at [264, 168] on div "x" at bounding box center [401, 173] width 323 height 13
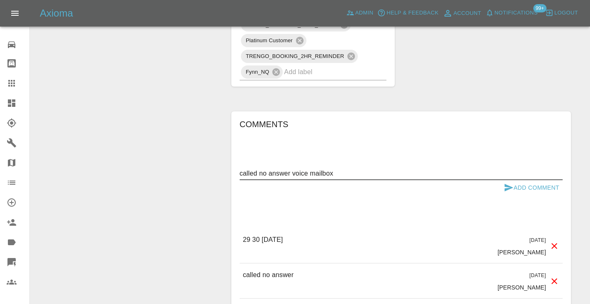
type textarea "called no answer voice mailbox"
click at [510, 188] on icon "submit" at bounding box center [508, 187] width 9 height 7
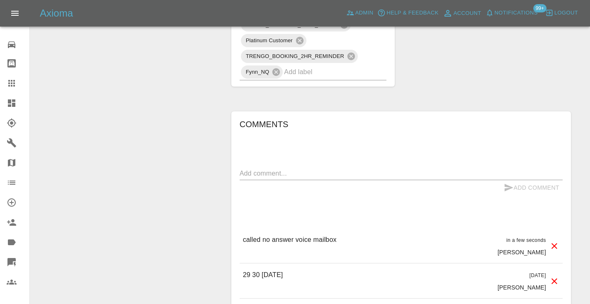
click at [15, 83] on icon at bounding box center [11, 83] width 7 height 7
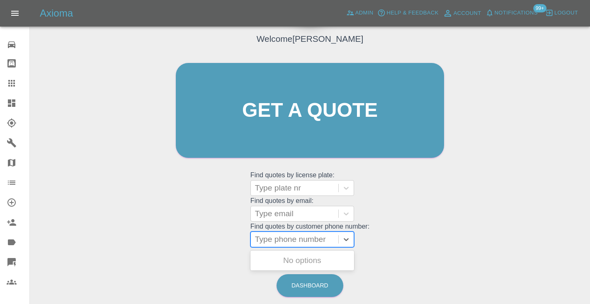
click at [311, 235] on div "Type phone number" at bounding box center [294, 240] width 79 height 10
paste input "07583160887"
type input "07583160887"
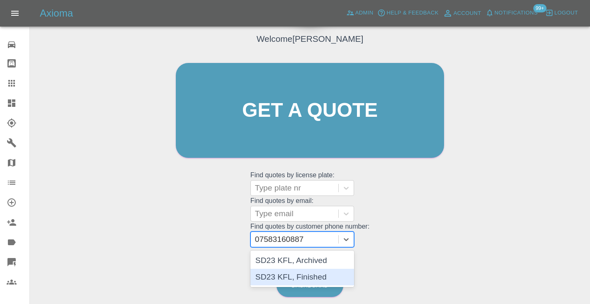
click at [274, 275] on div "SD23 KFL, Finished" at bounding box center [302, 277] width 104 height 17
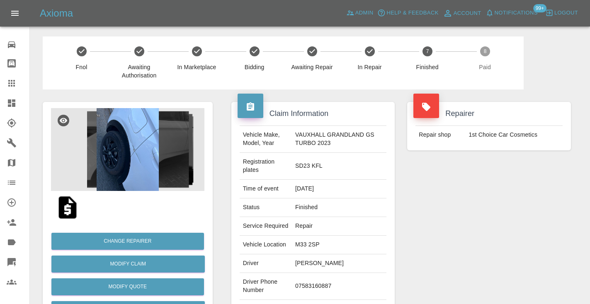
click at [525, 249] on div "Repairer Repair shop 1st Choice Car Cosmetics" at bounding box center [489, 222] width 176 height 264
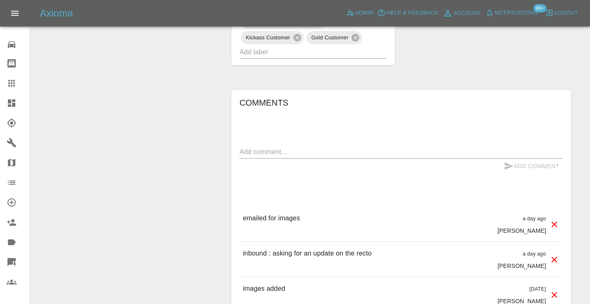
scroll to position [664, 0]
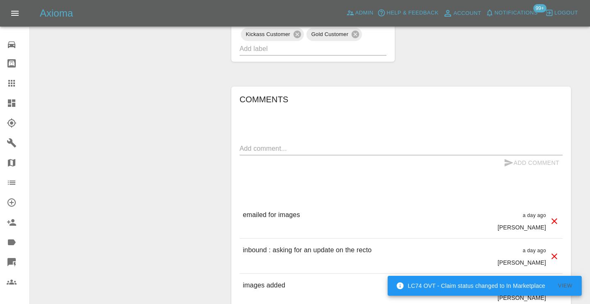
drag, startPoint x: 265, startPoint y: 132, endPoint x: 266, endPoint y: 121, distance: 11.3
click at [265, 144] on textarea at bounding box center [401, 149] width 323 height 10
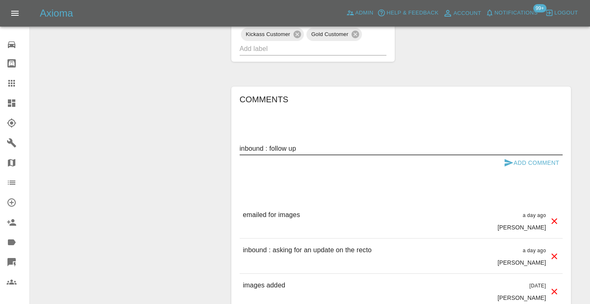
type textarea "inbound : follow up"
click at [513, 159] on icon "submit" at bounding box center [508, 162] width 9 height 7
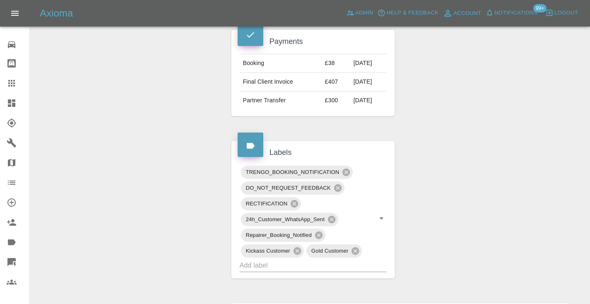
scroll to position [446, 0]
click at [13, 85] on icon at bounding box center [12, 83] width 10 height 10
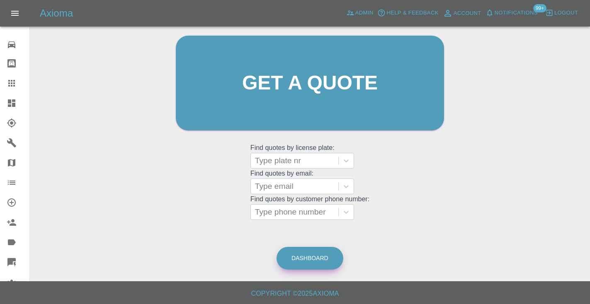
click at [317, 260] on link "Dashboard" at bounding box center [309, 258] width 67 height 23
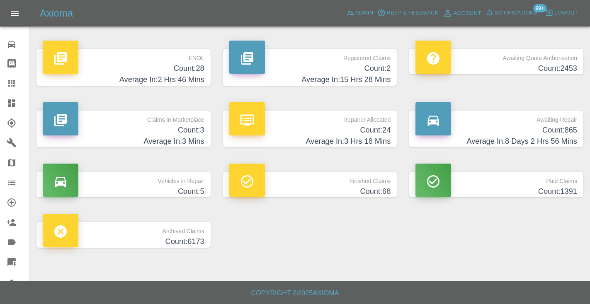
click at [544, 140] on h4 "Average In: 8 Days 2 Hrs 56 Mins" at bounding box center [496, 141] width 162 height 11
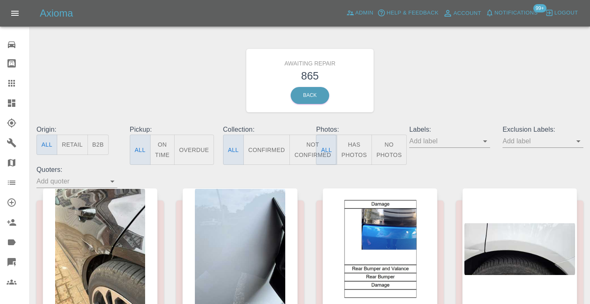
click at [300, 148] on button "Not Confirmed" at bounding box center [312, 150] width 46 height 30
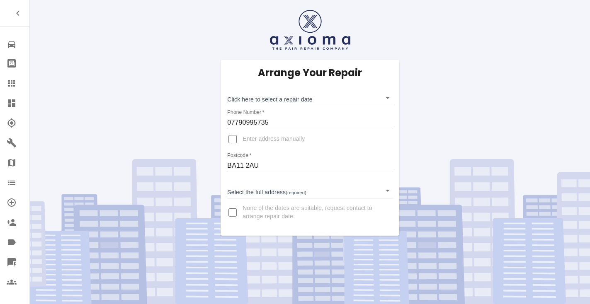
click at [258, 187] on body "Repair home Bodyshop home Claims Dashboard Explorer Garages Map Organization Cr…" at bounding box center [295, 152] width 590 height 304
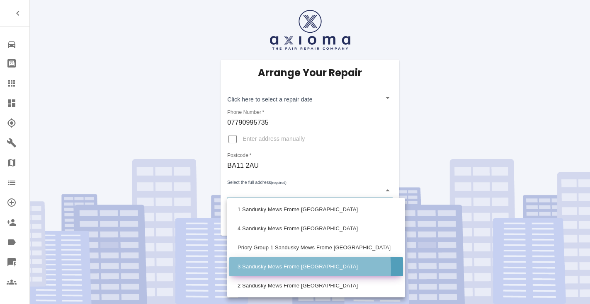
click at [255, 269] on li "3 Sandusky Mews Frome [GEOGRAPHIC_DATA]" at bounding box center [316, 266] width 174 height 19
type input "3 Sandusky Mews Frome [GEOGRAPHIC_DATA]"
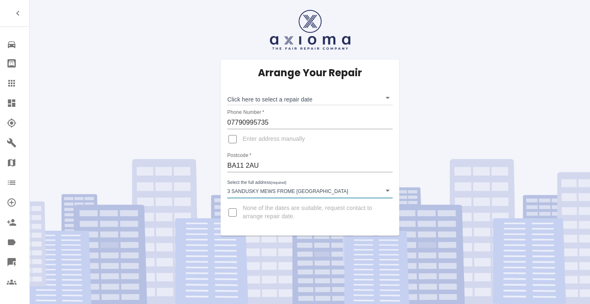
click at [253, 99] on body "Repair home Bodyshop home Claims Dashboard Explorer Garages Map Organization Cr…" at bounding box center [295, 152] width 590 height 304
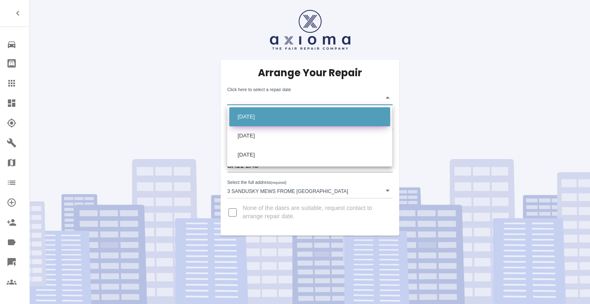
click at [262, 116] on li "[DATE]" at bounding box center [309, 116] width 161 height 19
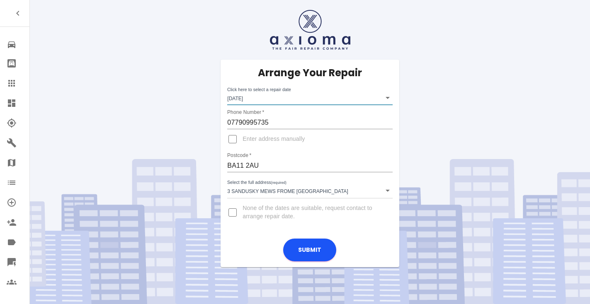
type input "[DATE]T00:00:00.000Z"
click at [305, 254] on button "Submit" at bounding box center [309, 250] width 53 height 23
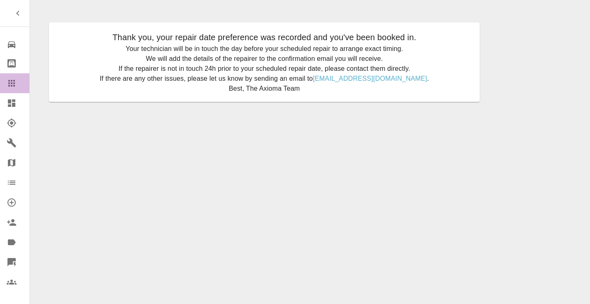
click at [19, 85] on div at bounding box center [18, 83] width 23 height 10
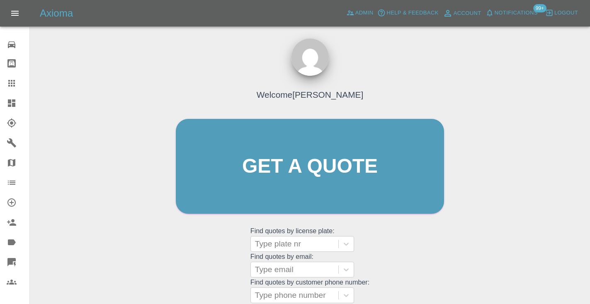
click at [429, 253] on div "Welcome [PERSON_NAME] Get a quote Get a quote Find quotes by license plate: Typ…" at bounding box center [310, 182] width 286 height 250
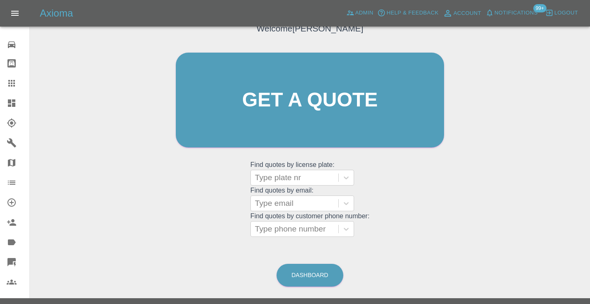
scroll to position [84, 0]
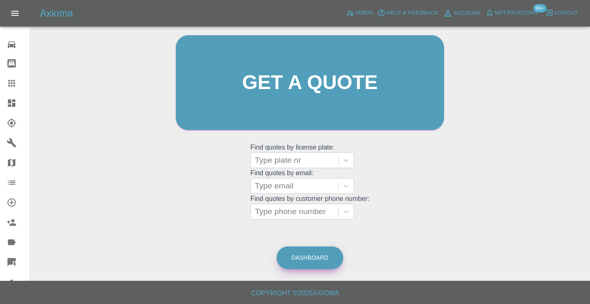
click at [310, 253] on link "Dashboard" at bounding box center [309, 258] width 67 height 23
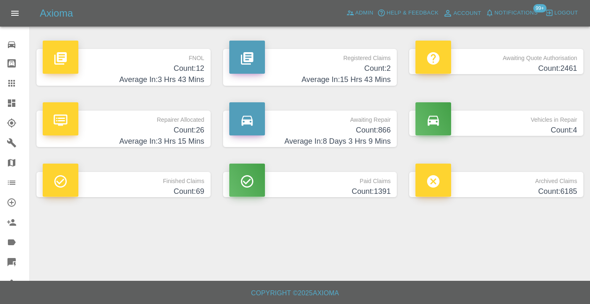
click at [378, 126] on h4 "Count: 866" at bounding box center [310, 130] width 162 height 11
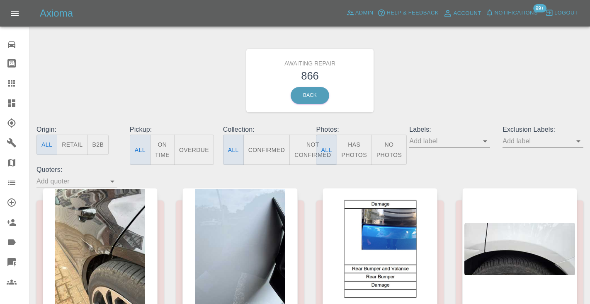
click at [308, 151] on button "Not Confirmed" at bounding box center [312, 150] width 46 height 30
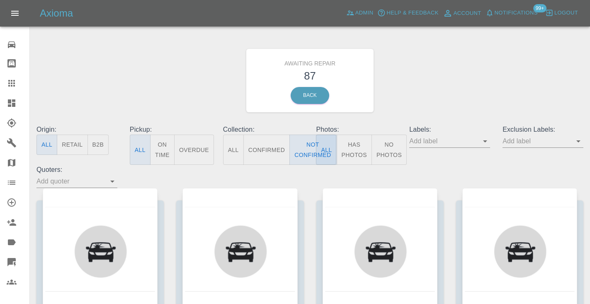
click at [435, 83] on div "Awaiting Repair 87 Back" at bounding box center [309, 80] width 559 height 88
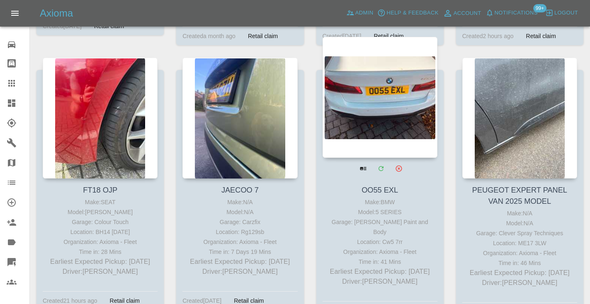
scroll to position [2369, 0]
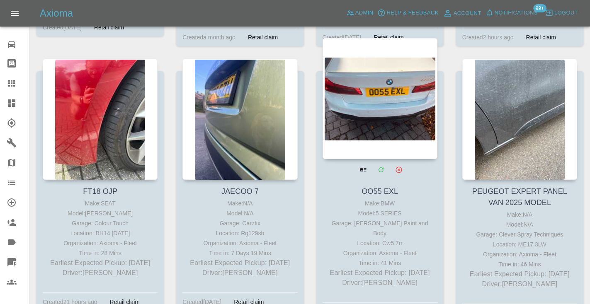
click at [406, 85] on div at bounding box center [379, 98] width 115 height 121
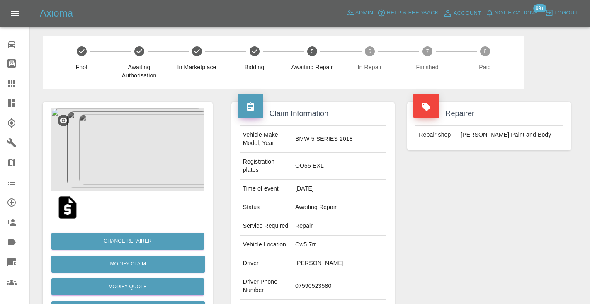
click at [337, 273] on td "07590523580" at bounding box center [339, 286] width 94 height 27
copy td "07590523580"
click at [458, 196] on div "Repairer Repair shop J Taylor Paint and Body" at bounding box center [489, 222] width 176 height 264
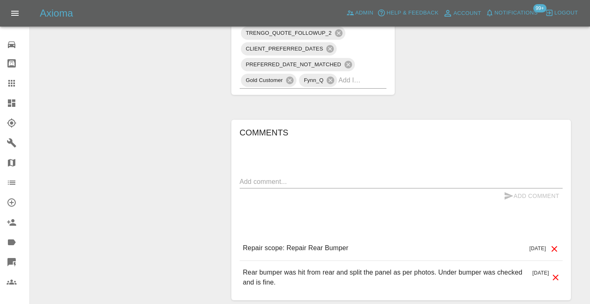
scroll to position [714, 0]
click at [303, 177] on textarea at bounding box center [401, 182] width 323 height 10
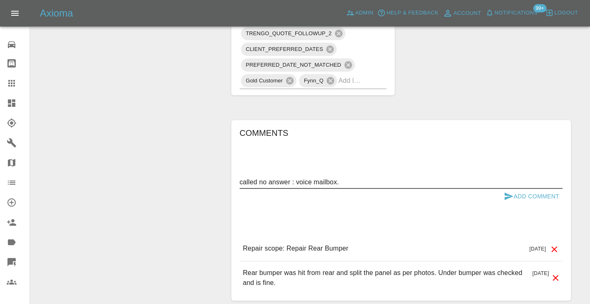
type textarea "called no answer : voice mailbox."
click at [514, 170] on div "Comments called no answer : voice mailbox. x Add Comment Repair scope: Repair R…" at bounding box center [401, 210] width 323 height 168
click at [514, 189] on button "Add Comment" at bounding box center [531, 196] width 62 height 15
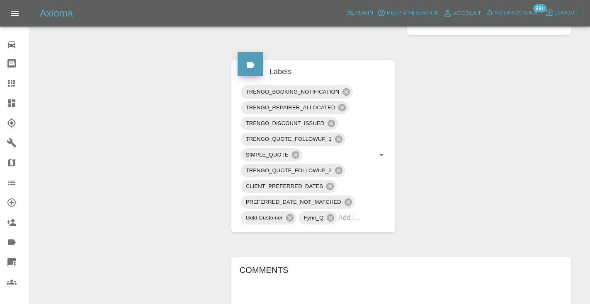
scroll to position [570, 0]
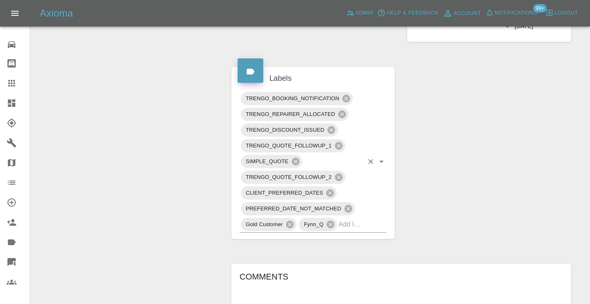
click at [365, 196] on div "TRENGO_BOOKING_NOTIFICATION TRENGO_REPAIRER_ALLOCATED TRENGO_DISCOUNT_ISSUED TR…" at bounding box center [313, 162] width 147 height 142
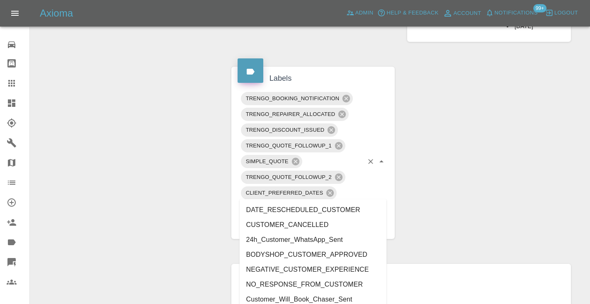
type input "customer_"
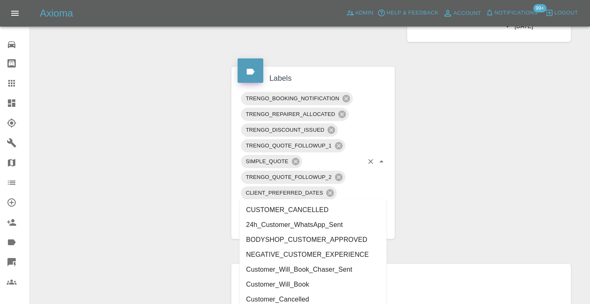
click at [313, 284] on li "Customer_Will_Book" at bounding box center [313, 284] width 147 height 15
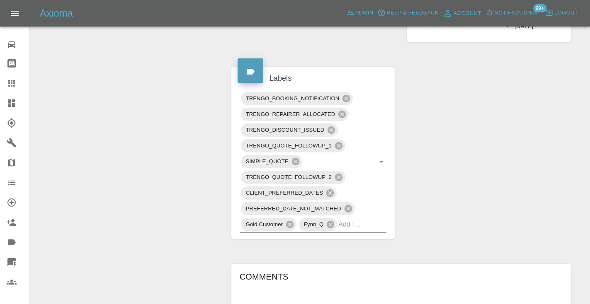
click at [172, 163] on div "Change Repairer Modify Claim Modify Quote Rollback Submit Payment Archive" at bounding box center [127, 5] width 182 height 973
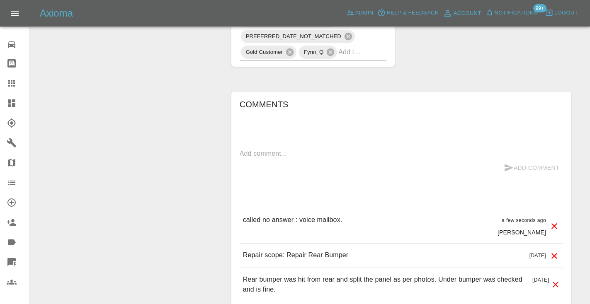
scroll to position [763, 0]
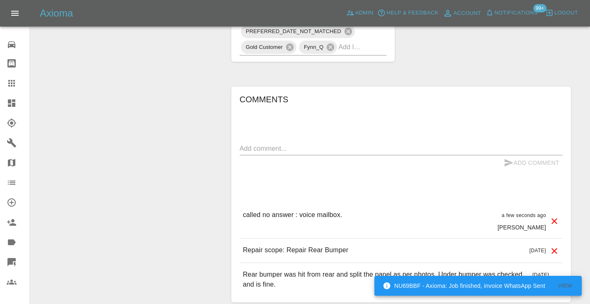
click at [17, 83] on div at bounding box center [18, 83] width 23 height 10
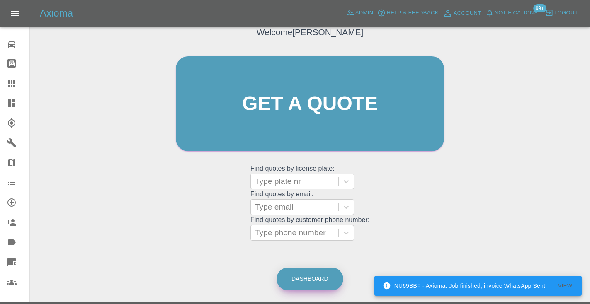
click at [317, 287] on link "Dashboard" at bounding box center [309, 279] width 67 height 23
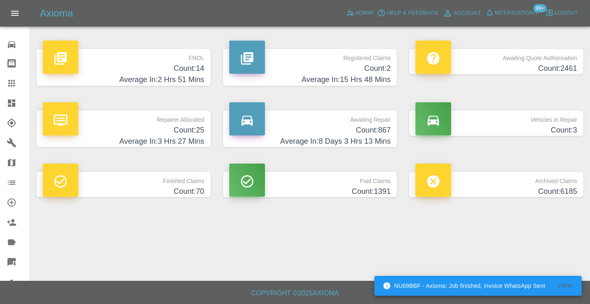
click at [373, 126] on h4 "Count: 867" at bounding box center [310, 130] width 162 height 11
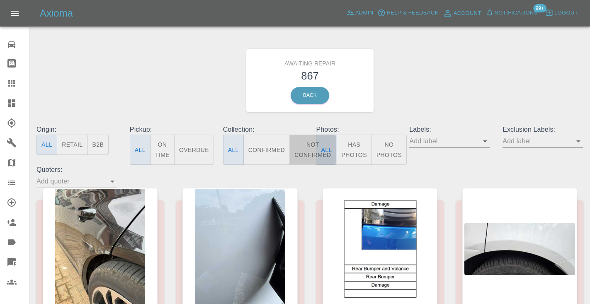
click at [310, 150] on button "Not Confirmed" at bounding box center [312, 150] width 46 height 30
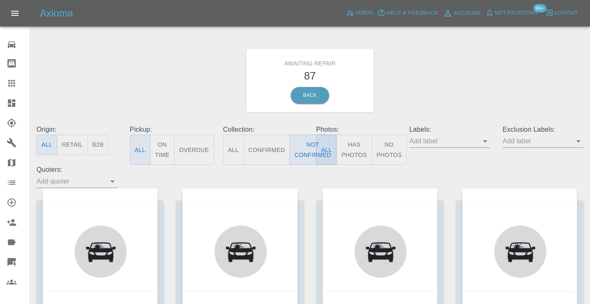
click at [494, 78] on div "Awaiting Repair 87 Back" at bounding box center [309, 80] width 559 height 88
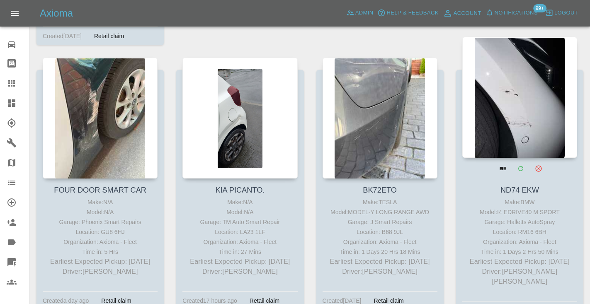
scroll to position [700, 0]
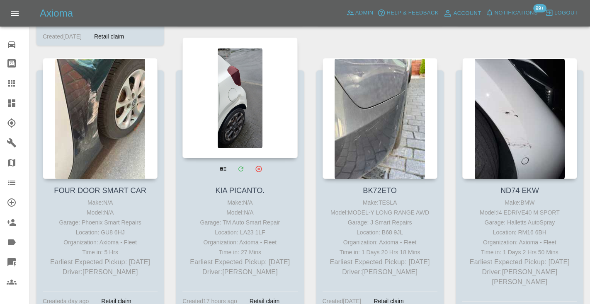
click at [230, 104] on div at bounding box center [239, 97] width 115 height 121
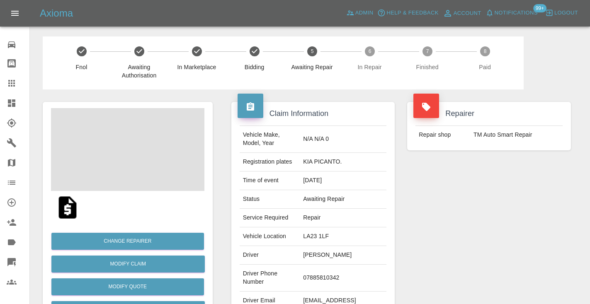
click at [324, 271] on td "07885810342" at bounding box center [343, 278] width 87 height 27
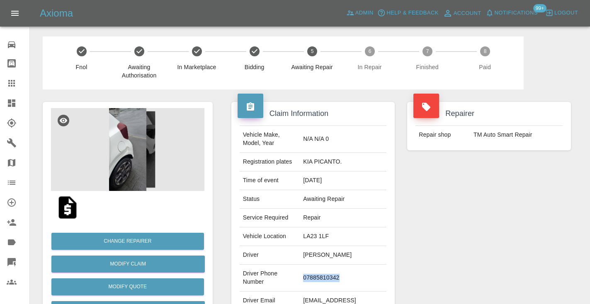
copy td "07885810342"
click at [443, 230] on div "Repairer Repair shop TM Auto Smart Repair" at bounding box center [489, 213] width 176 height 247
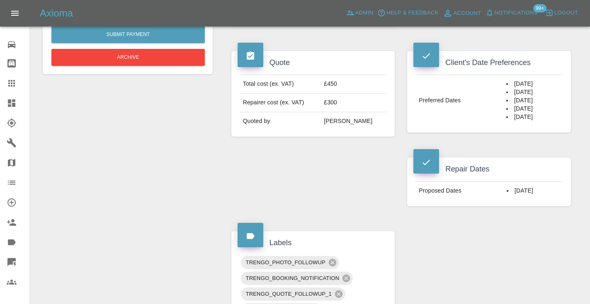
scroll to position [285, 0]
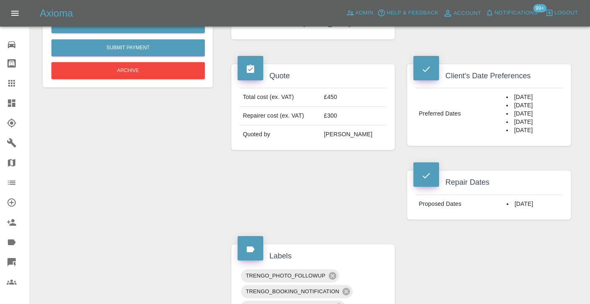
click at [545, 247] on div "Claim Information Vehicle Make, Model, Year N/A N/A 0 Registration plates KIA P…" at bounding box center [401, 241] width 352 height 875
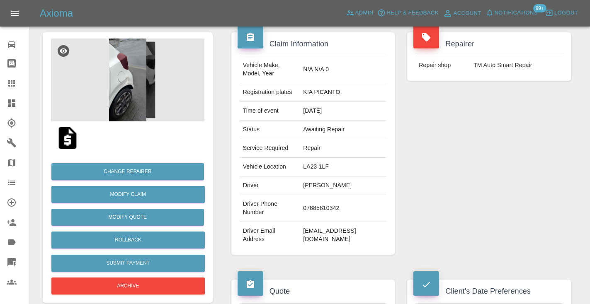
scroll to position [56, 0]
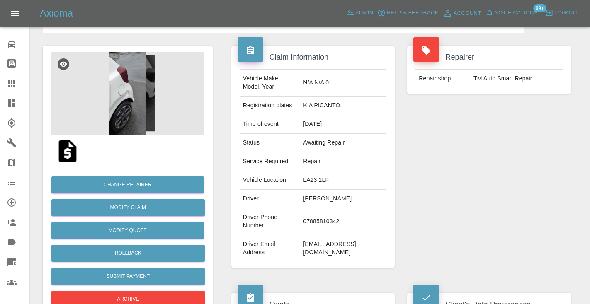
click at [133, 93] on img at bounding box center [127, 93] width 153 height 83
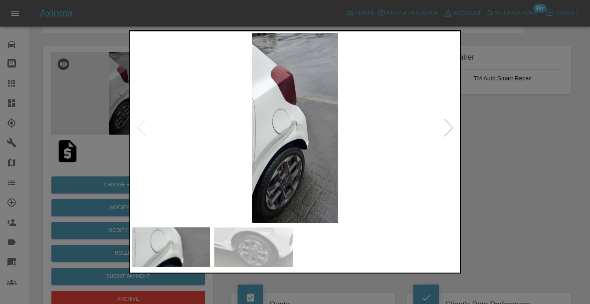
click at [247, 243] on img at bounding box center [253, 247] width 79 height 39
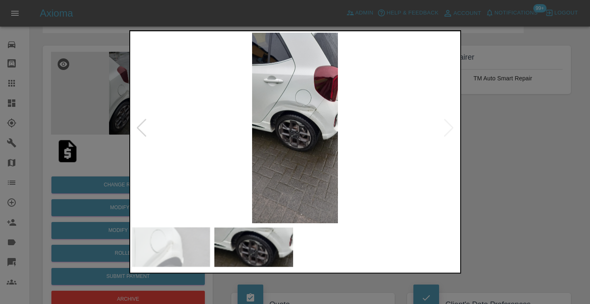
click at [494, 239] on div at bounding box center [295, 152] width 590 height 304
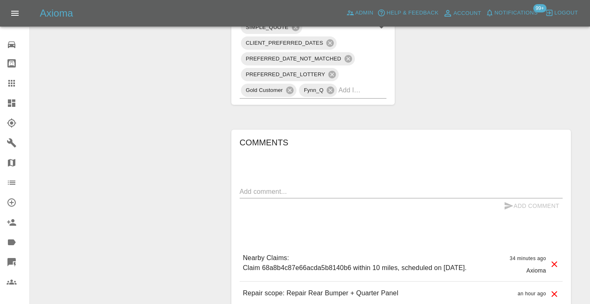
scroll to position [600, 0]
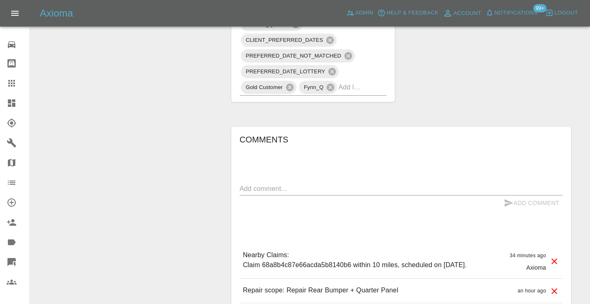
click at [255, 184] on textarea at bounding box center [401, 189] width 323 height 10
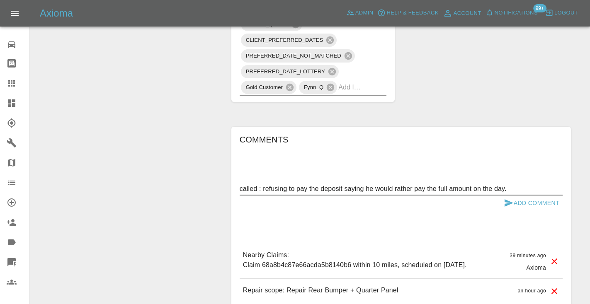
type textarea "called : refusing to pay the deposit saying he would rather pay the full amount…"
click at [518, 196] on button "Add Comment" at bounding box center [531, 203] width 62 height 15
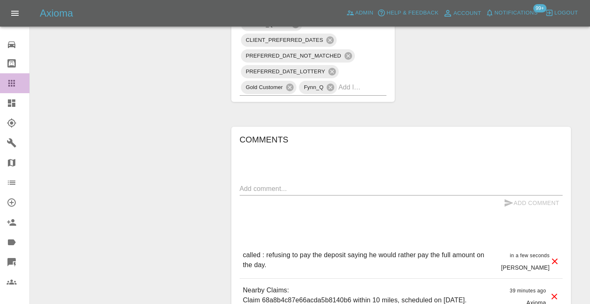
click at [16, 84] on icon at bounding box center [12, 83] width 10 height 10
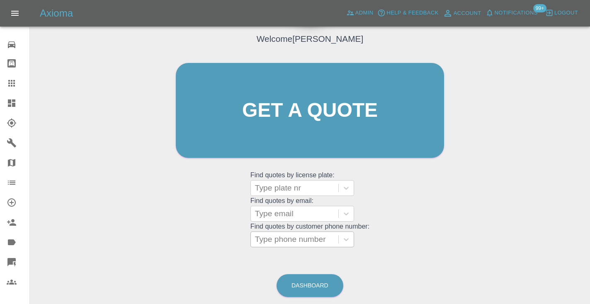
click at [277, 242] on div "Type phone number" at bounding box center [294, 240] width 79 height 10
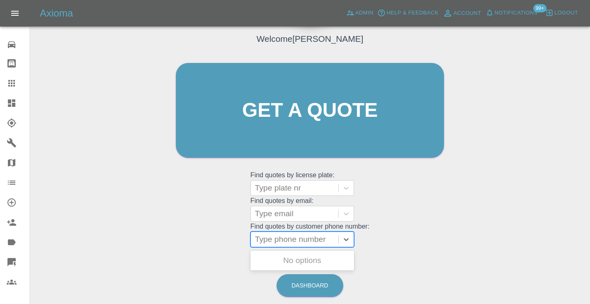
paste input "07921390200"
type input "07921390200"
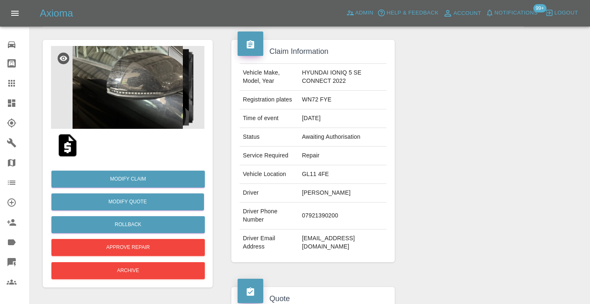
scroll to position [57, 0]
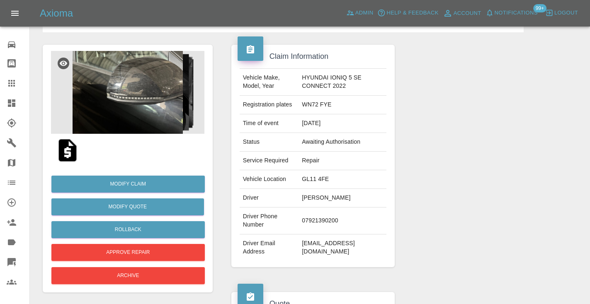
click at [130, 80] on img at bounding box center [127, 92] width 153 height 83
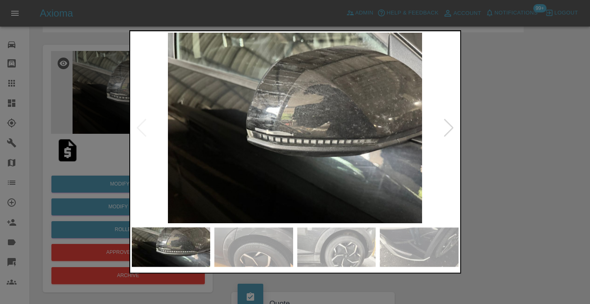
click at [445, 123] on div at bounding box center [448, 128] width 11 height 18
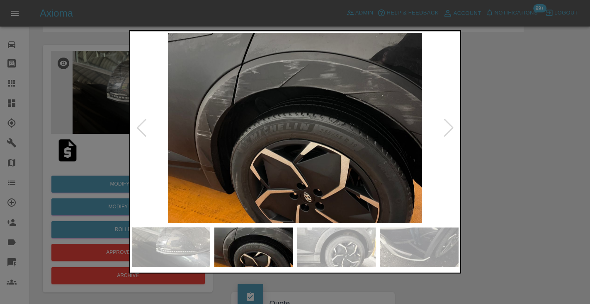
click at [445, 123] on div at bounding box center [448, 128] width 11 height 18
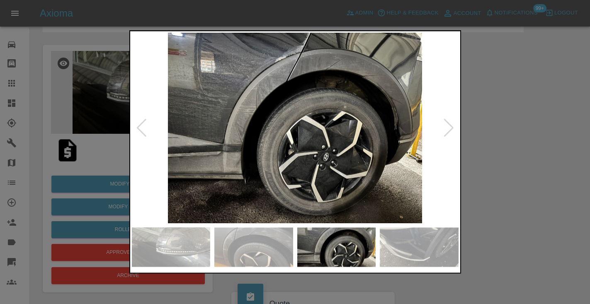
click at [445, 123] on div at bounding box center [448, 128] width 11 height 18
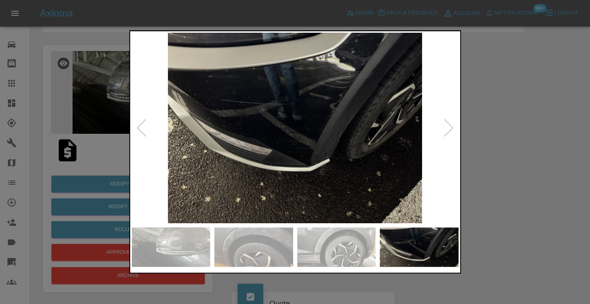
click at [445, 123] on div at bounding box center [448, 128] width 11 height 18
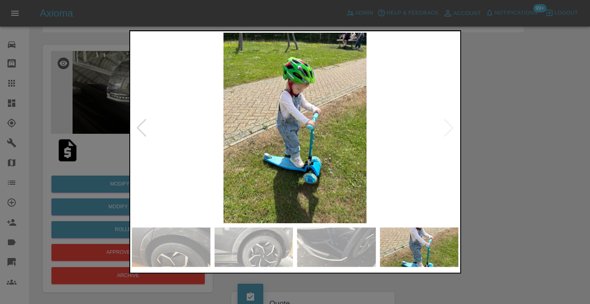
click at [142, 136] on div at bounding box center [141, 128] width 11 height 18
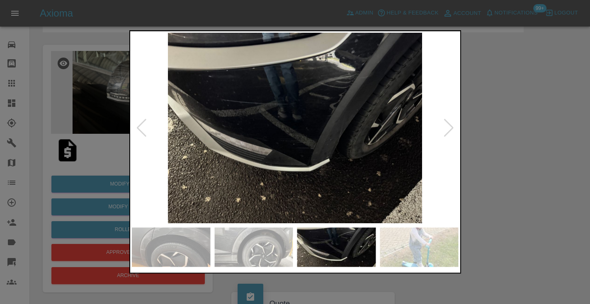
click at [142, 136] on div at bounding box center [141, 128] width 11 height 18
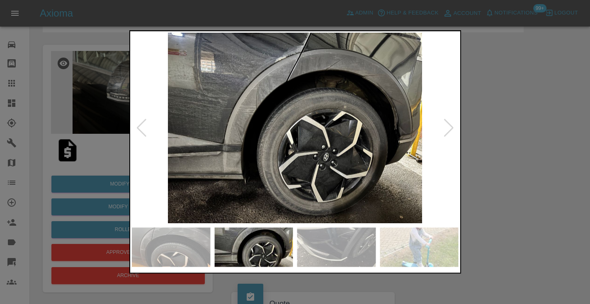
click at [142, 136] on div at bounding box center [141, 128] width 11 height 18
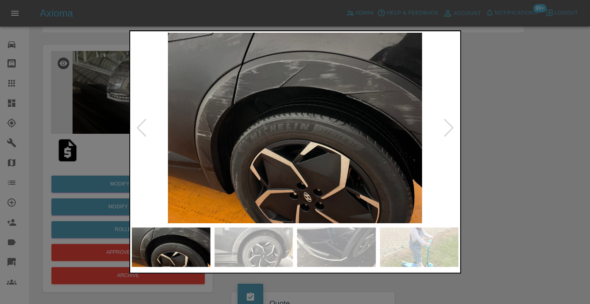
click at [105, 156] on div at bounding box center [295, 152] width 590 height 304
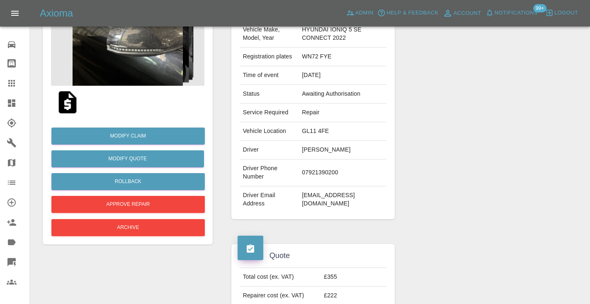
scroll to position [100, 0]
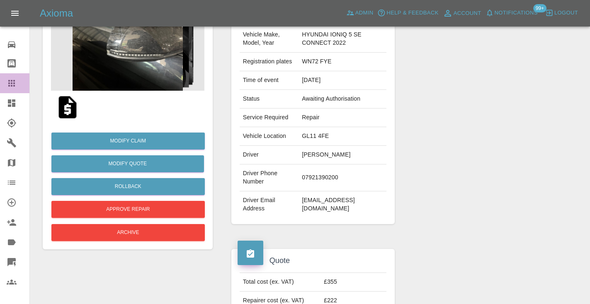
click at [10, 92] on link "Claims" at bounding box center [14, 83] width 29 height 20
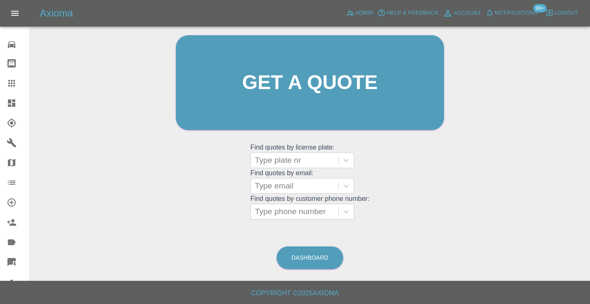
scroll to position [83, 0]
click at [293, 257] on link "Dashboard" at bounding box center [309, 258] width 67 height 23
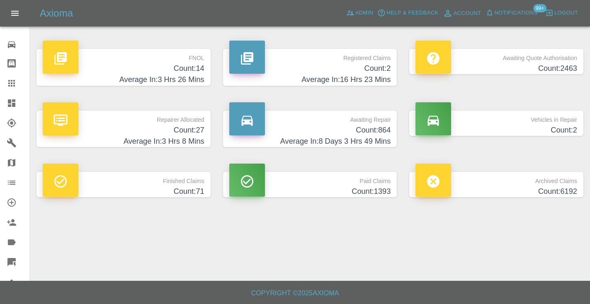
click at [361, 134] on h4 "Count: 864" at bounding box center [310, 130] width 162 height 11
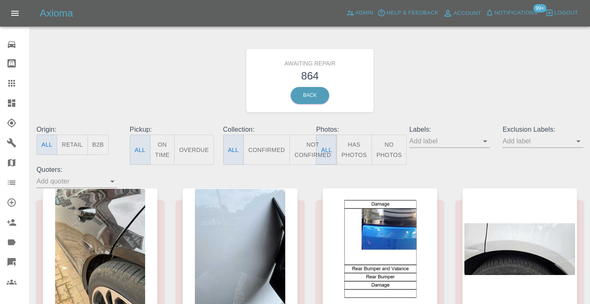
click at [306, 151] on button "Not Confirmed" at bounding box center [312, 150] width 46 height 30
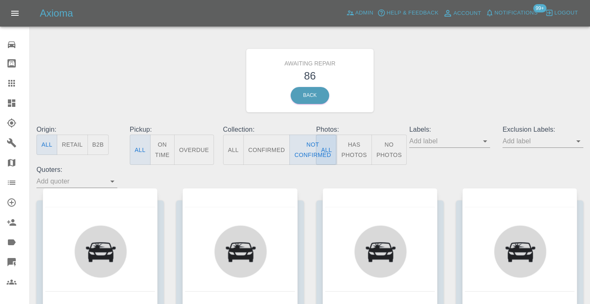
click at [480, 65] on div "Awaiting Repair 86 Back" at bounding box center [309, 80] width 559 height 88
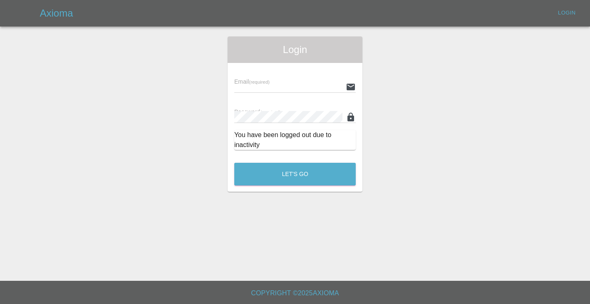
scroll to position [740, 0]
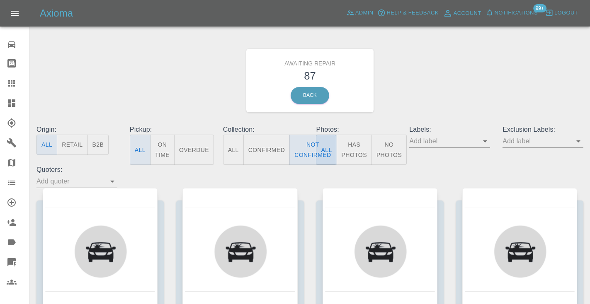
type button "false"
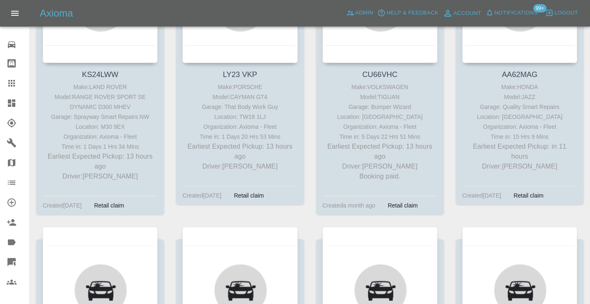
scroll to position [298, 0]
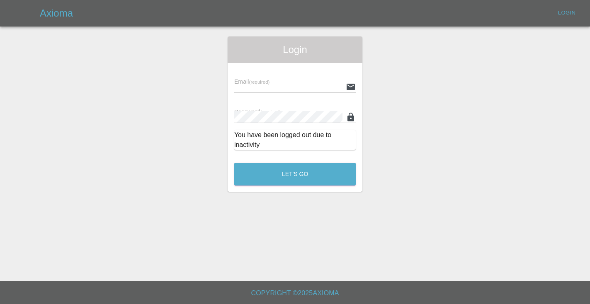
scroll to position [850, 0]
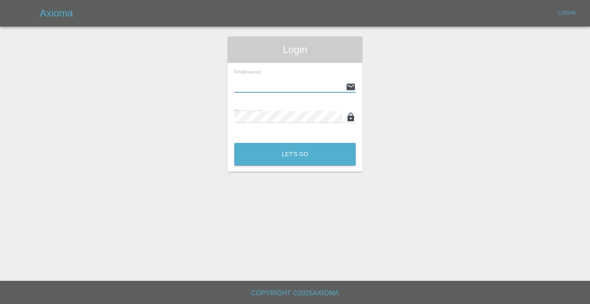
type input "[EMAIL_ADDRESS][DOMAIN_NAME]"
click at [295, 154] on button "Let's Go" at bounding box center [294, 154] width 121 height 23
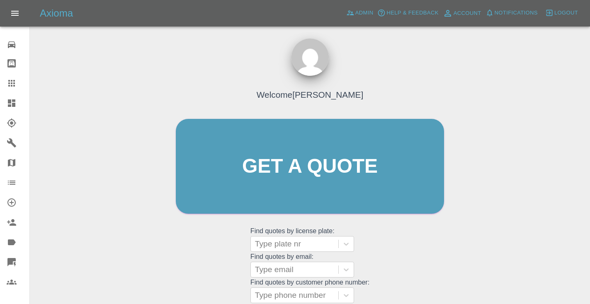
click at [398, 237] on div "Welcome [PERSON_NAME] Get a quote Get a quote Find quotes by license plate: Typ…" at bounding box center [310, 182] width 286 height 250
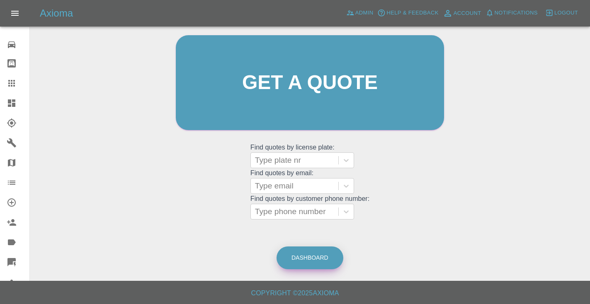
scroll to position [83, 0]
click at [314, 255] on link "Dashboard" at bounding box center [309, 258] width 67 height 23
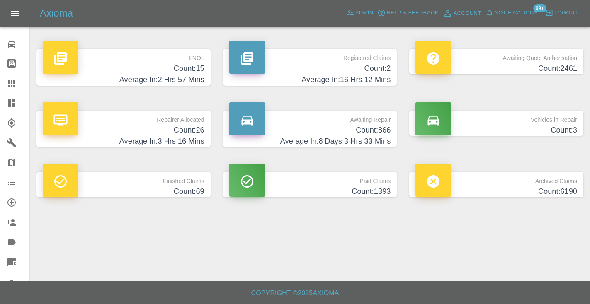
click at [371, 139] on h4 "Average In: 8 Days 3 Hrs 33 Mins" at bounding box center [310, 141] width 162 height 11
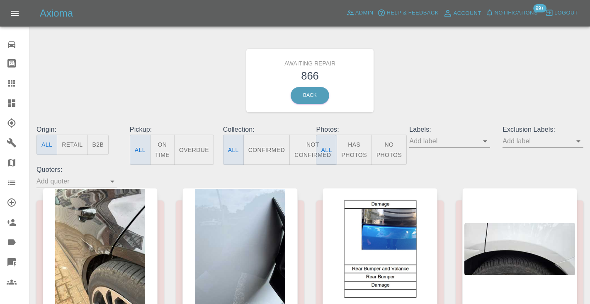
click at [304, 154] on button "Not Confirmed" at bounding box center [312, 150] width 46 height 30
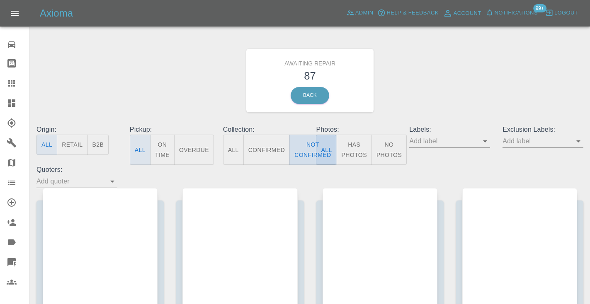
type button "false"
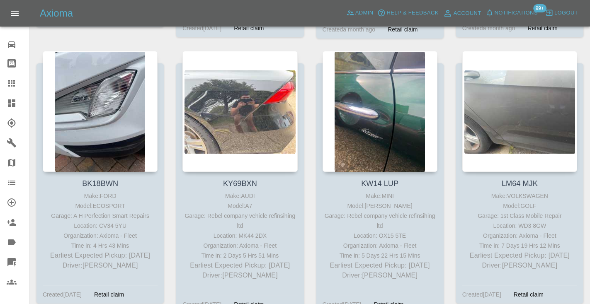
scroll to position [2650, 0]
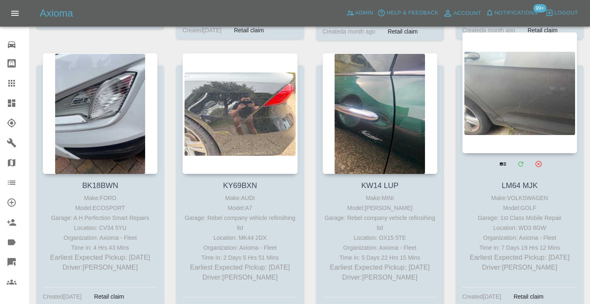
click at [512, 116] on div at bounding box center [519, 92] width 115 height 121
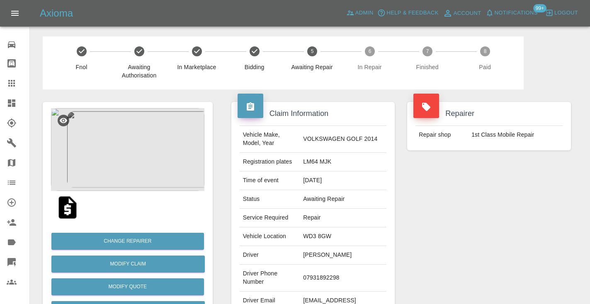
click at [327, 273] on td "07931892298" at bounding box center [343, 278] width 87 height 27
copy td "07931892298"
click at [469, 219] on div "Repairer Repair shop 1st Class Mobile Repair" at bounding box center [489, 213] width 176 height 247
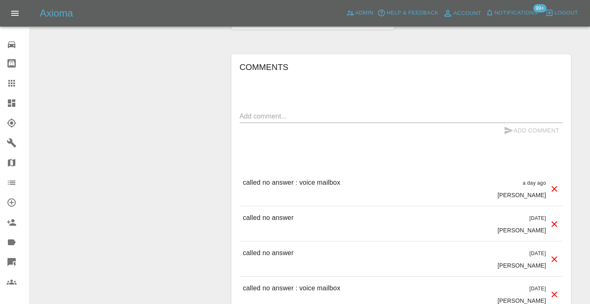
scroll to position [631, 0]
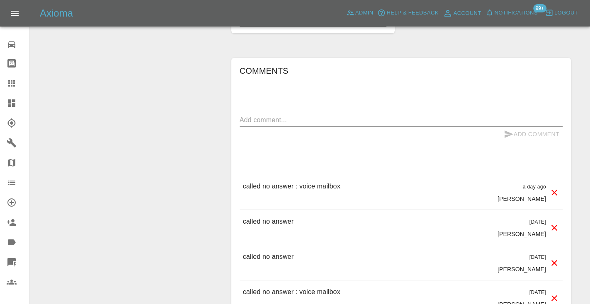
click at [281, 114] on div "x" at bounding box center [401, 120] width 323 height 13
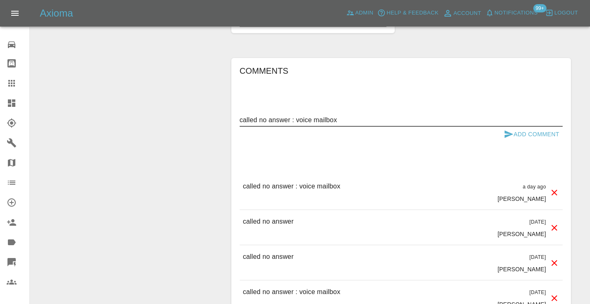
type textarea "called no answer : voice mailbox"
click at [529, 127] on button "Add Comment" at bounding box center [531, 134] width 62 height 15
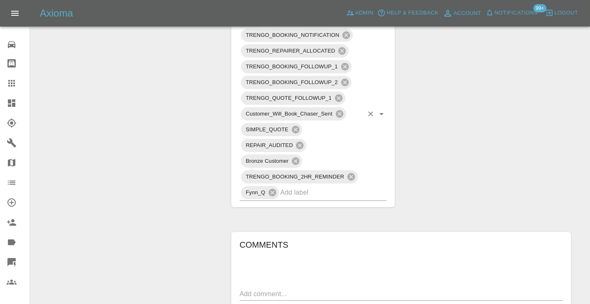
scroll to position [455, 0]
click at [312, 187] on input "text" at bounding box center [321, 193] width 83 height 13
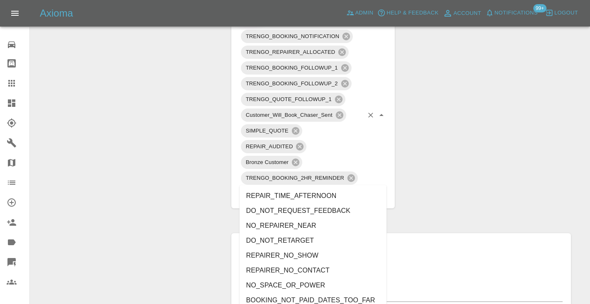
type input "no_"
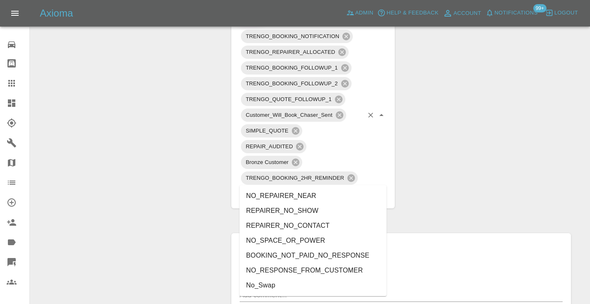
click at [275, 274] on li "NO_RESPONSE_FROM_CUSTOMER" at bounding box center [313, 270] width 147 height 15
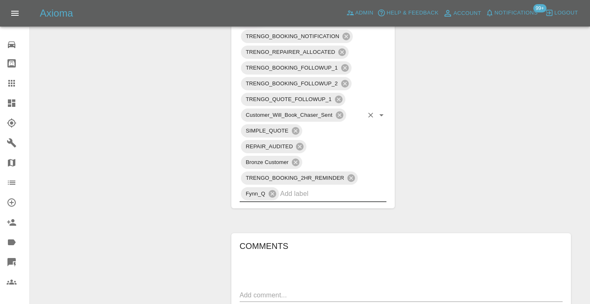
click at [186, 149] on div "Change Repairer Modify Claim Modify Quote Rollback Submit Payment Archive" at bounding box center [127, 150] width 182 height 1032
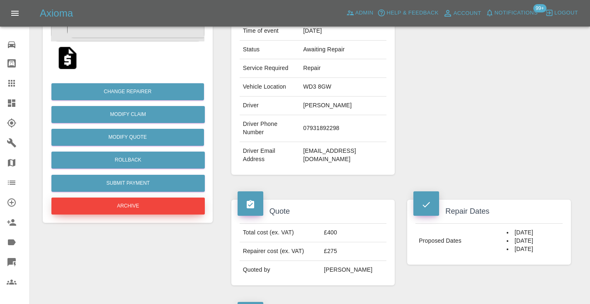
scroll to position [145, 0]
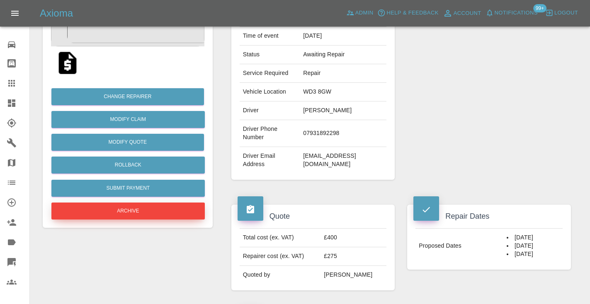
click at [136, 206] on button "Archive" at bounding box center [127, 211] width 153 height 17
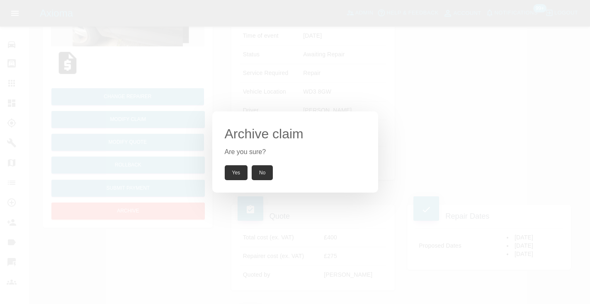
click at [236, 168] on button "Yes" at bounding box center [236, 172] width 23 height 15
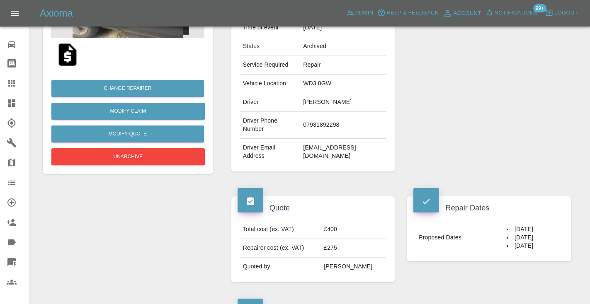
click at [15, 84] on icon at bounding box center [12, 83] width 10 height 10
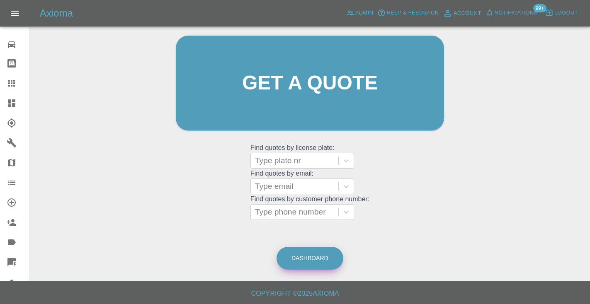
click at [302, 262] on link "Dashboard" at bounding box center [309, 258] width 67 height 23
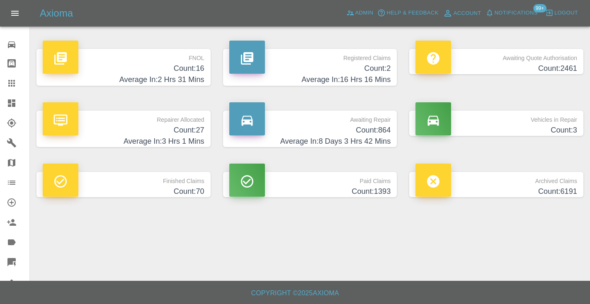
click at [371, 129] on h4 "Count: 864" at bounding box center [310, 130] width 162 height 11
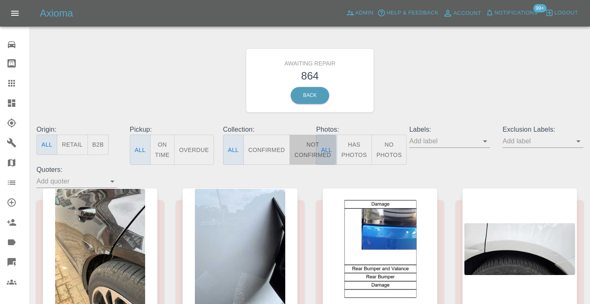
click at [305, 153] on button "Not Confirmed" at bounding box center [312, 150] width 46 height 30
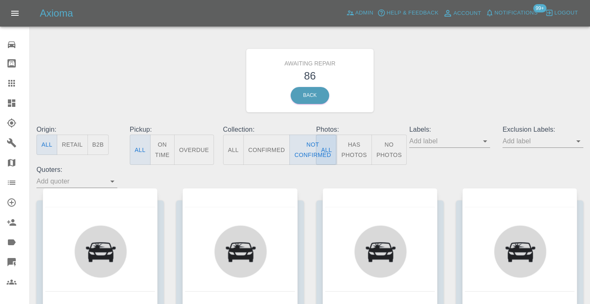
click at [448, 94] on div "Awaiting Repair 86 Back" at bounding box center [309, 80] width 559 height 88
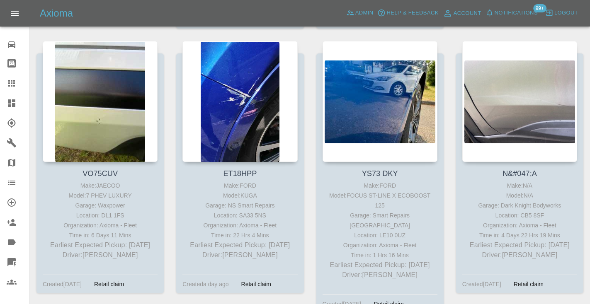
scroll to position [3210, 0]
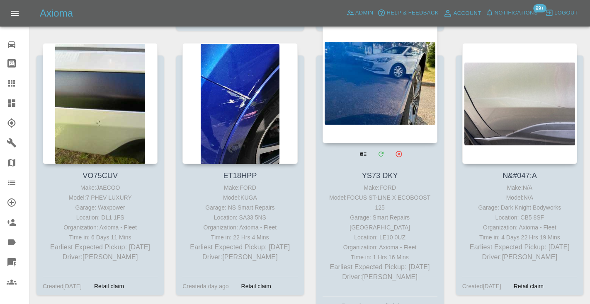
click at [388, 58] on div at bounding box center [379, 82] width 115 height 121
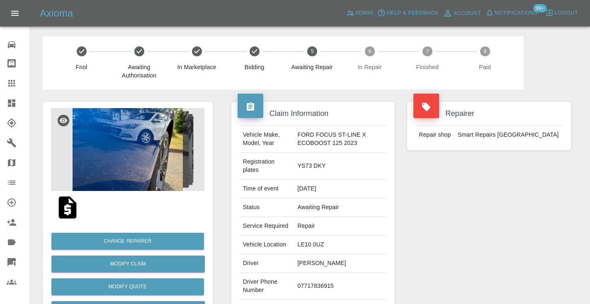
click at [319, 285] on td "07717836915" at bounding box center [340, 286] width 92 height 27
copy td "07717836915"
click at [530, 223] on div "Repairer Repair shop Smart Repairs [GEOGRAPHIC_DATA]" at bounding box center [489, 218] width 176 height 256
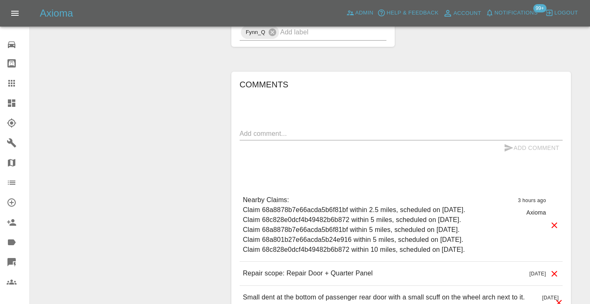
scroll to position [585, 0]
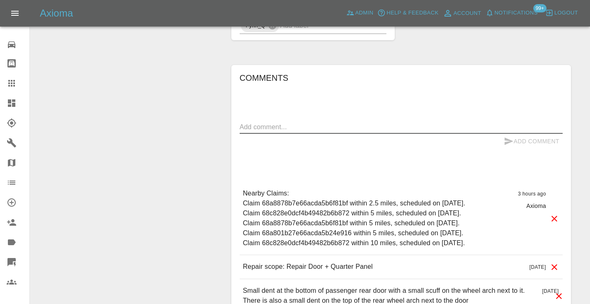
click at [282, 128] on textarea at bounding box center [401, 127] width 323 height 10
type textarea "called : cx will book as soon as he gets home tonight"
click at [516, 135] on button "Add Comment" at bounding box center [531, 141] width 62 height 15
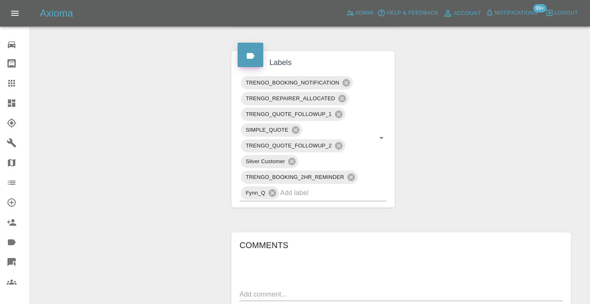
scroll to position [412, 0]
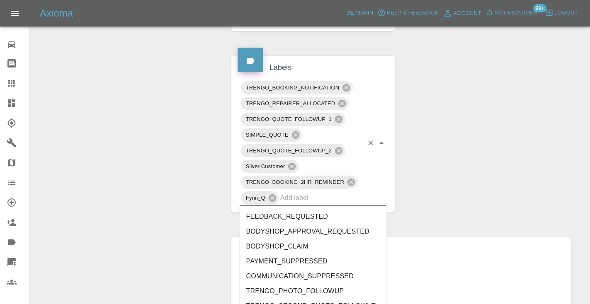
click at [313, 201] on input "text" at bounding box center [321, 197] width 83 height 13
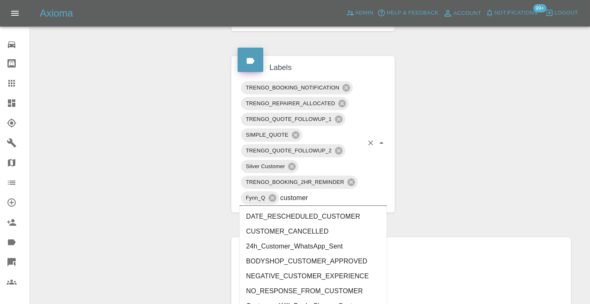
type input "customer_"
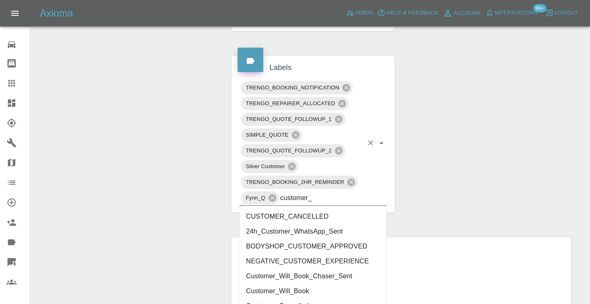
click at [316, 291] on li "Customer_Will_Book" at bounding box center [313, 291] width 147 height 15
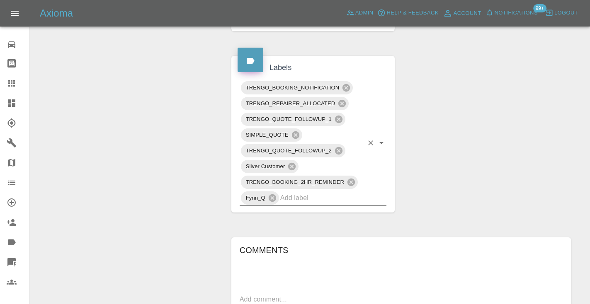
click at [212, 169] on div "Change Repairer Modify Claim Modify Quote Rollback Submit Payment Archive" at bounding box center [127, 108] width 182 height 862
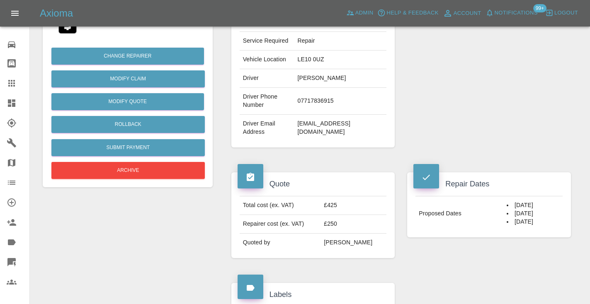
scroll to position [151, 0]
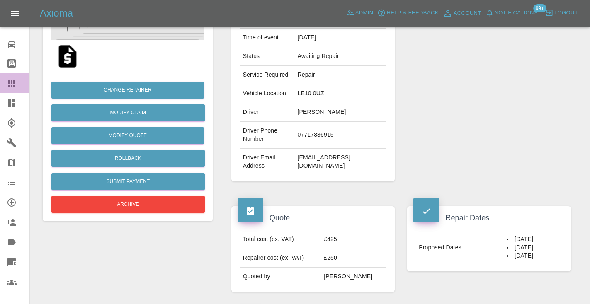
click at [14, 85] on icon at bounding box center [11, 83] width 7 height 7
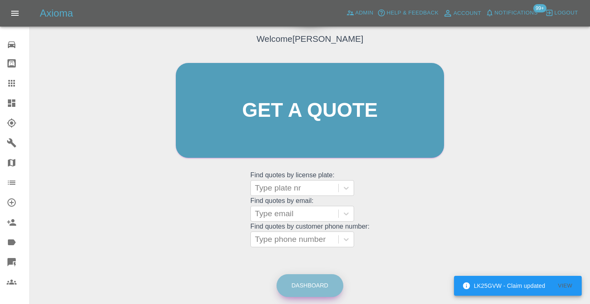
click at [328, 281] on link "Dashboard" at bounding box center [309, 285] width 67 height 23
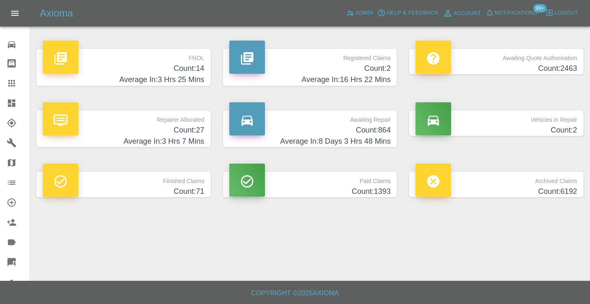
click at [368, 140] on h4 "Average In: 8 Days 3 Hrs 48 Mins" at bounding box center [310, 141] width 162 height 11
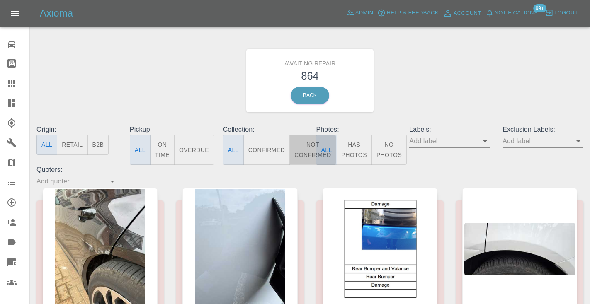
click at [298, 156] on button "Not Confirmed" at bounding box center [312, 150] width 46 height 30
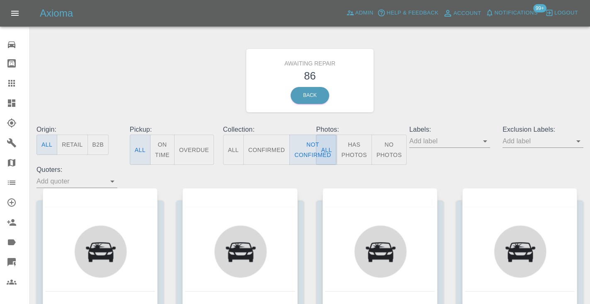
click at [430, 78] on div "Awaiting Repair 86 Back" at bounding box center [309, 80] width 559 height 88
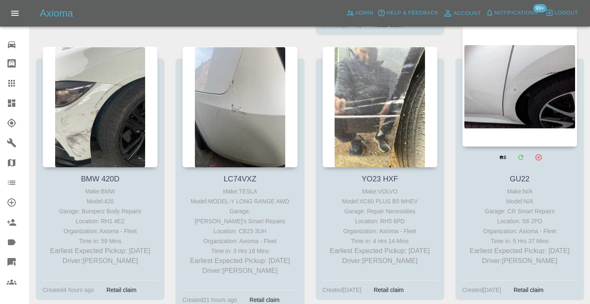
scroll to position [3491, 0]
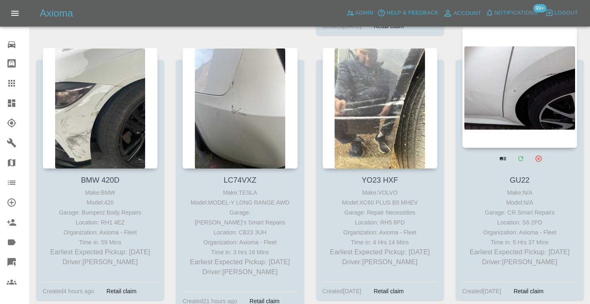
click at [514, 58] on div at bounding box center [519, 87] width 115 height 121
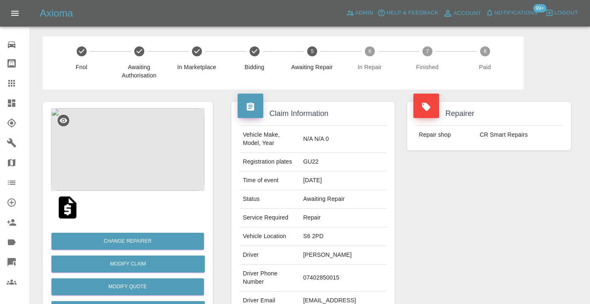
click at [346, 265] on td "07402850015" at bounding box center [343, 278] width 87 height 27
copy td "07402850015"
click at [467, 230] on div "Repairer Repair shop CR Smart Repairs" at bounding box center [489, 213] width 176 height 247
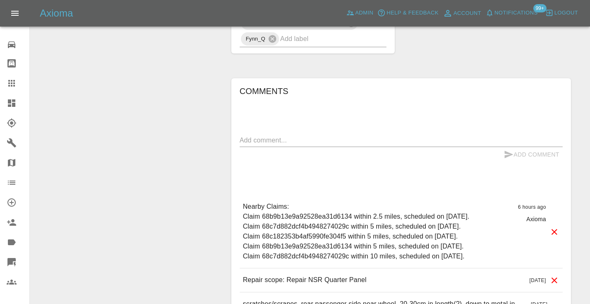
scroll to position [618, 0]
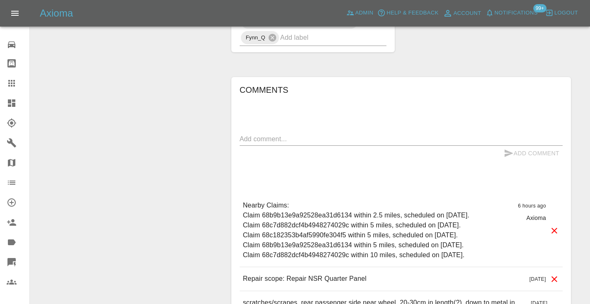
click at [310, 146] on div "Add Comment" at bounding box center [401, 153] width 323 height 15
click at [310, 134] on textarea at bounding box center [401, 139] width 323 height 10
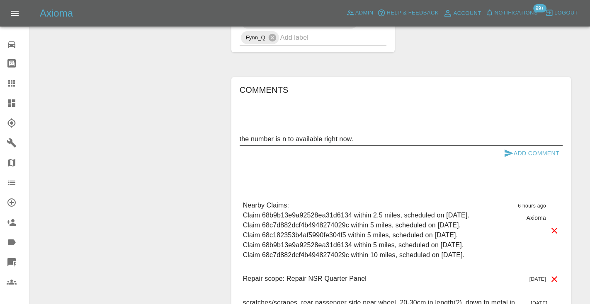
type textarea "the number is n to available right now."
click at [506, 148] on icon "submit" at bounding box center [509, 153] width 10 height 10
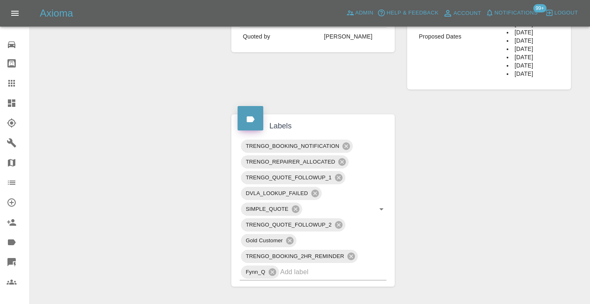
scroll to position [381, 0]
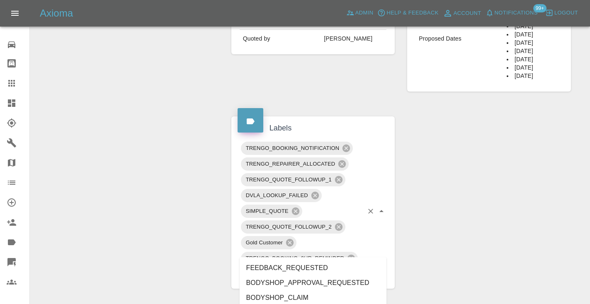
click at [292, 257] on div "TRENGO_BOOKING_NOTIFICATION TRENGO_REPAIRER_ALLOCATED TRENGO_QUOTE_FOLLOWUP_1 D…" at bounding box center [313, 211] width 147 height 142
type input "customer_"
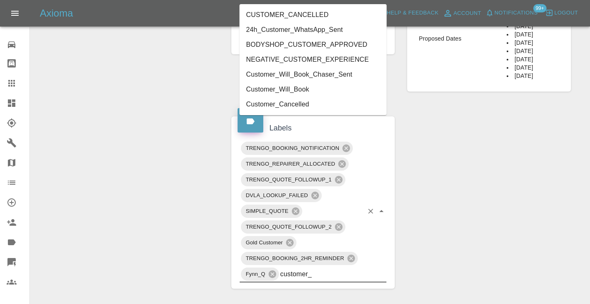
click at [290, 89] on li "Customer_Will_Book" at bounding box center [313, 89] width 147 height 15
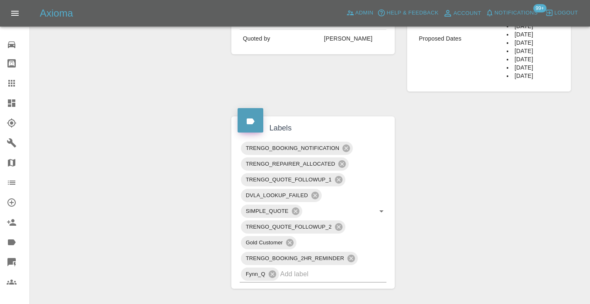
click at [202, 116] on div "Change Repairer Modify Claim Modify Quote Rollback Submit Payment Archive" at bounding box center [127, 162] width 182 height 906
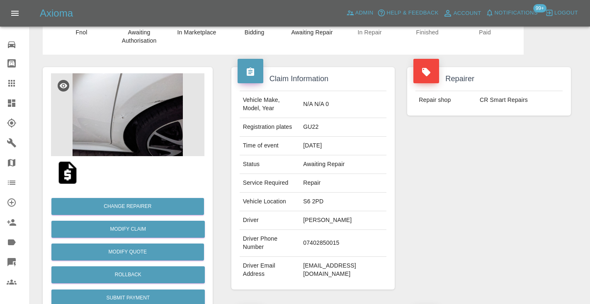
scroll to position [31, 0]
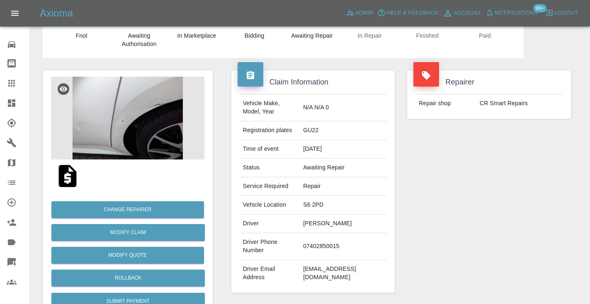
click at [354, 233] on td "07402850015" at bounding box center [343, 246] width 87 height 27
copy td "07402850015"
click at [8, 87] on icon at bounding box center [12, 83] width 10 height 10
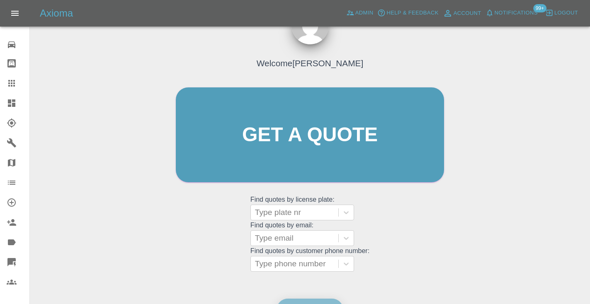
click at [315, 300] on link "Dashboard" at bounding box center [309, 310] width 67 height 23
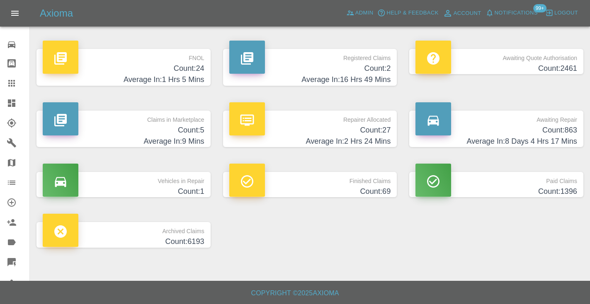
click at [558, 129] on h4 "Count: 863" at bounding box center [496, 130] width 162 height 11
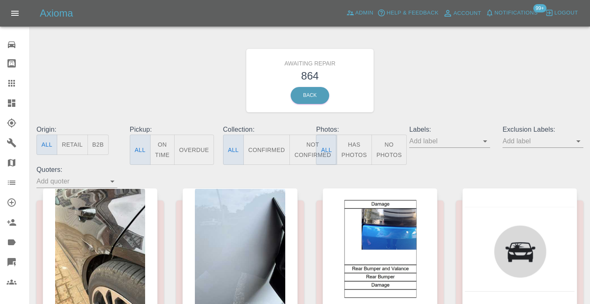
click at [306, 142] on button "Not Confirmed" at bounding box center [312, 150] width 46 height 30
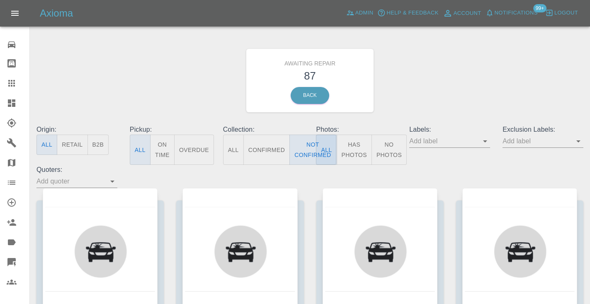
click at [414, 93] on div "Awaiting Repair 87 Back" at bounding box center [309, 80] width 559 height 88
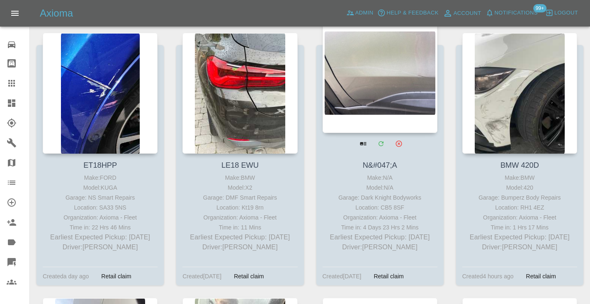
scroll to position [3465, 0]
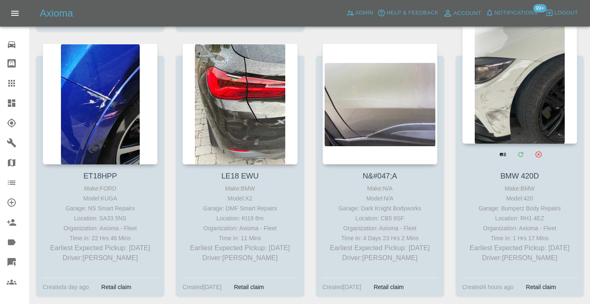
click at [504, 82] on div at bounding box center [519, 83] width 115 height 121
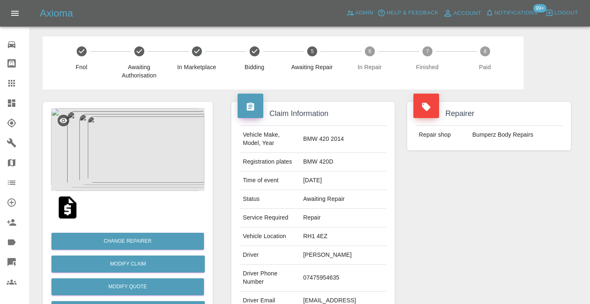
click at [346, 265] on td "07475954635" at bounding box center [343, 278] width 87 height 27
copy td "07475954635"
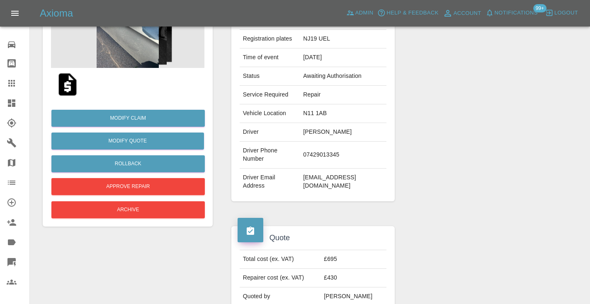
scroll to position [116, 0]
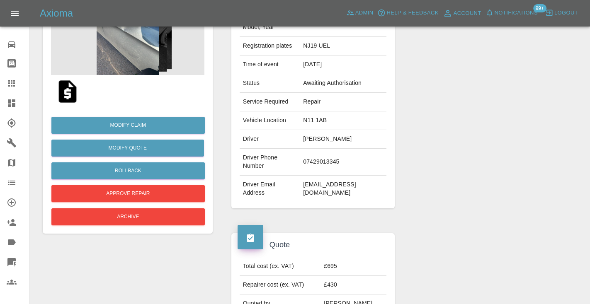
click at [332, 155] on td "07429013345" at bounding box center [343, 162] width 87 height 27
click at [331, 158] on td "07429013345" at bounding box center [343, 162] width 87 height 27
copy td "07429013345"
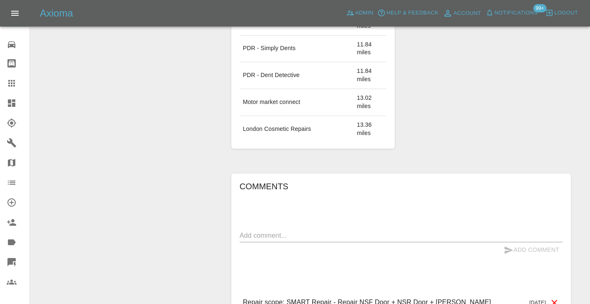
scroll to position [611, 0]
click at [273, 230] on textarea at bounding box center [401, 235] width 323 height 10
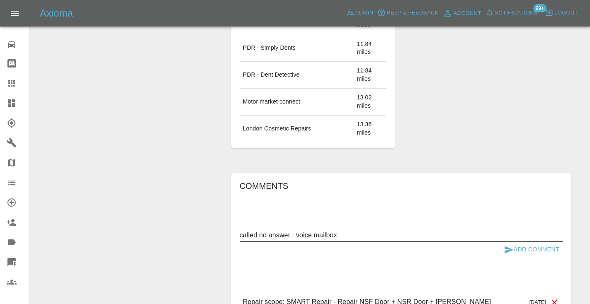
type textarea "called no answer : voice mailbox"
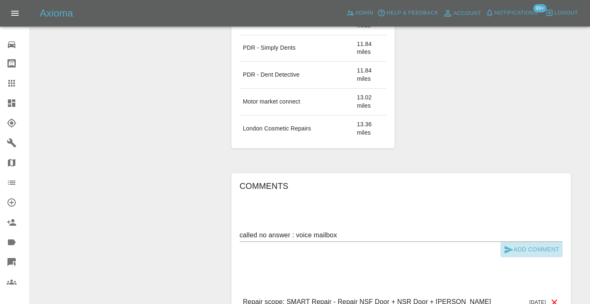
click at [505, 245] on icon "submit" at bounding box center [509, 250] width 10 height 10
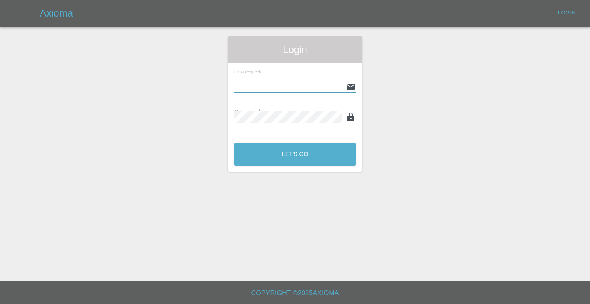
type input "[EMAIL_ADDRESS][DOMAIN_NAME]"
click at [295, 154] on button "Let's Go" at bounding box center [294, 154] width 121 height 23
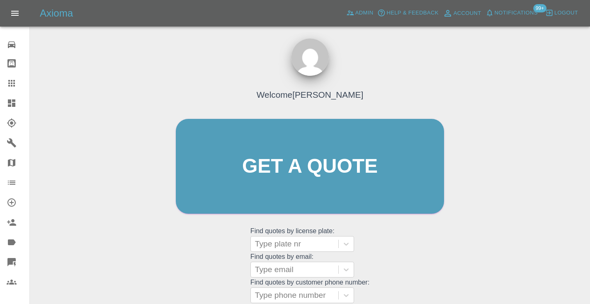
click at [492, 158] on div "Welcome [PERSON_NAME] Get a quote Get a quote Find quotes by license plate: Typ…" at bounding box center [309, 206] width 547 height 298
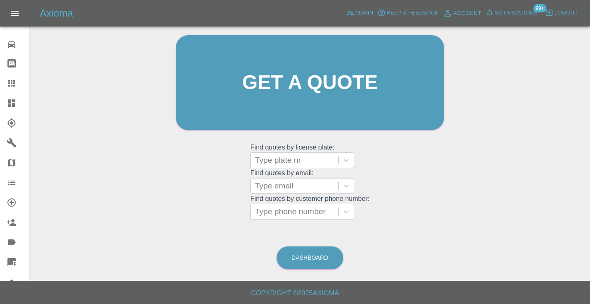
scroll to position [83, 0]
click at [327, 257] on link "Dashboard" at bounding box center [309, 258] width 67 height 23
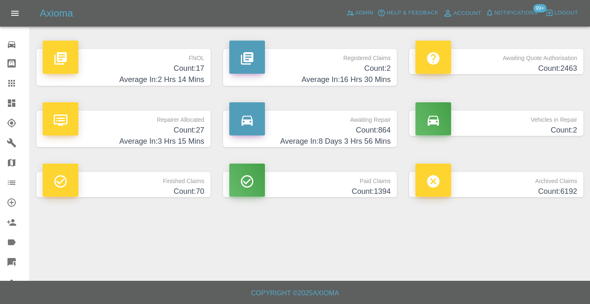
click at [366, 133] on h4 "Count: 864" at bounding box center [310, 130] width 162 height 11
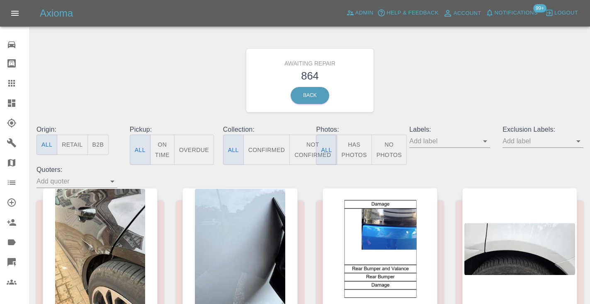
click at [309, 152] on button "Not Confirmed" at bounding box center [312, 150] width 46 height 30
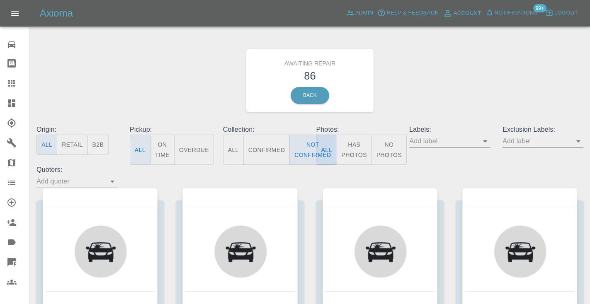
click at [445, 84] on div "Awaiting Repair 86 Back" at bounding box center [309, 80] width 559 height 88
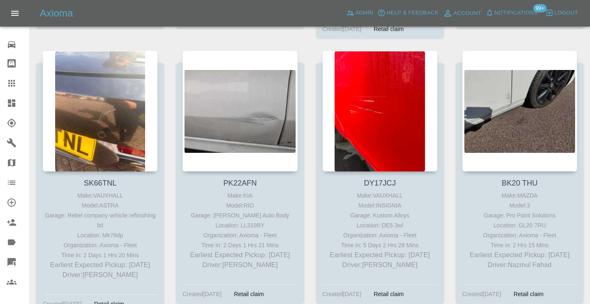
scroll to position [1834, 0]
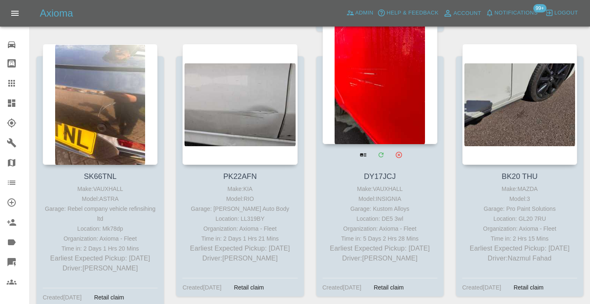
click at [397, 87] on div at bounding box center [379, 83] width 115 height 121
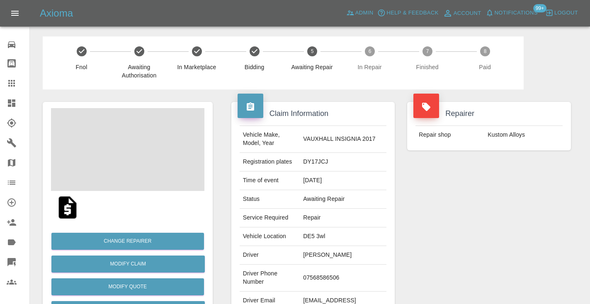
click at [328, 274] on td "07568586506" at bounding box center [343, 278] width 87 height 27
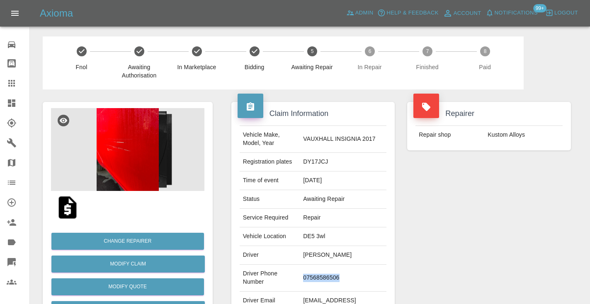
click at [328, 274] on td "07568586506" at bounding box center [343, 278] width 87 height 27
copy td "07568586506"
click at [469, 203] on div "Repairer Repair shop Kustom Alloys" at bounding box center [489, 213] width 176 height 247
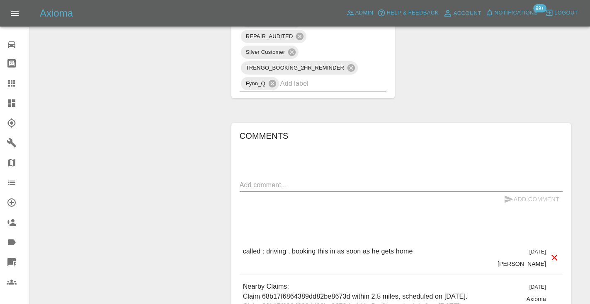
scroll to position [582, 0]
click at [251, 180] on textarea at bounding box center [401, 185] width 323 height 10
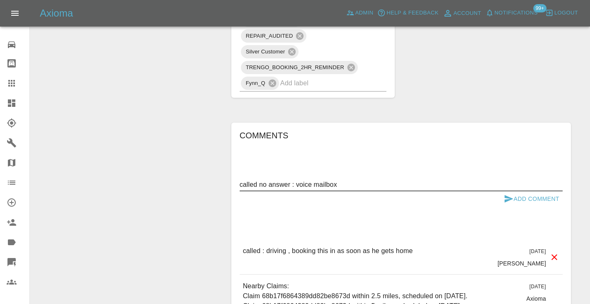
type textarea "called no answer : voice mailbox"
click at [508, 195] on icon "submit" at bounding box center [508, 198] width 9 height 7
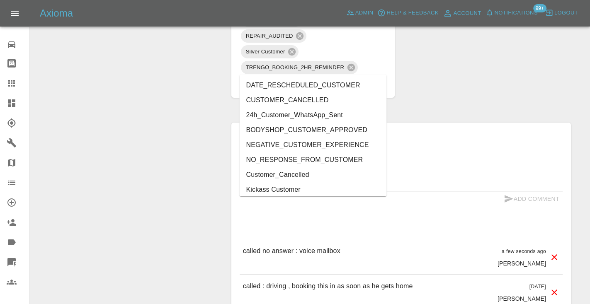
type input "cust"
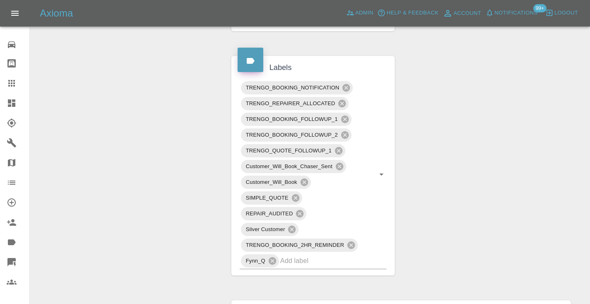
click at [23, 82] on div at bounding box center [18, 83] width 23 height 10
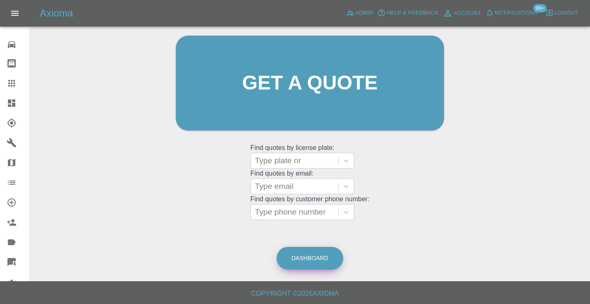
click at [327, 261] on link "Dashboard" at bounding box center [309, 258] width 67 height 23
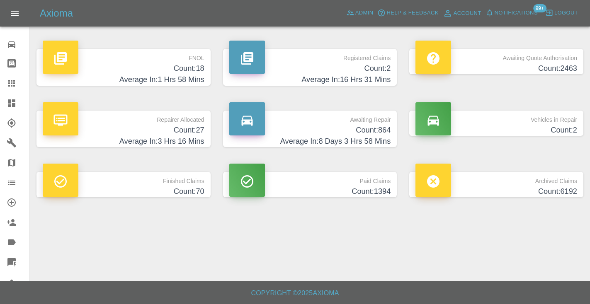
click at [370, 134] on h4 "Count: 864" at bounding box center [310, 130] width 162 height 11
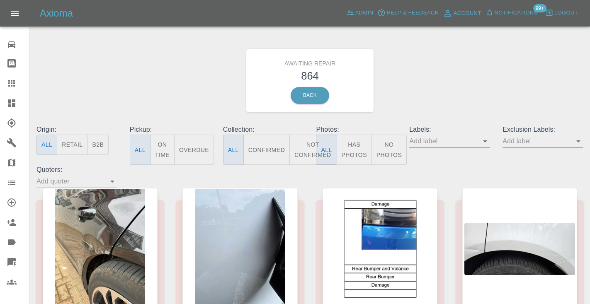
click at [308, 147] on button "Not Confirmed" at bounding box center [312, 150] width 46 height 30
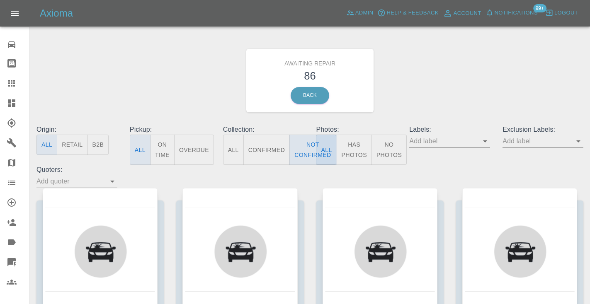
click at [465, 58] on div "Awaiting Repair 86 Back" at bounding box center [309, 80] width 559 height 88
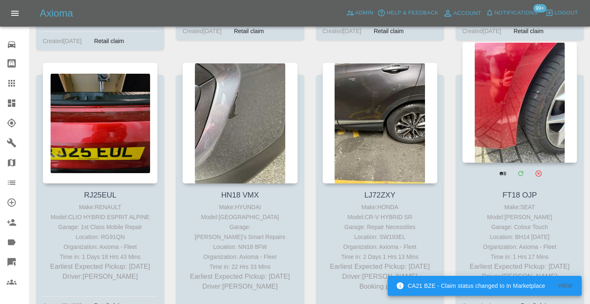
scroll to position [2083, 0]
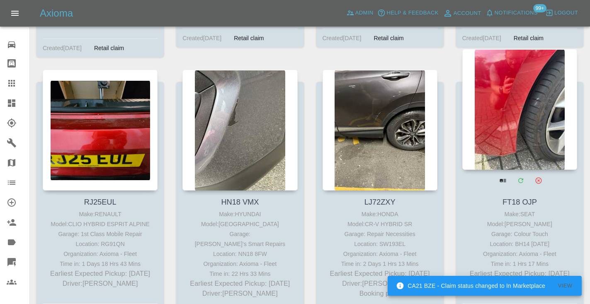
click at [532, 105] on div at bounding box center [519, 109] width 115 height 121
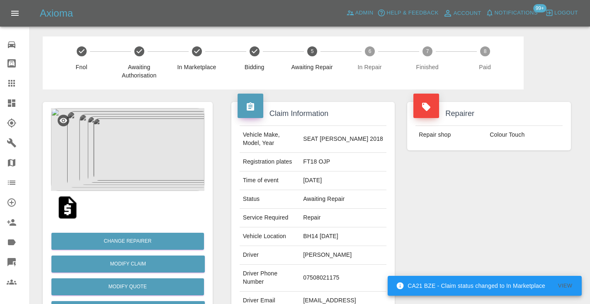
click at [343, 271] on td "07508021175" at bounding box center [343, 278] width 87 height 27
copy td "07508021175"
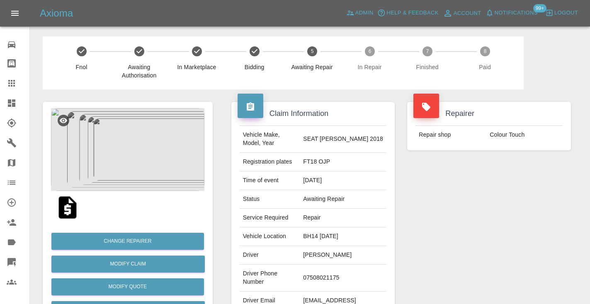
click at [460, 216] on div "Repairer Repair shop Colour Touch" at bounding box center [489, 213] width 176 height 247
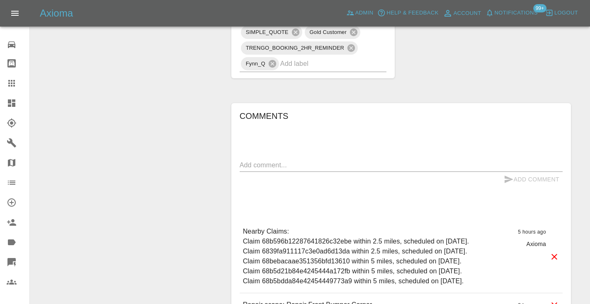
scroll to position [527, 0]
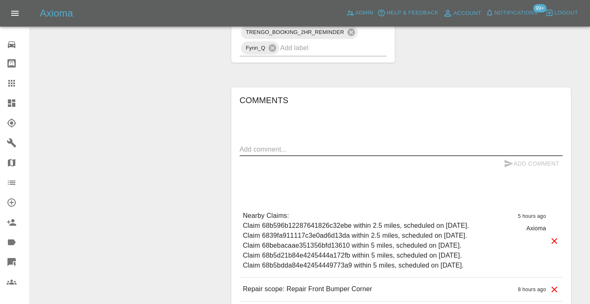
click at [291, 145] on textarea at bounding box center [401, 150] width 323 height 10
type textarea "called no answer : voice mailbox"
click at [533, 156] on button "Add Comment" at bounding box center [531, 163] width 62 height 15
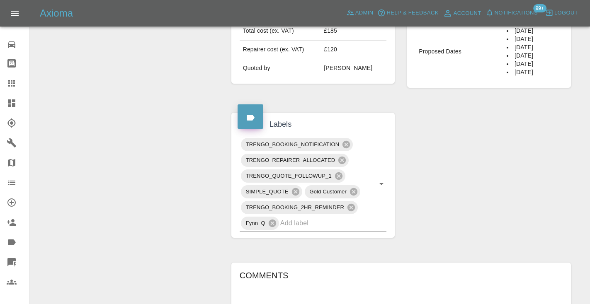
scroll to position [346, 0]
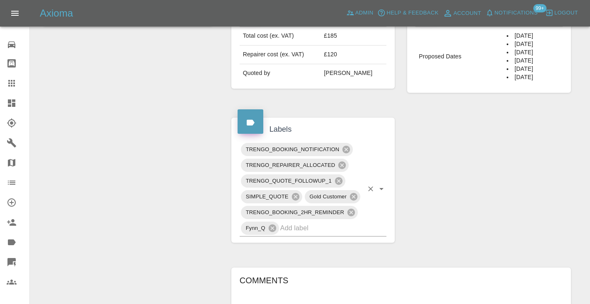
click at [310, 222] on input "text" at bounding box center [321, 228] width 83 height 13
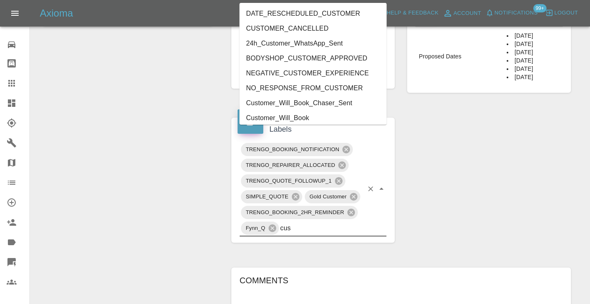
type input "cust"
click at [300, 119] on li "Customer_Will_Book" at bounding box center [313, 118] width 147 height 15
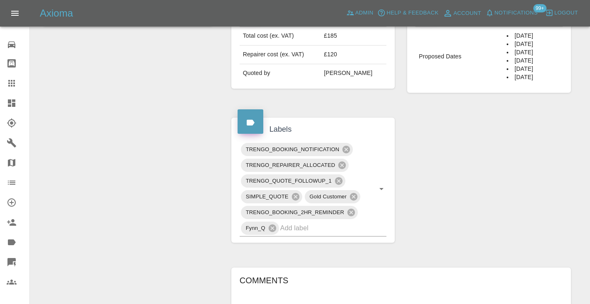
click at [177, 102] on div "Change Repairer Modify Claim Modify Quote Rollback Submit Payment Archive" at bounding box center [127, 151] width 182 height 817
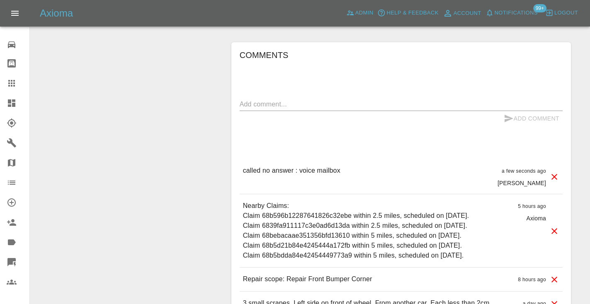
scroll to position [593, 0]
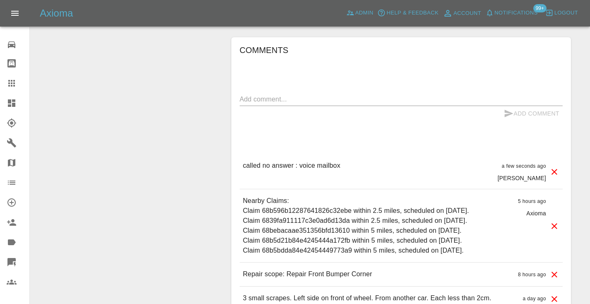
click at [292, 93] on div "x" at bounding box center [401, 99] width 323 height 13
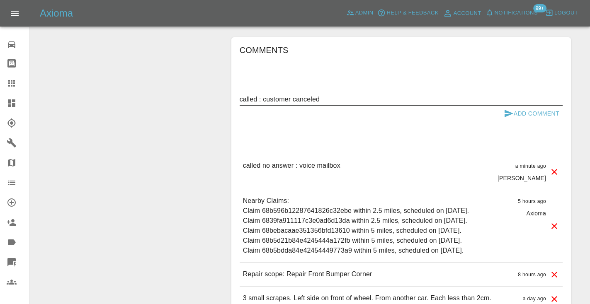
type textarea "called : customer canceled"
click at [514, 106] on button "Add Comment" at bounding box center [531, 113] width 62 height 15
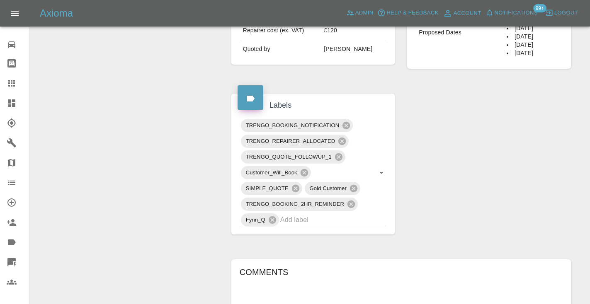
scroll to position [361, 0]
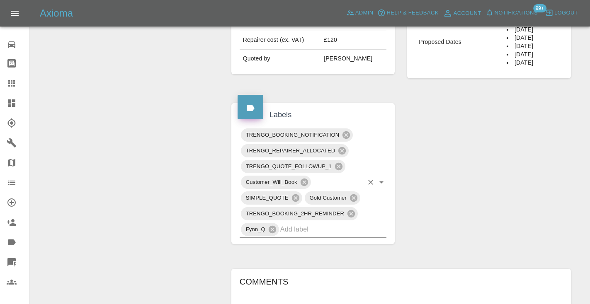
click at [310, 223] on input "text" at bounding box center [321, 229] width 83 height 13
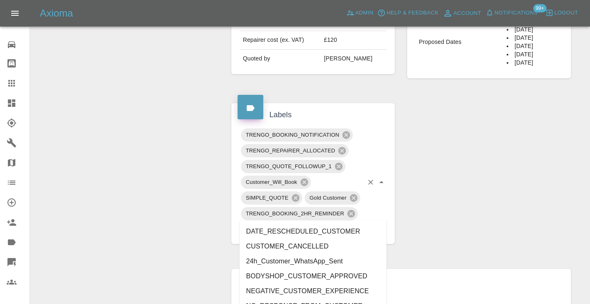
type input "cust"
click at [311, 248] on li "CUSTOMER_CANCELLED" at bounding box center [313, 246] width 147 height 15
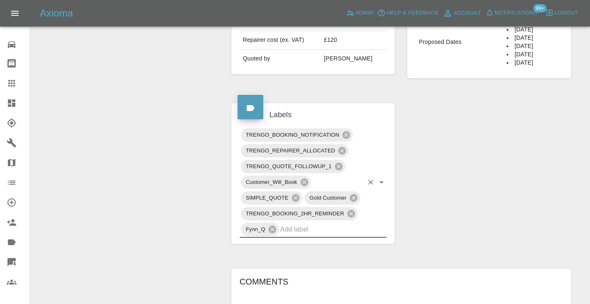
click at [195, 116] on div "Change Repairer Modify Claim Modify Quote Rollback Submit Payment Archive" at bounding box center [127, 163] width 182 height 868
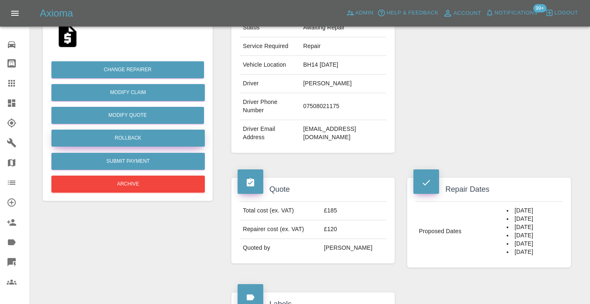
scroll to position [170, 0]
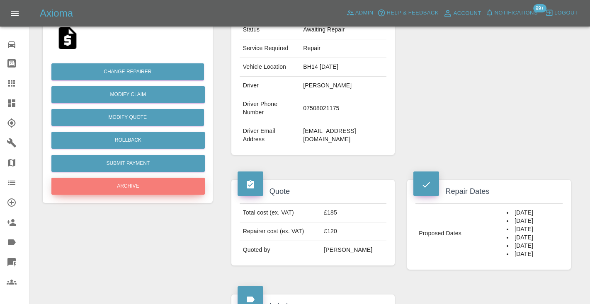
click at [164, 183] on button "Archive" at bounding box center [127, 186] width 153 height 17
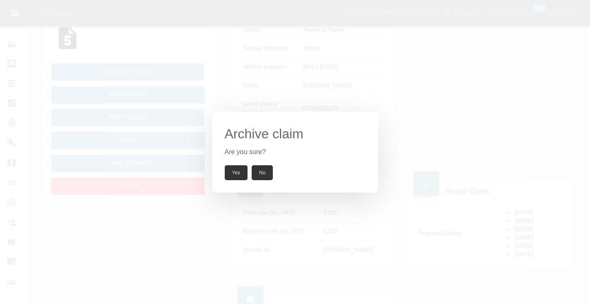
click at [233, 172] on button "Yes" at bounding box center [236, 172] width 23 height 15
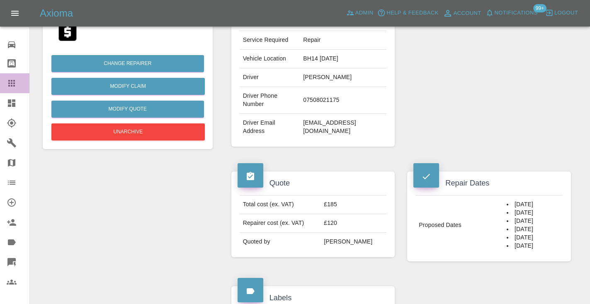
click at [10, 82] on icon at bounding box center [12, 83] width 10 height 10
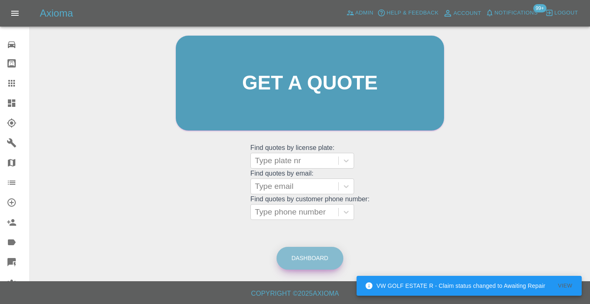
click at [312, 250] on link "Dashboard" at bounding box center [309, 258] width 67 height 23
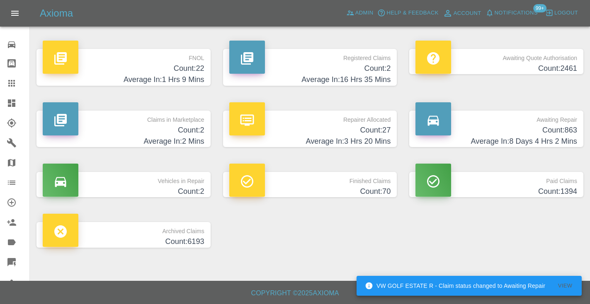
click at [547, 128] on h4 "Count: 863" at bounding box center [496, 130] width 162 height 11
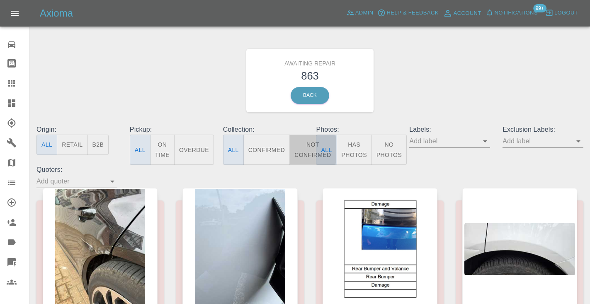
click at [305, 153] on button "Not Confirmed" at bounding box center [312, 150] width 46 height 30
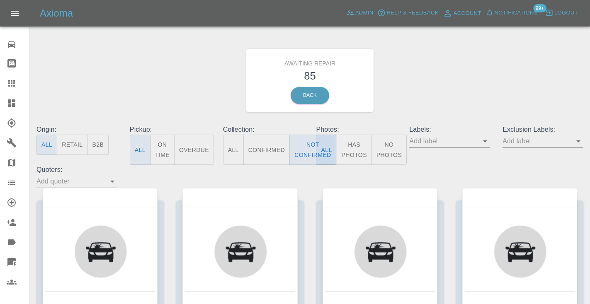
click at [475, 87] on div "Awaiting Repair 85 Back" at bounding box center [309, 80] width 559 height 88
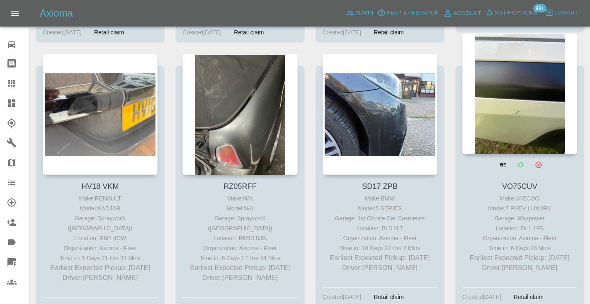
scroll to position [2924, 0]
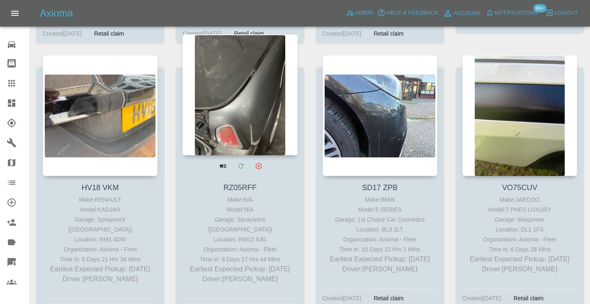
click at [249, 98] on div at bounding box center [239, 94] width 115 height 121
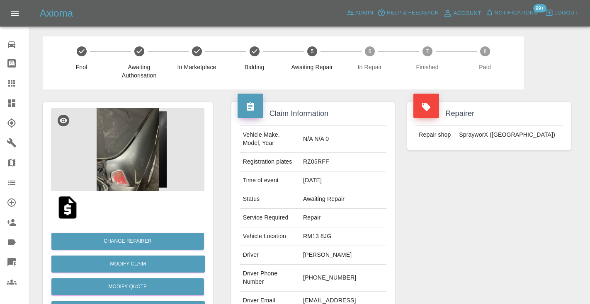
drag, startPoint x: 368, startPoint y: 276, endPoint x: 319, endPoint y: 276, distance: 49.3
click at [319, 276] on td "+44 7842 474232" at bounding box center [343, 278] width 87 height 27
copy td "7842 474232"
click at [473, 259] on div "Repairer Repair shop SprayworX (Kent)" at bounding box center [489, 213] width 176 height 247
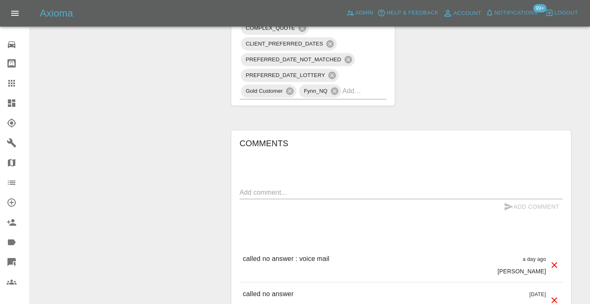
scroll to position [710, 0]
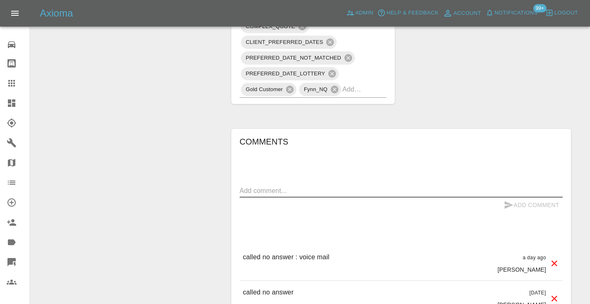
click at [261, 186] on textarea at bounding box center [401, 191] width 323 height 10
type textarea "called no answer"
click at [508, 201] on icon "submit" at bounding box center [508, 204] width 9 height 7
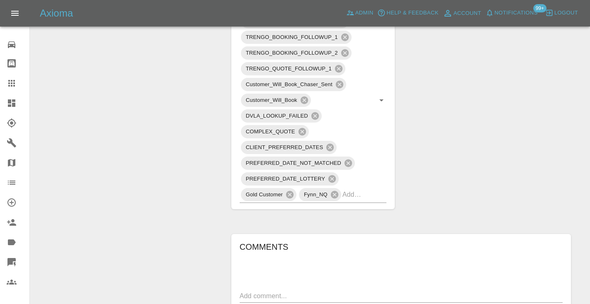
scroll to position [602, 0]
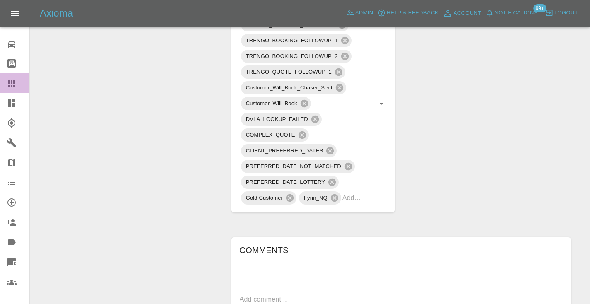
click at [10, 83] on icon at bounding box center [11, 83] width 7 height 7
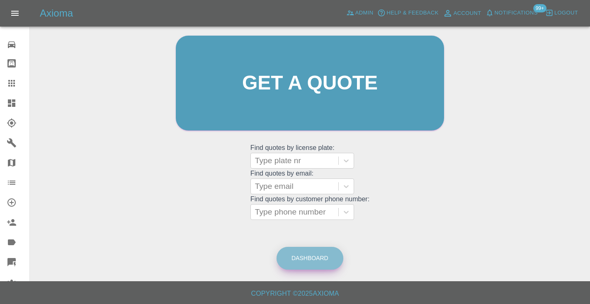
click at [318, 255] on link "Dashboard" at bounding box center [309, 258] width 67 height 23
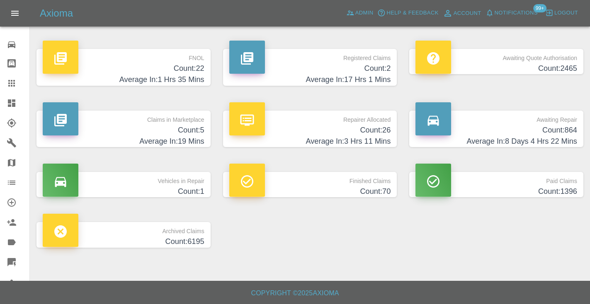
click at [555, 132] on h4 "Count: 864" at bounding box center [496, 130] width 162 height 11
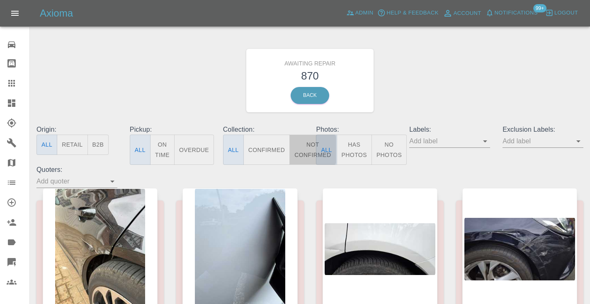
click at [308, 143] on button "Not Confirmed" at bounding box center [312, 150] width 46 height 30
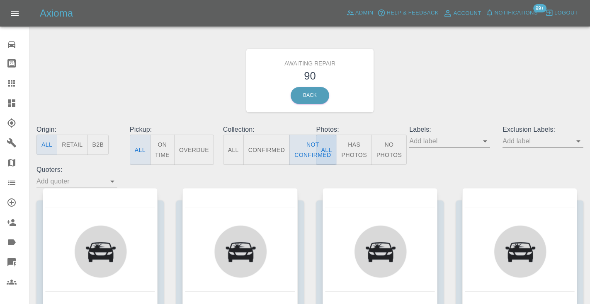
click at [418, 104] on div "Awaiting Repair 90 Back" at bounding box center [309, 80] width 559 height 88
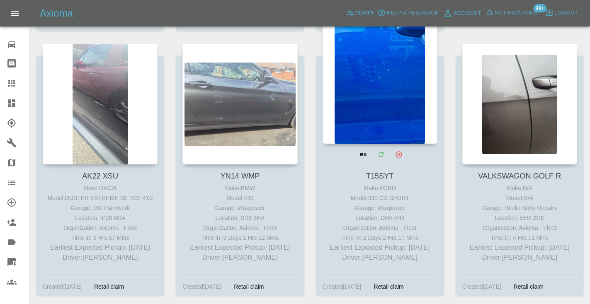
scroll to position [4564, 0]
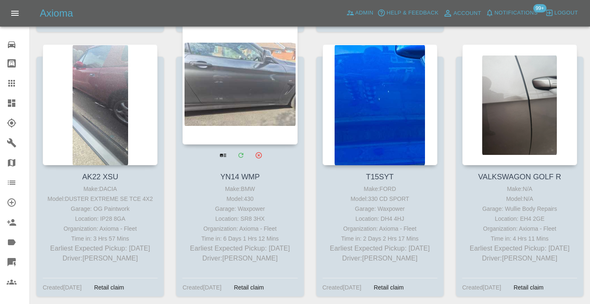
click at [253, 87] on div at bounding box center [239, 84] width 115 height 121
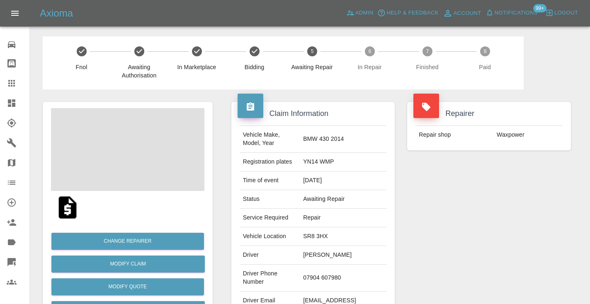
click at [359, 266] on td "07904 607980" at bounding box center [343, 278] width 87 height 27
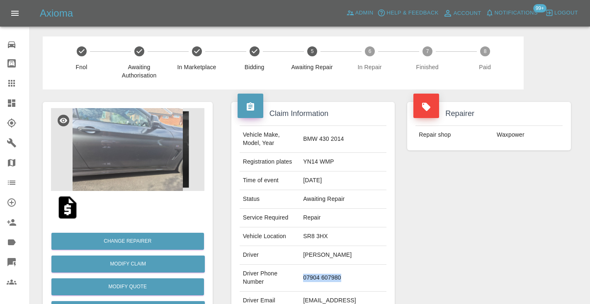
drag, startPoint x: 370, startPoint y: 267, endPoint x: 327, endPoint y: 266, distance: 42.7
click at [327, 266] on td "07904 607980" at bounding box center [343, 278] width 87 height 27
copy td "07904 607980"
click at [451, 205] on div "Repairer Repair shop Waxpower" at bounding box center [489, 213] width 176 height 247
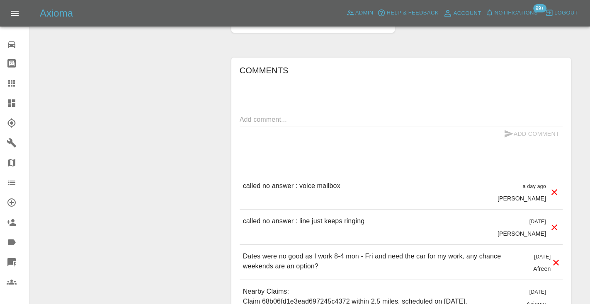
scroll to position [635, 0]
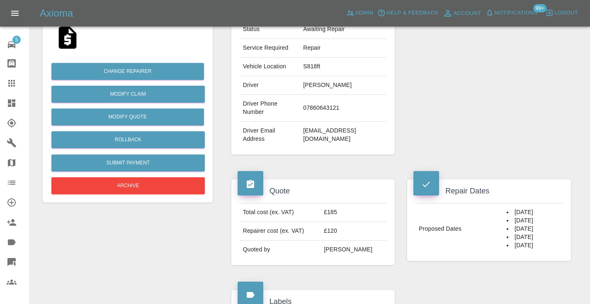
scroll to position [167, 0]
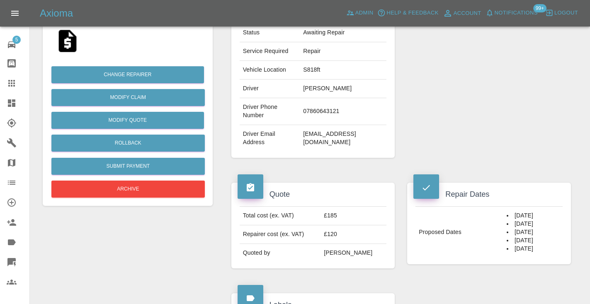
click at [332, 116] on td "07860643121" at bounding box center [343, 111] width 87 height 27
copy td "07860643121"
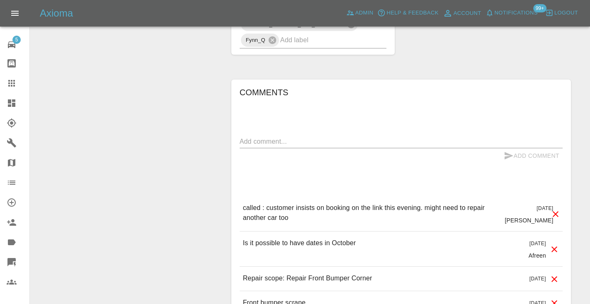
scroll to position [578, 0]
click at [247, 136] on textarea at bounding box center [401, 141] width 323 height 10
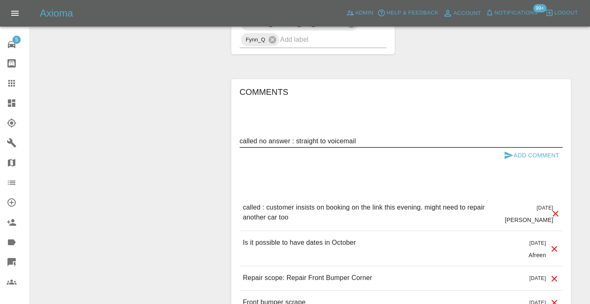
type textarea "called no answer : straight to voicemail"
click at [531, 148] on button "Add Comment" at bounding box center [531, 155] width 62 height 15
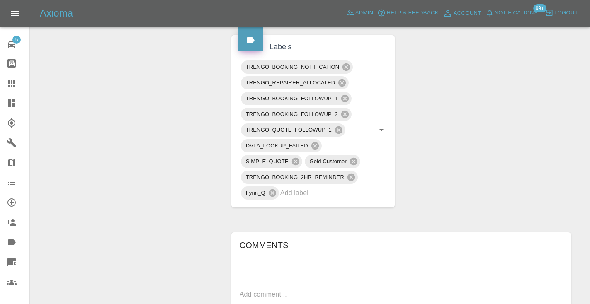
scroll to position [418, 0]
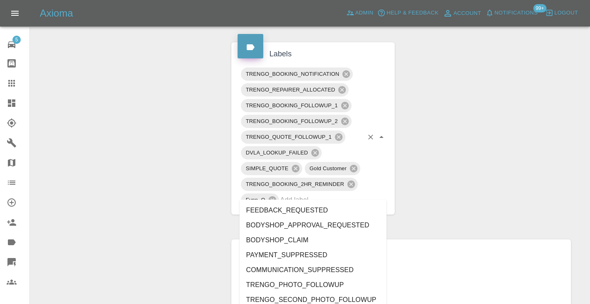
click at [298, 194] on input "text" at bounding box center [321, 200] width 83 height 13
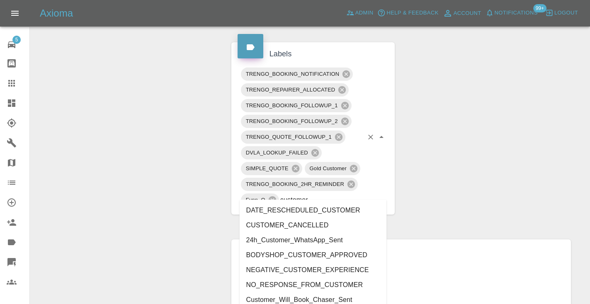
type input "customer_"
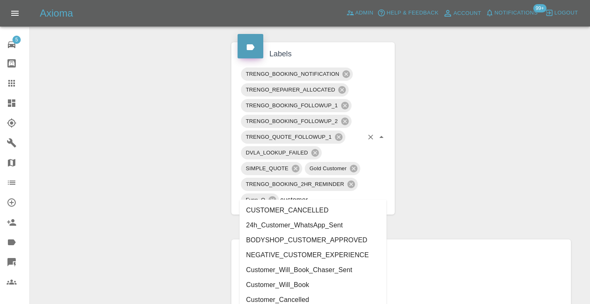
click at [276, 288] on li "Customer_Will_Book" at bounding box center [313, 285] width 147 height 15
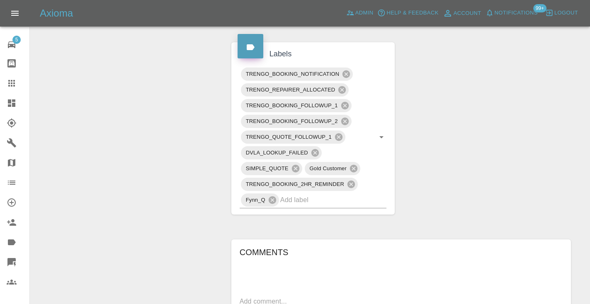
click at [160, 177] on div "Change Repairer Modify Claim Modify Quote Rollback Submit Payment Archive" at bounding box center [127, 100] width 182 height 857
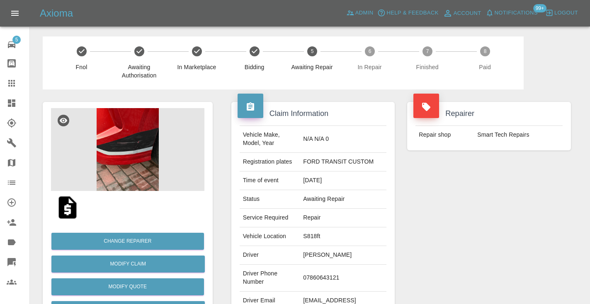
scroll to position [0, 0]
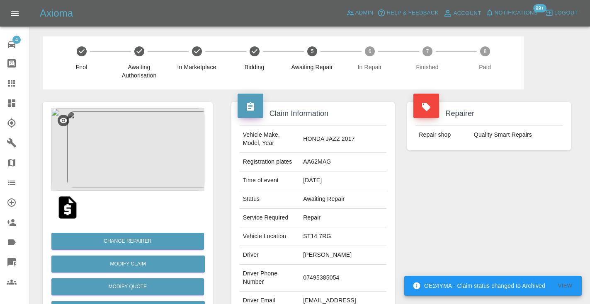
click at [319, 280] on td "07495385054" at bounding box center [343, 278] width 87 height 27
copy td "07495385054"
click at [519, 205] on div "Repairer Repair shop Quality Smart Repairs" at bounding box center [489, 213] width 176 height 247
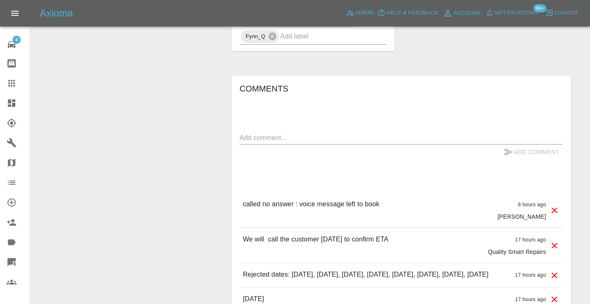
scroll to position [587, 0]
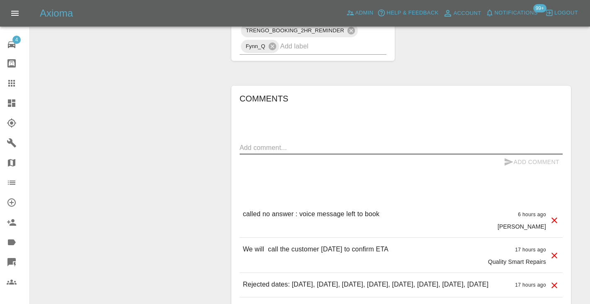
click at [255, 143] on textarea at bounding box center [401, 148] width 323 height 10
type textarea "called no answer : voice mailbox"
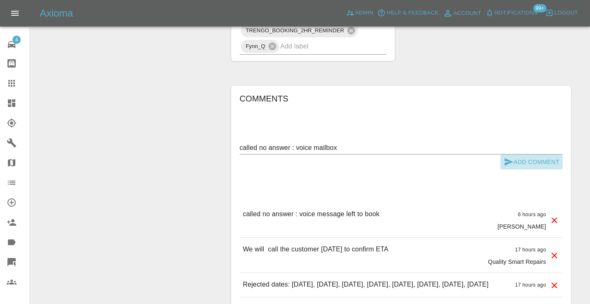
click at [514, 155] on button "Add Comment" at bounding box center [531, 162] width 62 height 15
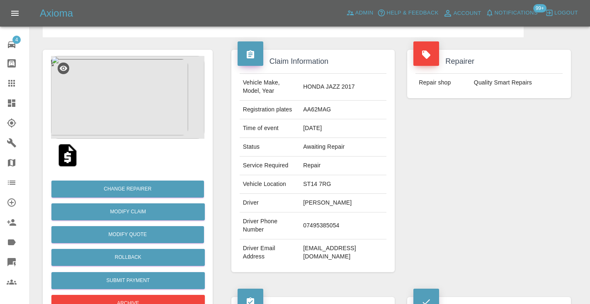
scroll to position [-14, 0]
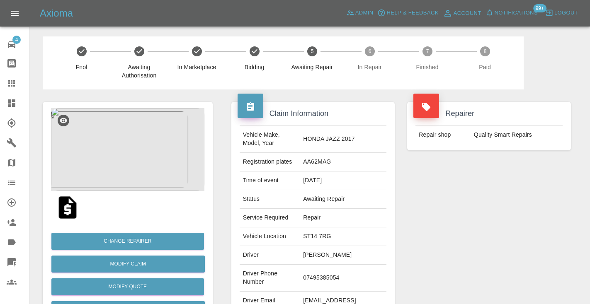
click at [9, 96] on link "Dashboard" at bounding box center [14, 103] width 29 height 20
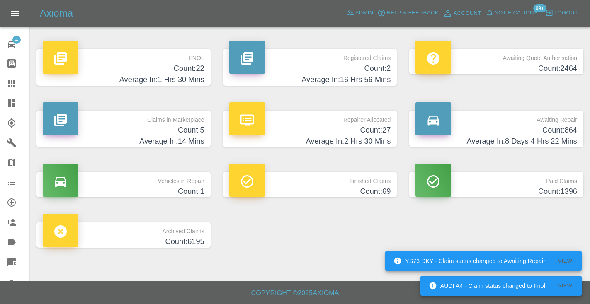
click at [555, 136] on h4 "Average In: 8 Days 4 Hrs 22 Mins" at bounding box center [496, 141] width 162 height 11
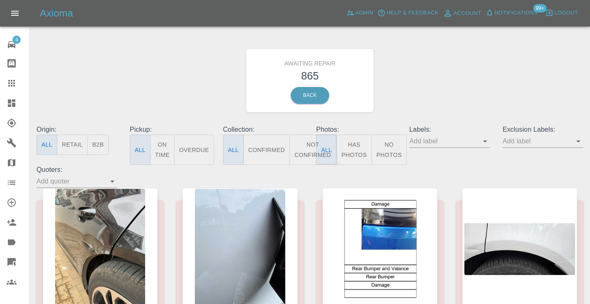
click at [305, 153] on button "Not Confirmed" at bounding box center [312, 150] width 46 height 30
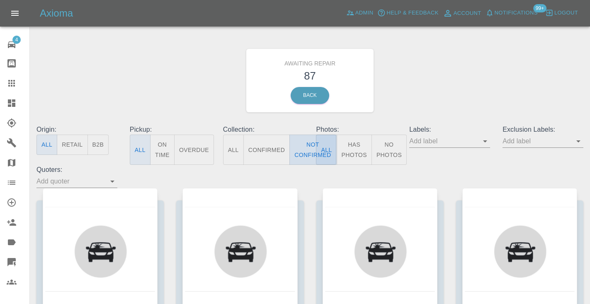
type button "false"
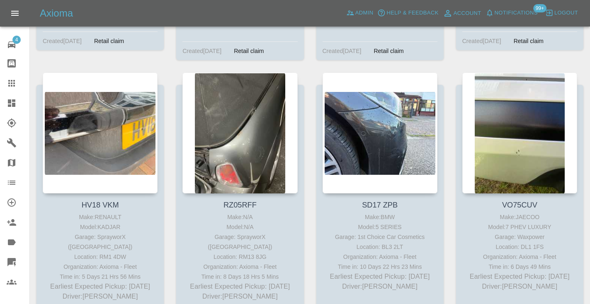
scroll to position [3162, 0]
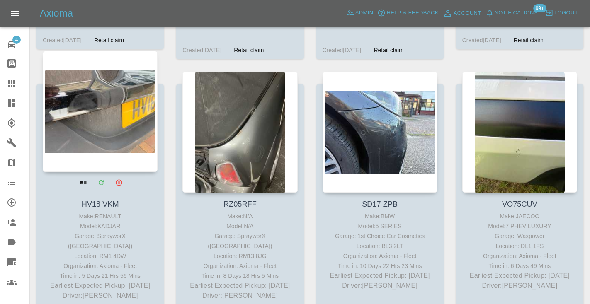
click at [83, 132] on div at bounding box center [100, 111] width 115 height 121
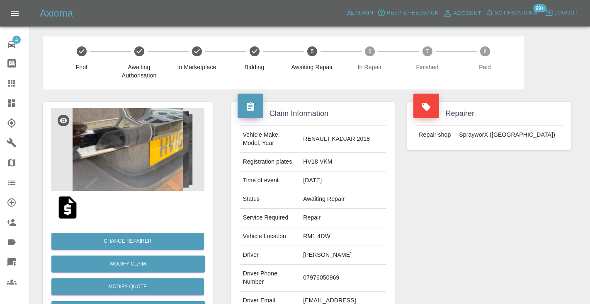
click at [337, 272] on td "07976050969" at bounding box center [343, 278] width 87 height 27
copy td "07976050969"
click at [489, 246] on div "Repairer Repair shop SprayworX (Kent)" at bounding box center [489, 213] width 176 height 247
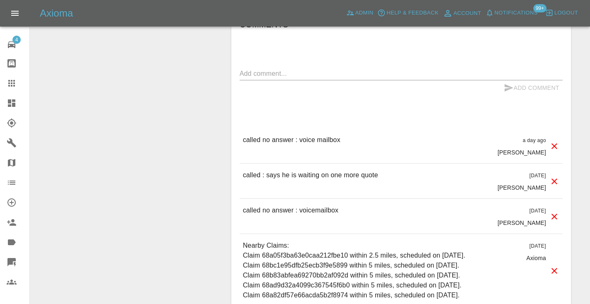
scroll to position [717, 0]
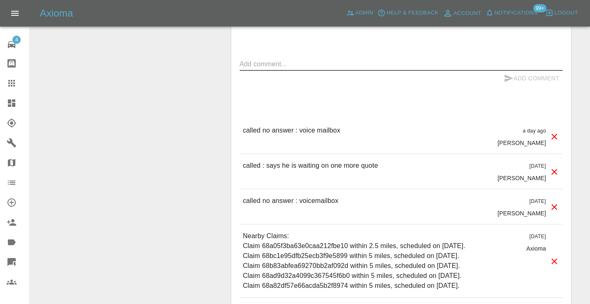
click at [259, 59] on textarea at bounding box center [401, 64] width 323 height 10
type textarea "called no answer : voice mailbox"
click at [511, 73] on icon "submit" at bounding box center [509, 78] width 10 height 10
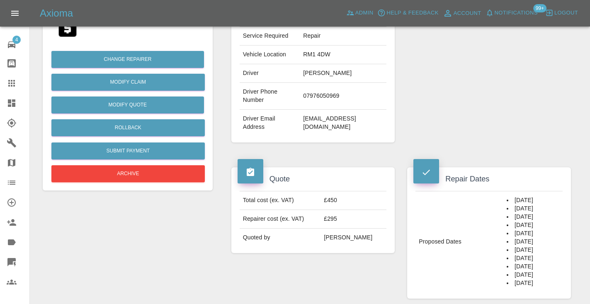
scroll to position [175, 0]
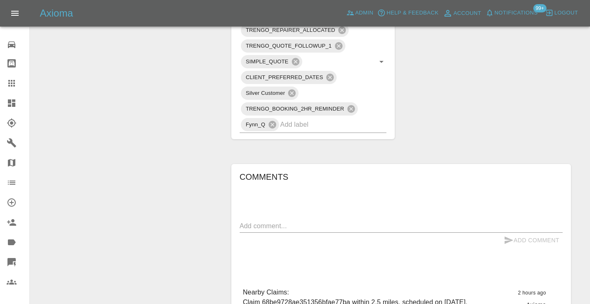
scroll to position [574, 0]
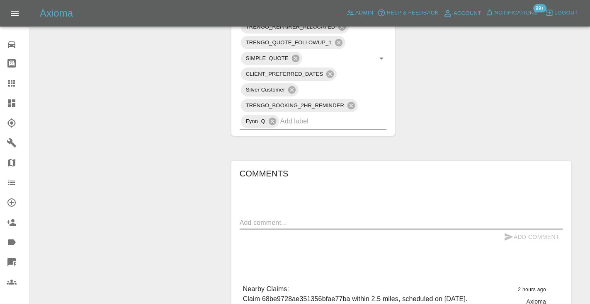
click at [270, 218] on textarea at bounding box center [401, 223] width 323 height 10
type textarea "called : no space no power . will let us know if an alternative is possible"
click at [511, 232] on icon "submit" at bounding box center [509, 237] width 10 height 10
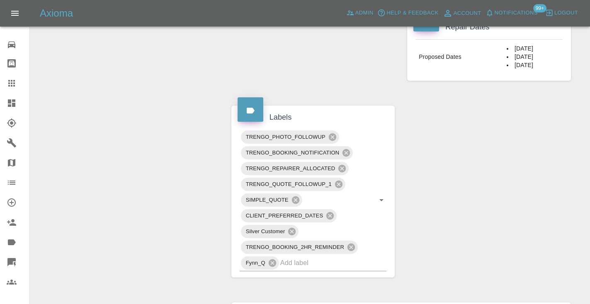
scroll to position [432, 0]
click at [335, 257] on input "text" at bounding box center [321, 263] width 83 height 13
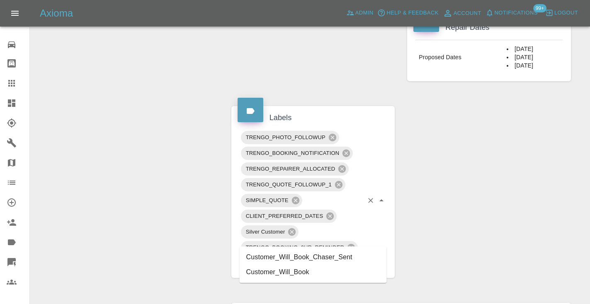
type input "customer_will"
click at [321, 271] on li "Customer_Will_Book" at bounding box center [313, 272] width 147 height 15
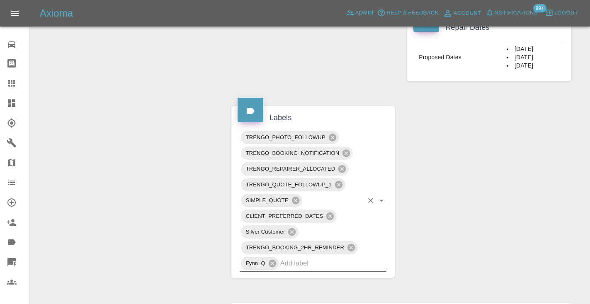
click at [203, 148] on div "Change Repairer Modify Claim Modify Quote Rollback Submit Payment Archive" at bounding box center [127, 126] width 182 height 937
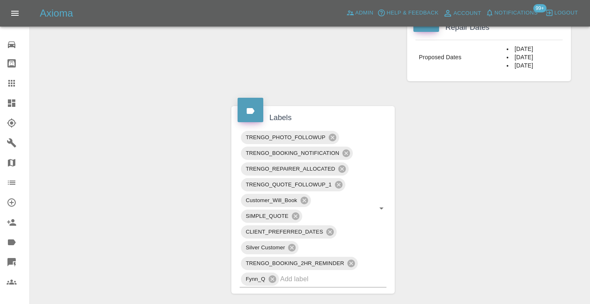
click at [504, 155] on div "Claim Information Vehicle Make, Model, Year BMW 420 2014 Registration plates BM…" at bounding box center [401, 134] width 352 height 953
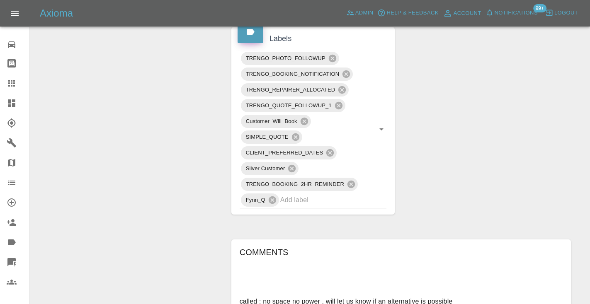
scroll to position [511, 0]
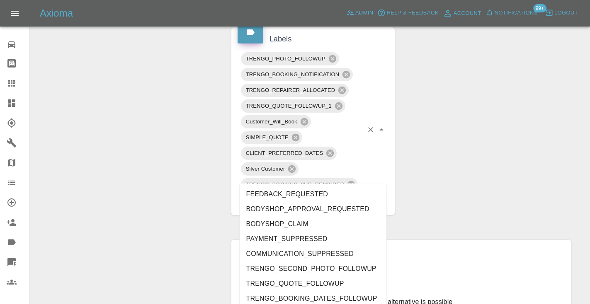
click at [321, 194] on input "text" at bounding box center [321, 200] width 83 height 13
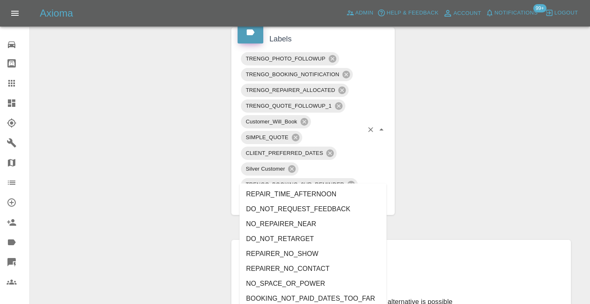
type input "no_"
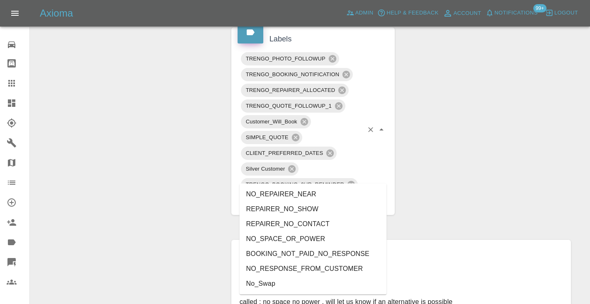
click at [298, 242] on li "NO_SPACE_OR_POWER" at bounding box center [313, 239] width 147 height 15
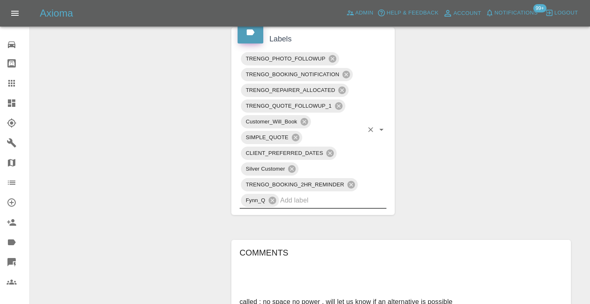
click at [153, 132] on div "Change Repairer Modify Claim Modify Quote Rollback Submit Payment Archive" at bounding box center [127, 55] width 182 height 953
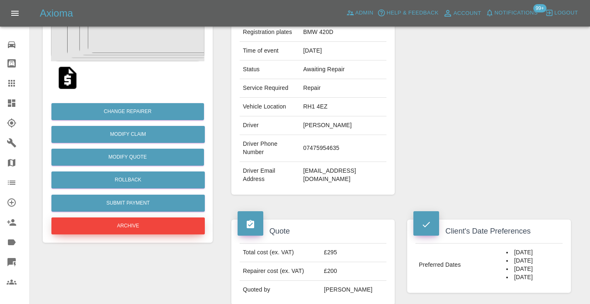
scroll to position [120, 0]
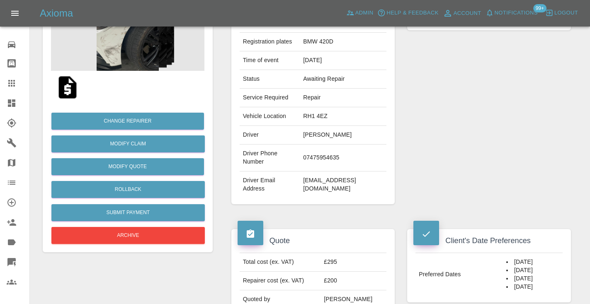
click at [13, 85] on icon at bounding box center [12, 83] width 10 height 10
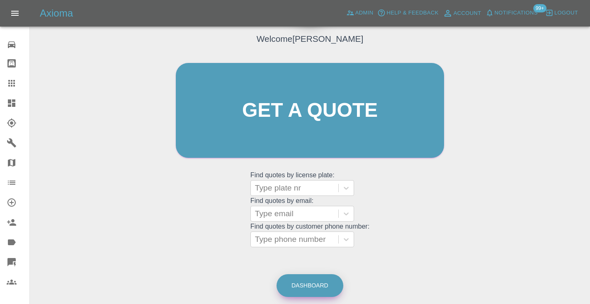
click at [303, 283] on link "Dashboard" at bounding box center [309, 285] width 67 height 23
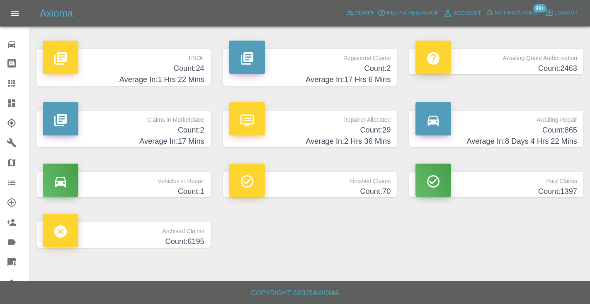
click at [557, 133] on h4 "Count: 865" at bounding box center [496, 130] width 162 height 11
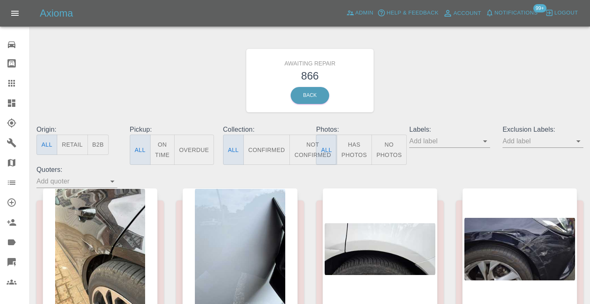
click at [303, 147] on button "Not Confirmed" at bounding box center [312, 150] width 46 height 30
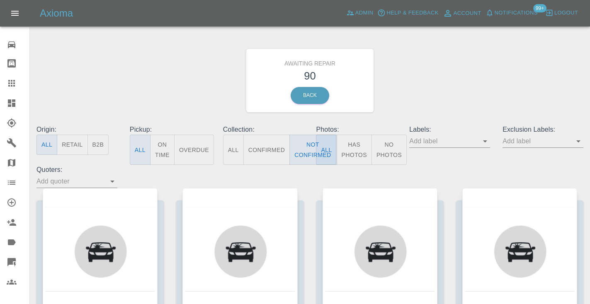
click at [473, 52] on div "Awaiting Repair 90 Back" at bounding box center [309, 80] width 559 height 88
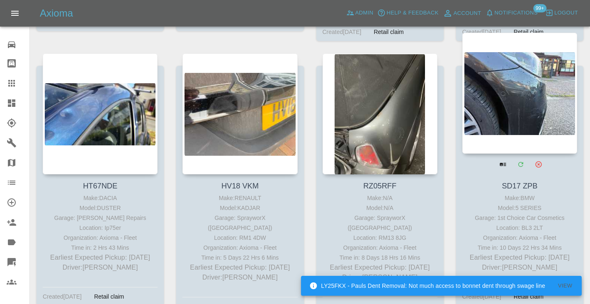
scroll to position [3179, 0]
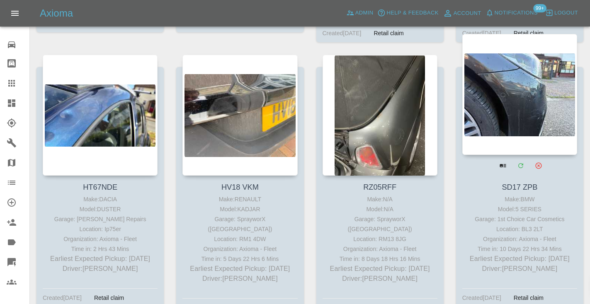
click at [533, 91] on div at bounding box center [519, 94] width 115 height 121
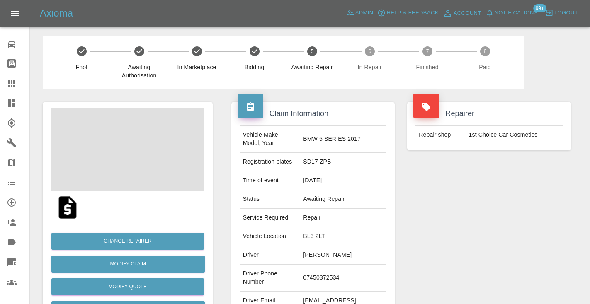
click at [337, 271] on td "07450372534" at bounding box center [343, 278] width 87 height 27
copy td "07450372534"
click at [540, 218] on div "Repairer Repair shop 1st Choice Car Cosmetics" at bounding box center [489, 213] width 176 height 247
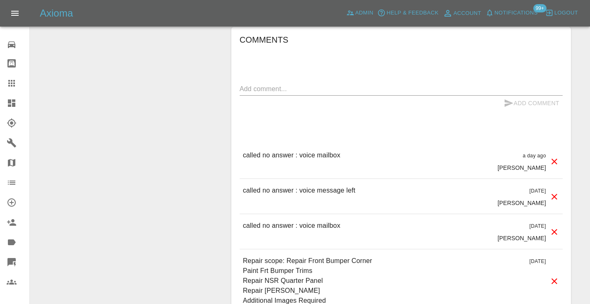
scroll to position [669, 0]
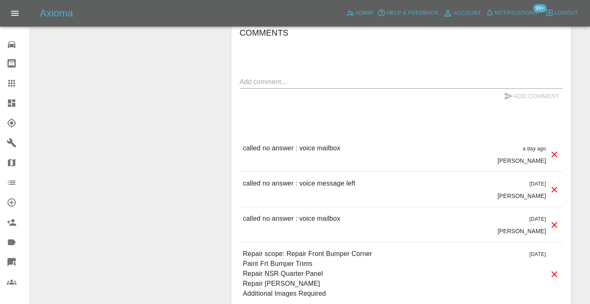
click at [292, 143] on p "called no answer : voice mailbox" at bounding box center [291, 148] width 97 height 10
copy p "called no answer : voice mailbox"
click at [298, 77] on textarea at bounding box center [401, 82] width 323 height 10
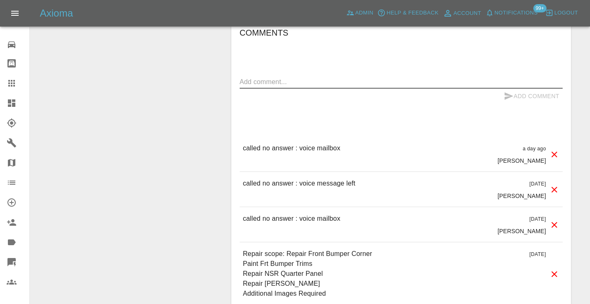
paste textarea "called no answer : voice mailbox"
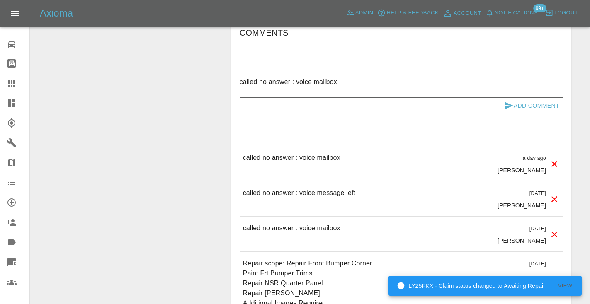
type textarea "called no answer : voice mailbox"
click at [506, 102] on icon "submit" at bounding box center [508, 105] width 9 height 7
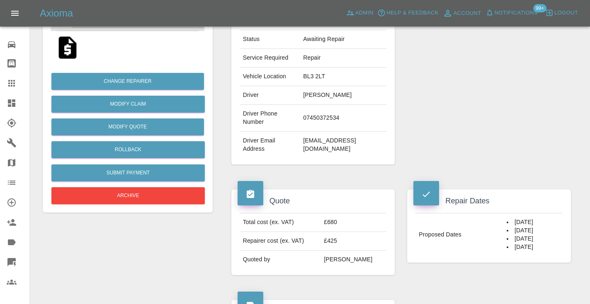
scroll to position [143, 0]
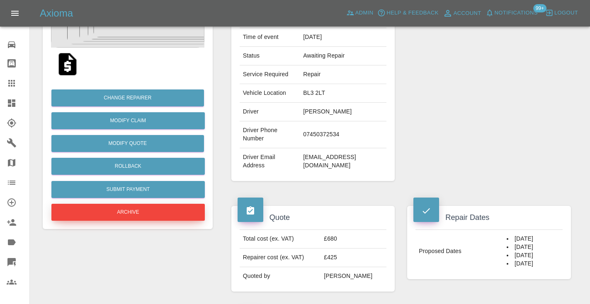
click at [131, 212] on button "Archive" at bounding box center [127, 212] width 153 height 17
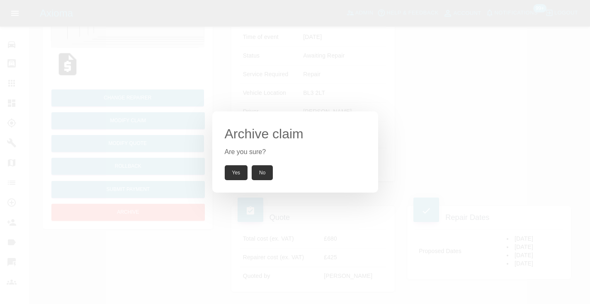
click at [240, 177] on button "Yes" at bounding box center [236, 172] width 23 height 15
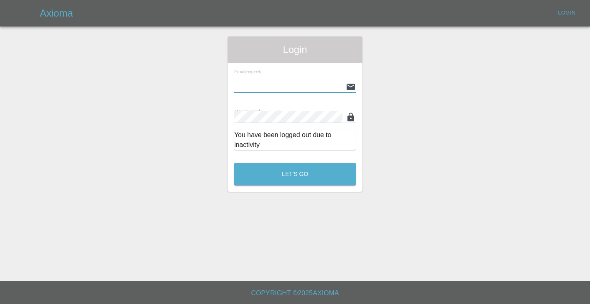
type input "[EMAIL_ADDRESS][DOMAIN_NAME]"
click at [295, 174] on button "Let's Go" at bounding box center [294, 174] width 121 height 23
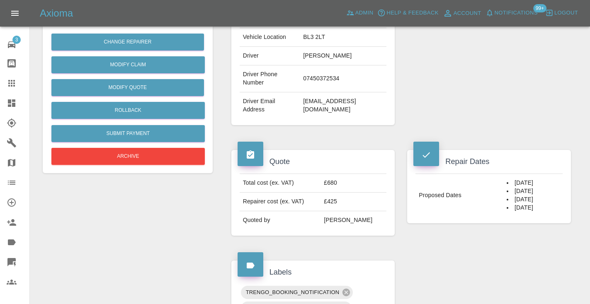
scroll to position [196, 0]
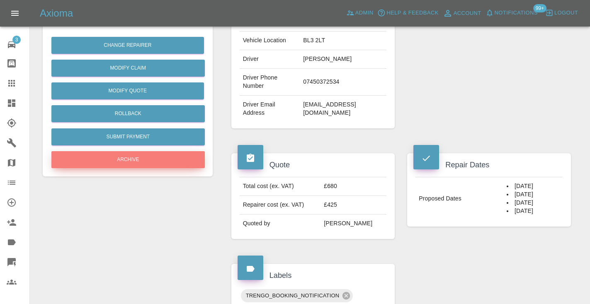
click at [168, 163] on button "Archive" at bounding box center [127, 159] width 153 height 17
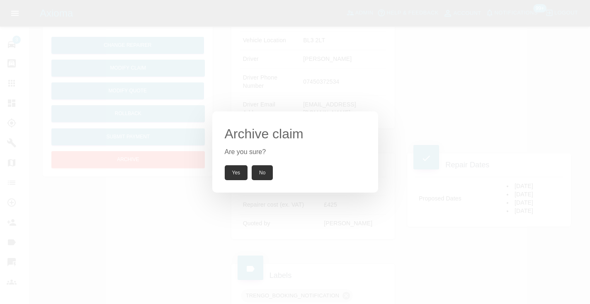
click at [235, 174] on button "Yes" at bounding box center [236, 172] width 23 height 15
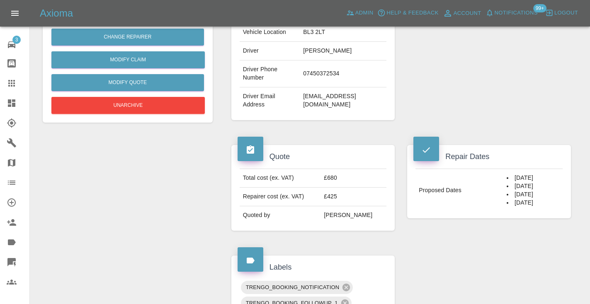
click at [11, 81] on icon at bounding box center [11, 83] width 7 height 7
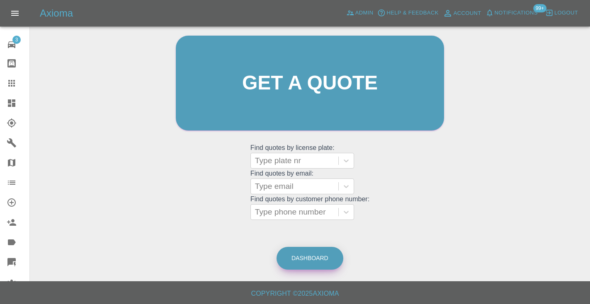
click at [321, 260] on link "Dashboard" at bounding box center [309, 258] width 67 height 23
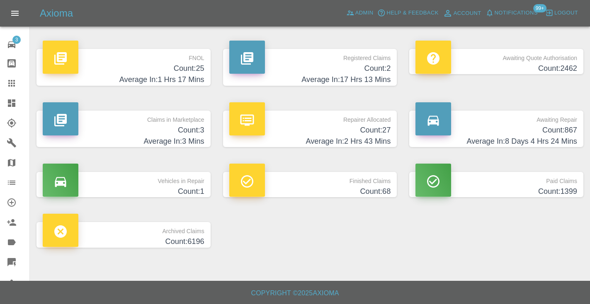
click at [534, 136] on h4 "Average In: 8 Days 4 Hrs 24 Mins" at bounding box center [496, 141] width 162 height 11
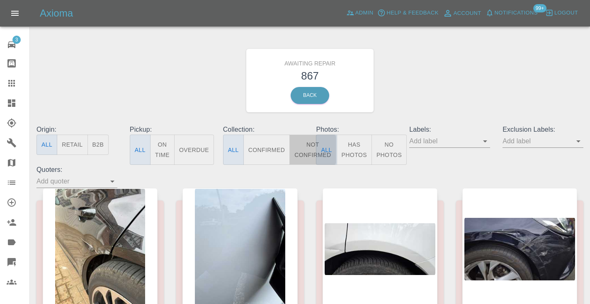
click at [308, 145] on button "Not Confirmed" at bounding box center [312, 150] width 46 height 30
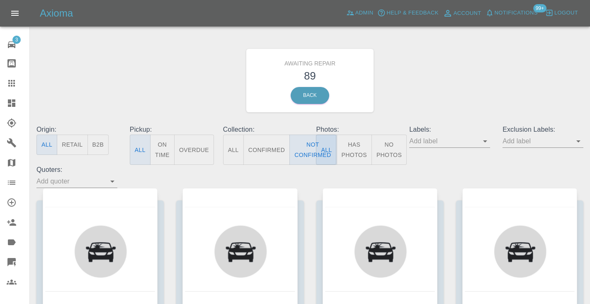
click at [442, 77] on div "Awaiting Repair 89 Back" at bounding box center [309, 80] width 559 height 88
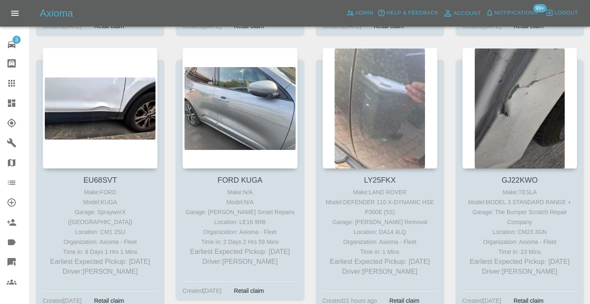
scroll to position [5081, 0]
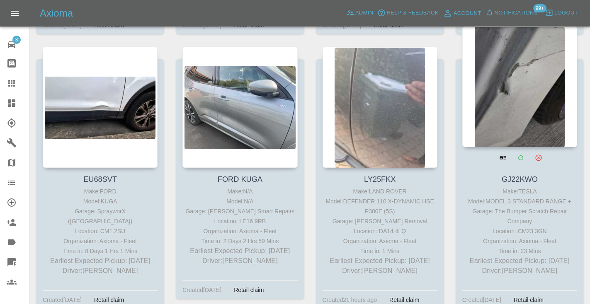
click at [517, 77] on div at bounding box center [519, 86] width 115 height 121
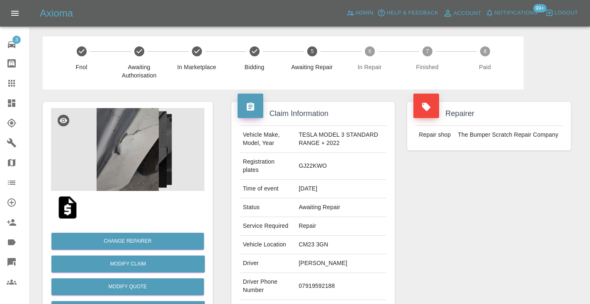
click at [305, 284] on td "07919592188" at bounding box center [340, 286] width 91 height 27
copy td "07919592188"
click at [443, 232] on div "Repairer Repair shop The Bumper Scratch Repair Company" at bounding box center [489, 218] width 176 height 256
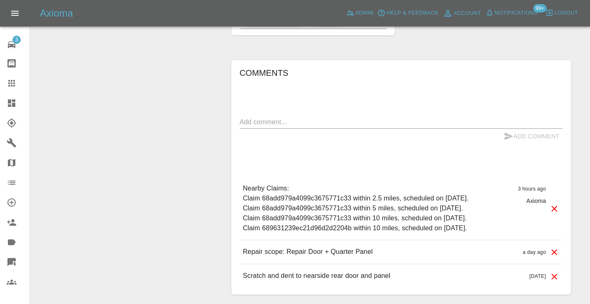
scroll to position [543, 0]
click at [286, 124] on textarea at bounding box center [401, 122] width 323 height 10
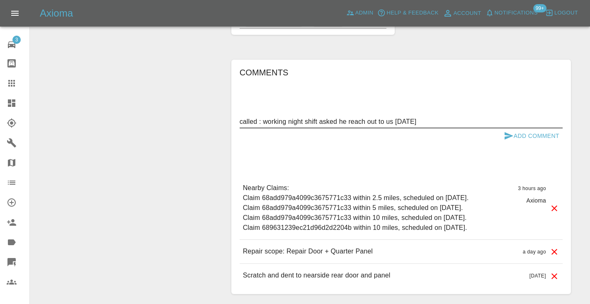
type textarea "called : working night shift asked he reach out to us tomorrow"
click at [508, 129] on button "Add Comment" at bounding box center [531, 135] width 62 height 15
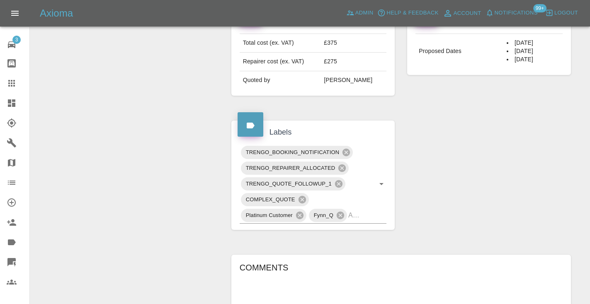
scroll to position [346, 0]
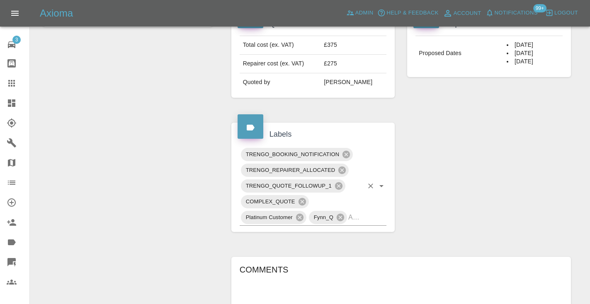
click at [361, 220] on input "text" at bounding box center [355, 217] width 15 height 13
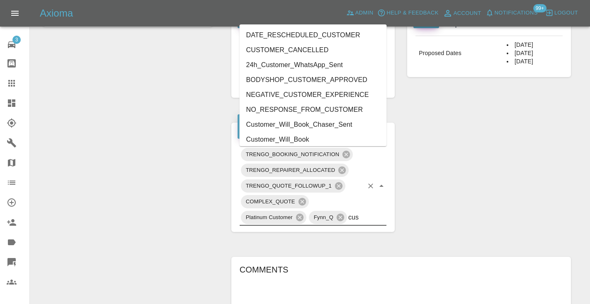
type input "cust"
click at [322, 139] on li "Customer_Will_Book" at bounding box center [313, 139] width 147 height 15
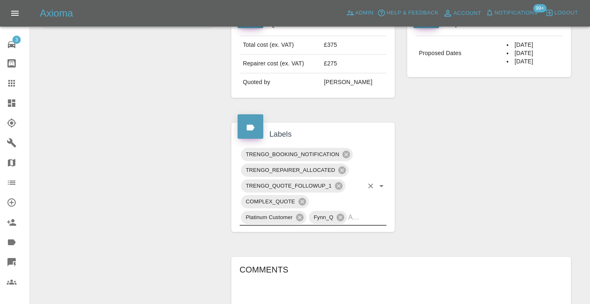
click at [166, 116] on div "Change Repairer Modify Claim Modify Quote Rollback Submit Payment Archive" at bounding box center [127, 141] width 182 height 795
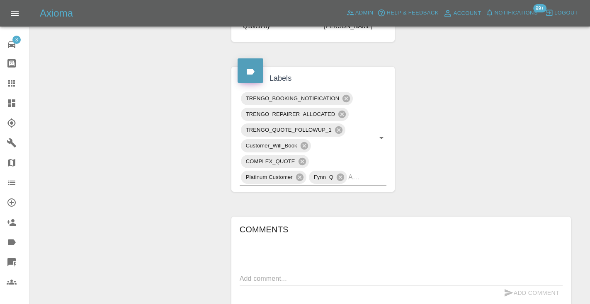
scroll to position [400, 0]
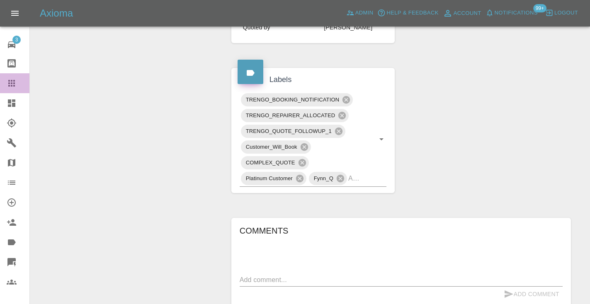
click at [12, 86] on icon at bounding box center [11, 83] width 7 height 7
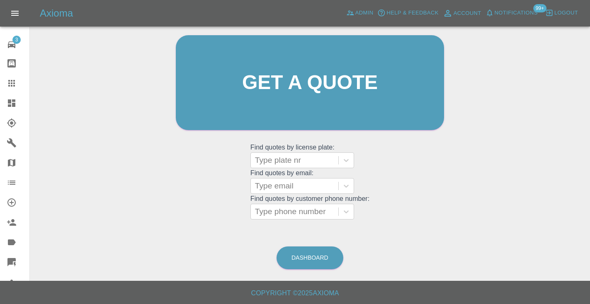
scroll to position [83, 0]
click at [322, 268] on link "Dashboard" at bounding box center [309, 258] width 67 height 23
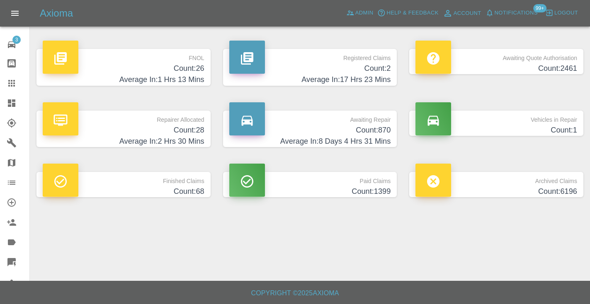
click at [376, 136] on h4 "Average In: 8 Days 4 Hrs 31 Mins" at bounding box center [310, 141] width 162 height 11
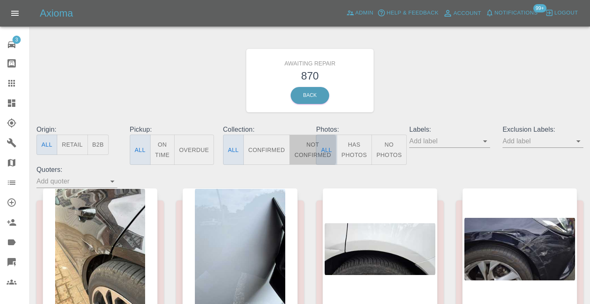
click at [308, 145] on button "Not Confirmed" at bounding box center [312, 150] width 46 height 30
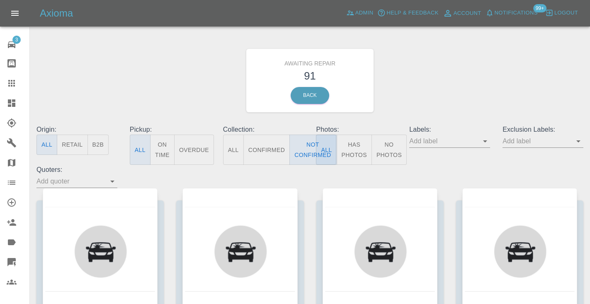
click at [460, 83] on div "Awaiting Repair 91 Back" at bounding box center [309, 80] width 559 height 88
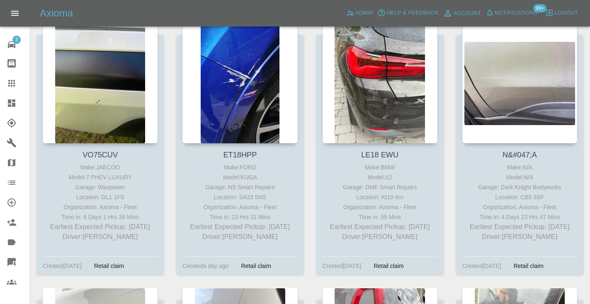
scroll to position [3488, 0]
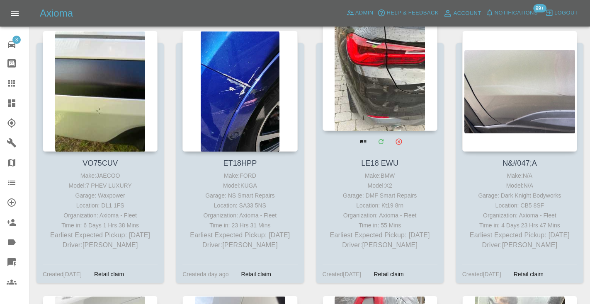
click at [377, 68] on div at bounding box center [379, 70] width 115 height 121
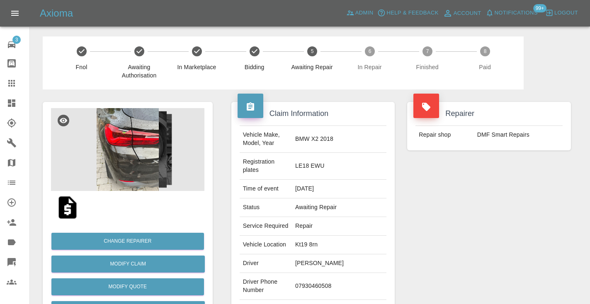
click at [322, 286] on td "07930460508" at bounding box center [339, 286] width 94 height 27
copy td "07930460508"
click at [420, 232] on div "Repairer Repair shop DMF Smart Repairs" at bounding box center [489, 222] width 176 height 264
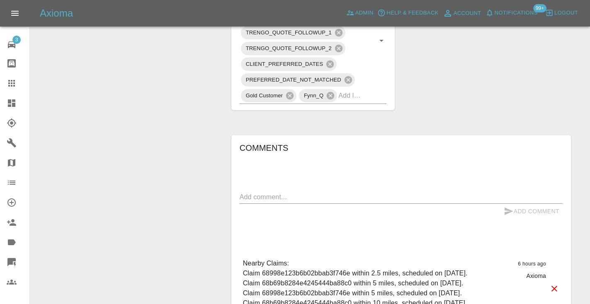
scroll to position [606, 0]
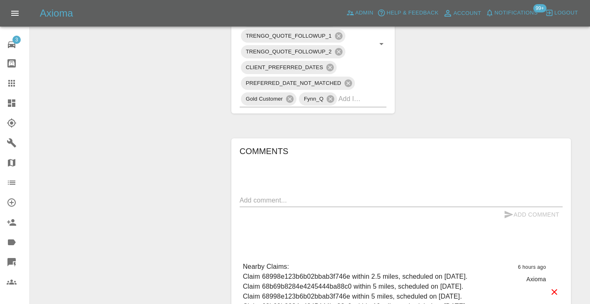
click at [293, 196] on textarea at bounding box center [401, 201] width 323 height 10
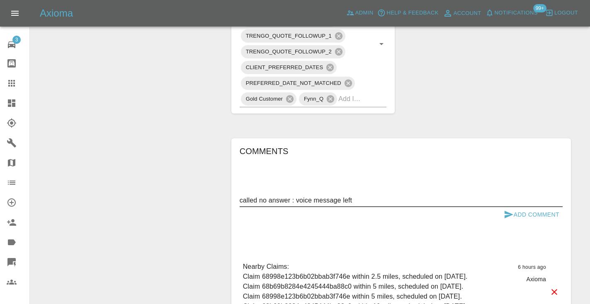
type textarea "called no answer : voice message left"
click at [522, 207] on button "Add Comment" at bounding box center [531, 214] width 62 height 15
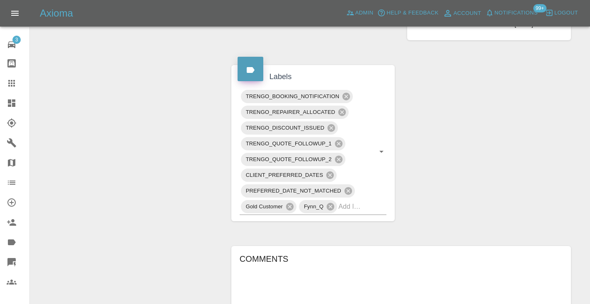
scroll to position [491, 0]
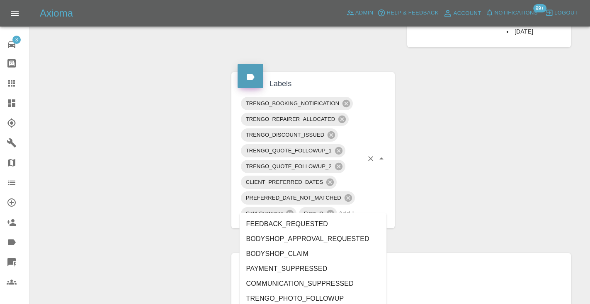
click at [353, 207] on input "text" at bounding box center [350, 213] width 25 height 13
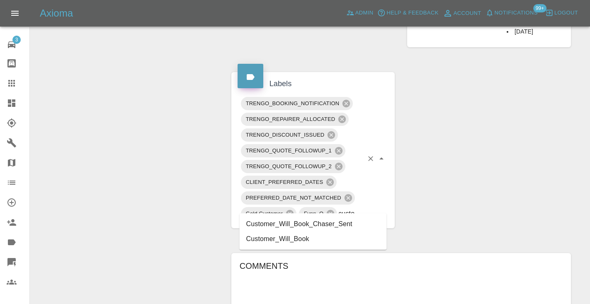
type input "customer_will"
click at [342, 239] on li "Customer_Will_Book" at bounding box center [313, 239] width 147 height 15
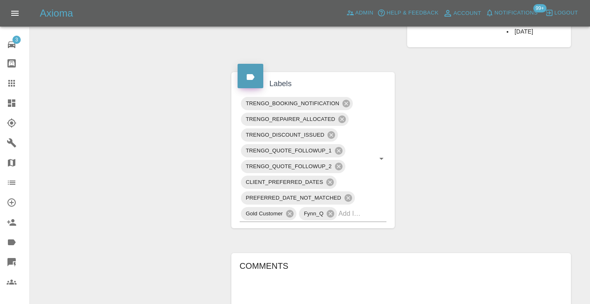
click at [154, 103] on div "Change Repairer Modify Claim Modify Quote Rollback Submit Payment Archive" at bounding box center [127, 106] width 182 height 1015
click at [13, 87] on icon at bounding box center [12, 83] width 10 height 10
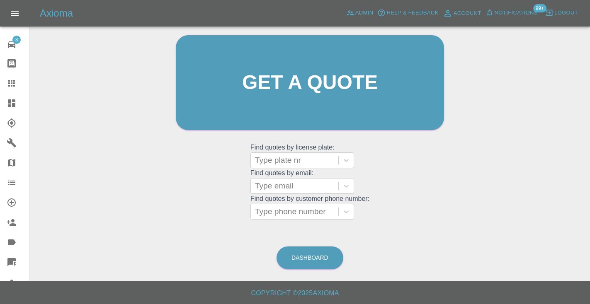
scroll to position [56, 0]
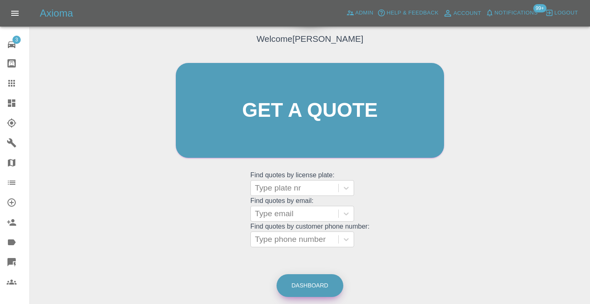
click at [300, 281] on link "Dashboard" at bounding box center [309, 285] width 67 height 23
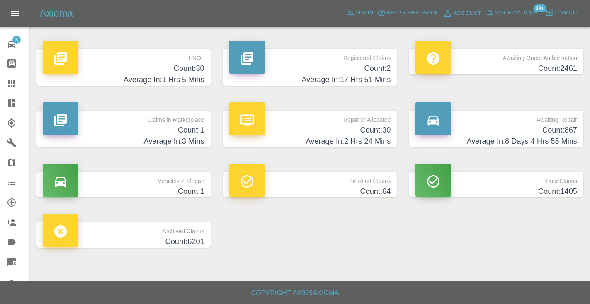
click at [541, 132] on h4 "Count: 867" at bounding box center [496, 130] width 162 height 11
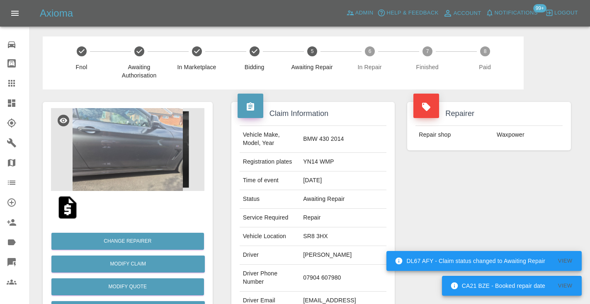
scroll to position [635, 0]
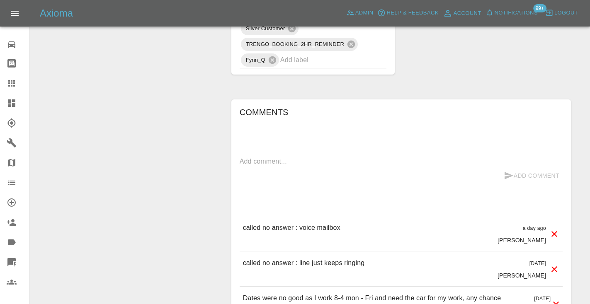
scroll to position [590, 0]
click at [254, 156] on textarea at bounding box center [401, 161] width 323 height 10
type textarea "v"
type textarea "called no answer"
click at [518, 168] on button "Add Comment" at bounding box center [531, 175] width 62 height 15
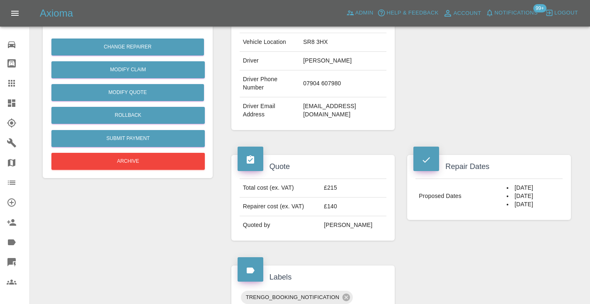
scroll to position [181, 0]
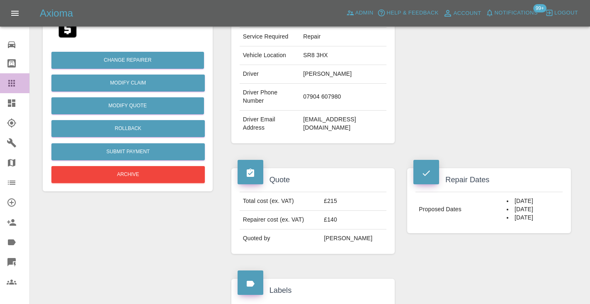
click at [14, 88] on icon at bounding box center [12, 83] width 10 height 10
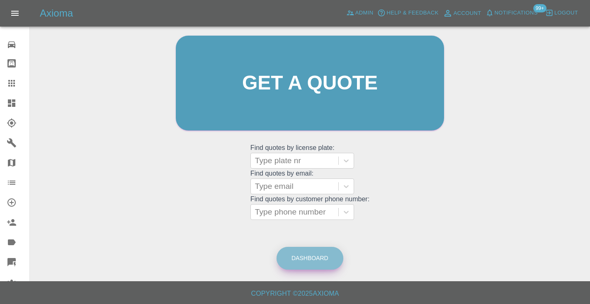
click at [301, 256] on link "Dashboard" at bounding box center [309, 258] width 67 height 23
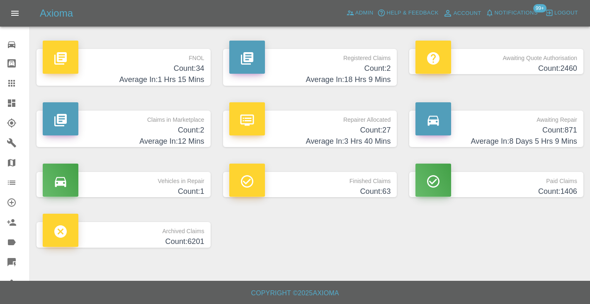
click at [549, 137] on h4 "Average In: 8 Days 5 Hrs 9 Mins" at bounding box center [496, 141] width 162 height 11
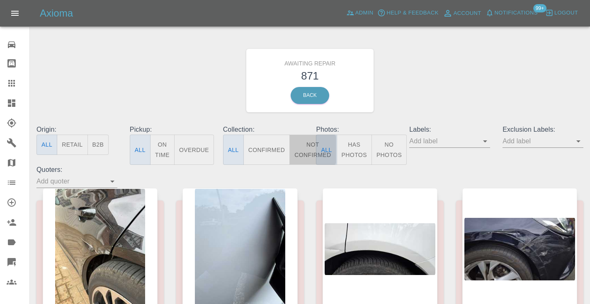
click at [310, 145] on button "Not Confirmed" at bounding box center [312, 150] width 46 height 30
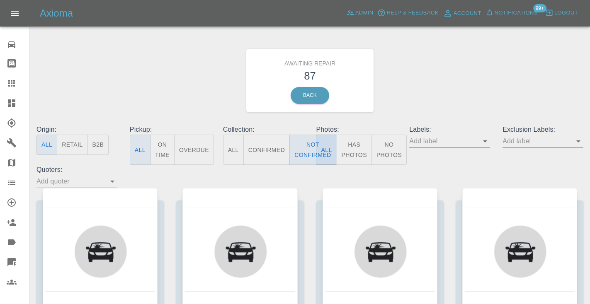
click at [409, 83] on div "Awaiting Repair 87 Back" at bounding box center [309, 80] width 559 height 88
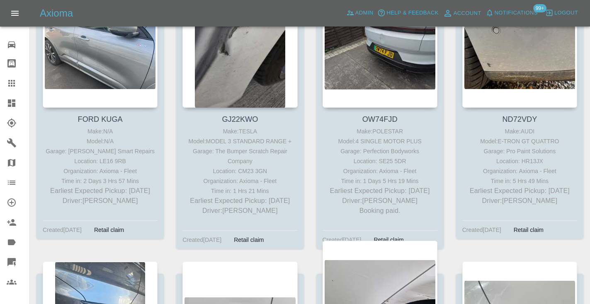
scroll to position [5148, 0]
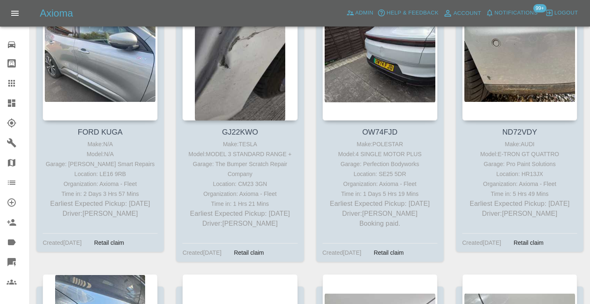
click at [8, 90] on link "Claims" at bounding box center [14, 83] width 29 height 20
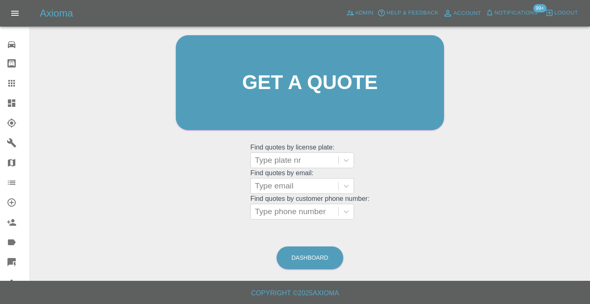
scroll to position [83, 0]
click at [294, 214] on div "Type phone number" at bounding box center [294, 212] width 79 height 10
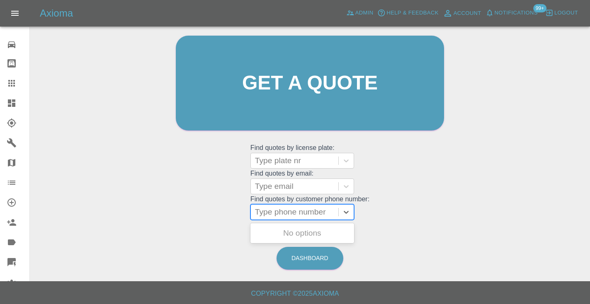
paste input "07717836915"
type input "07717836915"
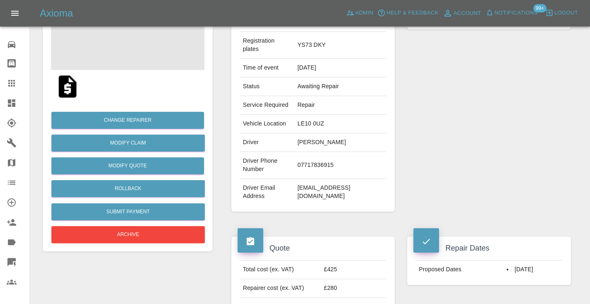
scroll to position [122, 0]
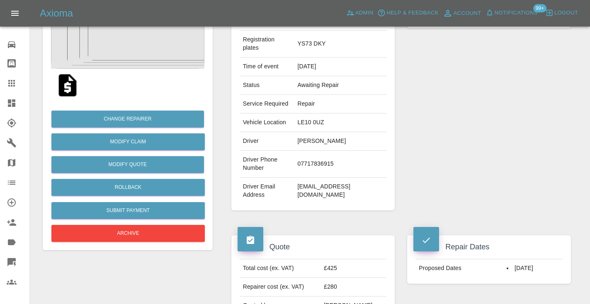
click at [356, 189] on td "vaughanasmith@yahoo.co.uk" at bounding box center [340, 191] width 92 height 27
copy div "vaughanasmith@yahoo.co.uk"
click at [139, 207] on button "Submit Payment" at bounding box center [127, 210] width 153 height 17
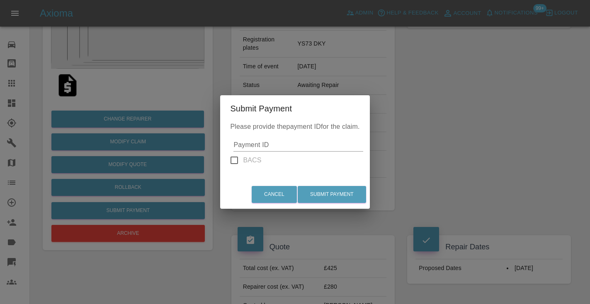
click at [246, 145] on input "Payment ID" at bounding box center [297, 144] width 129 height 13
paste input "pi_3S8LZgA4aDea5wMj16yJfEjQ"
type input "pi_3S8LZgA4aDea5wMj16yJfEjQ"
click at [323, 192] on button "Submit Payment" at bounding box center [332, 194] width 68 height 17
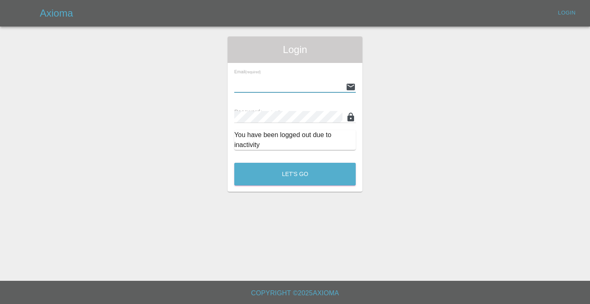
type input "Castrokhonqwana@gmail.com"
click at [295, 174] on button "Let's Go" at bounding box center [294, 174] width 121 height 23
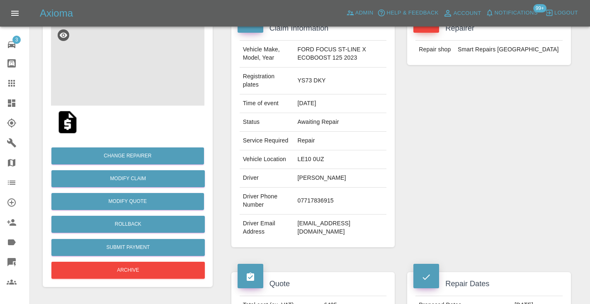
scroll to position [88, 0]
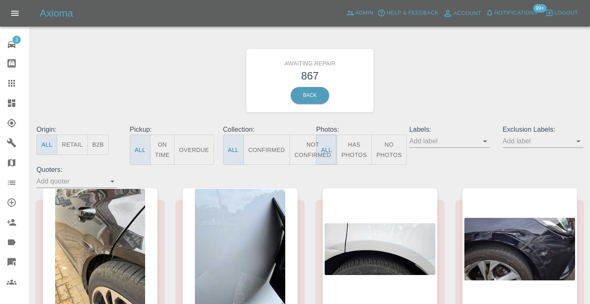
click at [308, 150] on button "Not Confirmed" at bounding box center [312, 150] width 46 height 30
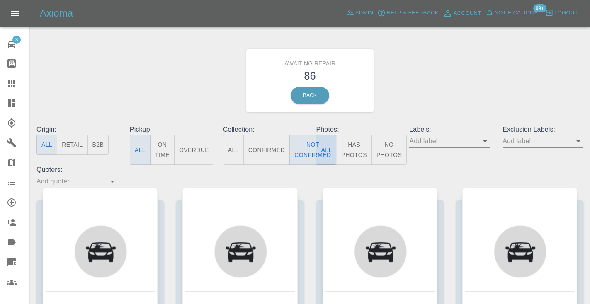
click at [451, 80] on div "Awaiting Repair 86 Back" at bounding box center [309, 80] width 559 height 88
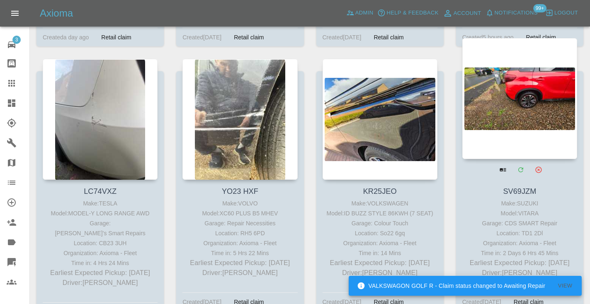
scroll to position [3694, 0]
click at [530, 76] on div at bounding box center [519, 99] width 115 height 121
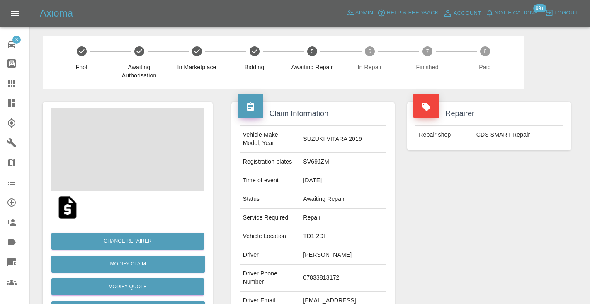
click at [325, 274] on td "07833813172" at bounding box center [343, 278] width 87 height 27
copy td "07833813172"
click at [504, 221] on div "Repairer Repair shop CDS SMART Repair" at bounding box center [489, 213] width 176 height 247
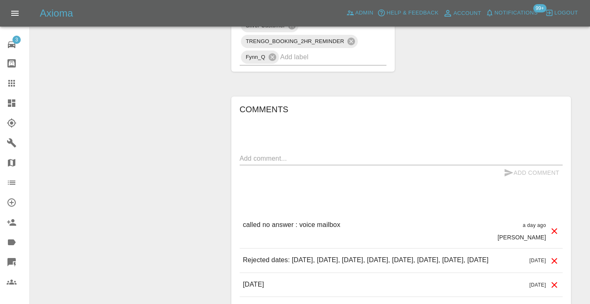
scroll to position [538, 0]
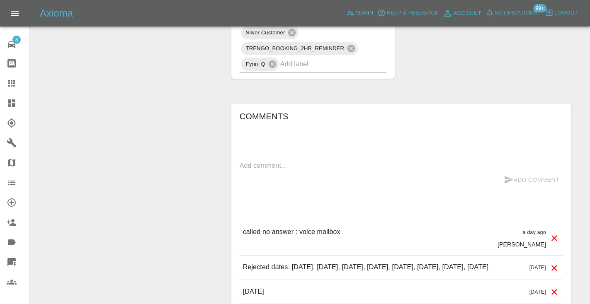
click at [258, 168] on textarea at bounding box center [401, 166] width 323 height 10
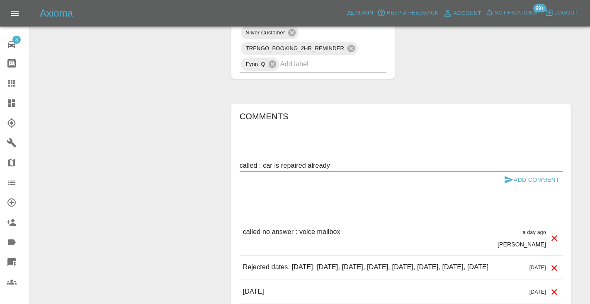
type textarea "called : car is repaired already"
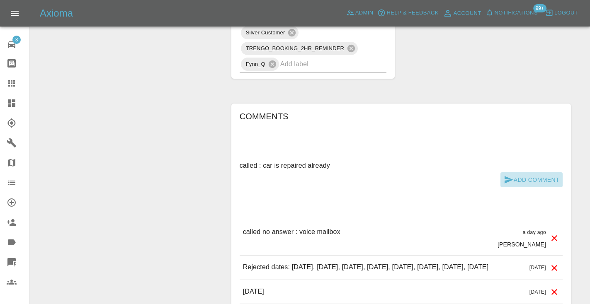
click at [507, 173] on button "Add Comment" at bounding box center [531, 179] width 62 height 15
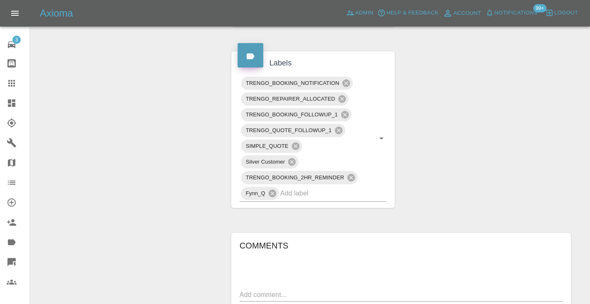
scroll to position [405, 0]
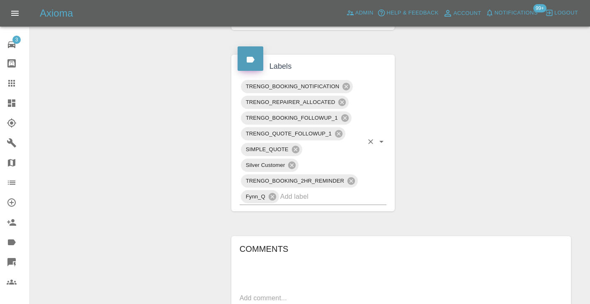
click at [352, 199] on input "text" at bounding box center [321, 196] width 83 height 13
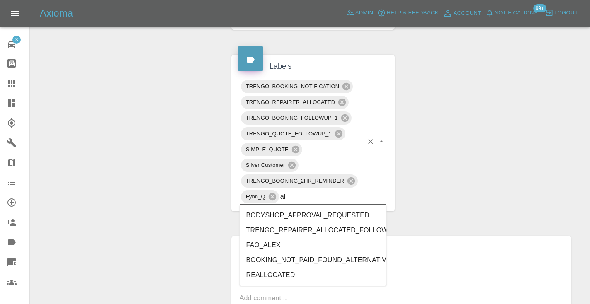
type input "alt"
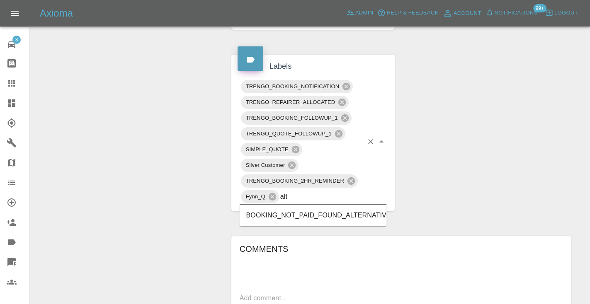
click at [371, 215] on li "BOOKING_NOT_PAID_FOUND_ALTERNATIVE" at bounding box center [313, 215] width 147 height 15
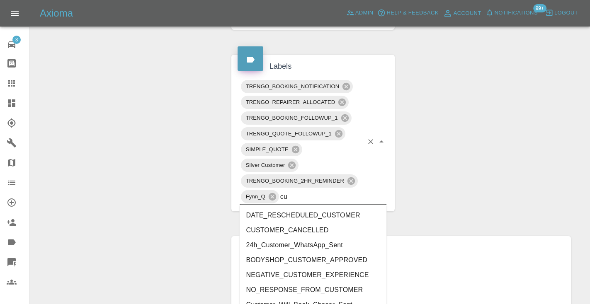
type input "cus"
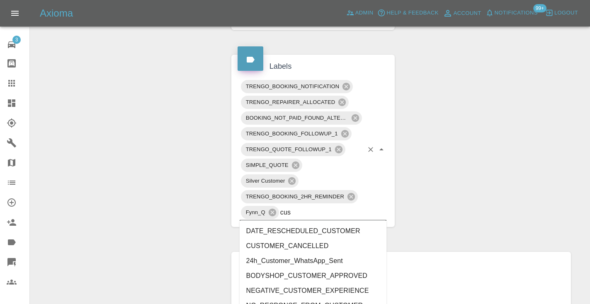
type input "cust"
click at [288, 243] on li "CUSTOMER_CANCELLED" at bounding box center [313, 246] width 147 height 15
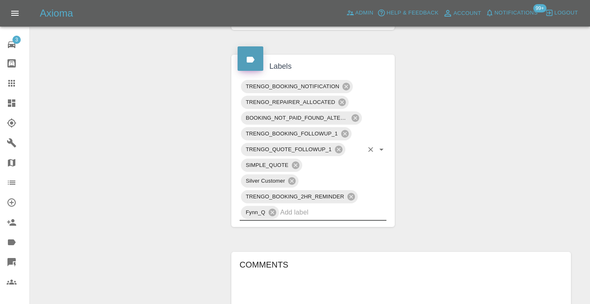
click at [216, 145] on div "Change Repairer Modify Claim Modify Quote Rollback Submit Payment Archive" at bounding box center [127, 131] width 182 height 894
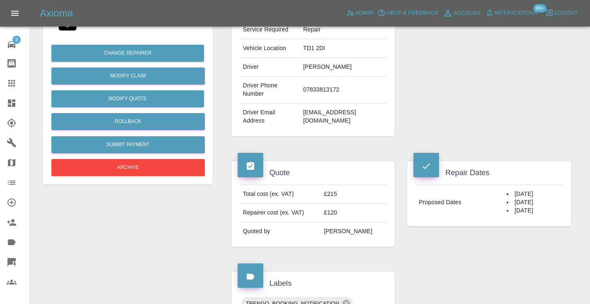
scroll to position [181, 0]
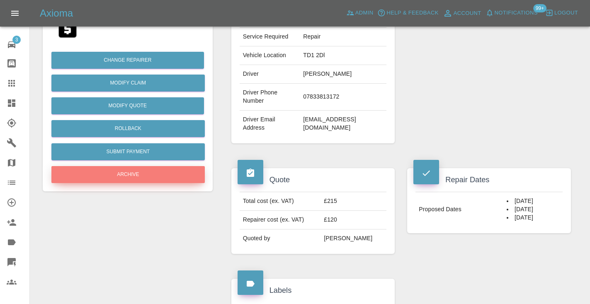
click at [129, 171] on button "Archive" at bounding box center [127, 174] width 153 height 17
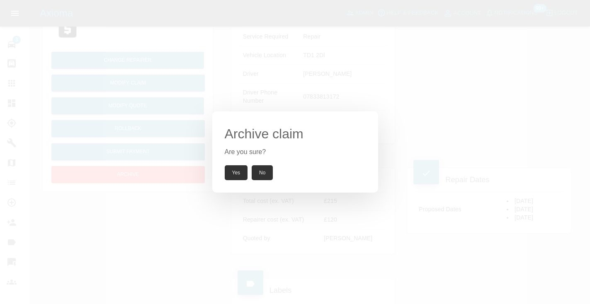
click at [238, 174] on button "Yes" at bounding box center [236, 172] width 23 height 15
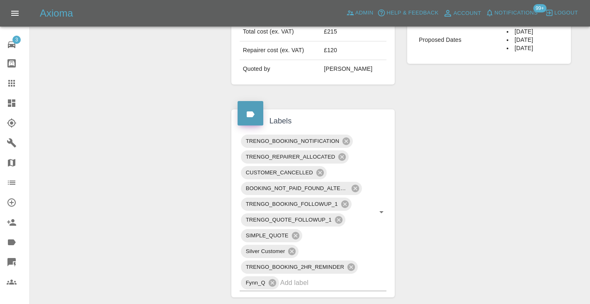
scroll to position [364, 0]
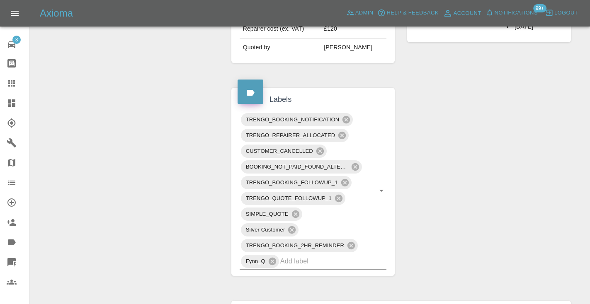
click at [541, 218] on div "Claim Information Vehicle Make, Model, Year SUZUKI VITARA 2019 Registration pla…" at bounding box center [401, 172] width 352 height 910
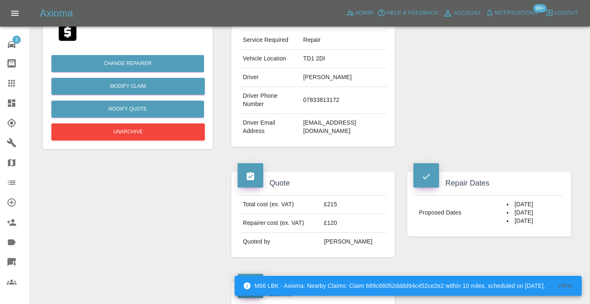
scroll to position [163, 0]
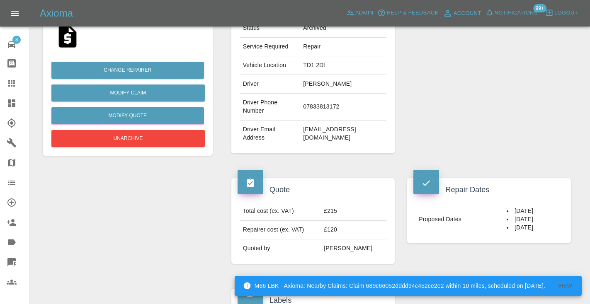
click at [16, 82] on icon at bounding box center [12, 83] width 10 height 10
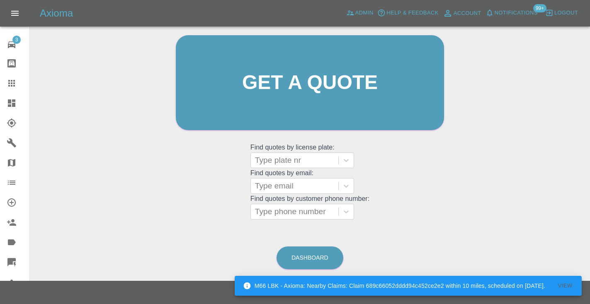
scroll to position [56, 0]
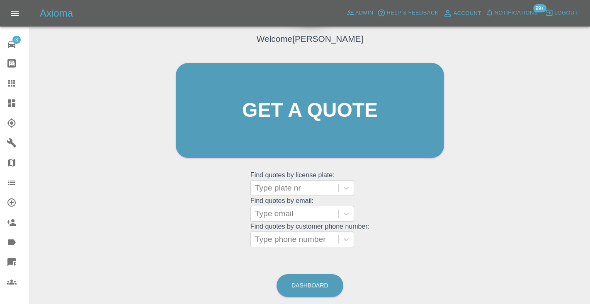
click at [359, 255] on div "Welcome Castro Get a quote Get a quote Find quotes by license plate: Type plate…" at bounding box center [309, 150] width 547 height 298
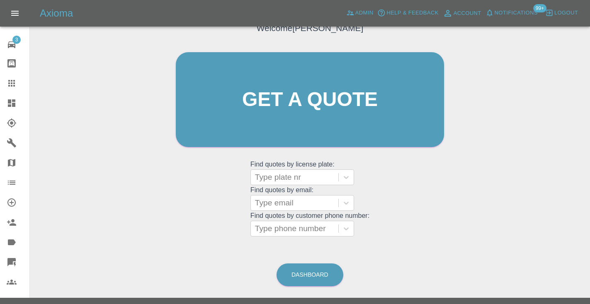
scroll to position [84, 0]
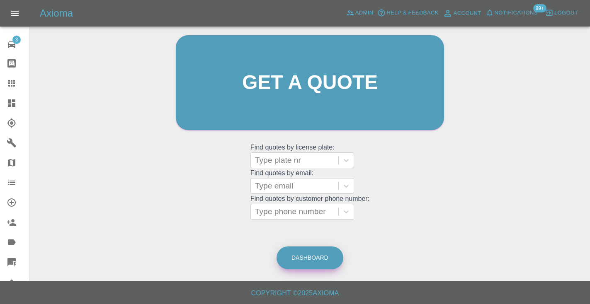
click at [303, 255] on link "Dashboard" at bounding box center [309, 258] width 67 height 23
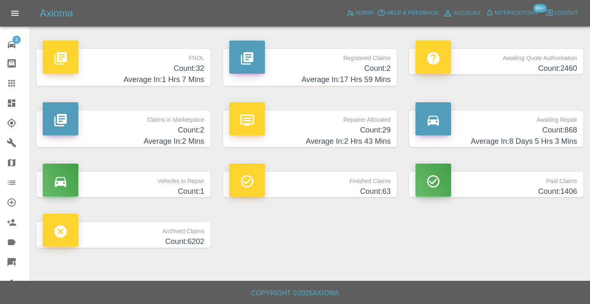
click at [564, 125] on h4 "Count: 868" at bounding box center [496, 130] width 162 height 11
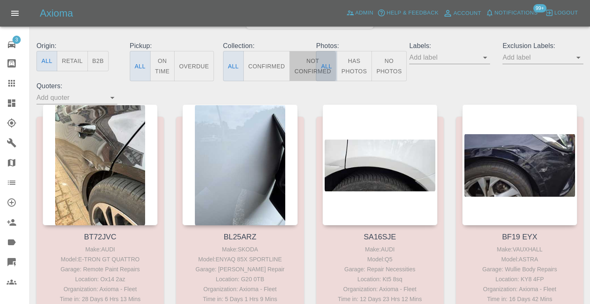
click at [305, 59] on button "Not Confirmed" at bounding box center [312, 66] width 46 height 30
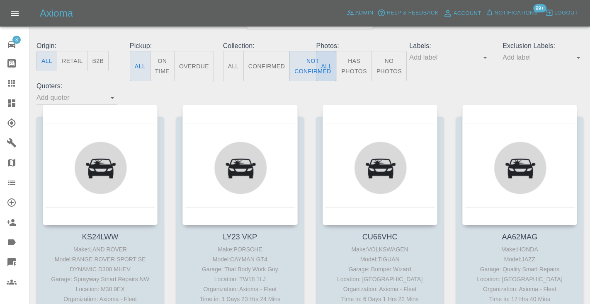
click at [412, 82] on div "Origin: All Retail B2B Pickup: All On Time Overdue Collection: All Confirmed No…" at bounding box center [309, 72] width 559 height 63
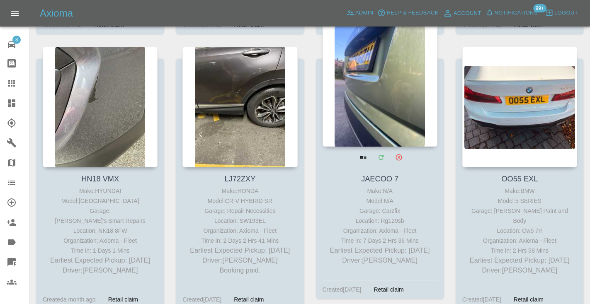
scroll to position [2338, 0]
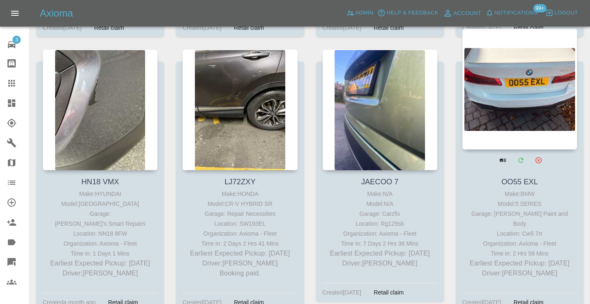
click at [503, 86] on div at bounding box center [519, 89] width 115 height 121
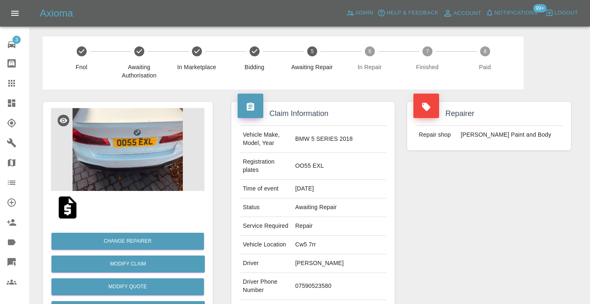
click at [339, 276] on td "07590523580" at bounding box center [339, 286] width 94 height 27
copy td "07590523580"
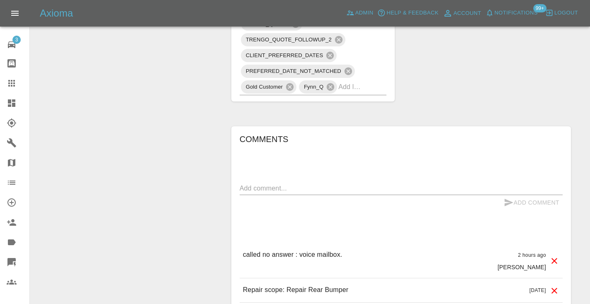
scroll to position [725, 0]
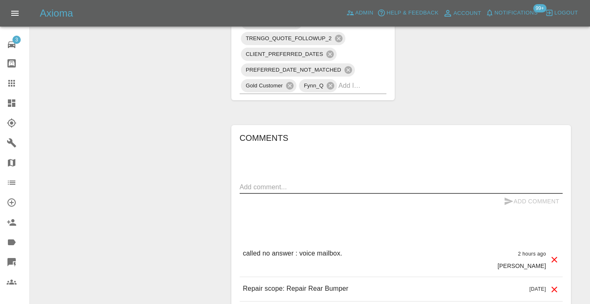
click at [265, 182] on textarea at bounding box center [401, 187] width 323 height 10
type textarea "called no answer : voice mailbox"
click at [515, 194] on button "Add Comment" at bounding box center [531, 201] width 62 height 15
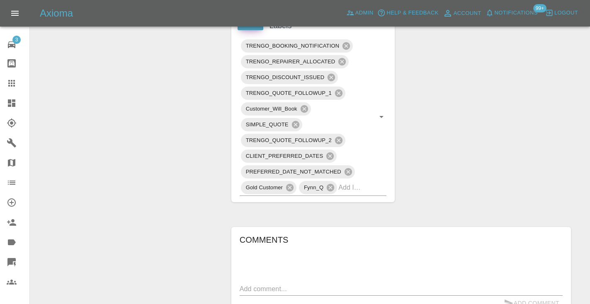
scroll to position [601, 0]
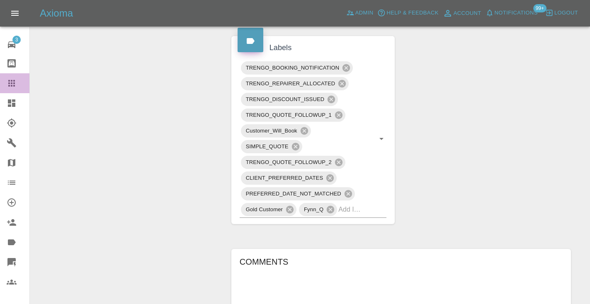
click at [8, 80] on icon at bounding box center [12, 83] width 10 height 10
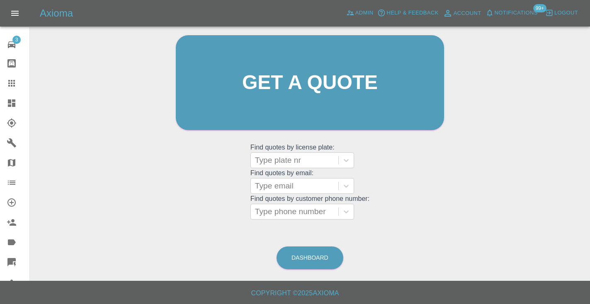
scroll to position [83, 0]
click at [332, 260] on link "Dashboard" at bounding box center [309, 258] width 67 height 23
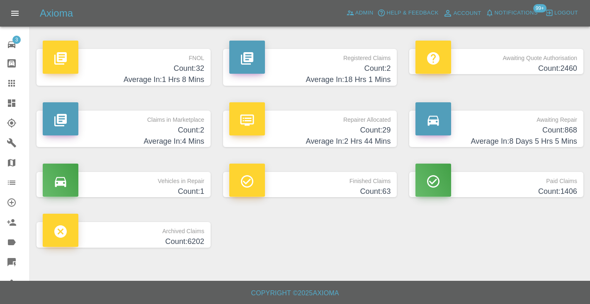
click at [556, 124] on p "Awaiting Repair" at bounding box center [496, 118] width 162 height 14
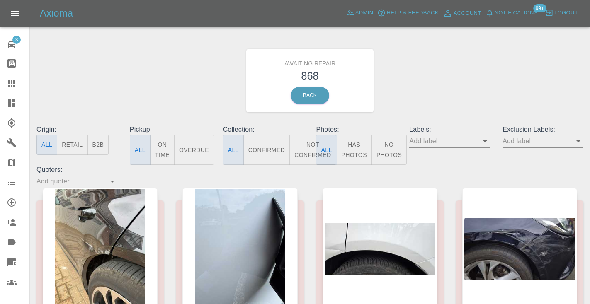
click at [305, 145] on button "Not Confirmed" at bounding box center [312, 150] width 46 height 30
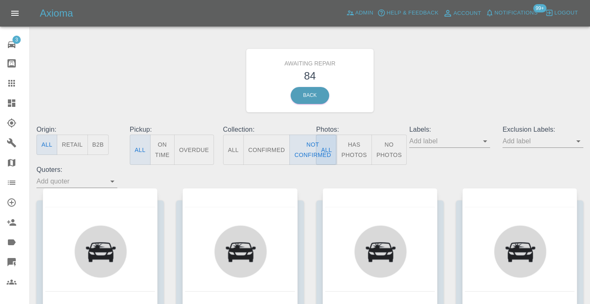
click at [454, 76] on div "Awaiting Repair 84 Back" at bounding box center [309, 80] width 559 height 88
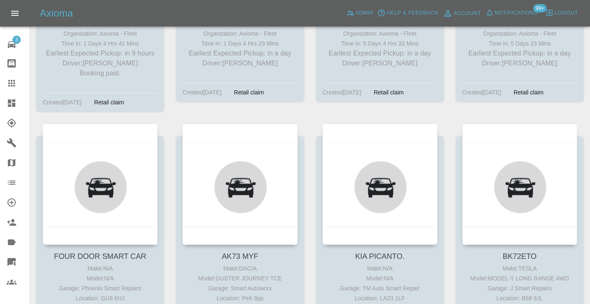
scroll to position [626, 0]
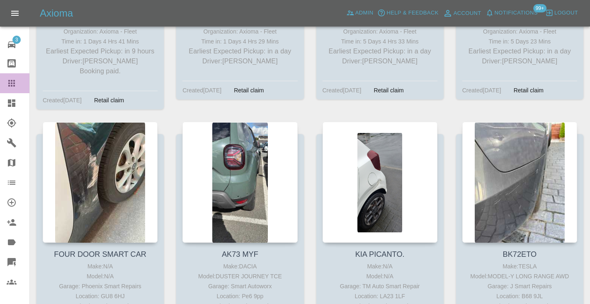
click at [8, 83] on icon at bounding box center [12, 83] width 10 height 10
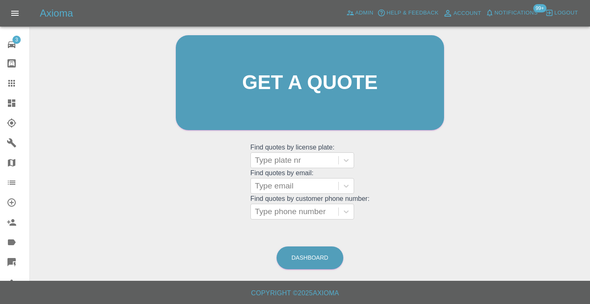
scroll to position [83, 0]
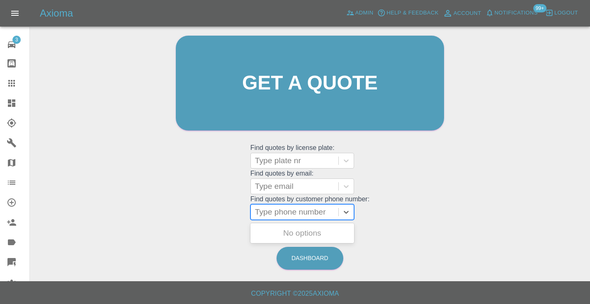
click at [290, 214] on div "Type phone number" at bounding box center [294, 212] width 79 height 10
paste input "07418053056"
type input "07418053056"
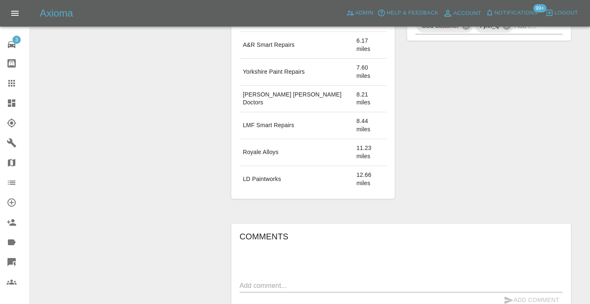
scroll to position [563, 0]
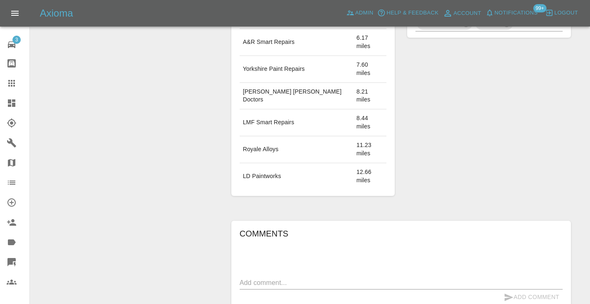
click at [265, 278] on textarea at bounding box center [401, 283] width 323 height 10
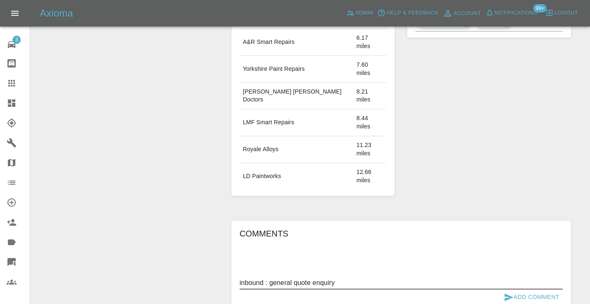
type textarea "inbound : general quote enquiry"
click at [505, 294] on icon "submit" at bounding box center [508, 297] width 9 height 7
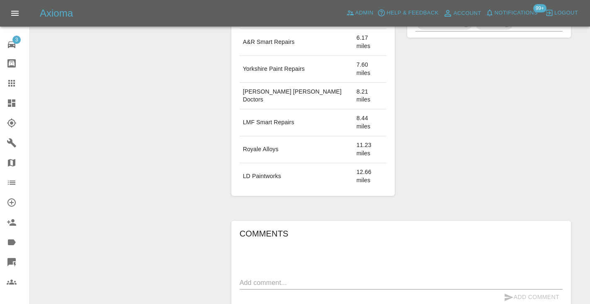
click at [12, 83] on icon at bounding box center [11, 83] width 7 height 7
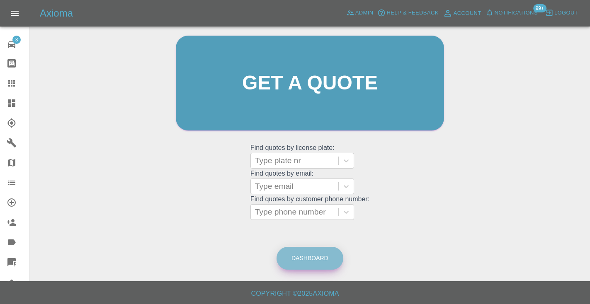
click at [310, 264] on link "Dashboard" at bounding box center [309, 258] width 67 height 23
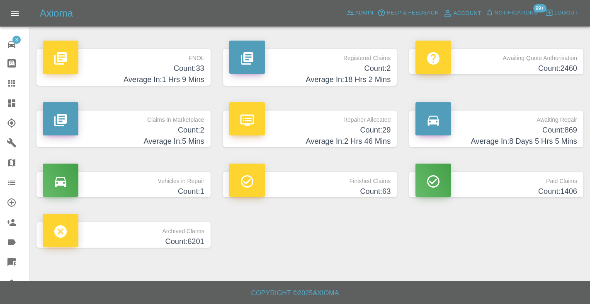
click at [560, 136] on h4 "Average In: 8 Days 5 Hrs 5 Mins" at bounding box center [496, 141] width 162 height 11
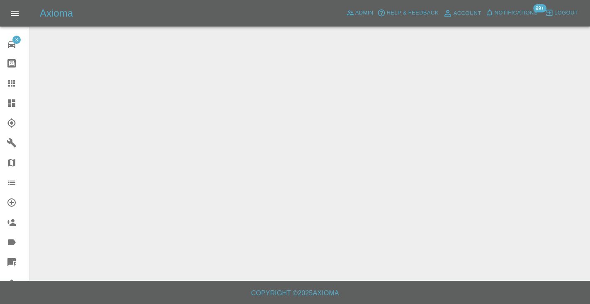
click at [334, 1] on div "Axioma Admin Help & Feedback Account Notifications 99+ Logout" at bounding box center [295, 13] width 590 height 27
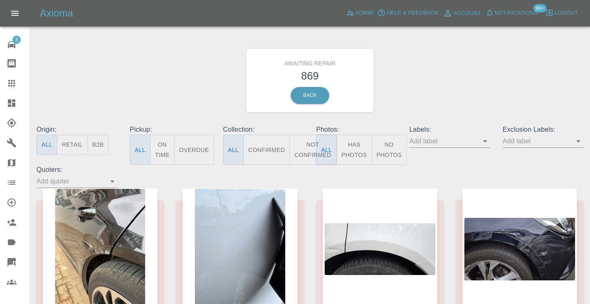
click at [307, 156] on button "Not Confirmed" at bounding box center [312, 150] width 46 height 30
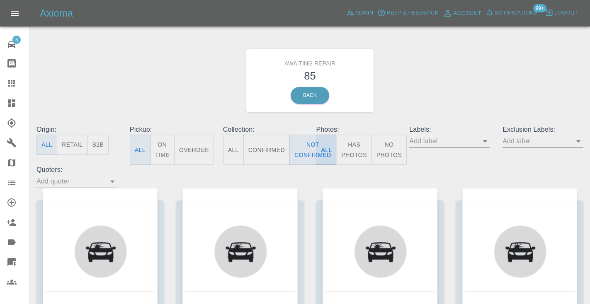
click at [425, 94] on div "Awaiting Repair 85 Back" at bounding box center [309, 80] width 559 height 88
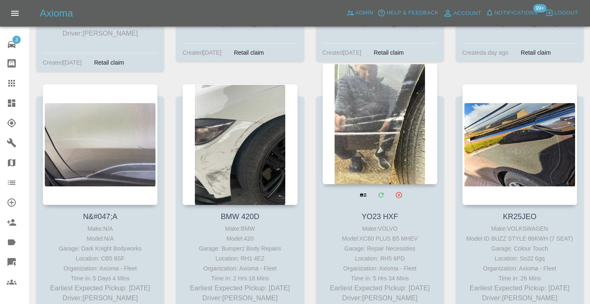
scroll to position [3673, 0]
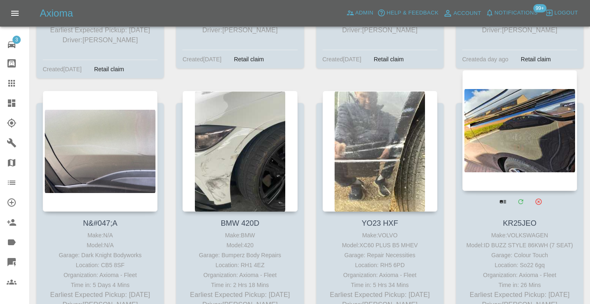
click at [533, 125] on div at bounding box center [519, 130] width 115 height 121
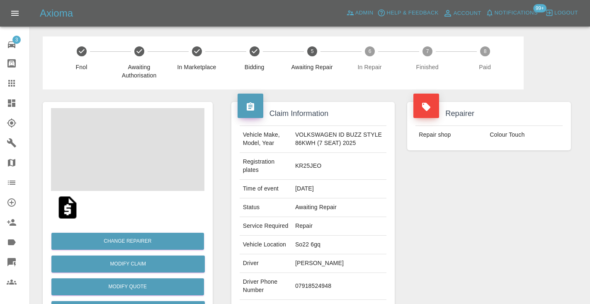
click at [310, 298] on td "07918524948" at bounding box center [339, 286] width 94 height 27
copy td "07918524948"
click at [431, 251] on div "Repairer Repair shop Colour Touch" at bounding box center [489, 218] width 176 height 256
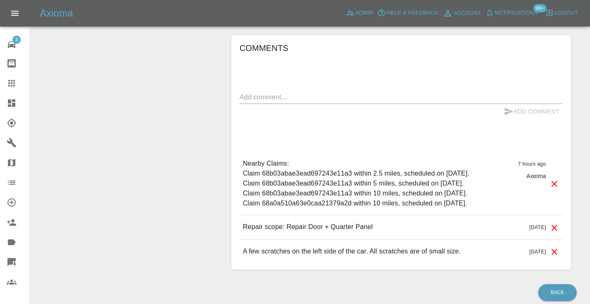
scroll to position [737, 0]
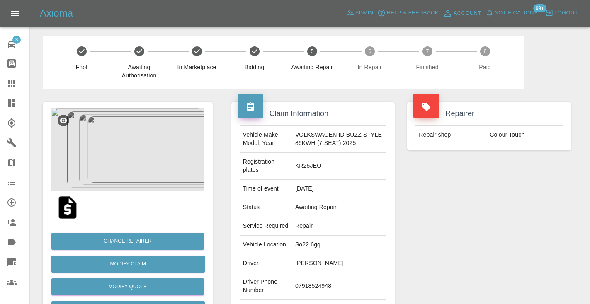
scroll to position [737, 0]
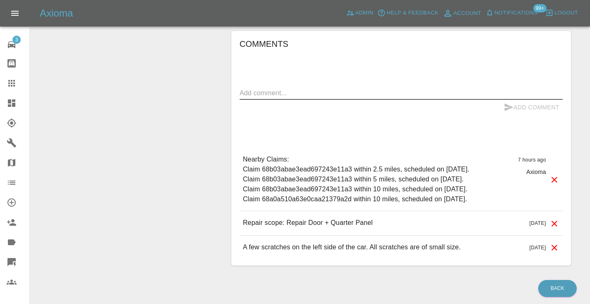
click at [254, 98] on textarea at bounding box center [401, 93] width 323 height 10
type textarea "called no answer : voice mailbox"
click at [508, 111] on icon "submit" at bounding box center [508, 107] width 9 height 7
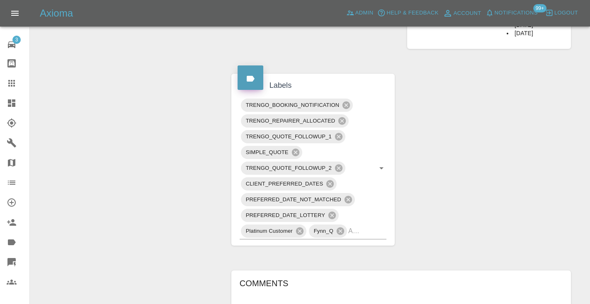
scroll to position [496, 0]
click at [364, 241] on div "TRENGO_BOOKING_NOTIFICATION TRENGO_REPAIRER_ALLOCATED TRENGO_QUOTE_FOLLOWUP_1 S…" at bounding box center [313, 170] width 147 height 142
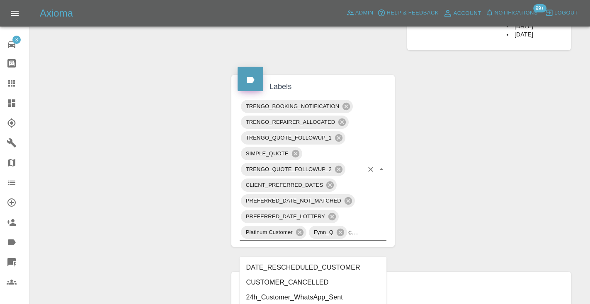
type input "customer_"
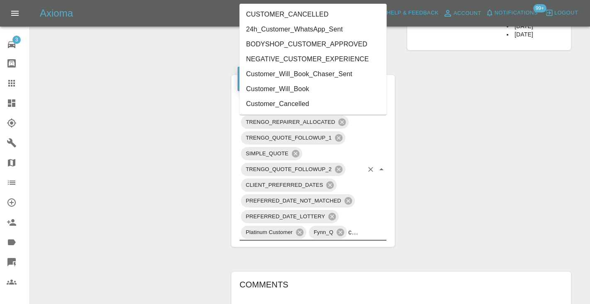
click at [290, 91] on li "Customer_Will_Book" at bounding box center [313, 89] width 147 height 15
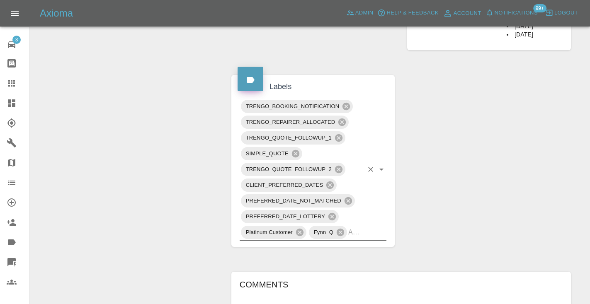
drag, startPoint x: 180, startPoint y: 125, endPoint x: 184, endPoint y: 122, distance: 4.5
click at [180, 125] on div "Change Repairer Modify Claim Modify Quote Rollback Submit Payment Archive" at bounding box center [127, 73] width 182 height 961
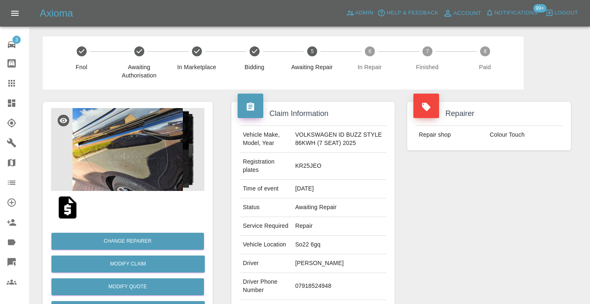
scroll to position [0, 0]
click at [15, 86] on icon at bounding box center [11, 83] width 7 height 7
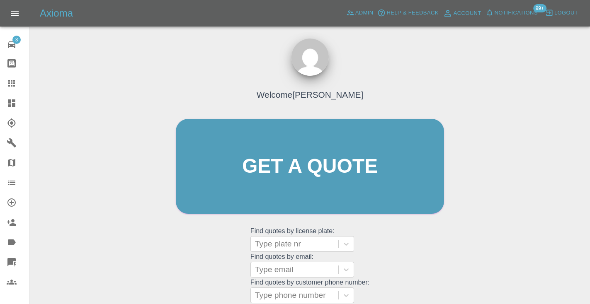
click at [409, 234] on div "Welcome Castro Get a quote Get a quote Find quotes by license plate: Type plate…" at bounding box center [310, 182] width 286 height 250
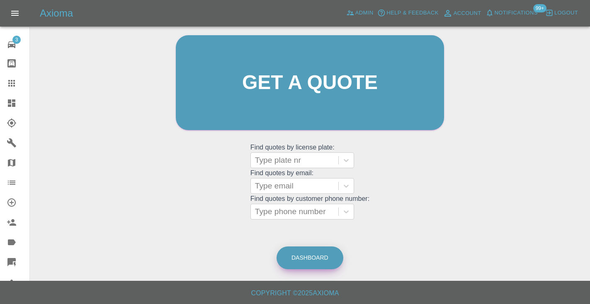
scroll to position [83, 0]
click at [324, 264] on link "Dashboard" at bounding box center [309, 258] width 67 height 23
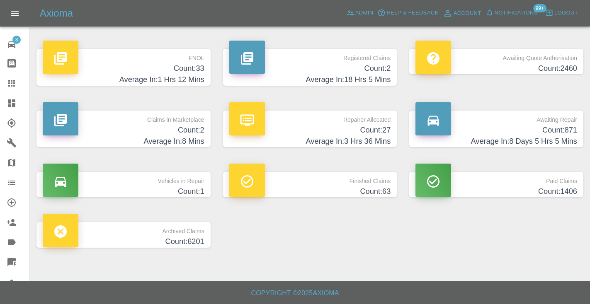
click at [549, 126] on h4 "Count: 871" at bounding box center [496, 130] width 162 height 11
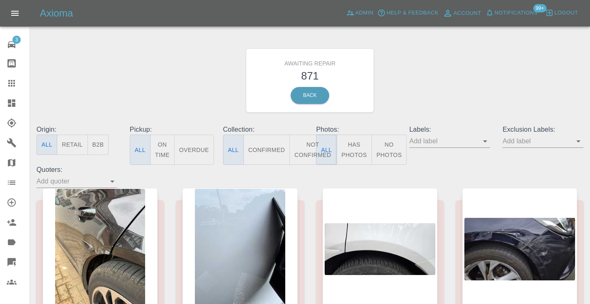
click at [306, 144] on button "Not Confirmed" at bounding box center [312, 150] width 46 height 30
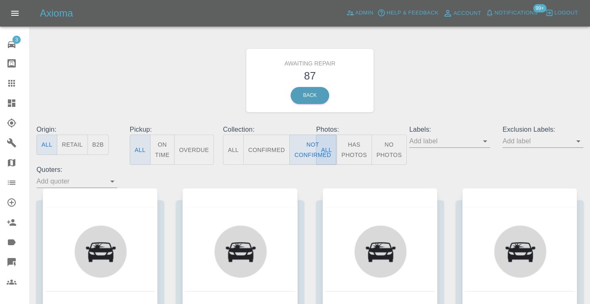
click at [469, 64] on div "Awaiting Repair 87 Back" at bounding box center [309, 80] width 559 height 88
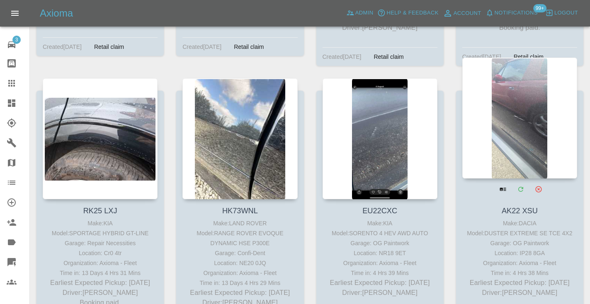
scroll to position [4254, 0]
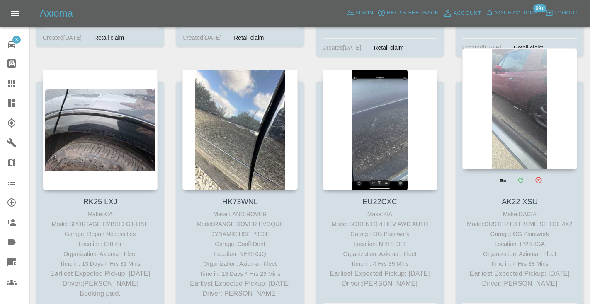
click at [537, 99] on div at bounding box center [519, 108] width 115 height 121
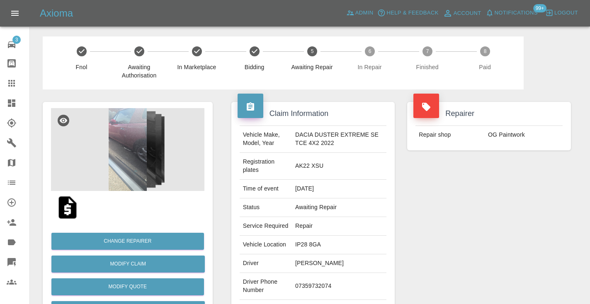
click at [314, 283] on td "07359732074" at bounding box center [339, 286] width 94 height 27
copy td "07359732074"
click at [402, 225] on div "Repairer Repair shop OG Paintwork" at bounding box center [489, 222] width 176 height 264
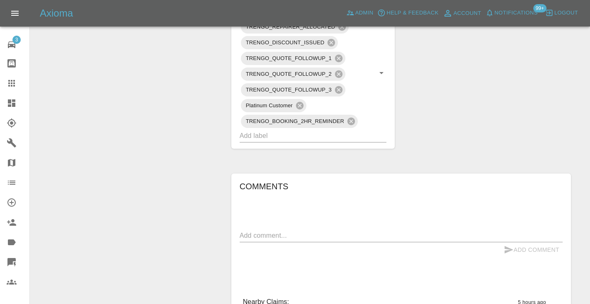
scroll to position [533, 0]
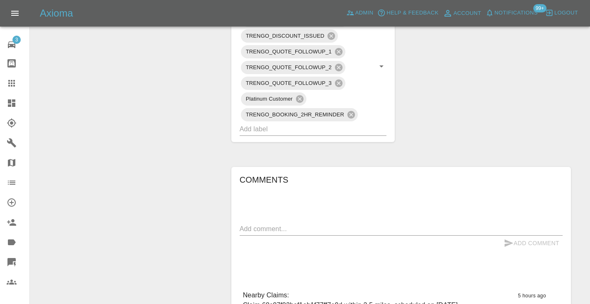
click at [294, 225] on div "x" at bounding box center [401, 229] width 323 height 13
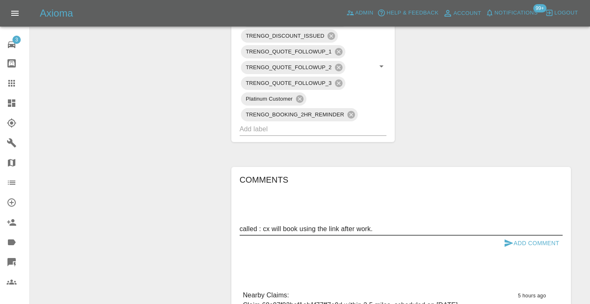
type textarea "called : cx will book using the link after work."
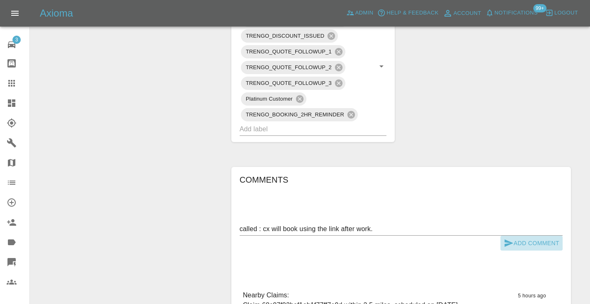
click at [506, 240] on icon "submit" at bounding box center [508, 243] width 9 height 7
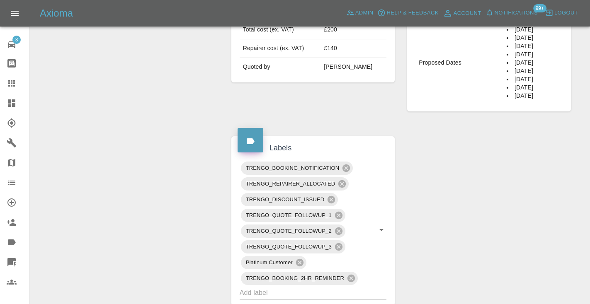
scroll to position [362, 0]
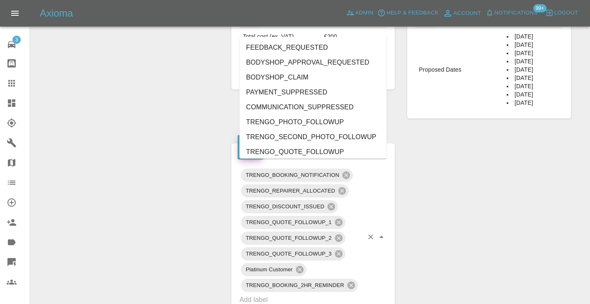
click at [295, 294] on input "text" at bounding box center [302, 299] width 124 height 13
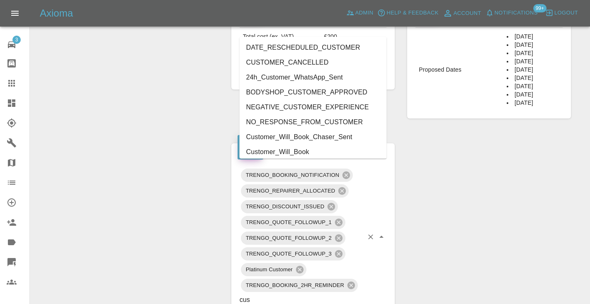
type input "cust"
click at [287, 153] on li "Customer_Will_Book" at bounding box center [313, 152] width 147 height 15
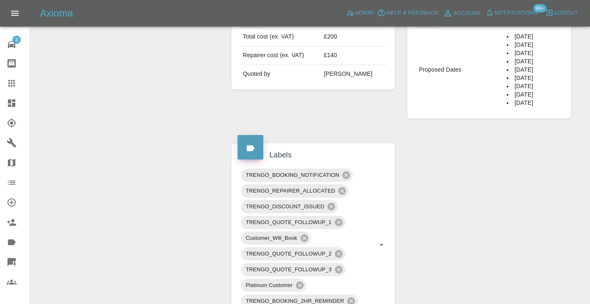
click at [526, 162] on div "Claim Information Vehicle Make, Model, Year DACIA DUSTER EXTREME SE TCE 4X2 202…" at bounding box center [401, 186] width 352 height 918
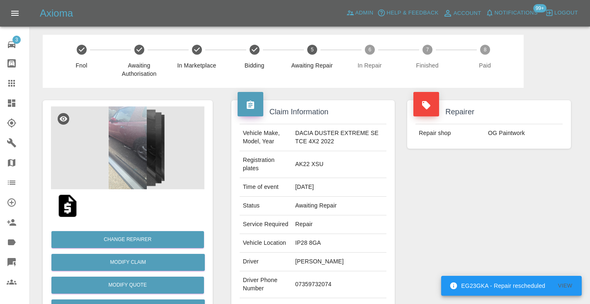
scroll to position [0, 0]
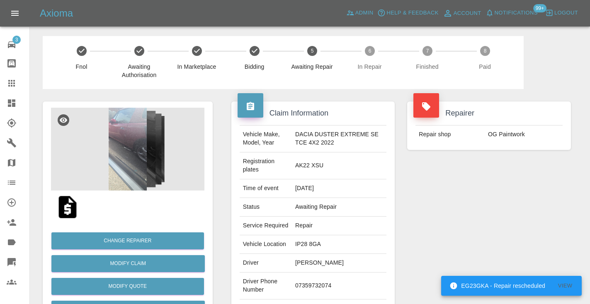
click at [13, 85] on icon at bounding box center [11, 83] width 7 height 7
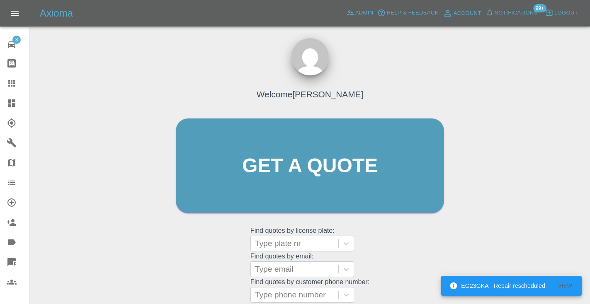
click at [421, 252] on div "Welcome Castro Get a quote Get a quote Find quotes by license plate: Type plate…" at bounding box center [310, 182] width 286 height 250
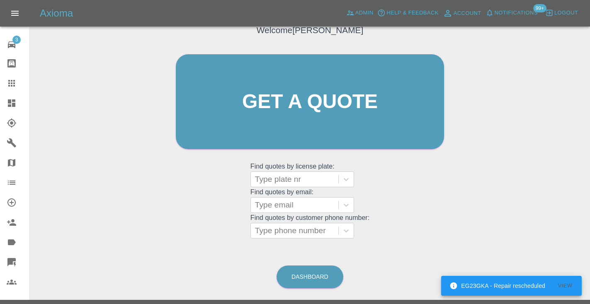
scroll to position [77, 0]
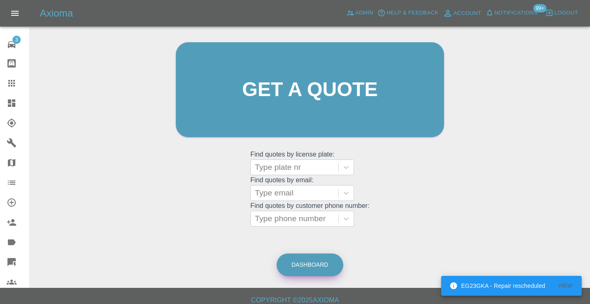
click at [325, 256] on link "Dashboard" at bounding box center [309, 265] width 67 height 23
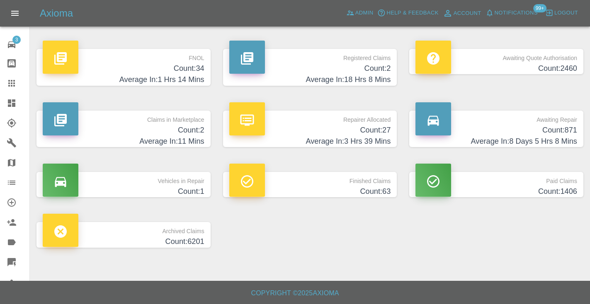
click at [552, 139] on h4 "Average In: 8 Days 5 Hrs 8 Mins" at bounding box center [496, 141] width 162 height 11
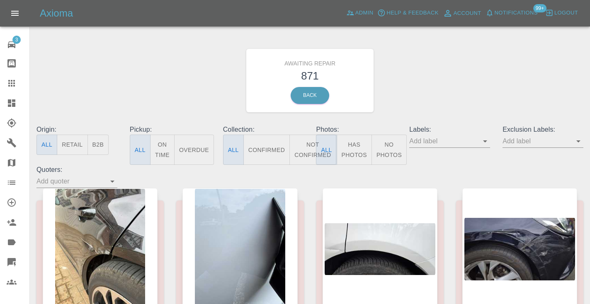
click at [310, 157] on button "Not Confirmed" at bounding box center [312, 150] width 46 height 30
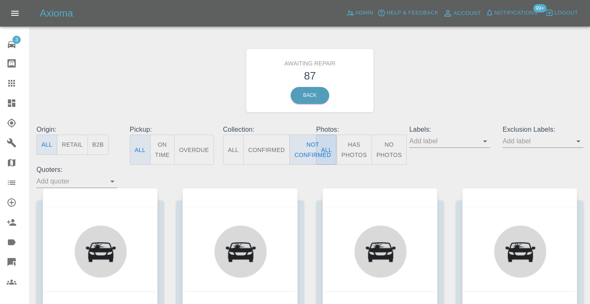
click at [470, 78] on div "Awaiting Repair 87 Back" at bounding box center [309, 80] width 559 height 88
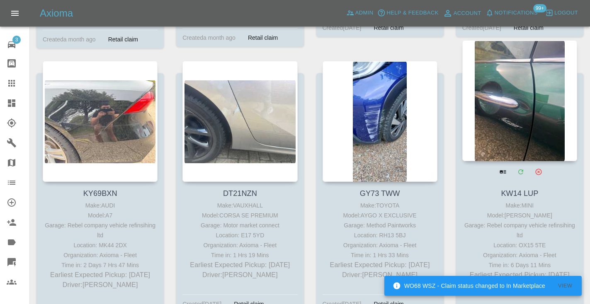
scroll to position [2865, 0]
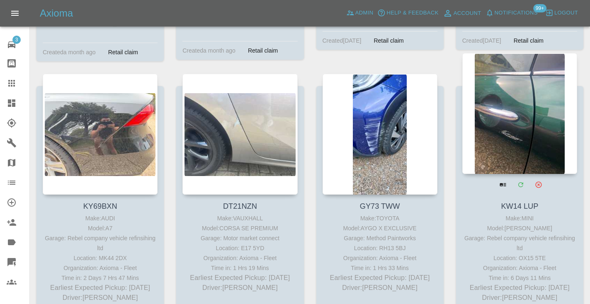
click at [543, 78] on div at bounding box center [519, 113] width 115 height 121
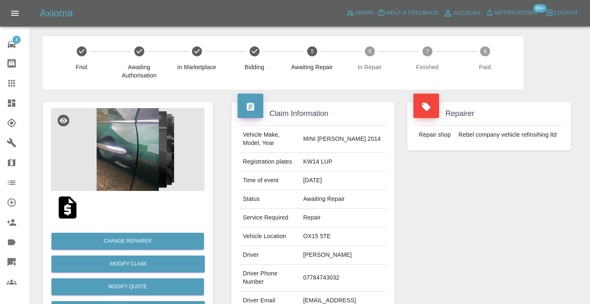
click at [330, 274] on td "07784743032" at bounding box center [343, 278] width 87 height 27
copy td "07784743032"
click at [497, 226] on div "Repairer Repair shop Rebel company vehicle refinsihing ltd" at bounding box center [489, 213] width 176 height 247
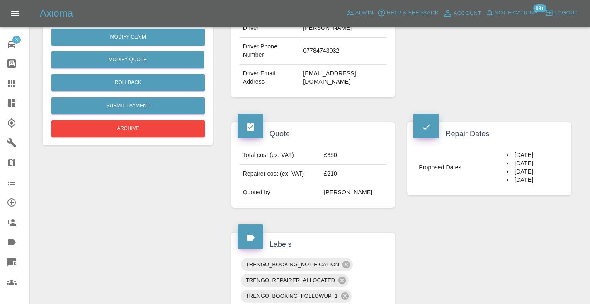
scroll to position [226, 0]
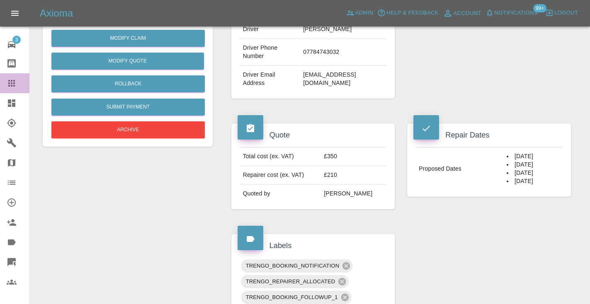
click at [18, 81] on div at bounding box center [18, 83] width 23 height 10
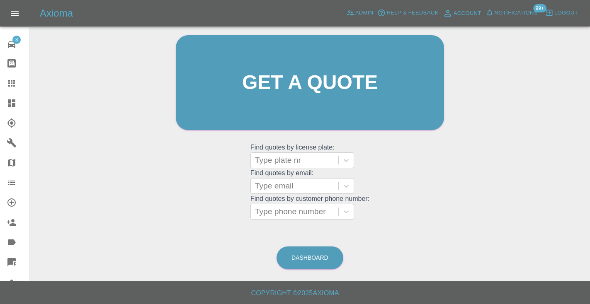
scroll to position [83, 0]
click at [298, 250] on link "Dashboard" at bounding box center [309, 258] width 67 height 23
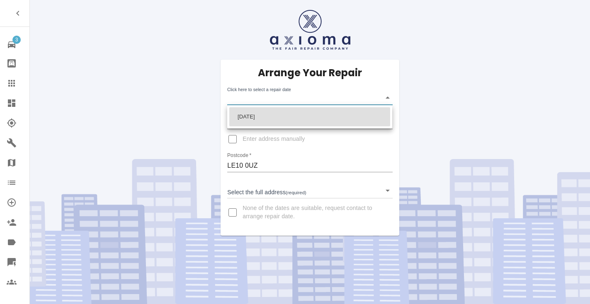
click at [246, 97] on body "3 Repair home Bodyshop home Claims Dashboard Explorer Garages Map Organization …" at bounding box center [295, 152] width 590 height 304
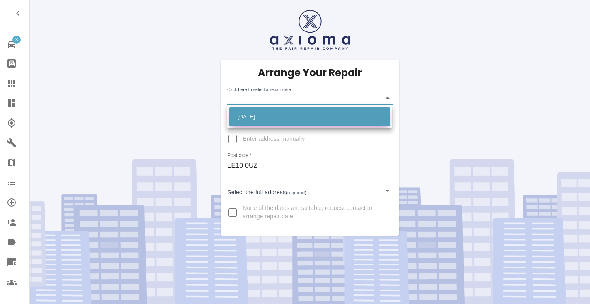
click at [249, 112] on li "[DATE]" at bounding box center [309, 116] width 161 height 19
type input "[DATE]T00:00:00.000Z"
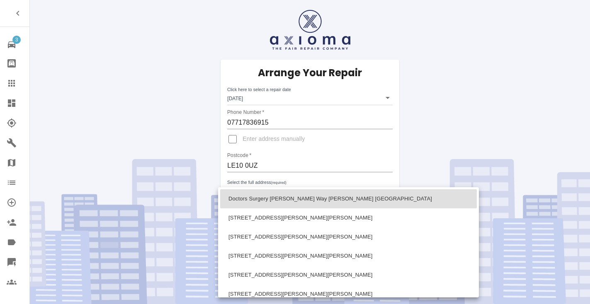
click at [255, 191] on body "3 Repair home Bodyshop home Claims Dashboard Explorer Garages Map Organization …" at bounding box center [295, 152] width 590 height 304
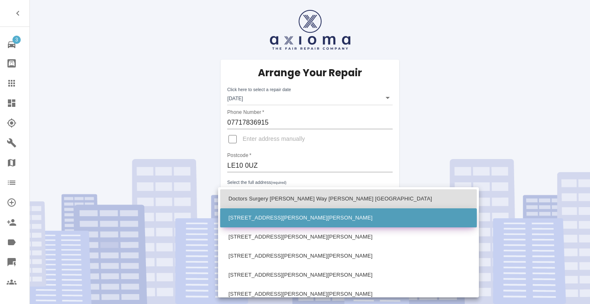
click at [252, 220] on li "[STREET_ADDRESS][PERSON_NAME][PERSON_NAME]" at bounding box center [348, 217] width 257 height 19
type input "[STREET_ADDRESS][PERSON_NAME][PERSON_NAME]"
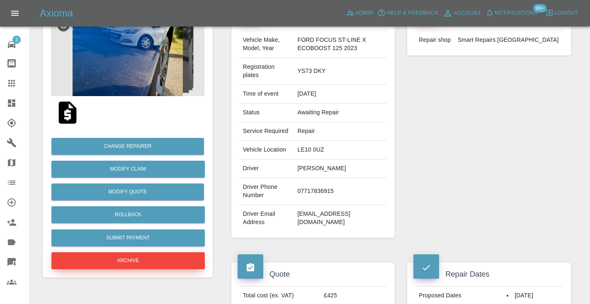
scroll to position [107, 0]
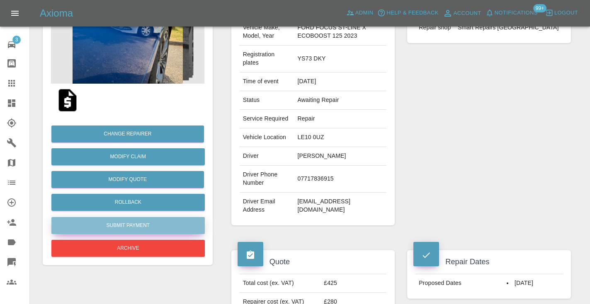
click at [111, 223] on button "Submit Payment" at bounding box center [127, 225] width 153 height 17
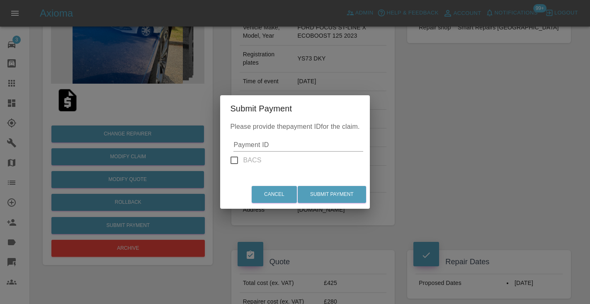
click at [279, 143] on input "Payment ID" at bounding box center [297, 144] width 129 height 13
paste input "pi_3S8LZgA4aDea5wMj16yJfEjQ"
type input "pi_3S8LZgA4aDea5wMj16yJfEjQ"
click at [338, 183] on div "Cancel Submit Payment" at bounding box center [294, 195] width 149 height 28
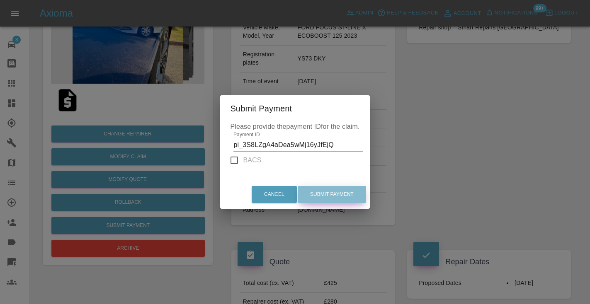
click at [336, 193] on button "Submit Payment" at bounding box center [332, 194] width 68 height 17
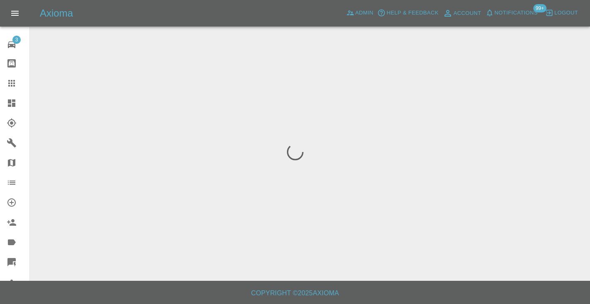
scroll to position [0, 0]
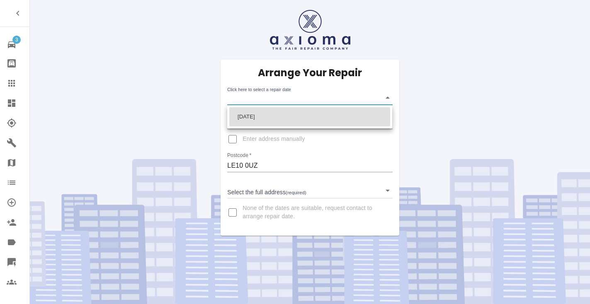
click at [252, 100] on body "3 Repair home Bodyshop home Claims Dashboard Explorer Garages Map Organization …" at bounding box center [295, 152] width 590 height 304
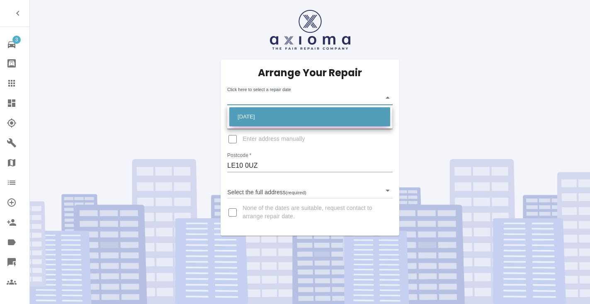
click at [252, 110] on li "[DATE]" at bounding box center [309, 116] width 161 height 19
type input "[DATE]T00:00:00.000Z"
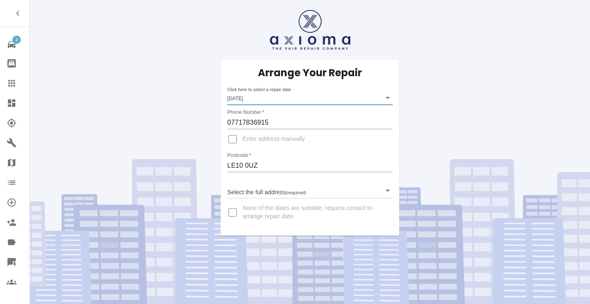
click at [242, 191] on body "3 Repair home Bodyshop home Claims Dashboard Explorer Garages Map Organization …" at bounding box center [295, 152] width 590 height 304
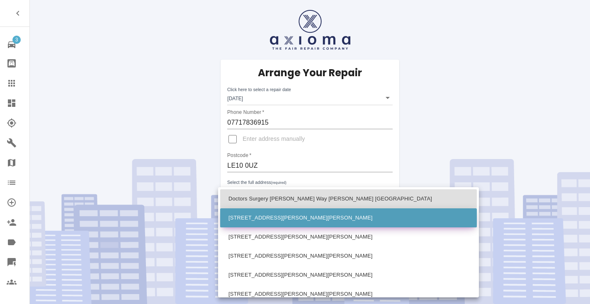
click at [254, 218] on li "[STREET_ADDRESS][PERSON_NAME][PERSON_NAME]" at bounding box center [348, 217] width 257 height 19
type input "[STREET_ADDRESS][PERSON_NAME][PERSON_NAME]"
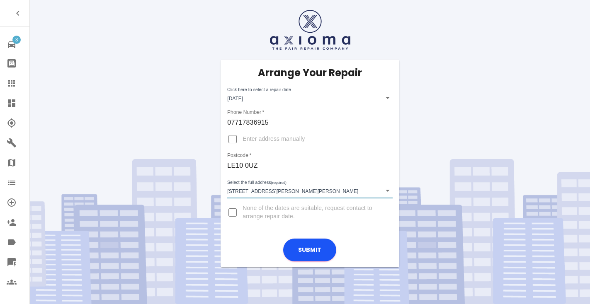
click at [233, 143] on input "Enter address manually" at bounding box center [233, 139] width 20 height 20
checkbox input "true"
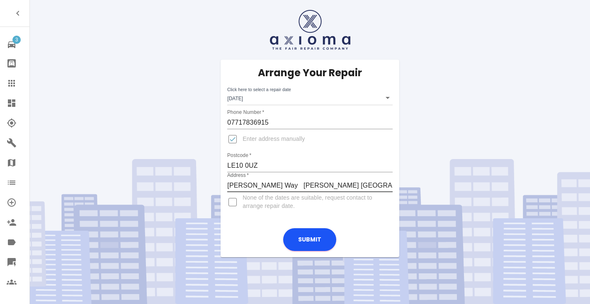
type input "[PERSON_NAME] Way [PERSON_NAME] [GEOGRAPHIC_DATA]"
click at [235, 138] on input "Enter address manually" at bounding box center [233, 139] width 20 height 20
checkbox input "false"
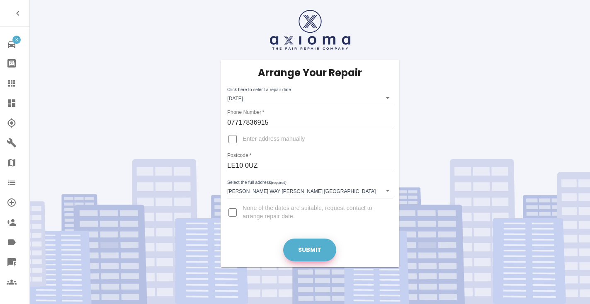
click at [306, 251] on button "Submit" at bounding box center [309, 250] width 53 height 23
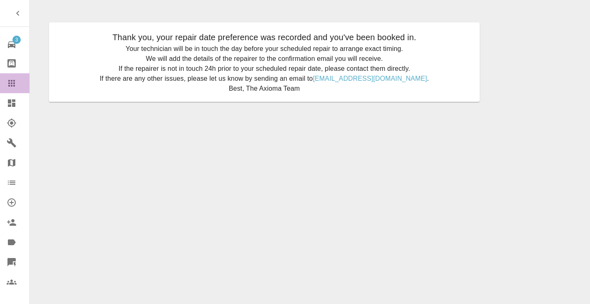
click at [12, 83] on icon at bounding box center [11, 83] width 7 height 7
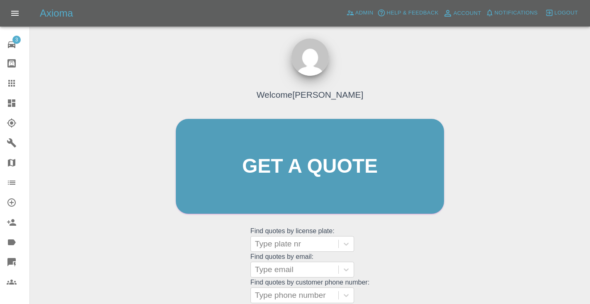
click at [406, 257] on div "Welcome [PERSON_NAME] Get a quote Get a quote Find quotes by license plate: Typ…" at bounding box center [310, 182] width 286 height 250
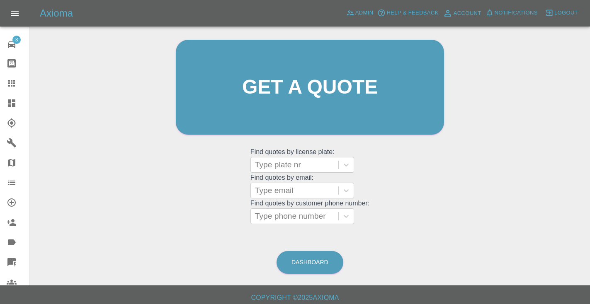
scroll to position [84, 0]
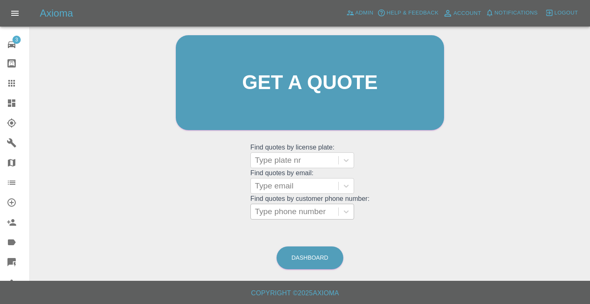
click at [276, 207] on div "Type phone number" at bounding box center [294, 212] width 79 height 10
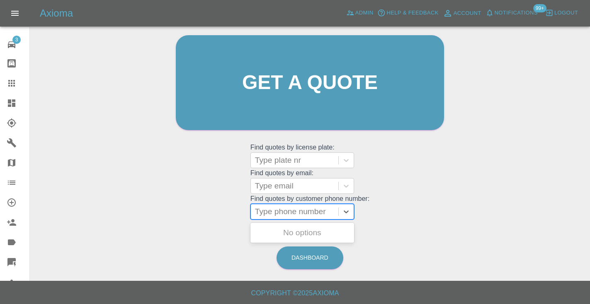
click at [394, 216] on div "Welcome [PERSON_NAME] Get a quote Get a quote Find quotes by license plate: Typ…" at bounding box center [310, 98] width 286 height 250
click at [317, 213] on div "Type phone number" at bounding box center [294, 212] width 79 height 10
paste input "pi_3S8LZgA4aDea5wMj16yJfEjQ"
type input "pi_3S8LZgA4aDea5wMj16yJfEjQ"
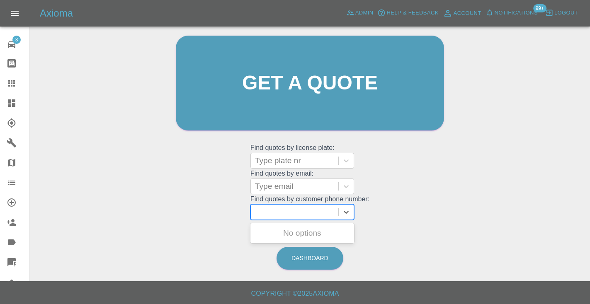
click at [381, 208] on div "Welcome [PERSON_NAME] Get a quote Get a quote Find quotes by license plate: Typ…" at bounding box center [310, 99] width 286 height 250
drag, startPoint x: 257, startPoint y: 208, endPoint x: 263, endPoint y: 189, distance: 19.7
click at [257, 208] on div "Type phone number" at bounding box center [294, 212] width 79 height 10
paste input "07929913083"
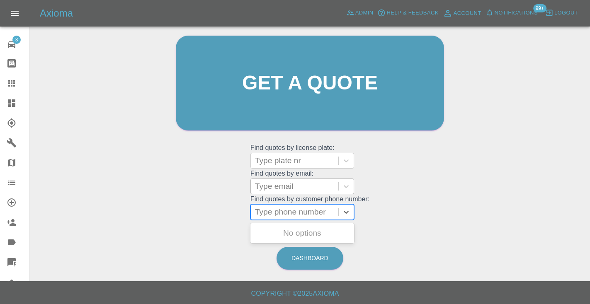
type input "07929913083"
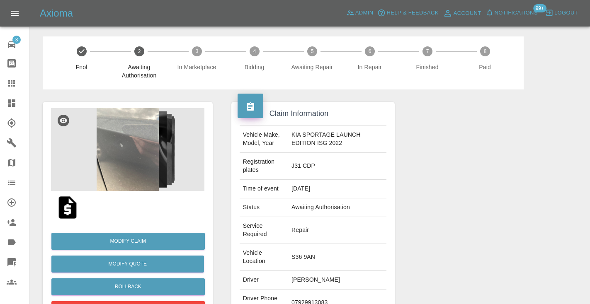
click at [7, 83] on icon at bounding box center [12, 83] width 10 height 10
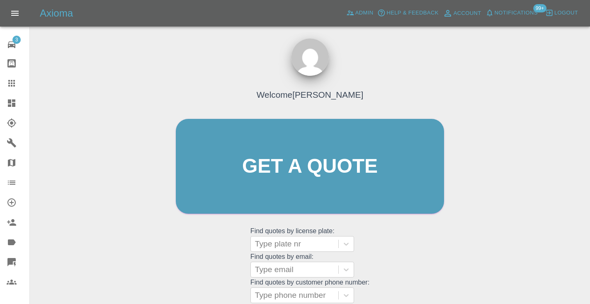
click at [388, 256] on div "Welcome [PERSON_NAME] Get a quote Get a quote Find quotes by license plate: Typ…" at bounding box center [310, 182] width 286 height 250
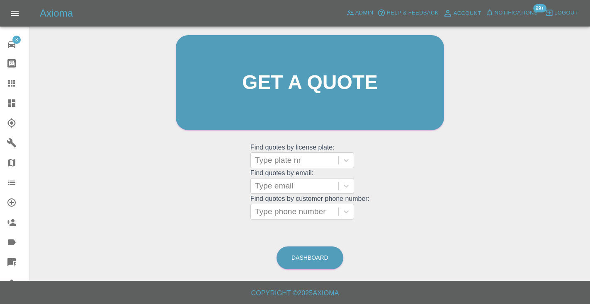
scroll to position [83, 0]
click at [300, 258] on link "Dashboard" at bounding box center [309, 258] width 67 height 23
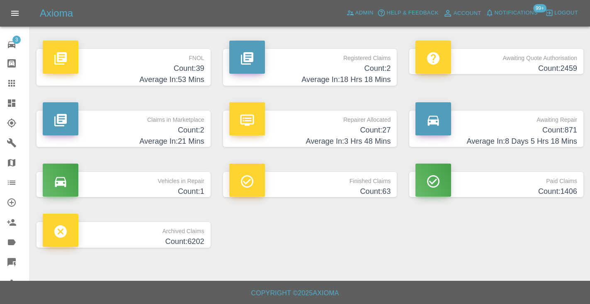
click at [538, 132] on h4 "Count: 871" at bounding box center [496, 130] width 162 height 11
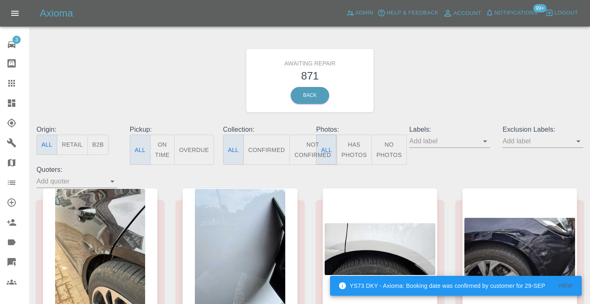
click at [308, 153] on button "Not Confirmed" at bounding box center [312, 150] width 46 height 30
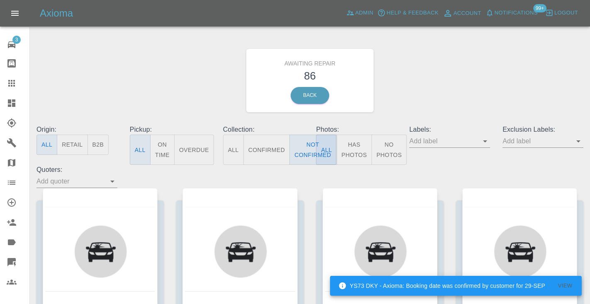
click at [451, 84] on div "Awaiting Repair 86 Back" at bounding box center [309, 80] width 559 height 88
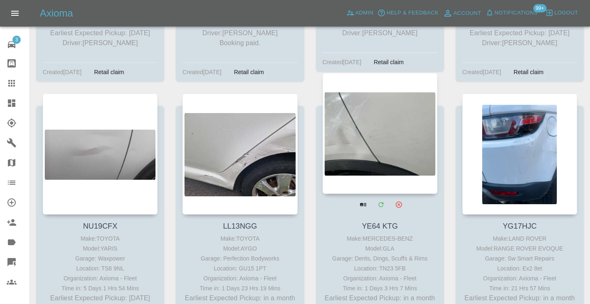
scroll to position [5322, 0]
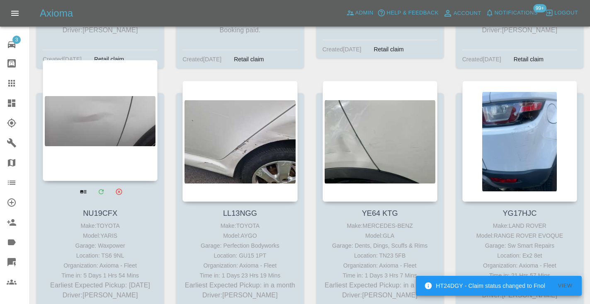
click at [127, 118] on div at bounding box center [100, 120] width 115 height 121
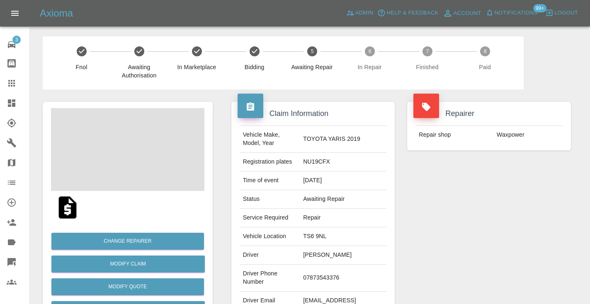
click at [348, 266] on td "07873543376" at bounding box center [343, 278] width 87 height 27
copy td "07873543376"
click at [476, 212] on div "Repairer Repair shop Waxpower" at bounding box center [489, 213] width 176 height 247
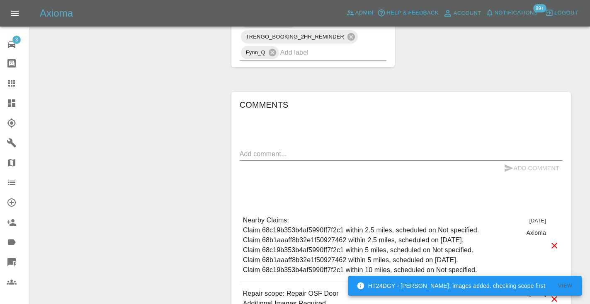
scroll to position [703, 0]
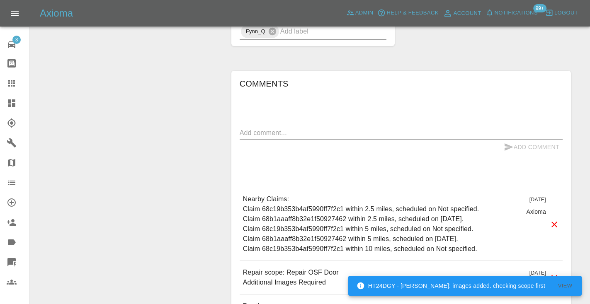
click at [307, 128] on textarea at bounding box center [401, 133] width 323 height 10
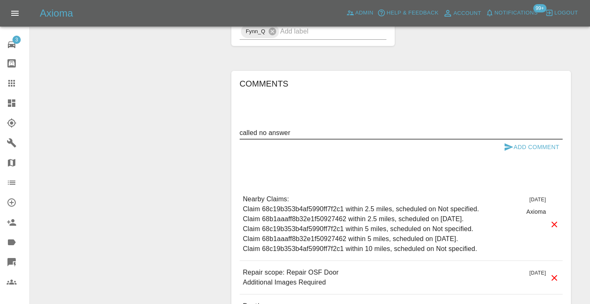
type textarea "called no answer"
click at [513, 140] on button "Add Comment" at bounding box center [531, 147] width 62 height 15
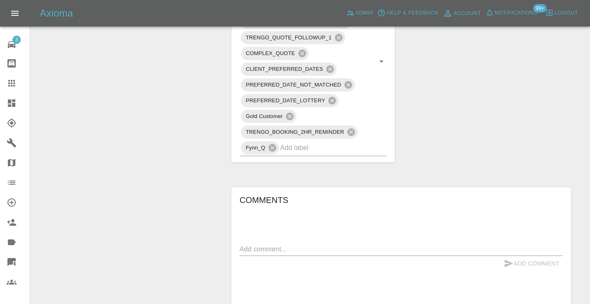
scroll to position [585, 0]
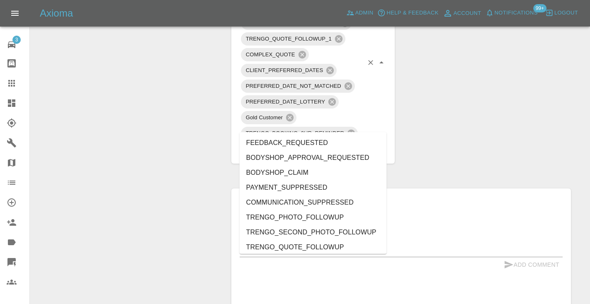
click at [298, 143] on input "text" at bounding box center [321, 149] width 83 height 13
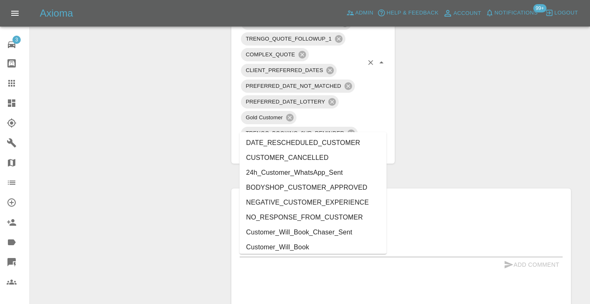
type input "cust"
click at [290, 252] on li "Customer_Will_Book" at bounding box center [313, 247] width 147 height 15
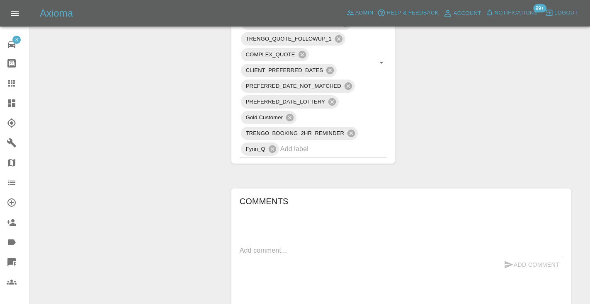
click at [21, 82] on div at bounding box center [18, 83] width 23 height 10
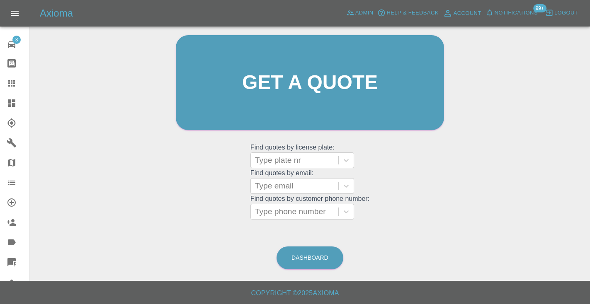
scroll to position [56, 0]
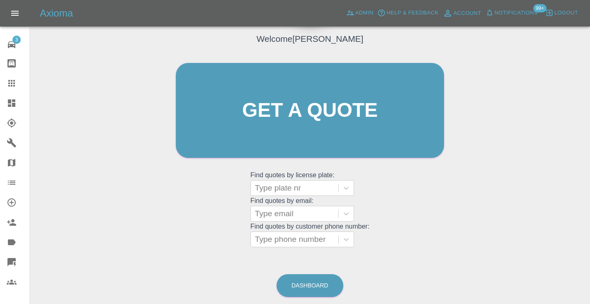
click at [303, 257] on div "Welcome Castro Get a quote Get a quote Find quotes by license plate: Type plate…" at bounding box center [309, 150] width 547 height 298
click at [312, 286] on link "Dashboard" at bounding box center [309, 285] width 67 height 23
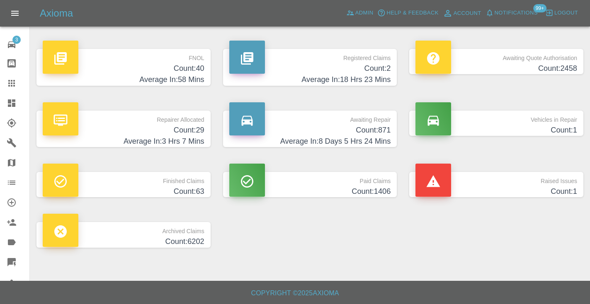
click at [12, 75] on link "Claims" at bounding box center [14, 83] width 29 height 20
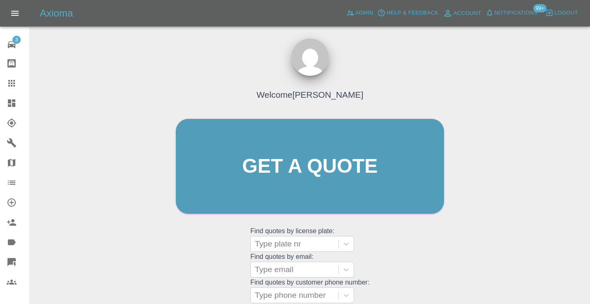
click at [398, 243] on div "Welcome [PERSON_NAME] Get a quote Get a quote Find quotes by license plate: Typ…" at bounding box center [310, 182] width 286 height 250
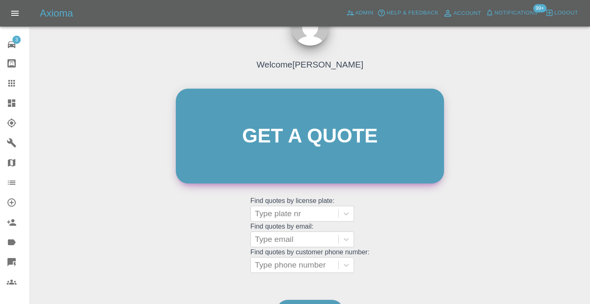
scroll to position [85, 0]
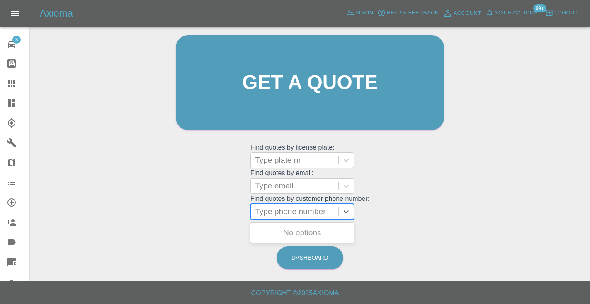
click at [273, 211] on div "Type phone number" at bounding box center [294, 212] width 79 height 10
paste input "07809594046"
type input "07809594046"
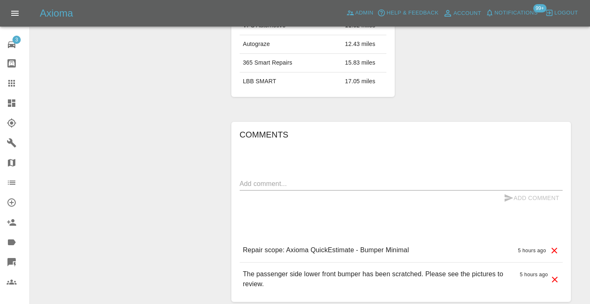
scroll to position [587, 0]
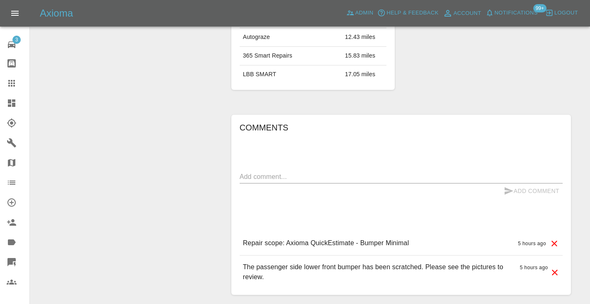
click at [259, 170] on div "x" at bounding box center [401, 176] width 323 height 13
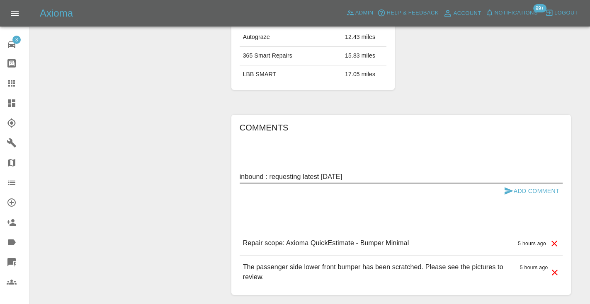
type textarea "inbound : requesting latest September 23rd"
click at [511, 184] on button "Add Comment" at bounding box center [531, 191] width 62 height 15
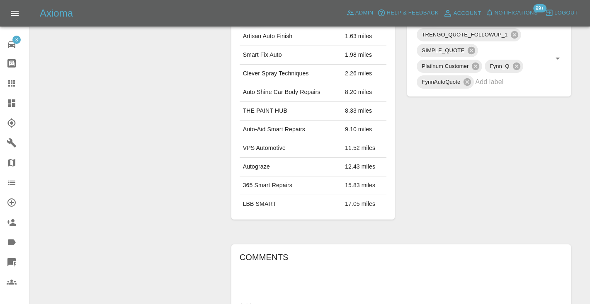
scroll to position [451, 0]
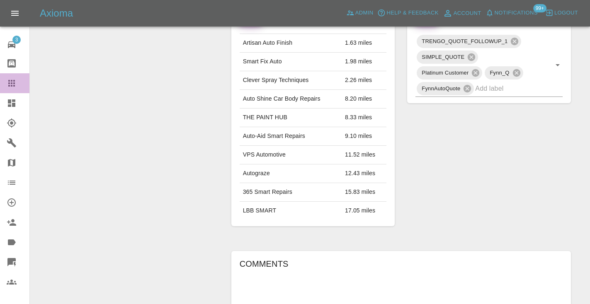
click at [16, 87] on icon at bounding box center [12, 83] width 10 height 10
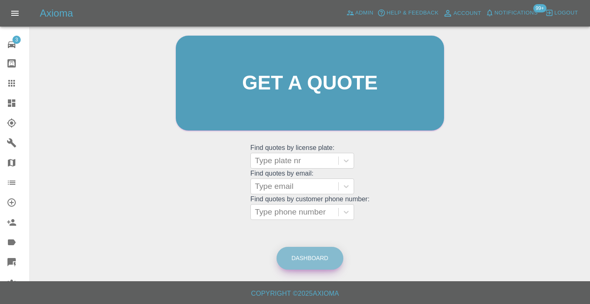
click at [324, 262] on link "Dashboard" at bounding box center [309, 258] width 67 height 23
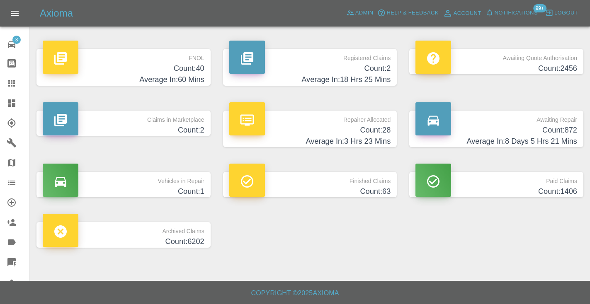
click at [539, 137] on h4 "Average In: 8 Days 5 Hrs 21 Mins" at bounding box center [496, 141] width 162 height 11
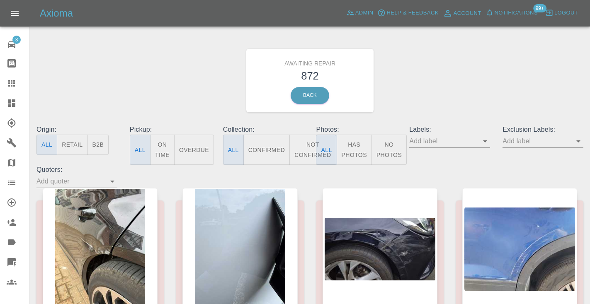
click at [304, 154] on button "Not Confirmed" at bounding box center [312, 150] width 46 height 30
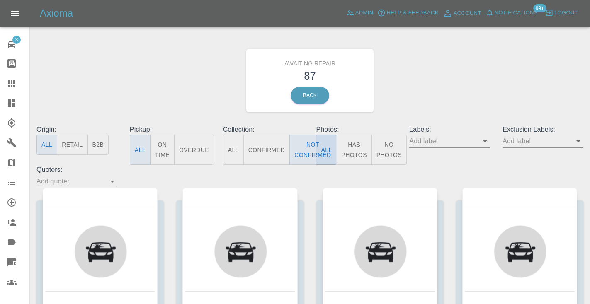
click at [438, 90] on div "Awaiting Repair 87 Back" at bounding box center [309, 80] width 559 height 88
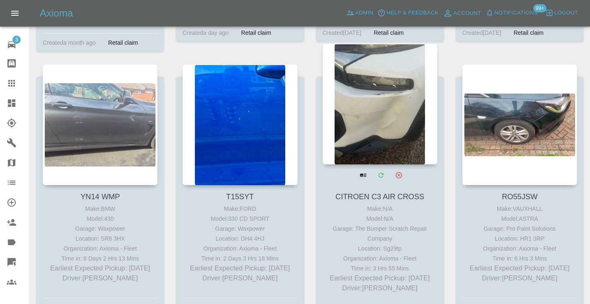
scroll to position [4515, 0]
click at [390, 81] on div at bounding box center [379, 103] width 115 height 121
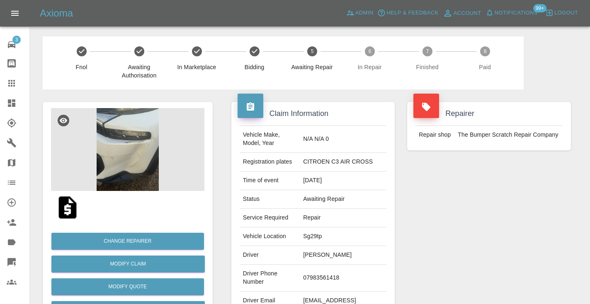
click at [329, 277] on td "07983561418" at bounding box center [343, 278] width 87 height 27
copy td "07983561418"
click at [443, 219] on div "Repairer Repair shop The Bumper Scratch Repair Company" at bounding box center [489, 213] width 176 height 247
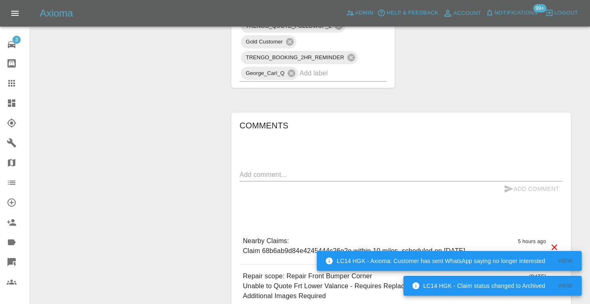
scroll to position [551, 0]
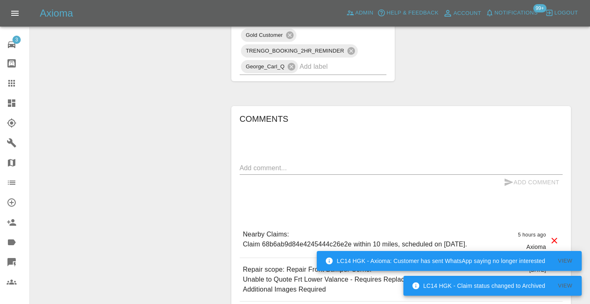
click at [258, 162] on div "x" at bounding box center [401, 168] width 323 height 13
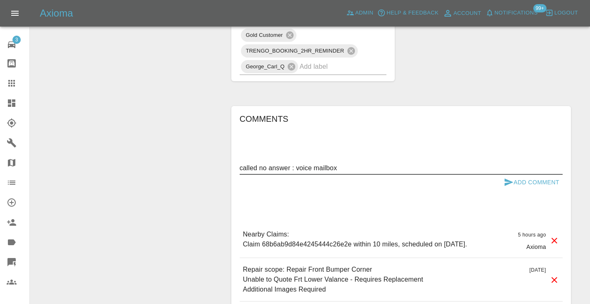
type textarea "called no answer : voice mailbox"
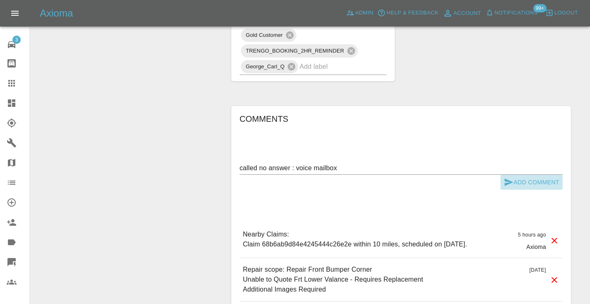
click at [518, 175] on button "Add Comment" at bounding box center [531, 182] width 62 height 15
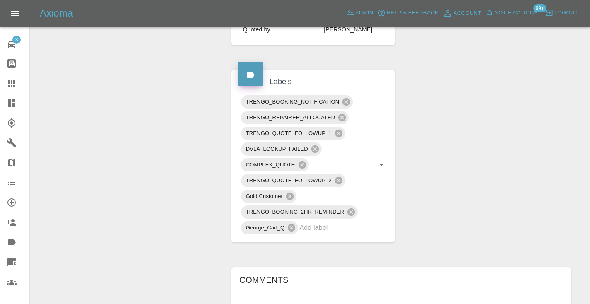
scroll to position [383, 0]
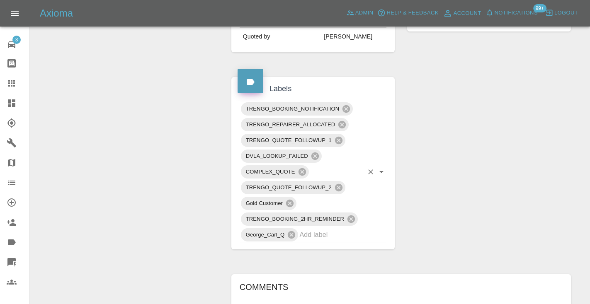
click at [339, 228] on input "text" at bounding box center [331, 234] width 64 height 13
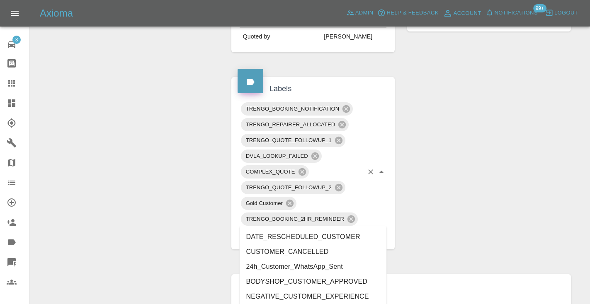
type input "u"
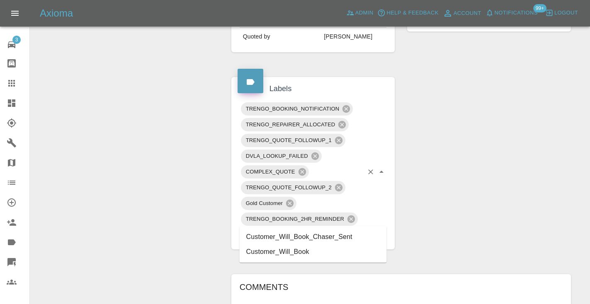
type input "customer_will"
click at [291, 252] on li "Customer_Will_Book" at bounding box center [313, 252] width 147 height 15
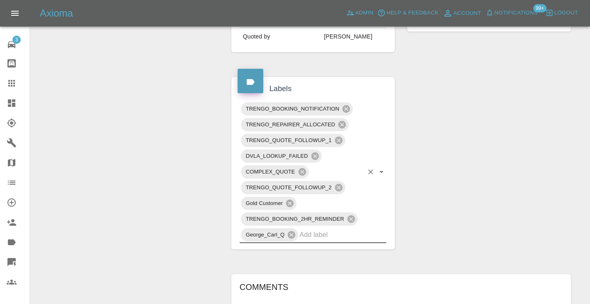
click at [202, 172] on div "Change Repairer Modify Claim Modify Quote Rollback Submit Payment Archive" at bounding box center [127, 127] width 182 height 841
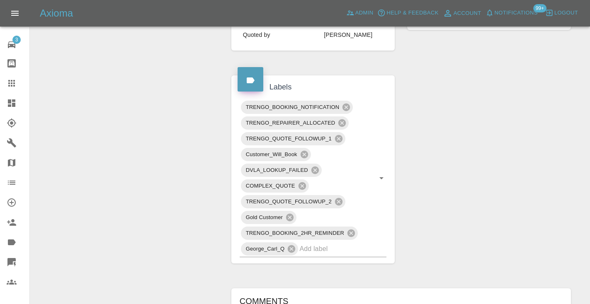
scroll to position [383, 0]
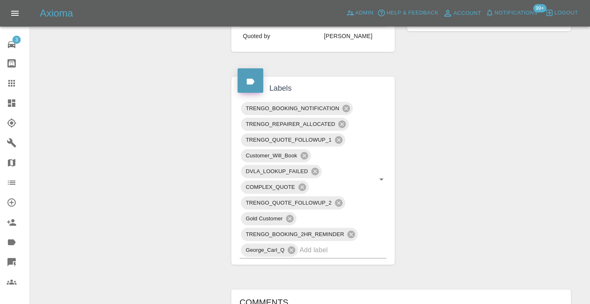
click at [11, 87] on icon at bounding box center [12, 83] width 10 height 10
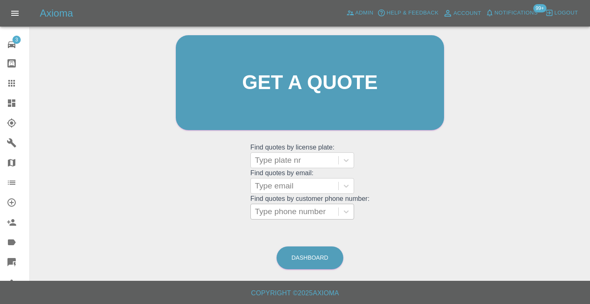
scroll to position [83, 0]
click at [285, 214] on div "Type phone number" at bounding box center [294, 212] width 79 height 10
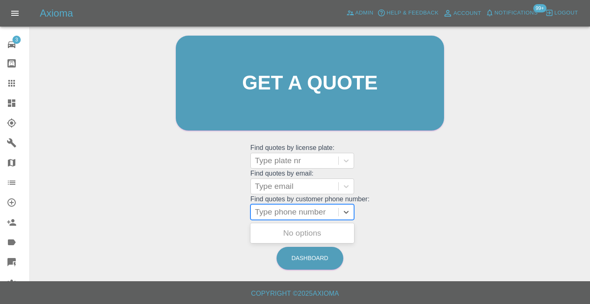
paste input "07714872262"
type input "07714872262"
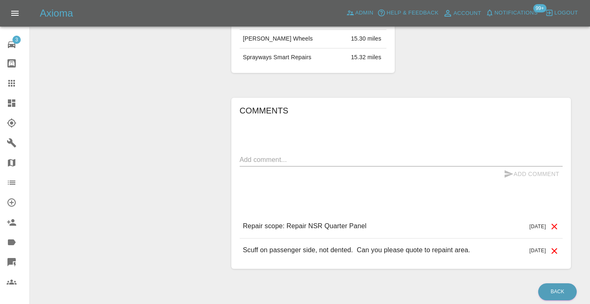
scroll to position [605, 0]
click at [300, 154] on textarea at bounding box center [401, 159] width 323 height 10
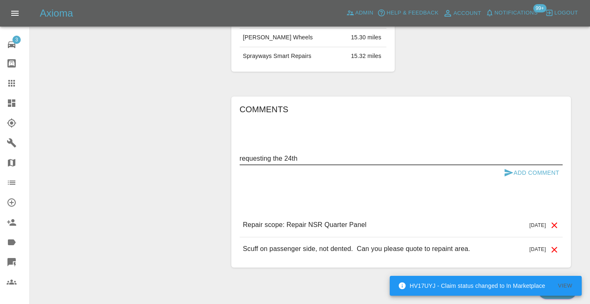
type textarea "requesting the 24th"
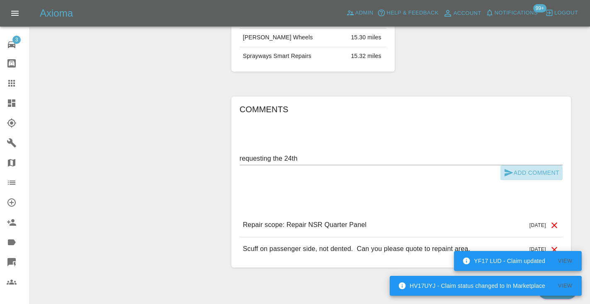
click at [515, 165] on button "Add Comment" at bounding box center [531, 172] width 62 height 15
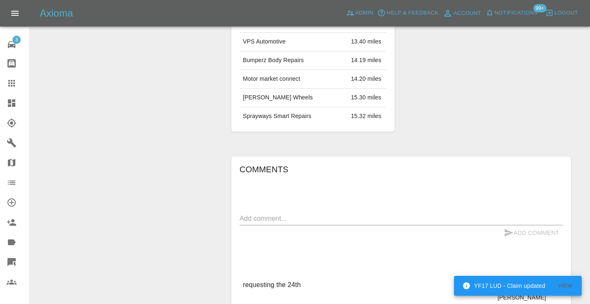
scroll to position [543, 0]
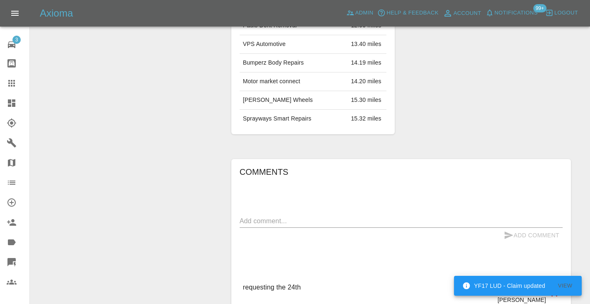
click at [273, 216] on textarea at bounding box center [401, 221] width 323 height 10
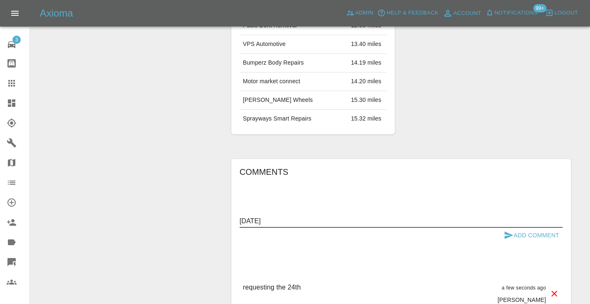
type textarea "24th September"
click at [504, 230] on icon "submit" at bounding box center [509, 235] width 10 height 10
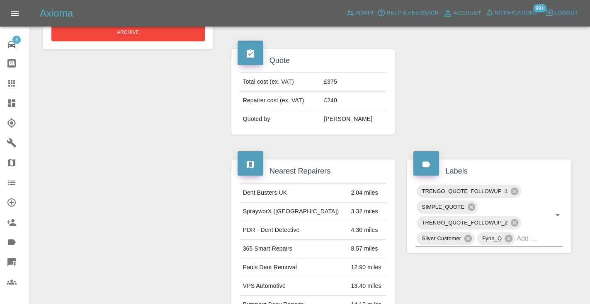
scroll to position [279, 0]
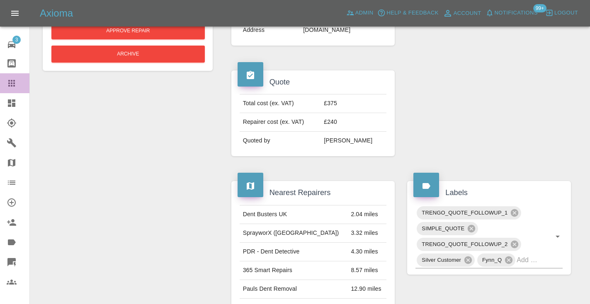
click at [14, 84] on icon at bounding box center [11, 83] width 7 height 7
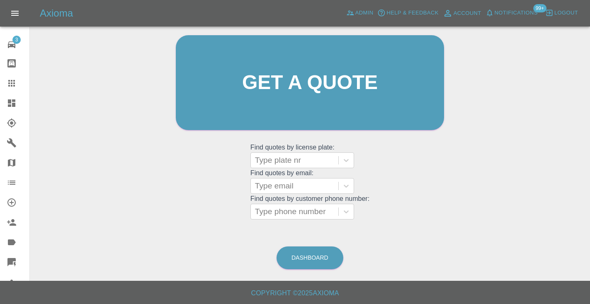
scroll to position [83, 0]
click at [305, 261] on link "Dashboard" at bounding box center [309, 258] width 67 height 23
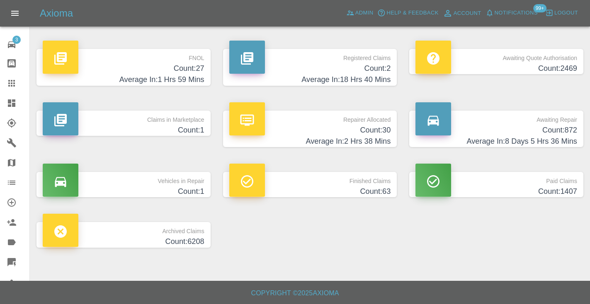
click at [12, 79] on icon at bounding box center [12, 83] width 10 height 10
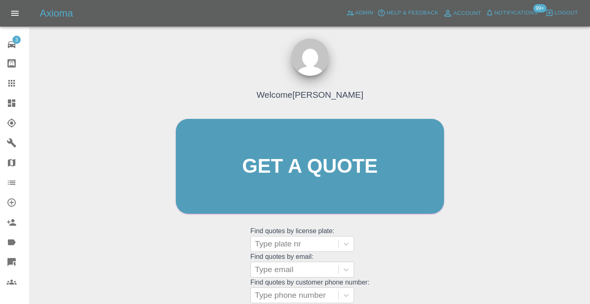
click at [414, 245] on div "Welcome [PERSON_NAME] Get a quote Get a quote Find quotes by license plate: Typ…" at bounding box center [310, 182] width 286 height 250
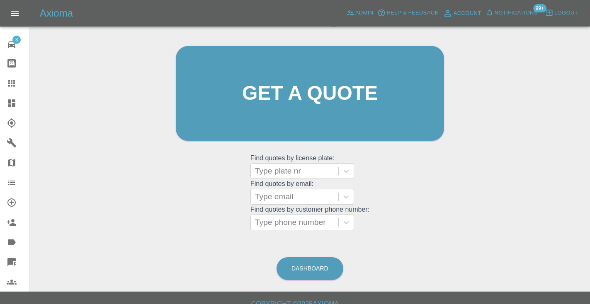
scroll to position [74, 0]
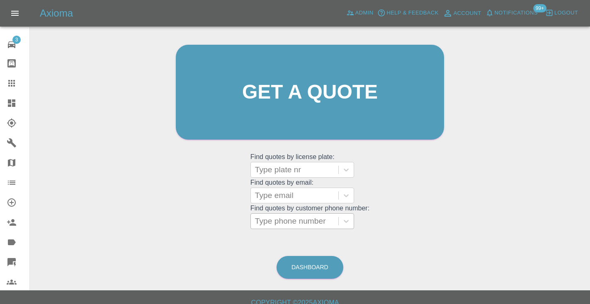
click at [303, 220] on div "Type phone number" at bounding box center [294, 221] width 79 height 10
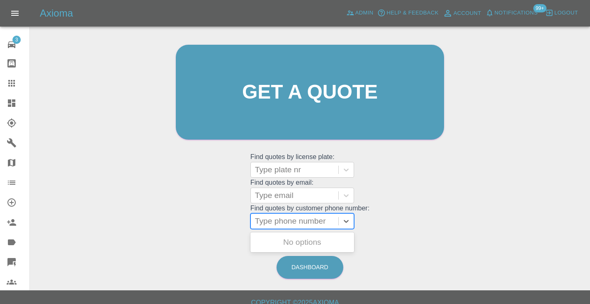
paste input "07714872262"
type input "07714872262"
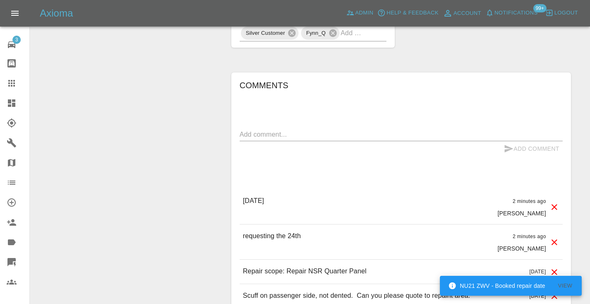
scroll to position [555, 0]
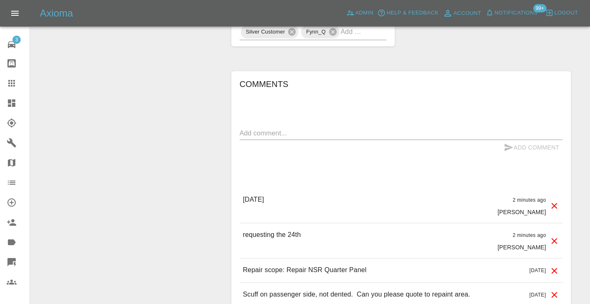
click at [19, 82] on div at bounding box center [18, 83] width 23 height 10
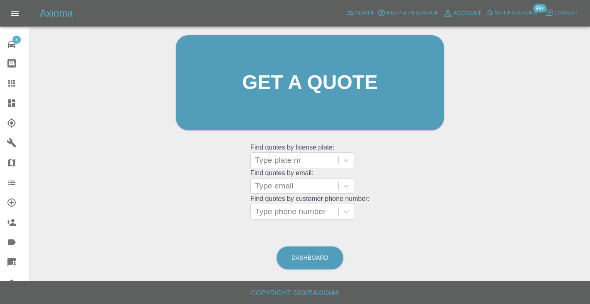
scroll to position [83, 0]
click at [313, 266] on link "Dashboard" at bounding box center [309, 258] width 67 height 23
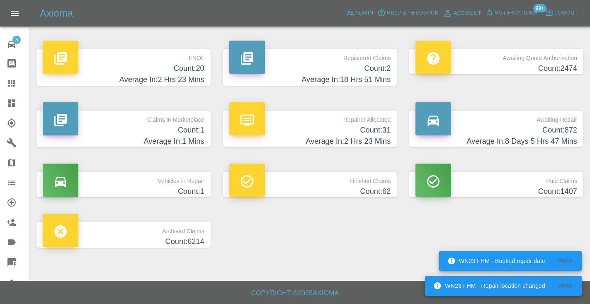
click at [534, 129] on h4 "Count: 872" at bounding box center [496, 130] width 162 height 11
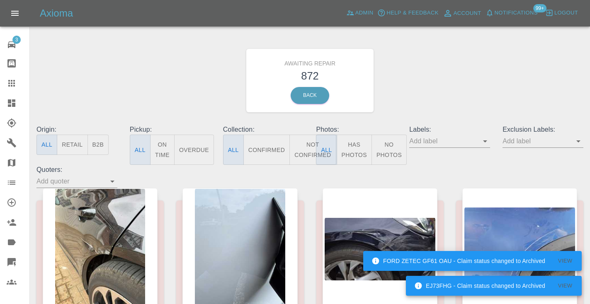
click at [300, 145] on button "Not Confirmed" at bounding box center [312, 150] width 46 height 30
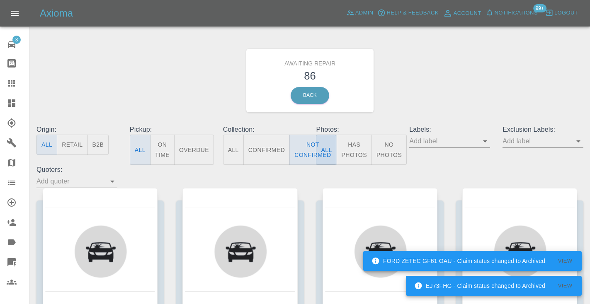
drag, startPoint x: 409, startPoint y: 96, endPoint x: 415, endPoint y: 91, distance: 8.0
click at [409, 96] on div "Awaiting Repair 86 Back" at bounding box center [309, 80] width 559 height 88
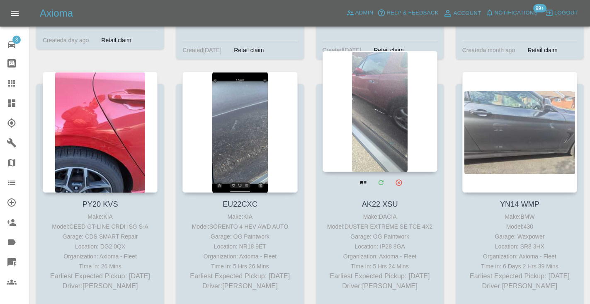
scroll to position [4247, 0]
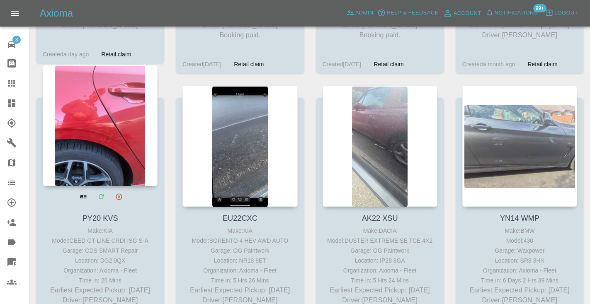
click at [118, 103] on div at bounding box center [100, 125] width 115 height 121
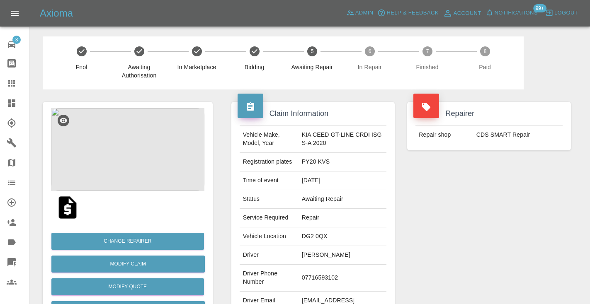
click at [317, 276] on td "07716593102" at bounding box center [342, 278] width 88 height 27
copy td "07716593102"
click at [450, 240] on div "Repairer Repair shop CDS SMART Repair" at bounding box center [489, 213] width 176 height 247
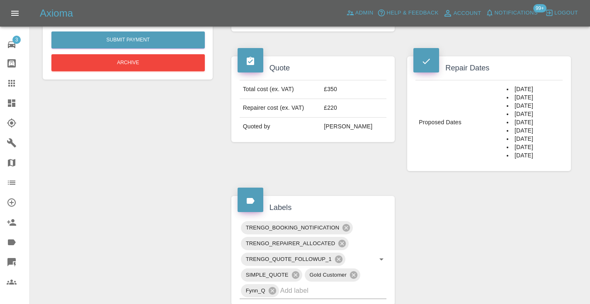
scroll to position [296, 0]
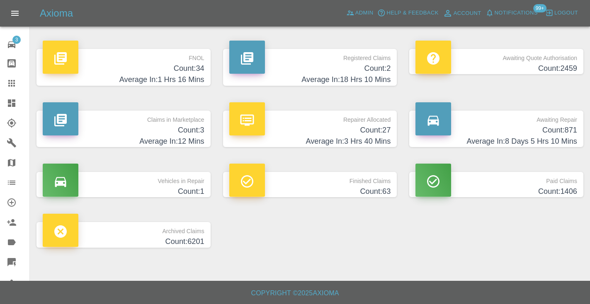
click at [550, 129] on h4 "Count: 871" at bounding box center [496, 130] width 162 height 11
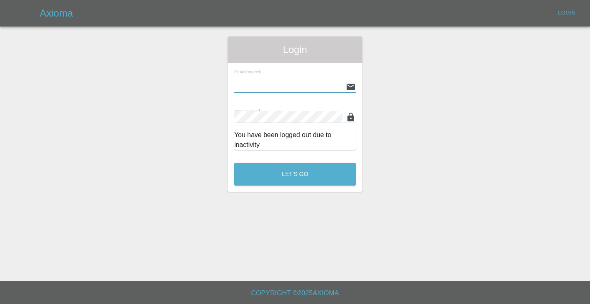
type input "[EMAIL_ADDRESS][DOMAIN_NAME]"
click at [295, 174] on button "Let's Go" at bounding box center [294, 174] width 121 height 23
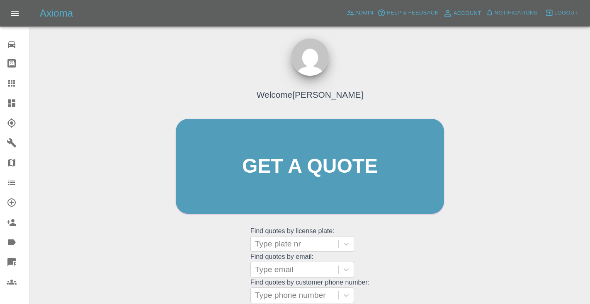
click at [448, 275] on div "Welcome [PERSON_NAME] Get a quote Get a quote Find quotes by license plate: Typ…" at bounding box center [310, 182] width 286 height 250
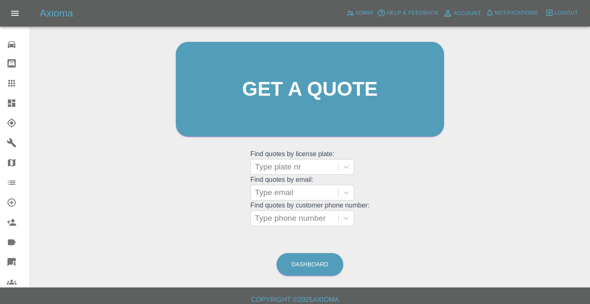
scroll to position [84, 0]
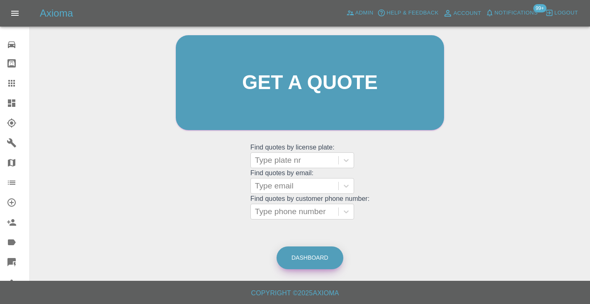
click at [304, 254] on link "Dashboard" at bounding box center [309, 258] width 67 height 23
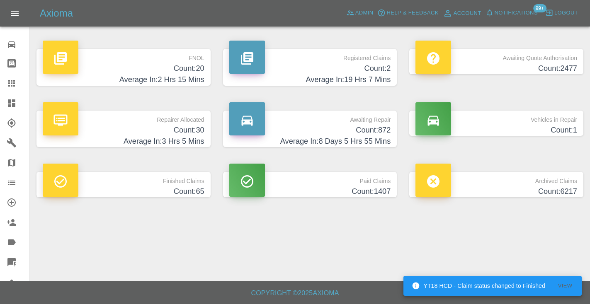
click at [358, 125] on h4 "Count: 872" at bounding box center [310, 130] width 162 height 11
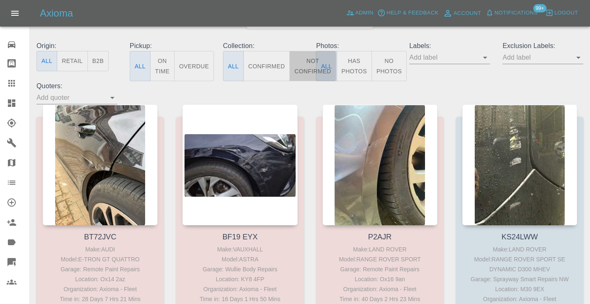
click at [304, 59] on button "Not Confirmed" at bounding box center [312, 66] width 46 height 30
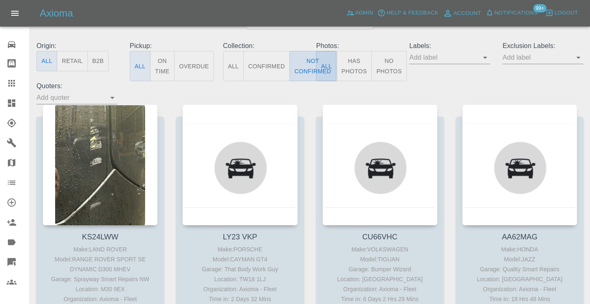
type button "false"
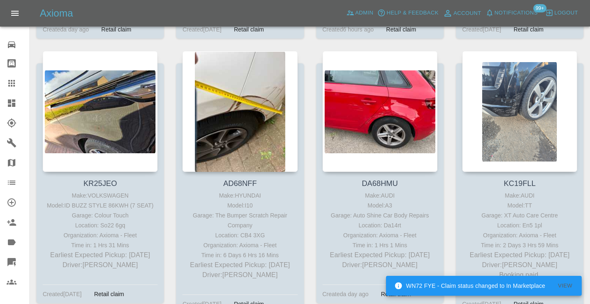
scroll to position [3997, 0]
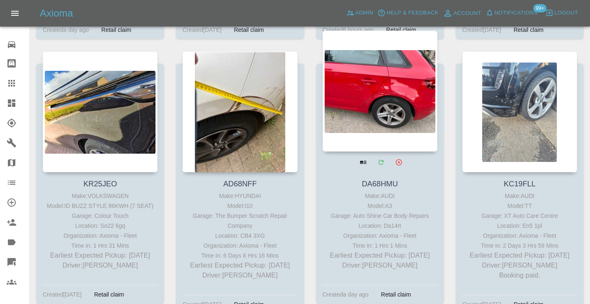
click at [375, 87] on div at bounding box center [379, 91] width 115 height 121
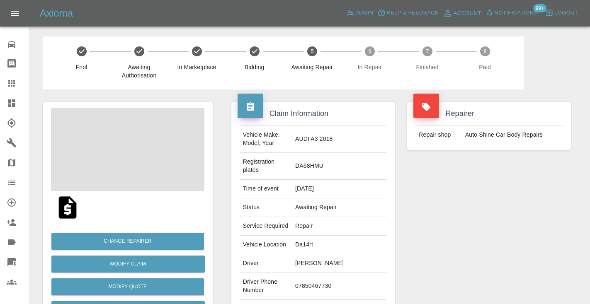
click at [333, 273] on td "07850467730" at bounding box center [339, 286] width 94 height 27
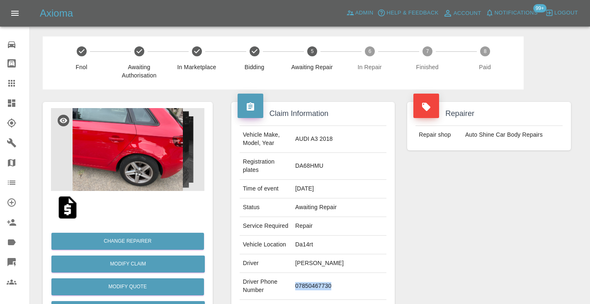
click at [333, 273] on td "07850467730" at bounding box center [339, 286] width 94 height 27
copy td "07850467730"
click at [514, 206] on div "Repairer Repair shop Auto Shine Car Body Repairs" at bounding box center [489, 222] width 176 height 264
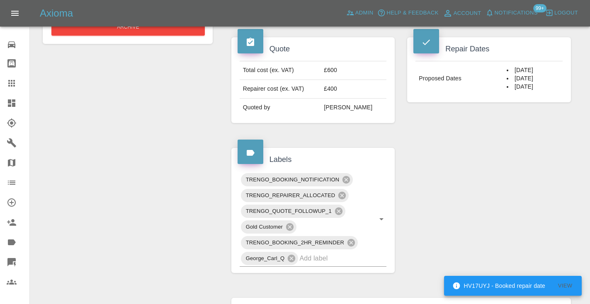
scroll to position [325, 0]
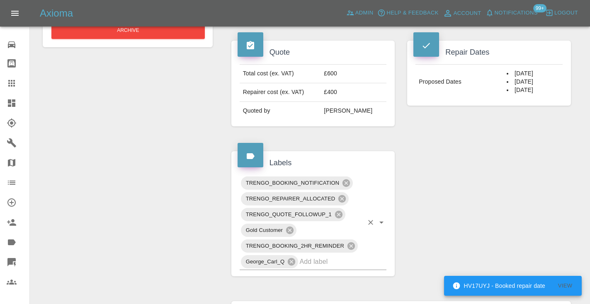
click at [338, 255] on input "text" at bounding box center [331, 261] width 64 height 13
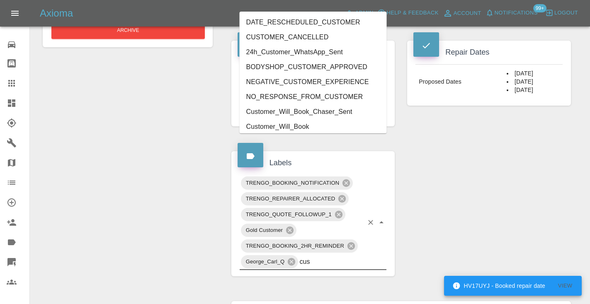
type input "cust"
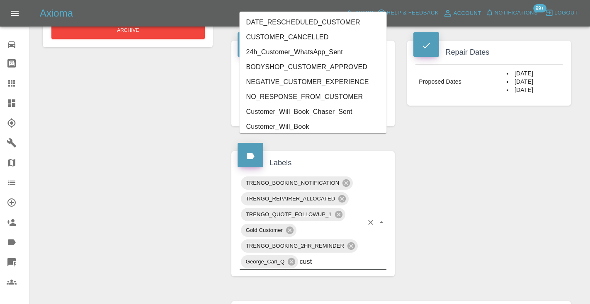
click at [316, 125] on li "Customer_Will_Book" at bounding box center [313, 126] width 147 height 15
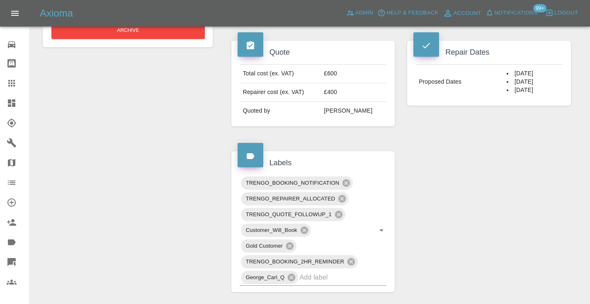
click at [537, 160] on div "Claim Information Vehicle Make, Model, Year AUDI A3 2018 Registration plates DA…" at bounding box center [401, 169] width 352 height 810
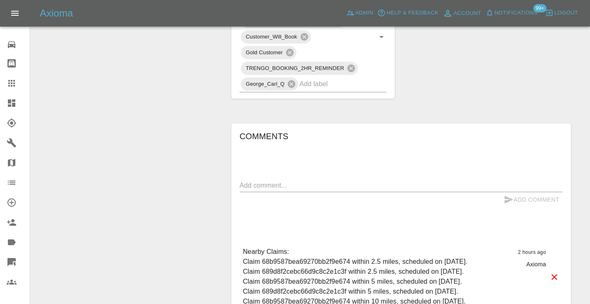
scroll to position [509, 0]
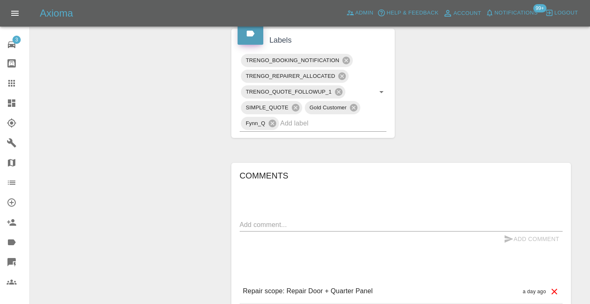
scroll to position [482, 0]
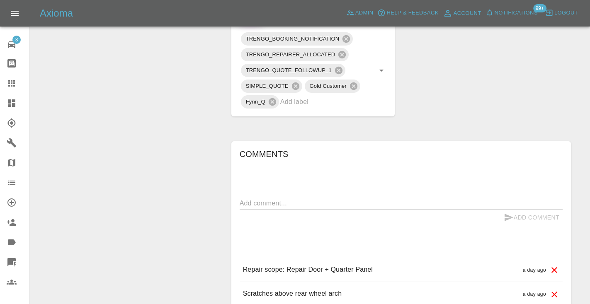
click at [266, 203] on textarea at bounding box center [401, 204] width 323 height 10
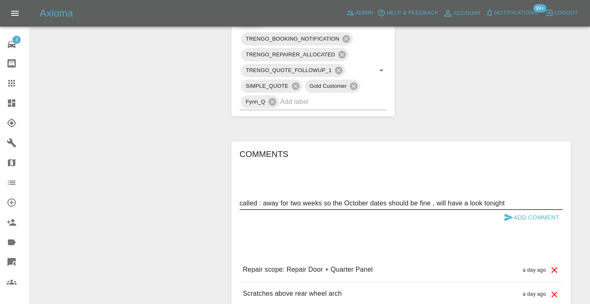
type textarea "called : away for two weeks so the October dates should be fine , will have a l…"
click at [508, 217] on icon "submit" at bounding box center [509, 218] width 10 height 10
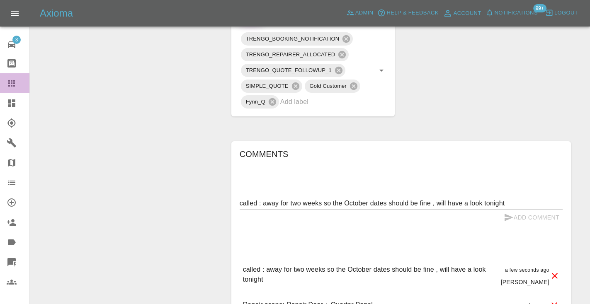
click at [12, 87] on icon at bounding box center [12, 83] width 10 height 10
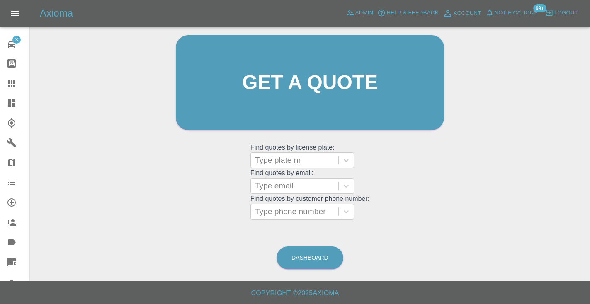
scroll to position [56, 0]
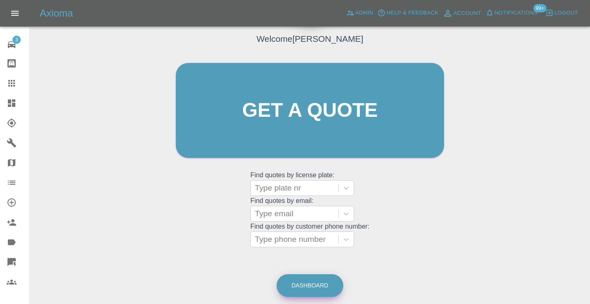
click at [308, 280] on link "Dashboard" at bounding box center [309, 285] width 67 height 23
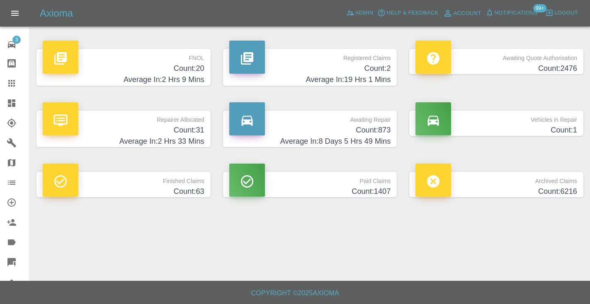
click at [374, 129] on h4 "Count: 873" at bounding box center [310, 130] width 162 height 11
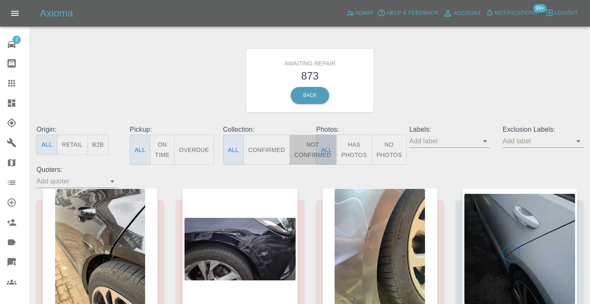
click at [307, 151] on button "Not Confirmed" at bounding box center [312, 150] width 46 height 30
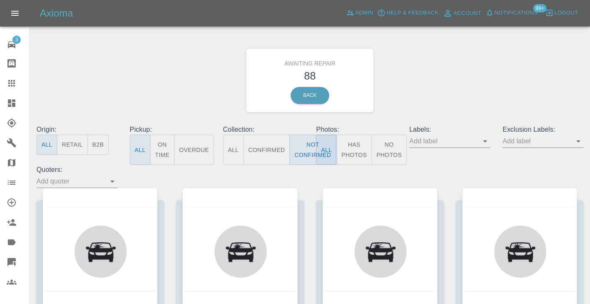
click at [416, 68] on div "Awaiting Repair 88 Back" at bounding box center [309, 80] width 559 height 88
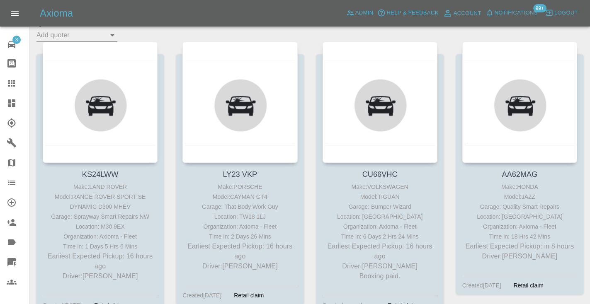
scroll to position [148, 0]
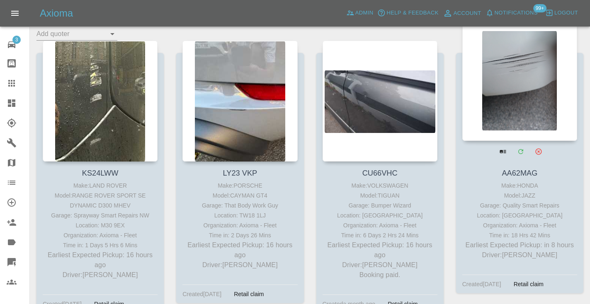
click at [537, 77] on div at bounding box center [519, 80] width 115 height 121
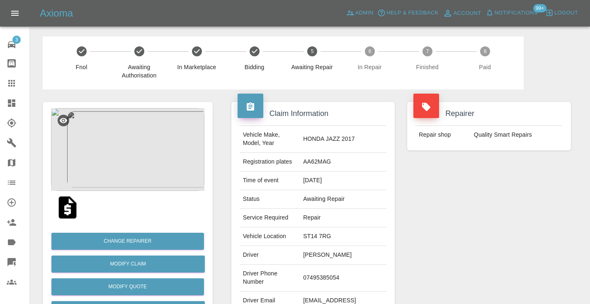
click at [328, 275] on td "07495385054" at bounding box center [343, 278] width 87 height 27
copy td "07495385054"
click at [421, 218] on div "Repairer Repair shop Quality Smart Repairs" at bounding box center [489, 213] width 176 height 247
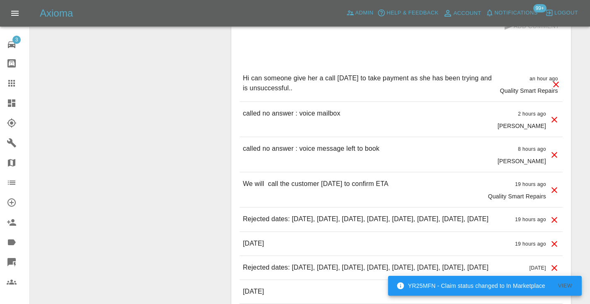
scroll to position [718, 0]
